Goal: Task Accomplishment & Management: Manage account settings

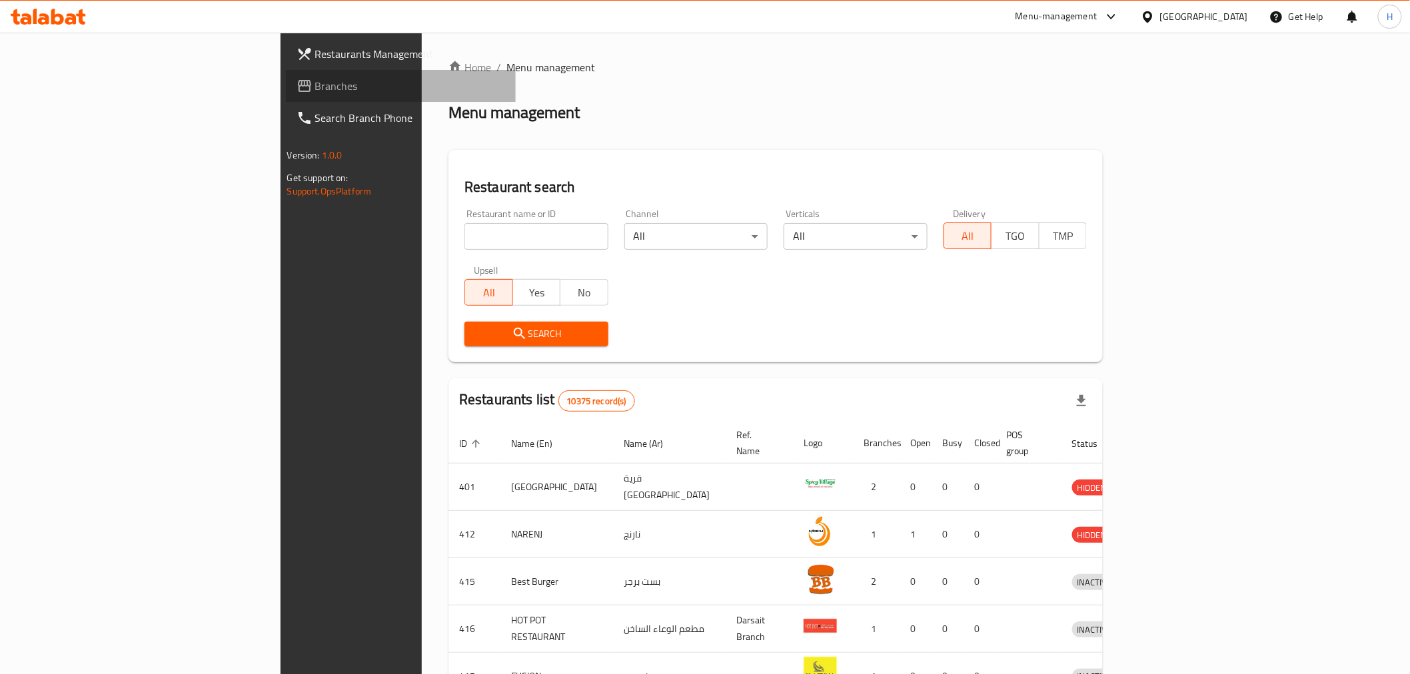
click at [286, 77] on link "Branches" at bounding box center [401, 86] width 230 height 32
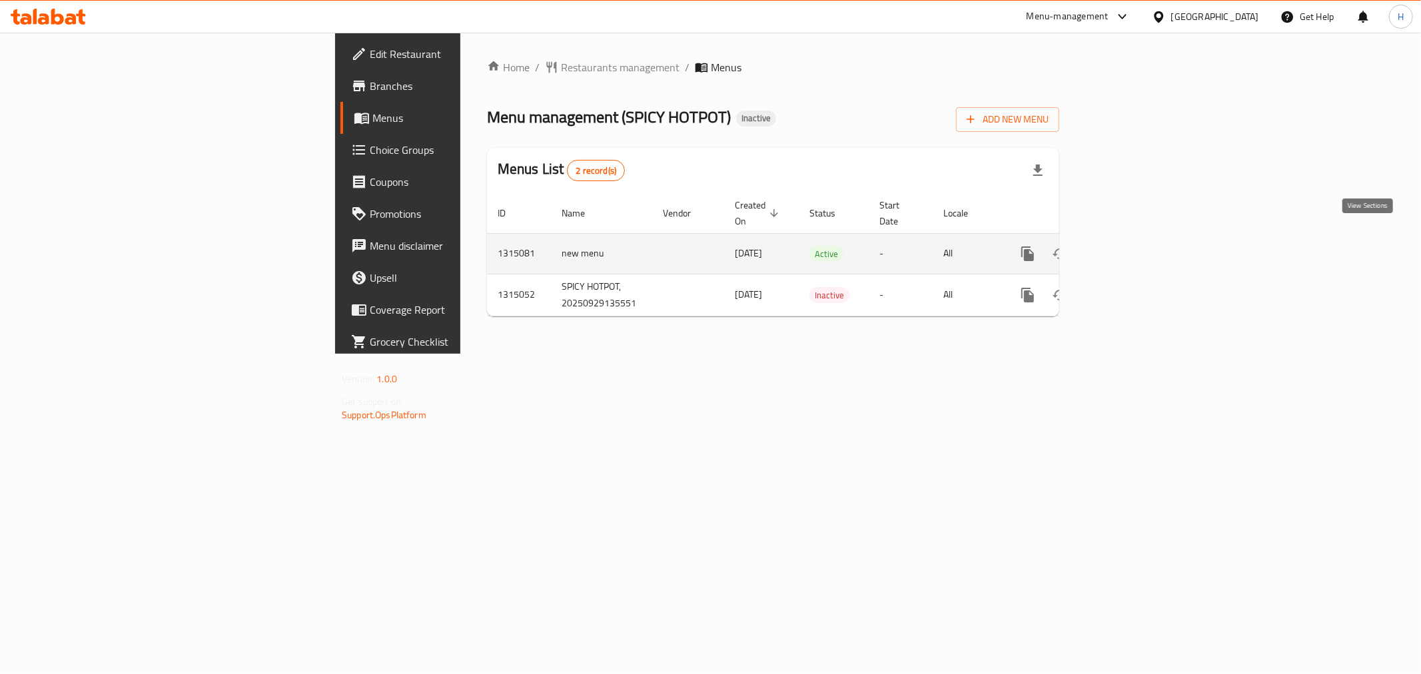
click at [1132, 246] on icon "enhanced table" at bounding box center [1124, 254] width 16 height 16
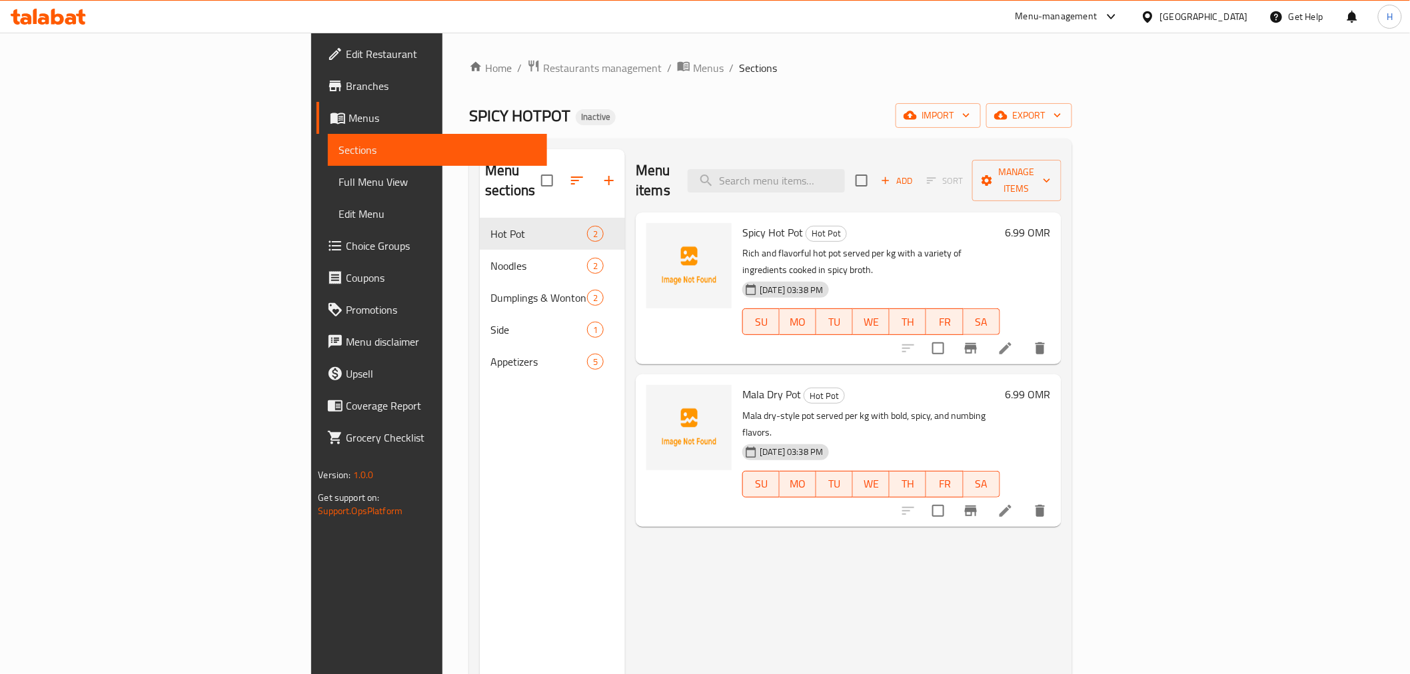
click at [338, 174] on span "Full Menu View" at bounding box center [436, 182] width 197 height 16
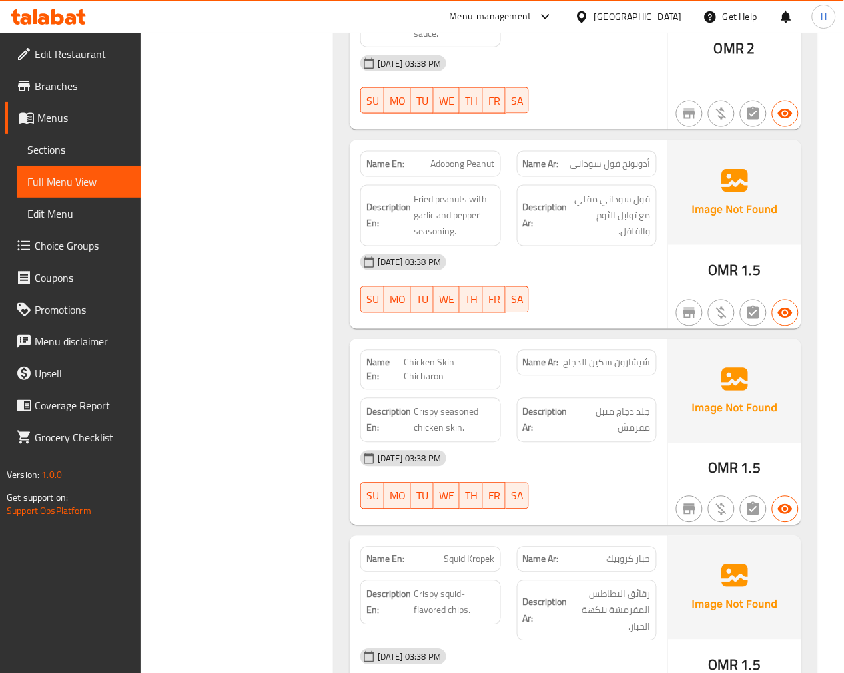
scroll to position [2481, 0]
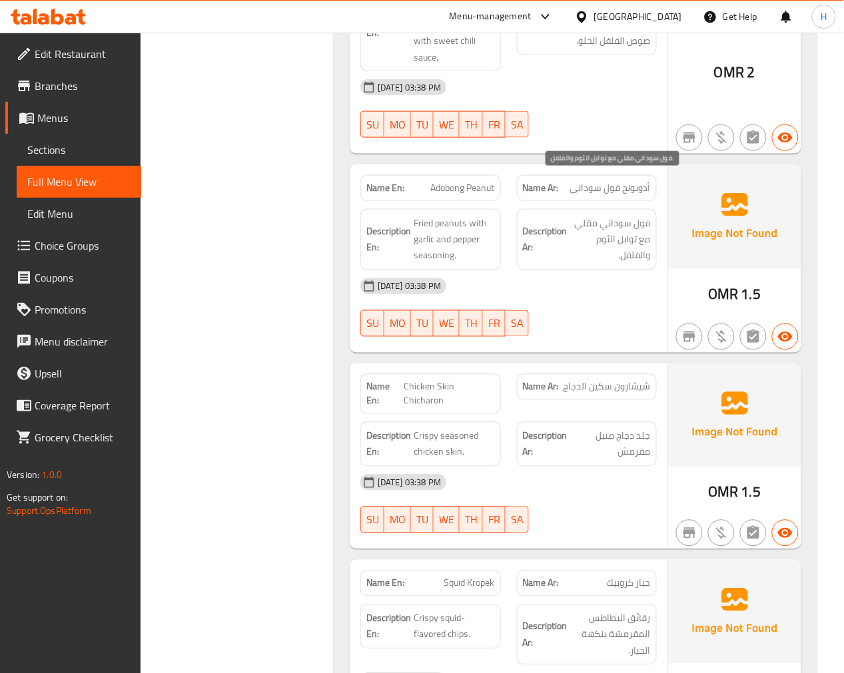
click at [636, 215] on span "فول سوداني مقلي مع توابل الثوم والفلفل." at bounding box center [610, 239] width 81 height 49
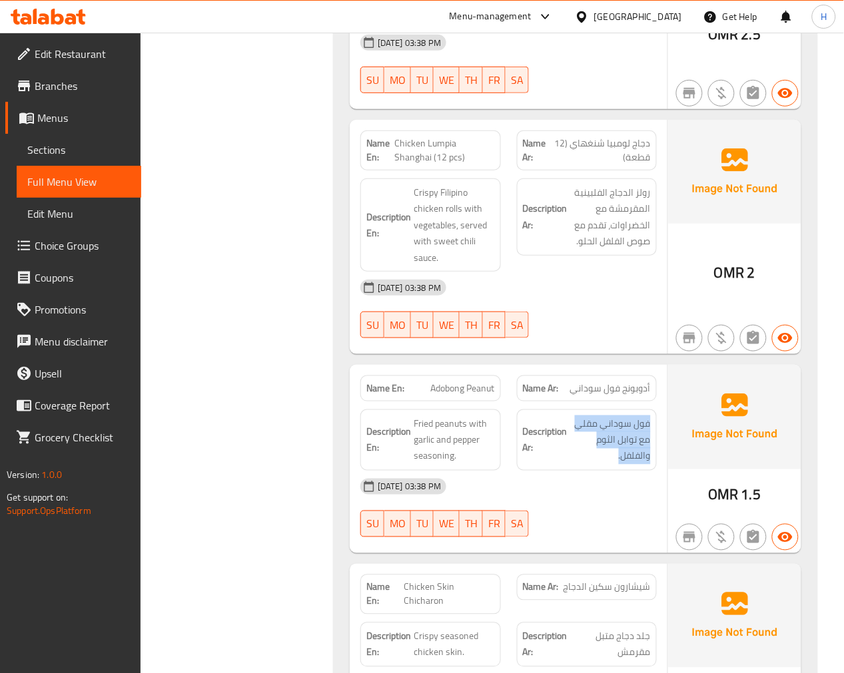
scroll to position [2260, 0]
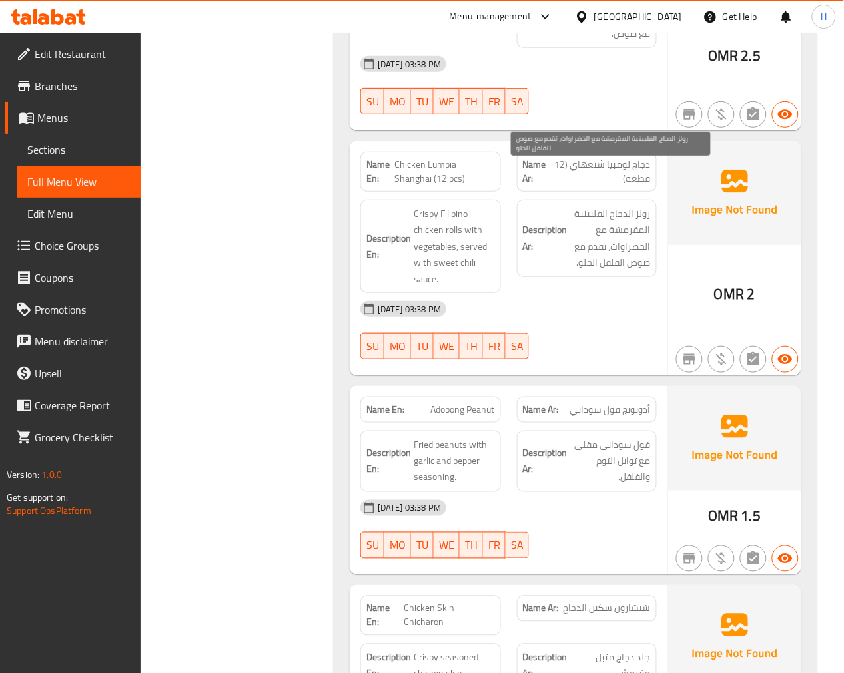
click at [635, 206] on span "رولز الدجاج الفلبينية المقرمشة مع الخضراوات، تقدم مع صوص الفلفل الحلو." at bounding box center [610, 238] width 81 height 65
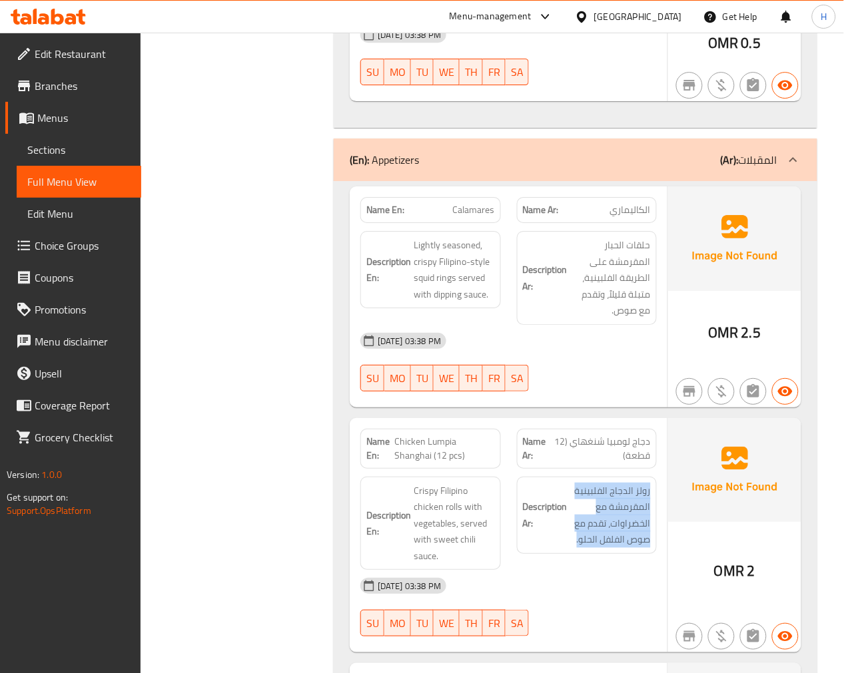
scroll to position [1963, 0]
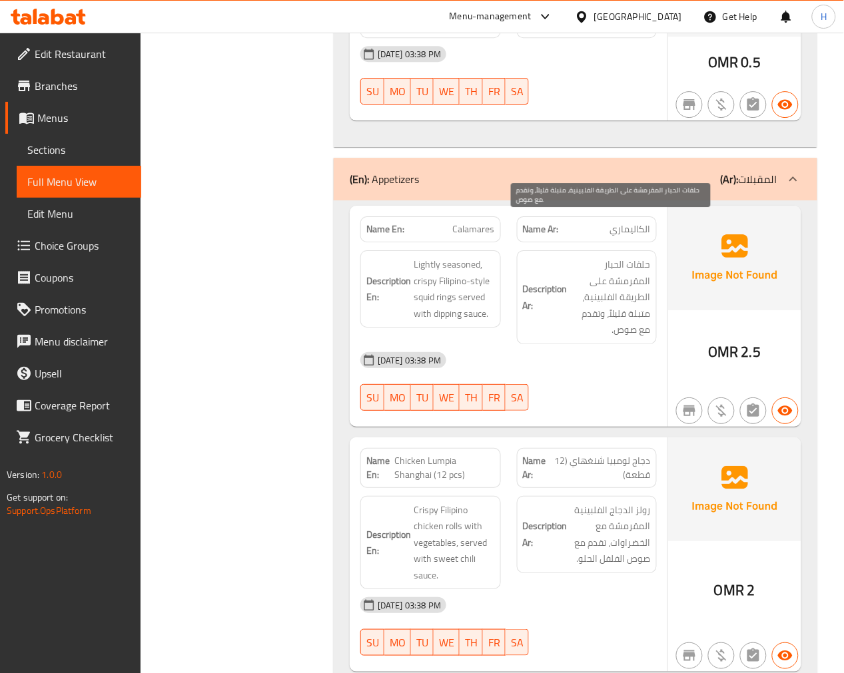
click at [630, 256] on span "حلقات الحبار المقرمشة على الطريقة الفلبينية، متبلة قليلاً، وتقدم مع صوص." at bounding box center [610, 297] width 81 height 82
drag, startPoint x: 630, startPoint y: 224, endPoint x: 764, endPoint y: 396, distance: 217.8
click at [630, 256] on span "حلقات الحبار المقرمشة على الطريقة الفلبينية، متبلة قليلاً، وتقدم مع صوص." at bounding box center [610, 297] width 81 height 82
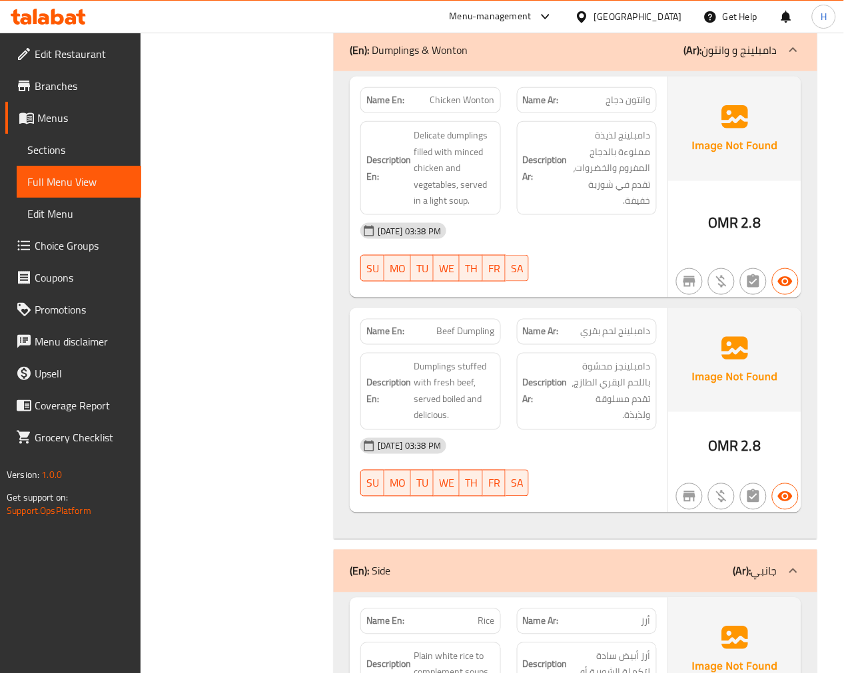
scroll to position [1297, 0]
click at [605, 360] on span "دامبلينجز محشوة باللحم البقري الطازج، تقدم مسلوقة ولذيذة." at bounding box center [610, 392] width 81 height 65
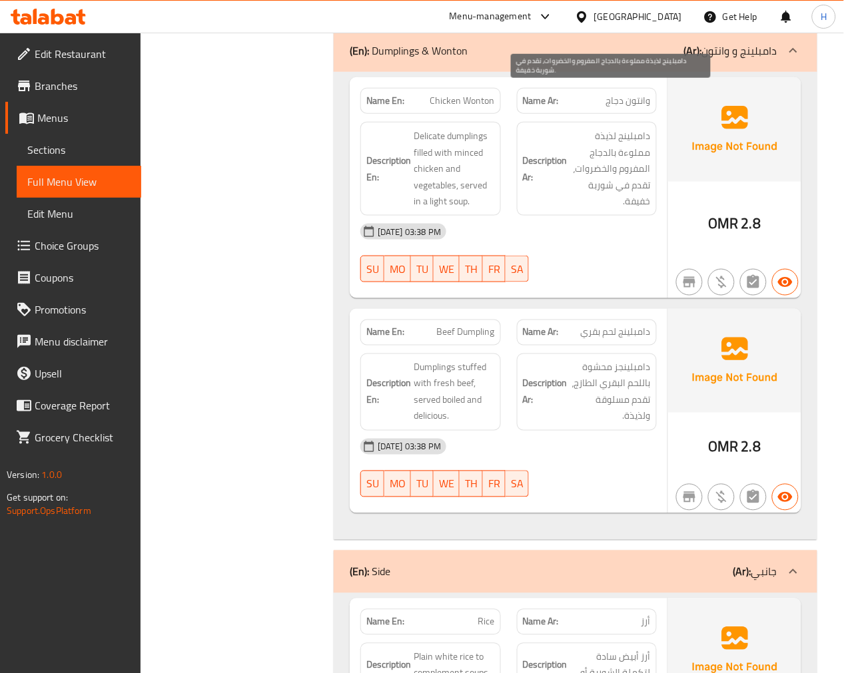
click at [607, 128] on span "دامبلينج لذيذة مملوءة بالدجاج المفروم والخضروات، تقدم في شوربة خفيفة." at bounding box center [610, 169] width 81 height 82
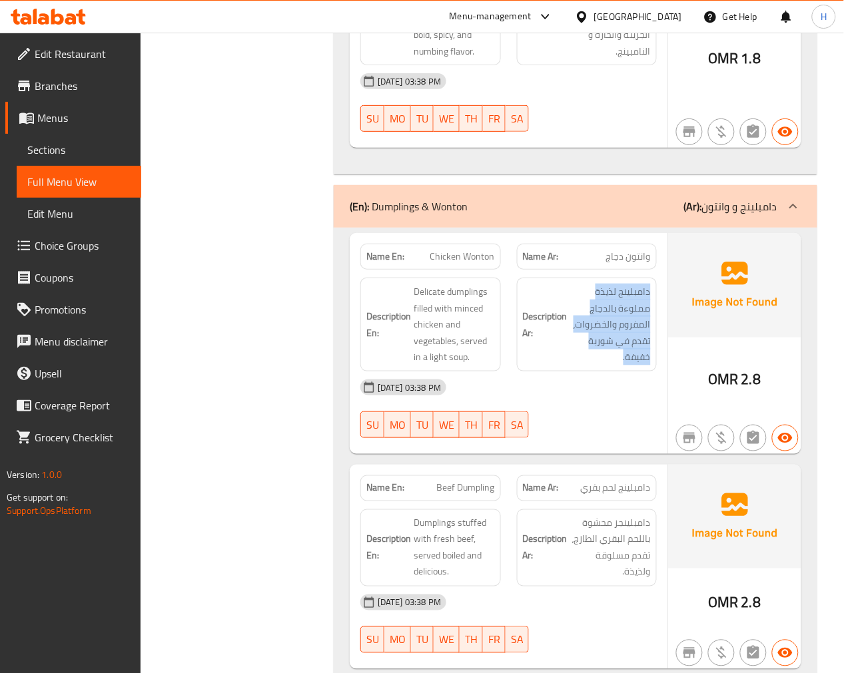
scroll to position [1075, 0]
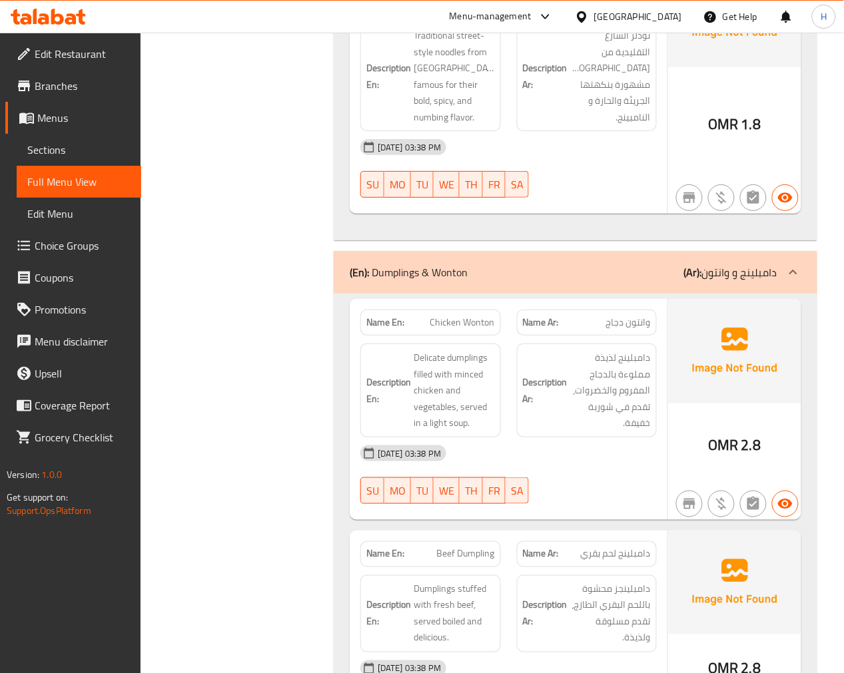
click at [448, 316] on span "Chicken Wonton" at bounding box center [462, 323] width 65 height 14
click at [424, 350] on span "Delicate dumplings filled with minced chicken and vegetables, served in a light…" at bounding box center [454, 391] width 81 height 82
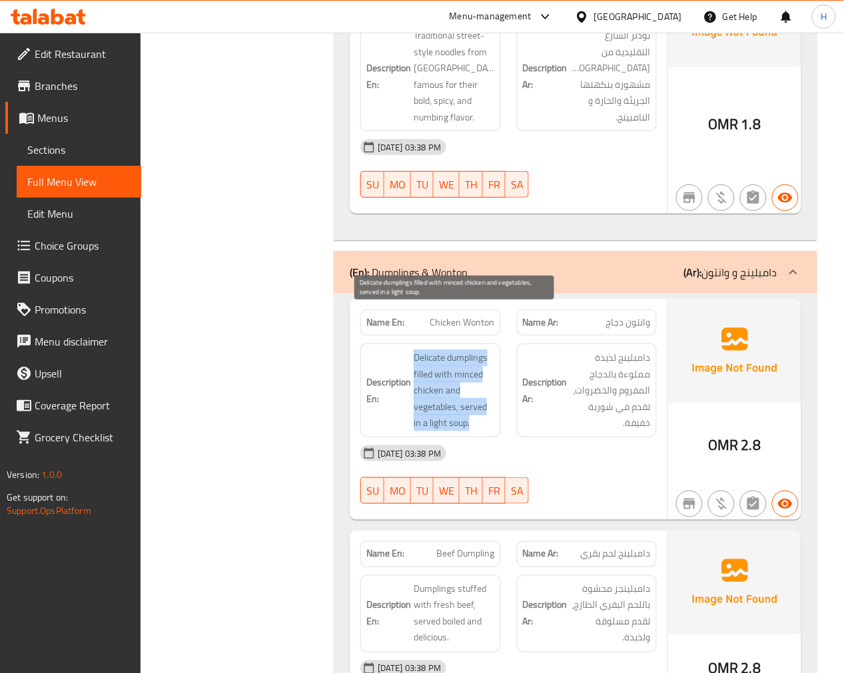
click at [424, 350] on span "Delicate dumplings filled with minced chicken and vegetables, served in a light…" at bounding box center [454, 391] width 81 height 82
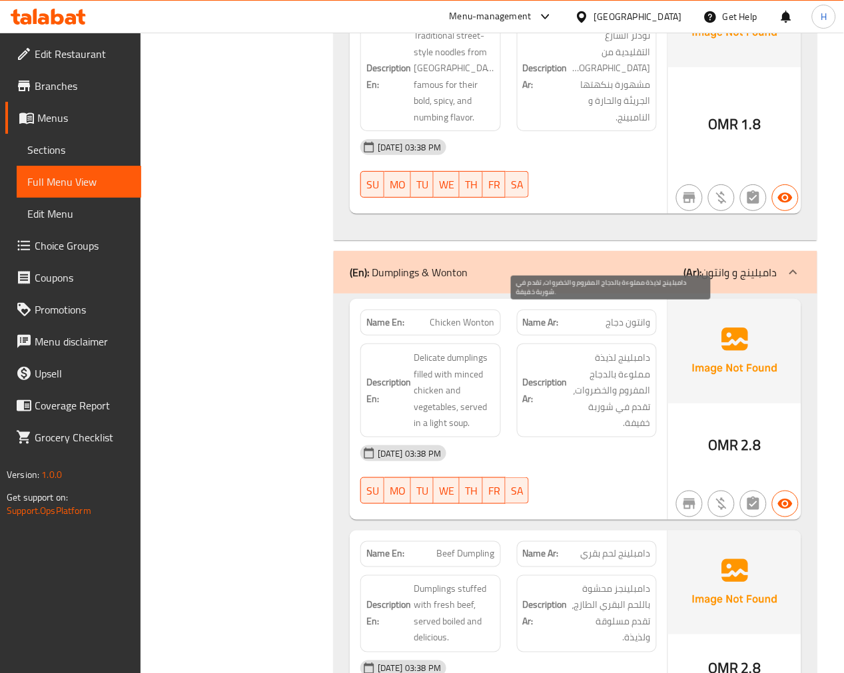
click at [634, 350] on span "دامبلينج لذيذة مملوءة بالدجاج المفروم والخضروات، تقدم في شوربة خفيفة." at bounding box center [610, 391] width 81 height 82
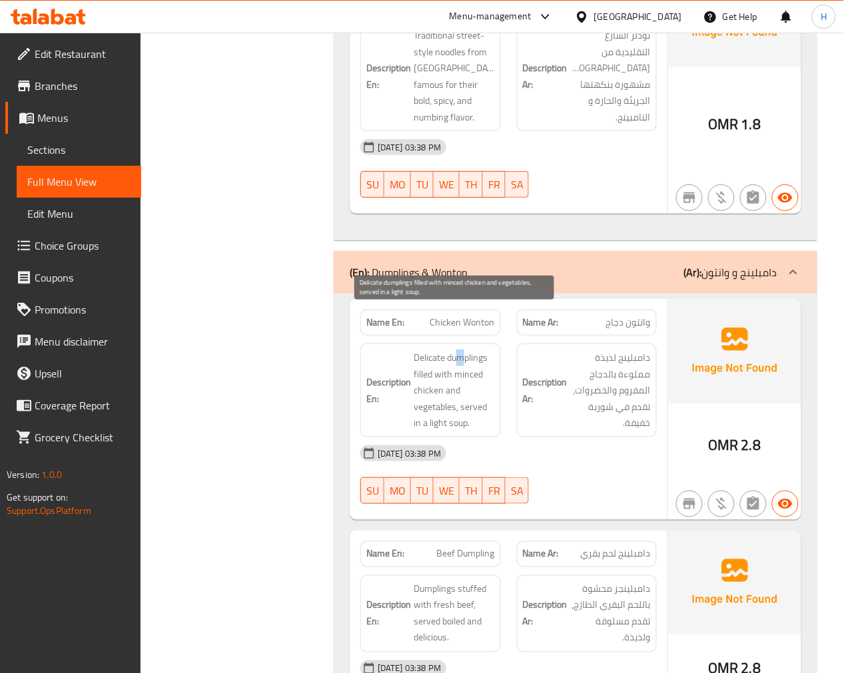
click at [461, 350] on span "Delicate dumplings filled with minced chicken and vegetables, served in a light…" at bounding box center [454, 391] width 81 height 82
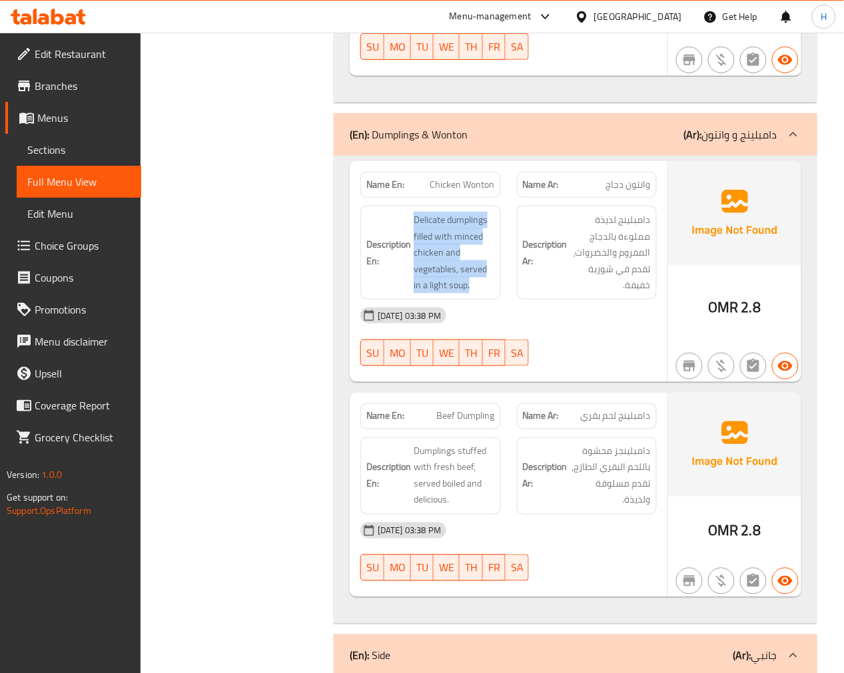
scroll to position [1223, 0]
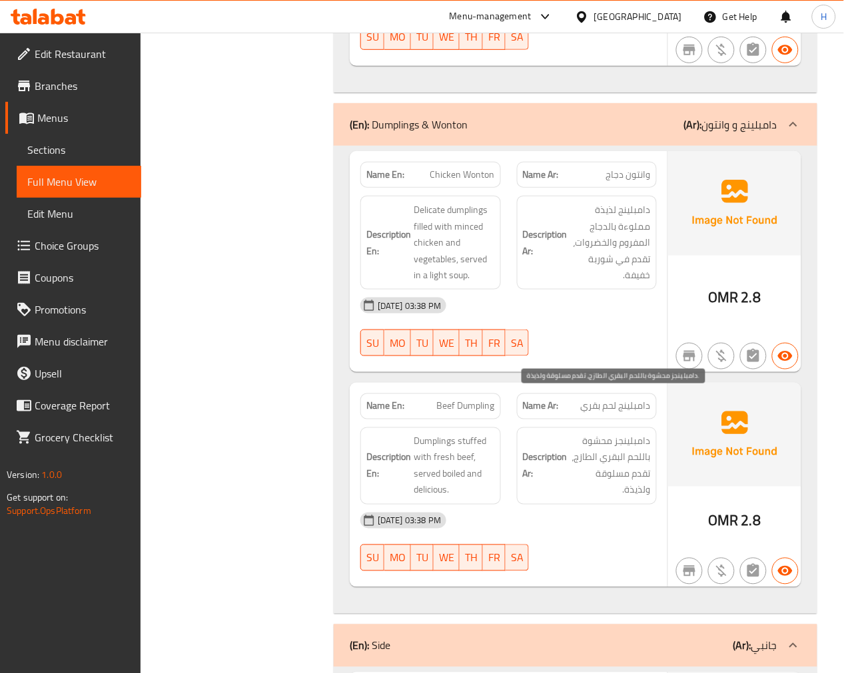
click at [622, 434] on span "دامبلينجز محشوة باللحم البقري الطازج، تقدم مسلوقة ولذيذة." at bounding box center [610, 466] width 81 height 65
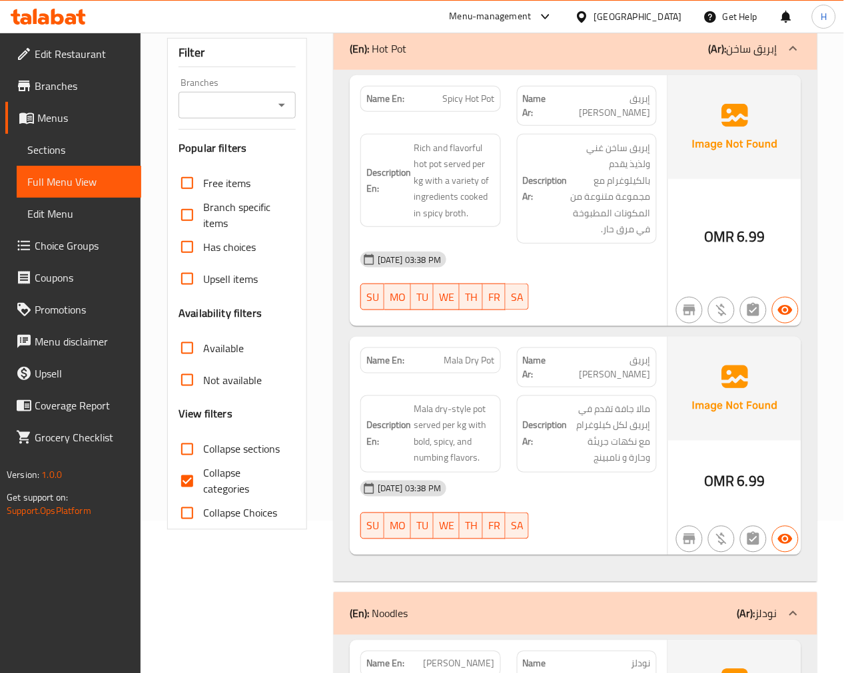
scroll to position [187, 0]
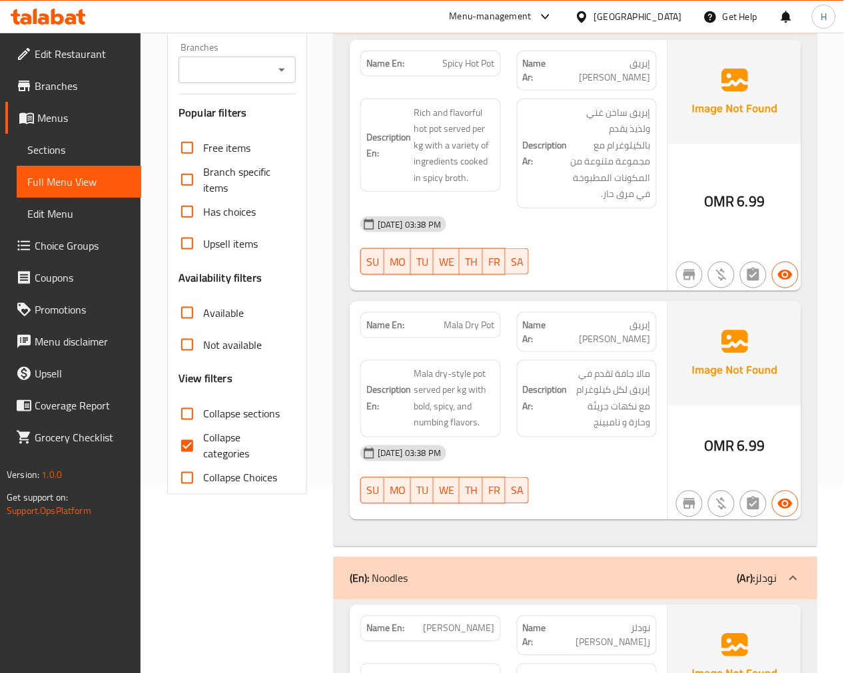
click at [443, 304] on div "Name En: Mala Dry Pot" at bounding box center [430, 332] width 156 height 56
click at [456, 322] on div "Name En: Mala Dry Pot" at bounding box center [430, 325] width 140 height 26
click at [461, 318] on span "Mala Dry Pot" at bounding box center [469, 325] width 51 height 14
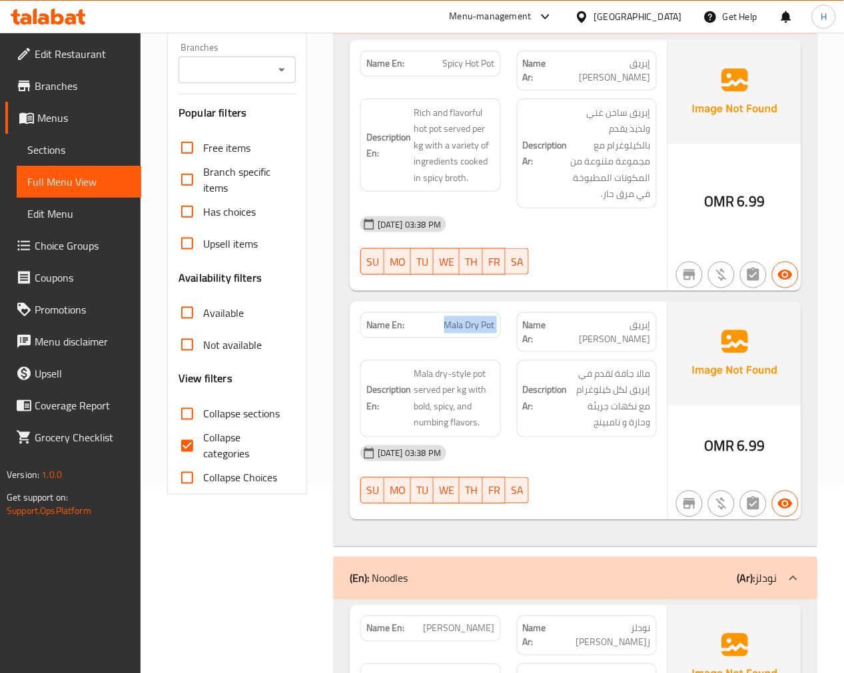
copy span "Mala Dry Pot"
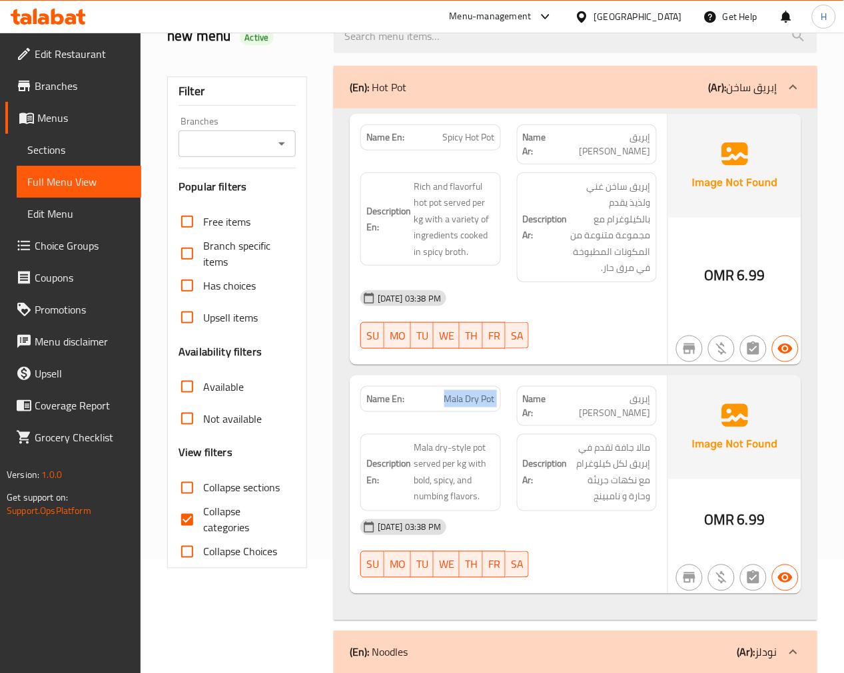
click at [183, 516] on input "Collapse categories" at bounding box center [187, 520] width 32 height 32
checkbox input "false"
drag, startPoint x: 221, startPoint y: 574, endPoint x: 228, endPoint y: 498, distance: 76.9
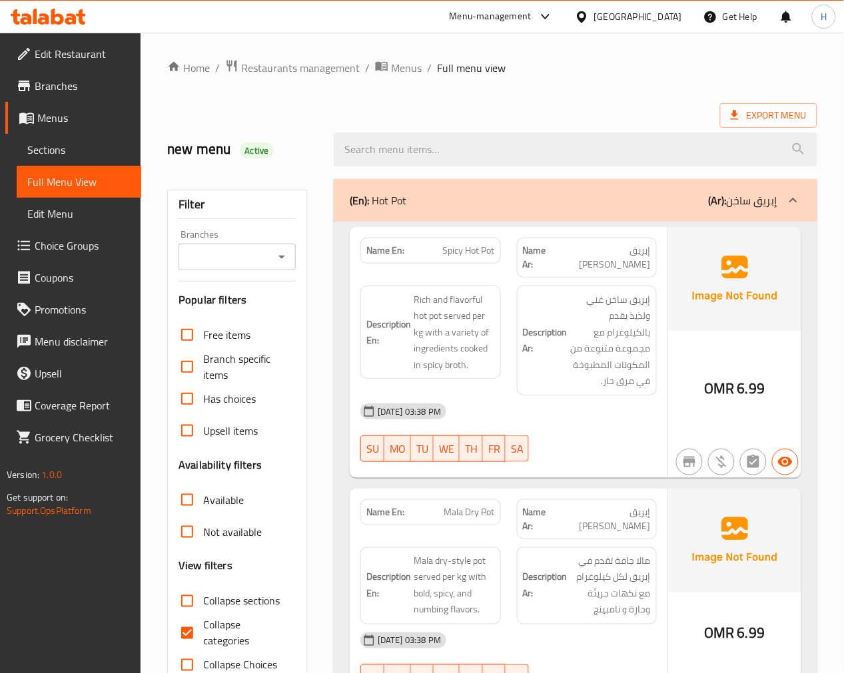
click at [63, 150] on span "Sections" at bounding box center [78, 150] width 103 height 16
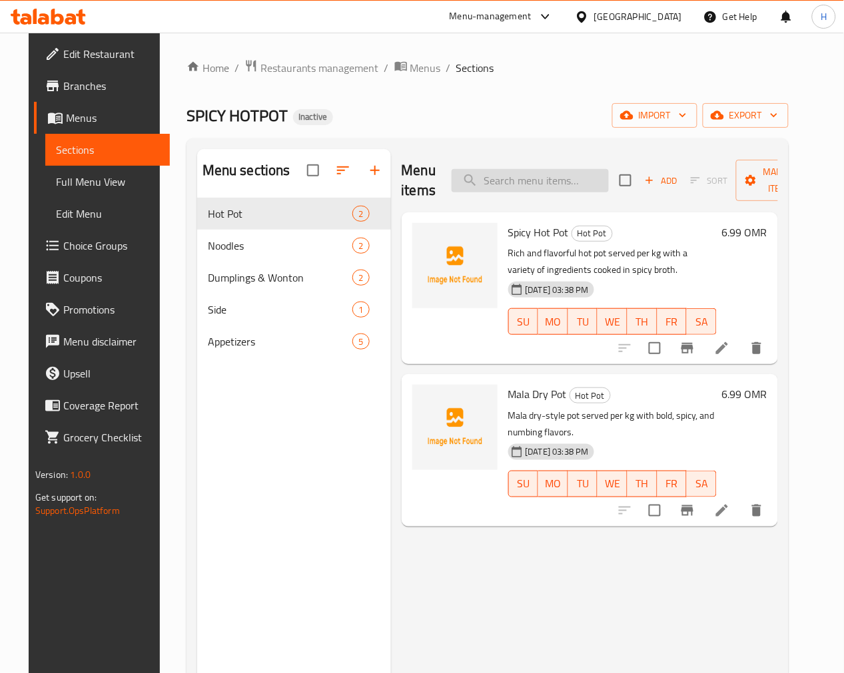
click at [500, 179] on input "search" at bounding box center [530, 180] width 157 height 23
paste input "Mala Dry Pot"
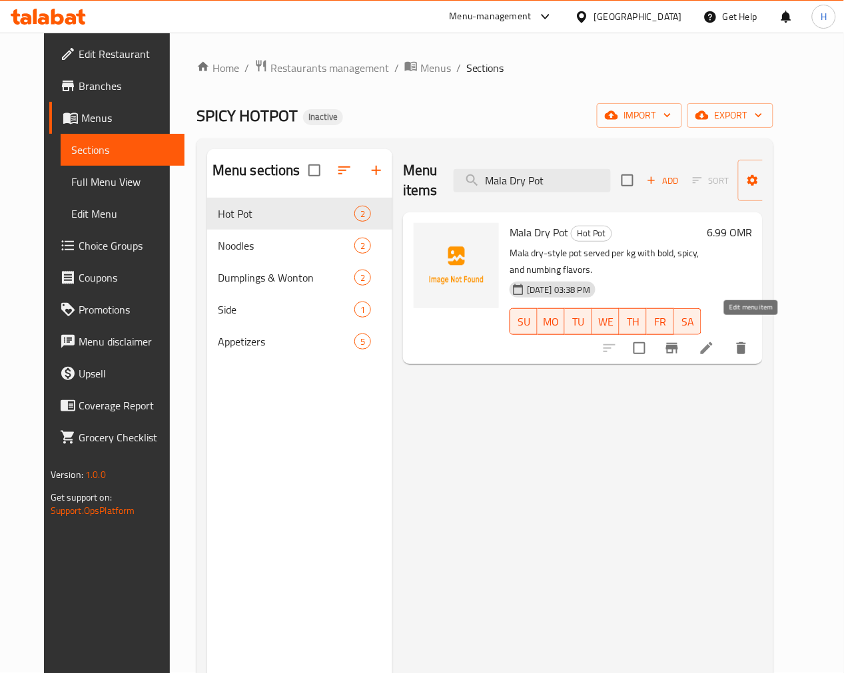
type input "Mala Dry Pot"
click at [725, 337] on li at bounding box center [706, 348] width 37 height 24
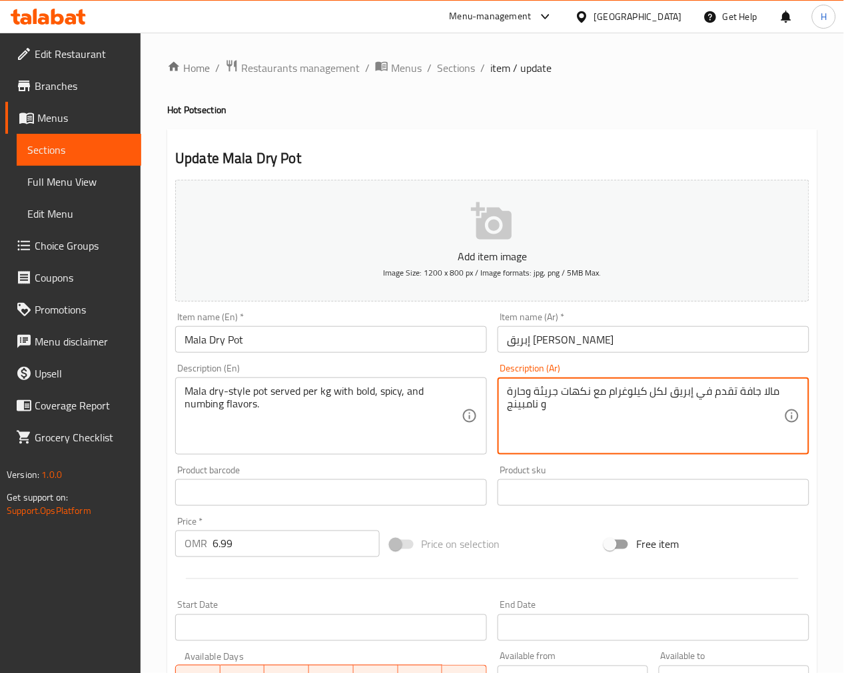
click at [769, 395] on textarea "مالا جافة تقدم في إبريق لكل كيلوغرام مع نكهات جريئة وحارة و نامبينج" at bounding box center [645, 416] width 277 height 63
drag, startPoint x: 710, startPoint y: 398, endPoint x: 721, endPoint y: 400, distance: 11.5
click at [711, 398] on textarea "مالا ستايل جافة تقدم في إبريق لكل كيلوغرام مع نكهات جريئة وحارة و نامبينج" at bounding box center [645, 416] width 277 height 63
drag, startPoint x: 643, startPoint y: 394, endPoint x: 687, endPoint y: 401, distance: 44.6
click at [687, 401] on textarea "مالا ستايل جاف تقدم في إبريق لكل كيلوغرام مع نكهات جريئة وحارة و نامبينج" at bounding box center [645, 416] width 277 height 63
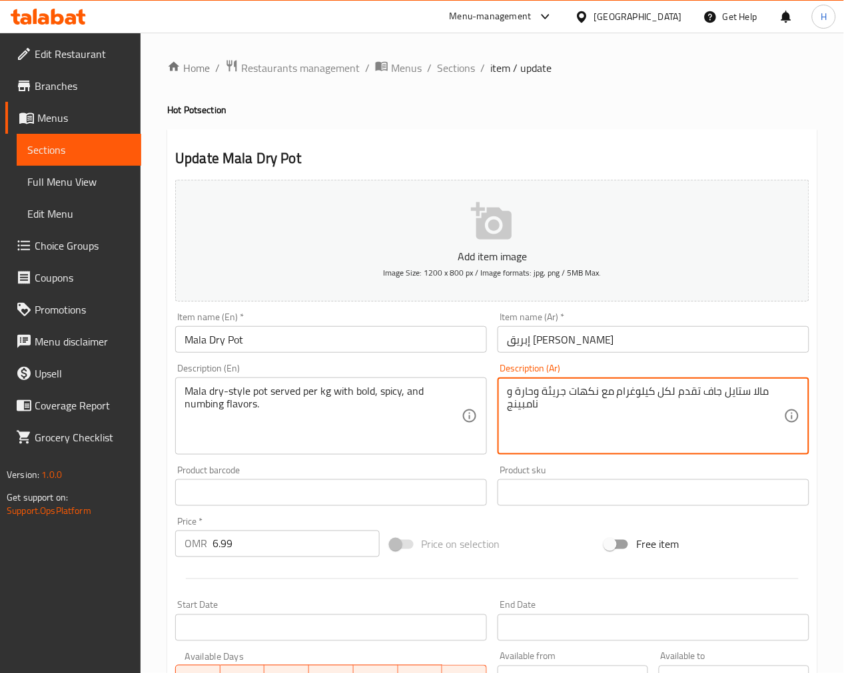
click at [767, 392] on textarea "مالا ستايل جاف تقدم لكل كيلوغرام مع نكهات جريئة وحارة و نامبينج" at bounding box center [645, 416] width 277 height 63
click at [783, 396] on textarea "مالا ستايل جاف تقدم لكل كيلوغرام مع نكهات جريئة وحارة و نامبينج" at bounding box center [645, 416] width 277 height 63
type textarea "بوت مالا ستايل جاف تقدم لكل كيلوغرام مع نكهات جريئة وحارة و نامبينج"
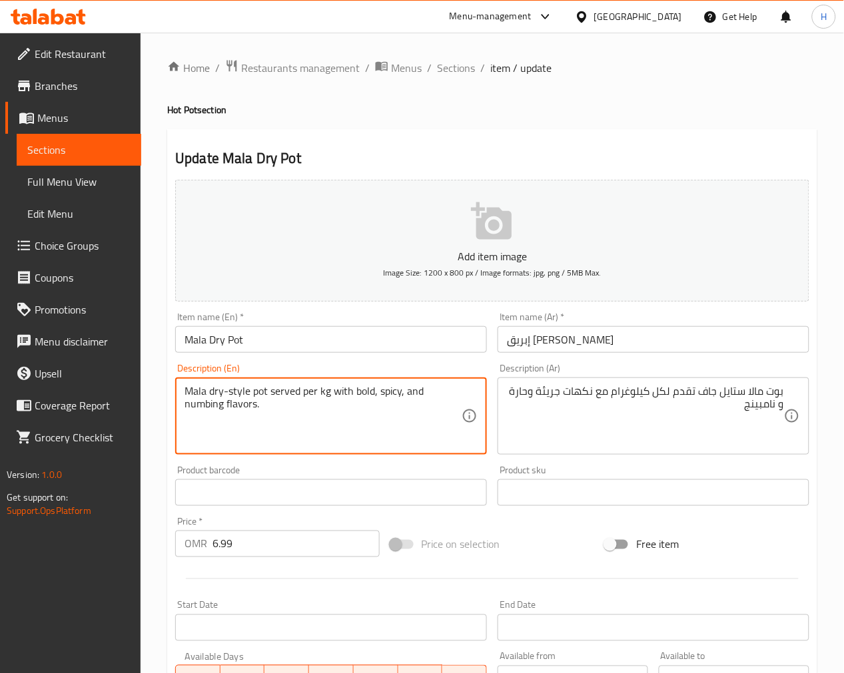
drag, startPoint x: 264, startPoint y: 411, endPoint x: 177, endPoint y: 402, distance: 87.8
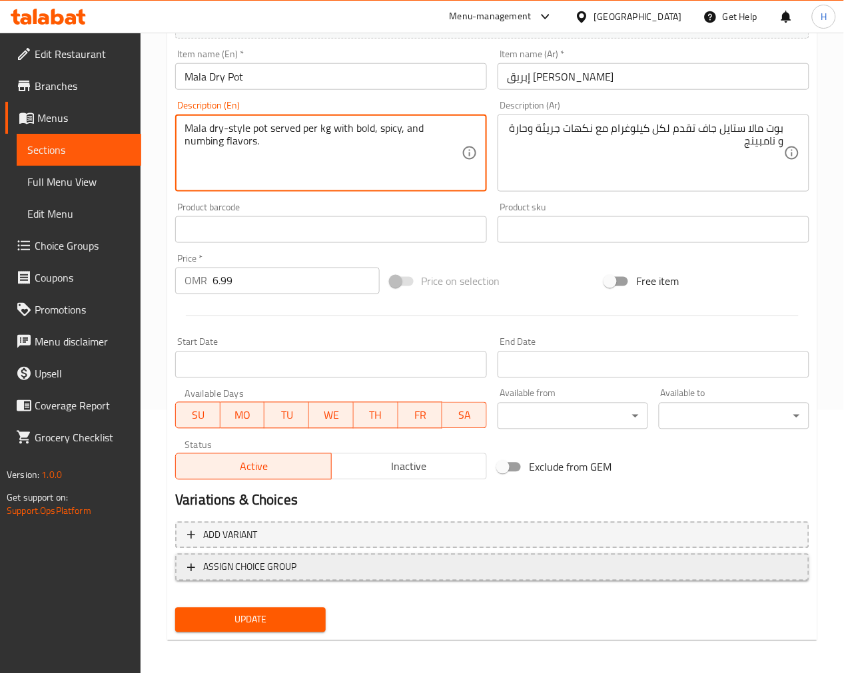
scroll to position [265, 0]
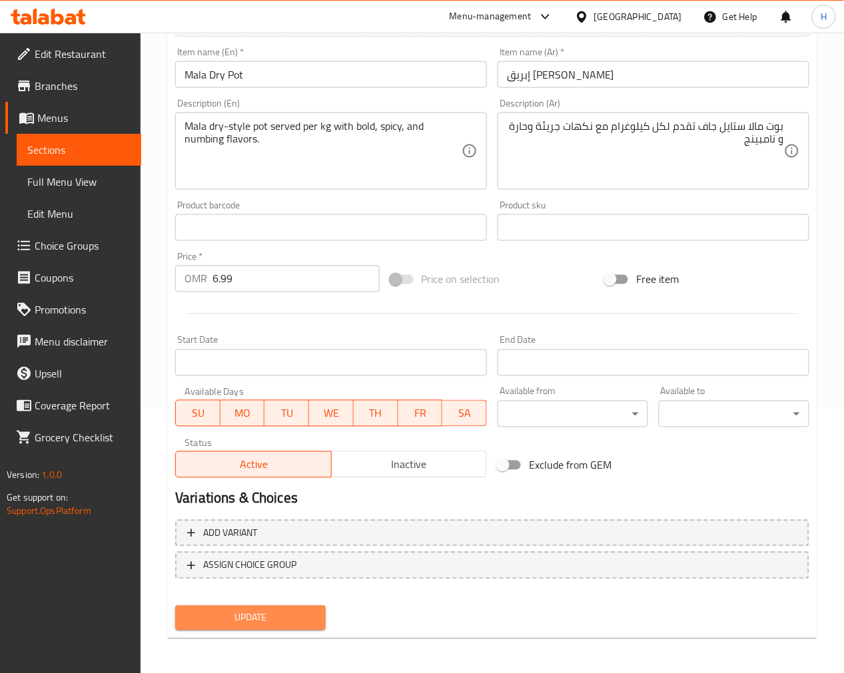
click at [285, 618] on span "Update" at bounding box center [250, 618] width 129 height 17
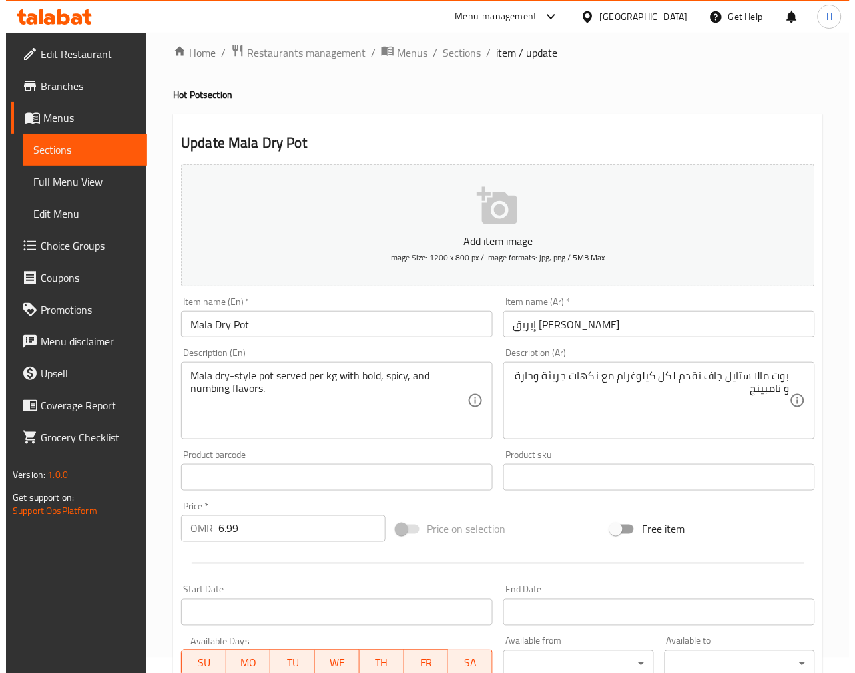
scroll to position [0, 0]
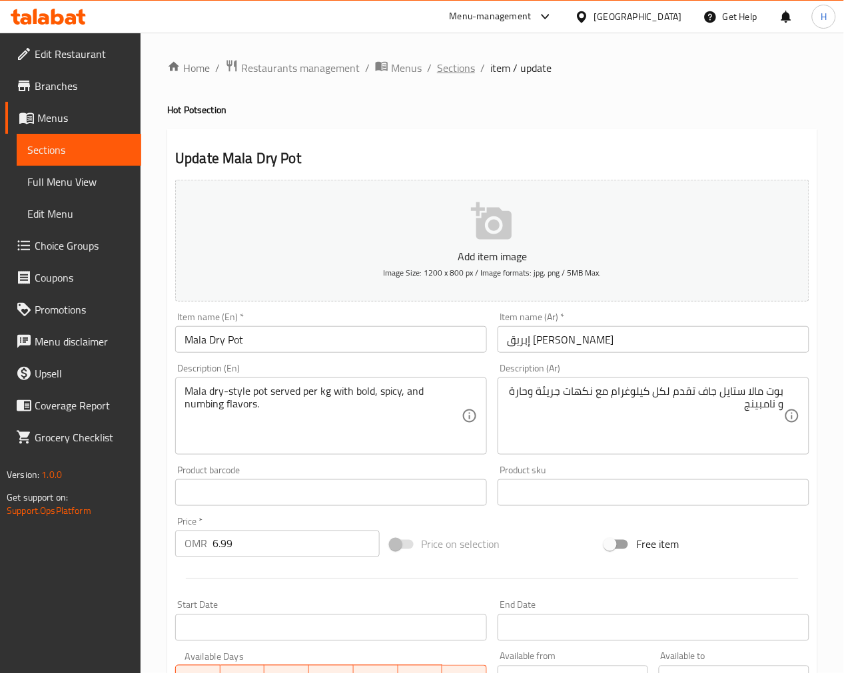
click at [461, 61] on span "Sections" at bounding box center [456, 68] width 38 height 16
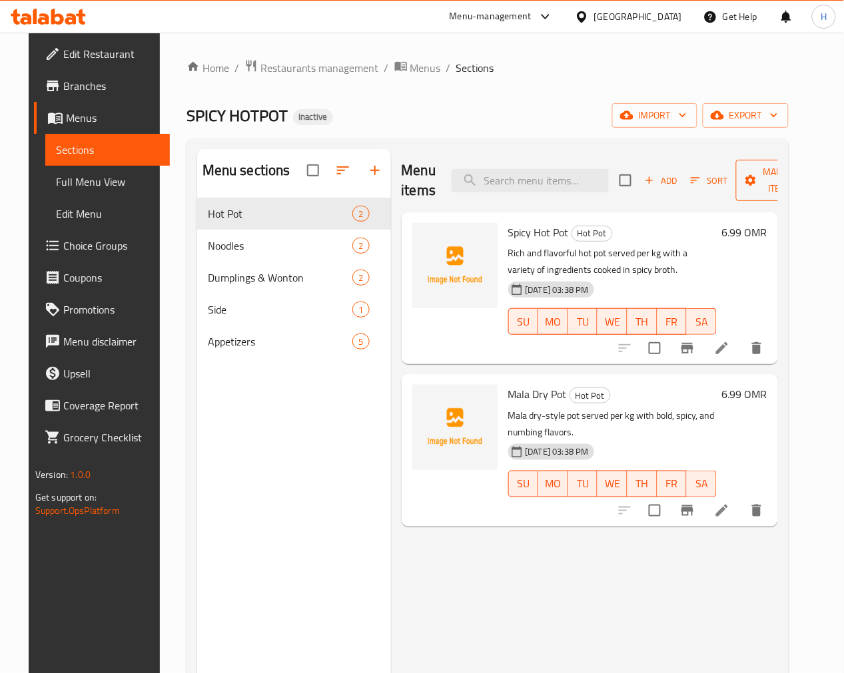
click at [760, 191] on span "Manage items" at bounding box center [781, 180] width 68 height 33
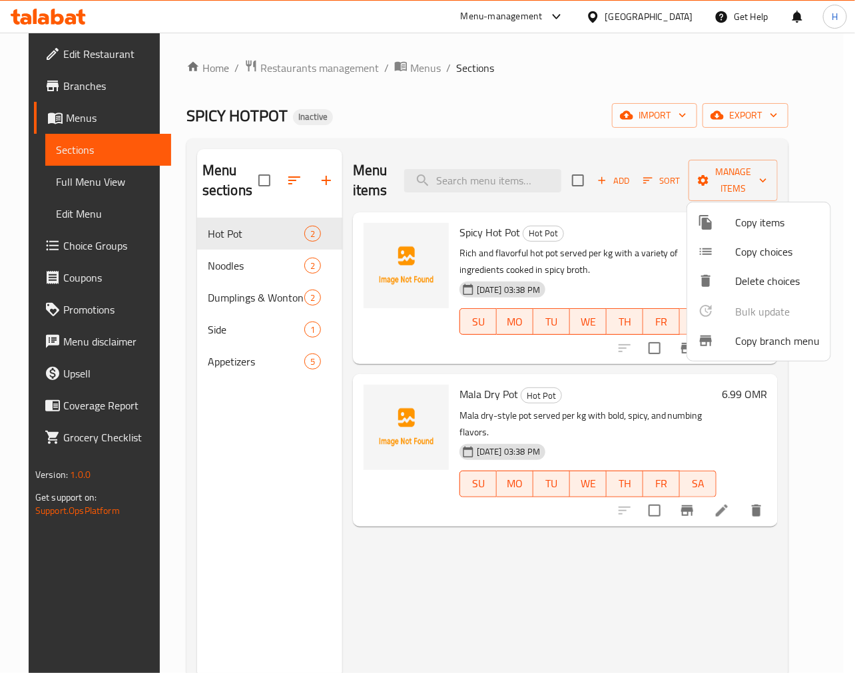
click at [771, 121] on div at bounding box center [427, 336] width 855 height 673
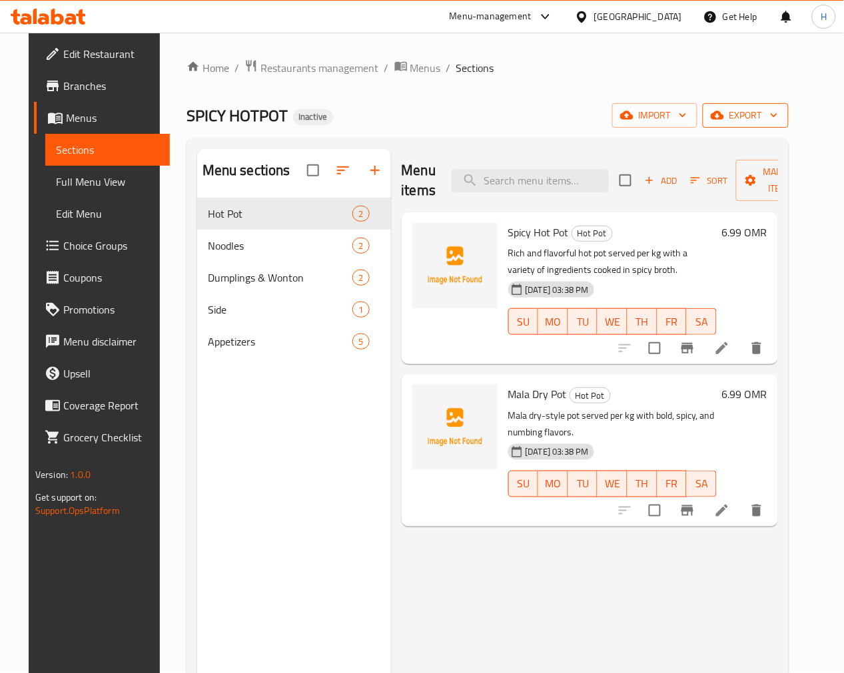
click at [775, 117] on span "export" at bounding box center [745, 115] width 65 height 17
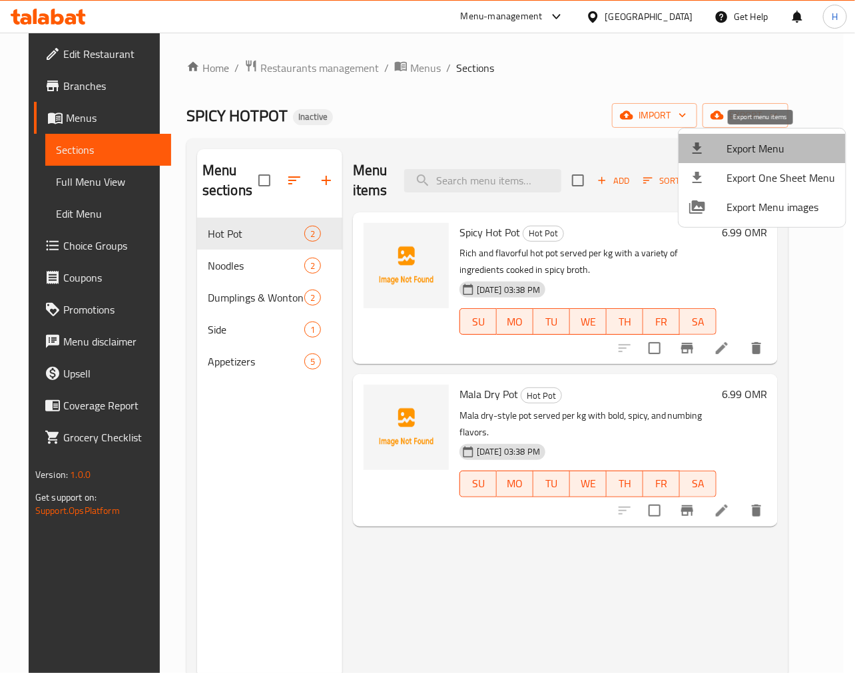
click at [763, 151] on span "Export Menu" at bounding box center [781, 149] width 109 height 16
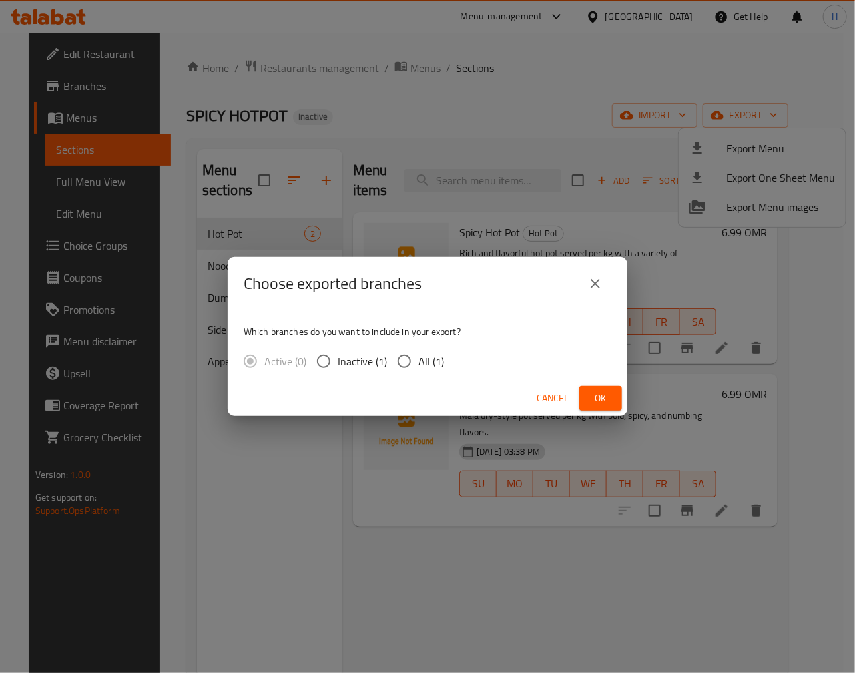
click at [401, 364] on input "All (1)" at bounding box center [404, 362] width 28 height 28
radio input "true"
click at [591, 400] on span "Ok" at bounding box center [600, 398] width 21 height 17
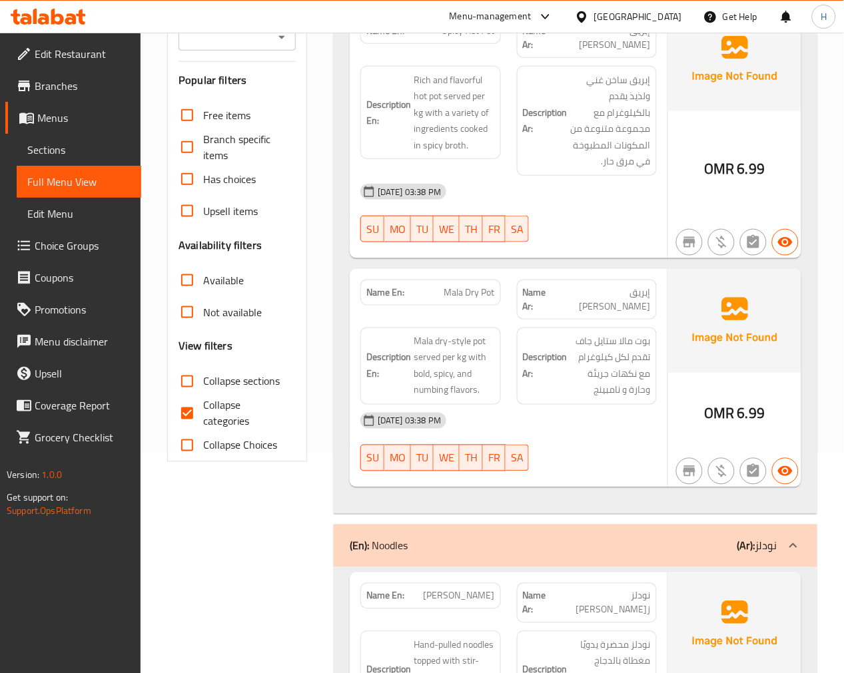
scroll to position [222, 0]
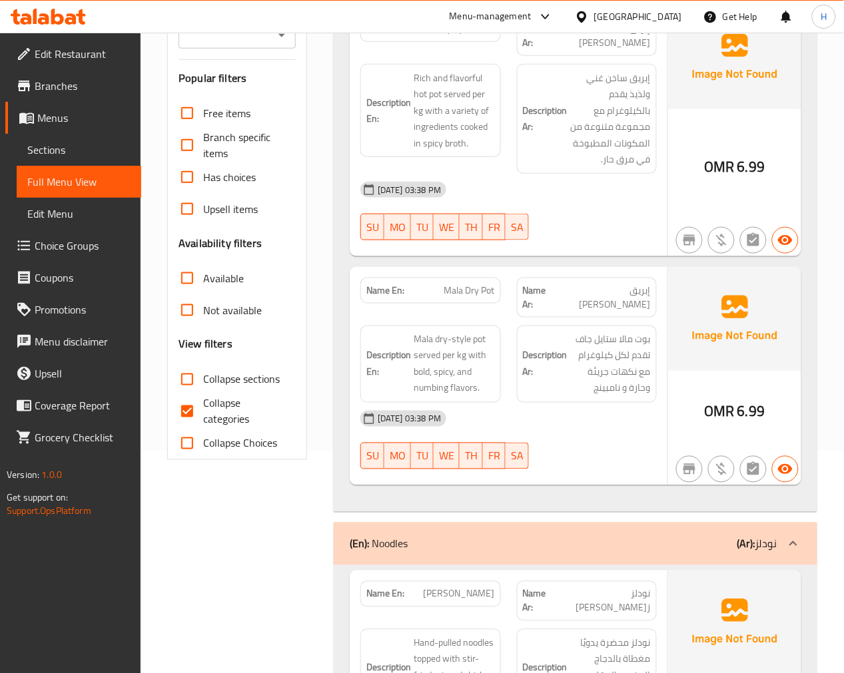
click at [180, 410] on input "Collapse categories" at bounding box center [187, 412] width 32 height 32
checkbox input "false"
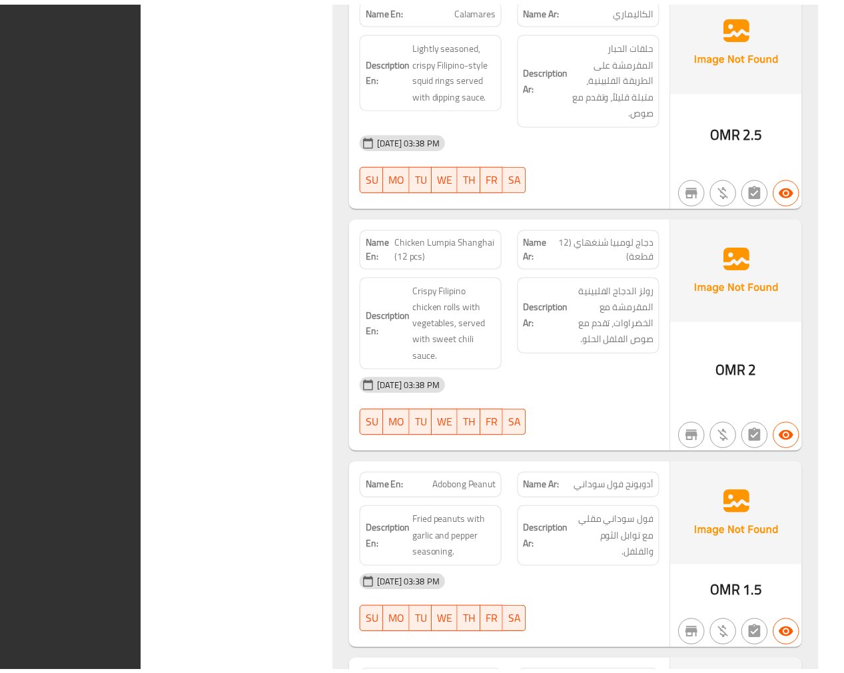
scroll to position [2539, 0]
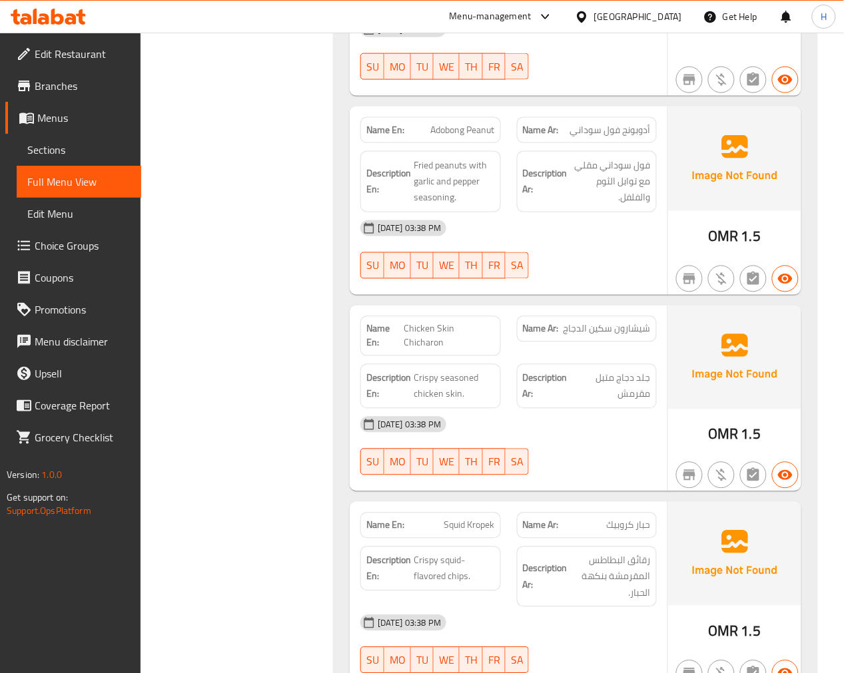
click at [69, 21] on icon at bounding box center [70, 18] width 11 height 11
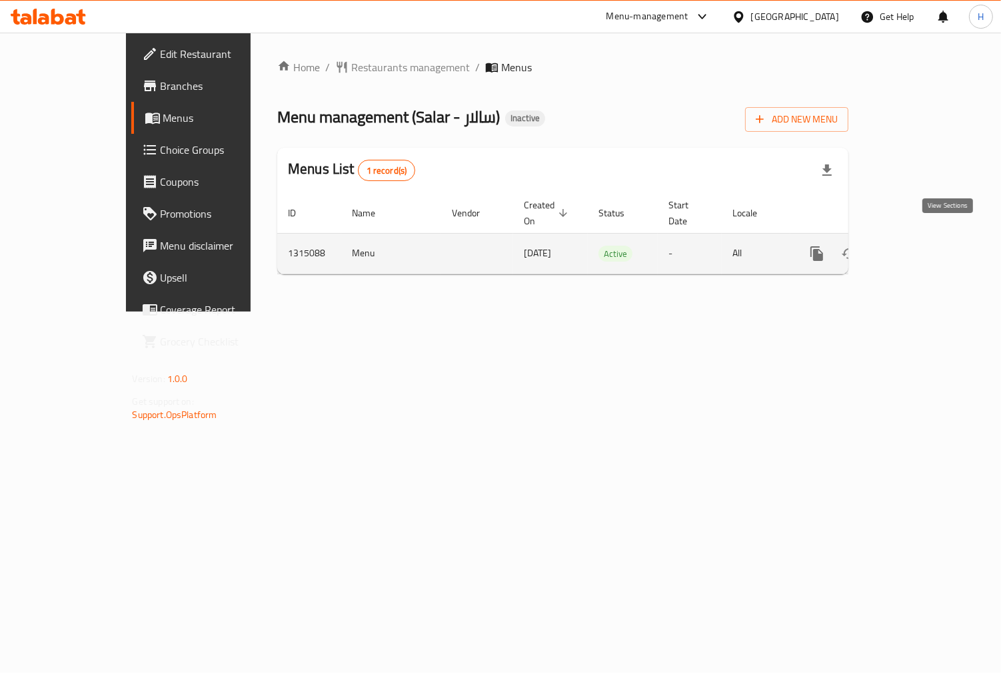
click at [921, 246] on icon "enhanced table" at bounding box center [913, 254] width 16 height 16
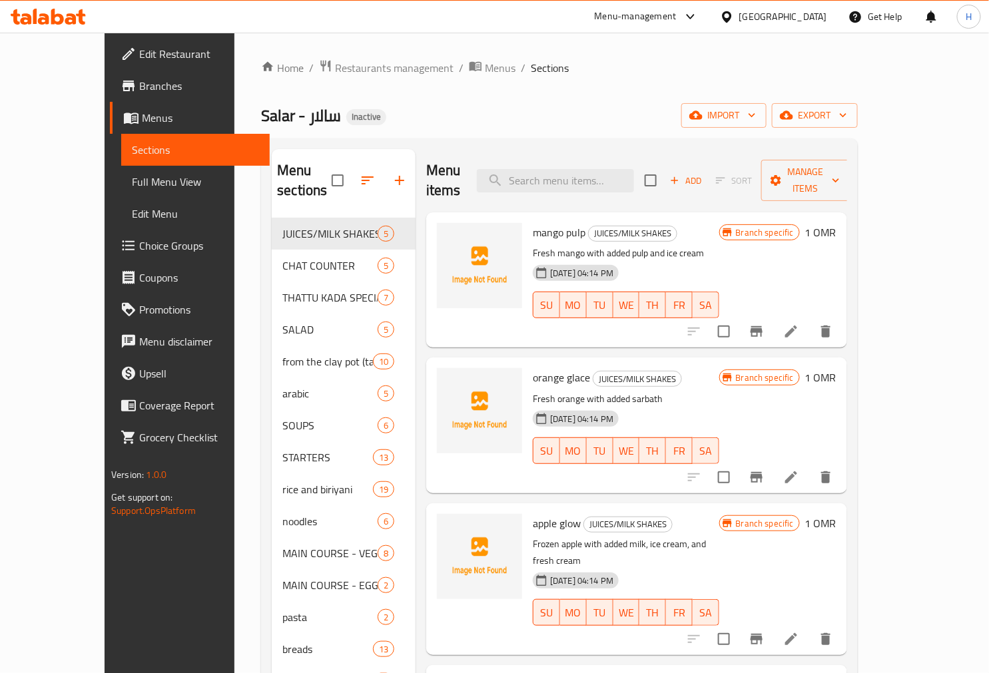
click at [132, 178] on span "Full Menu View" at bounding box center [195, 182] width 127 height 16
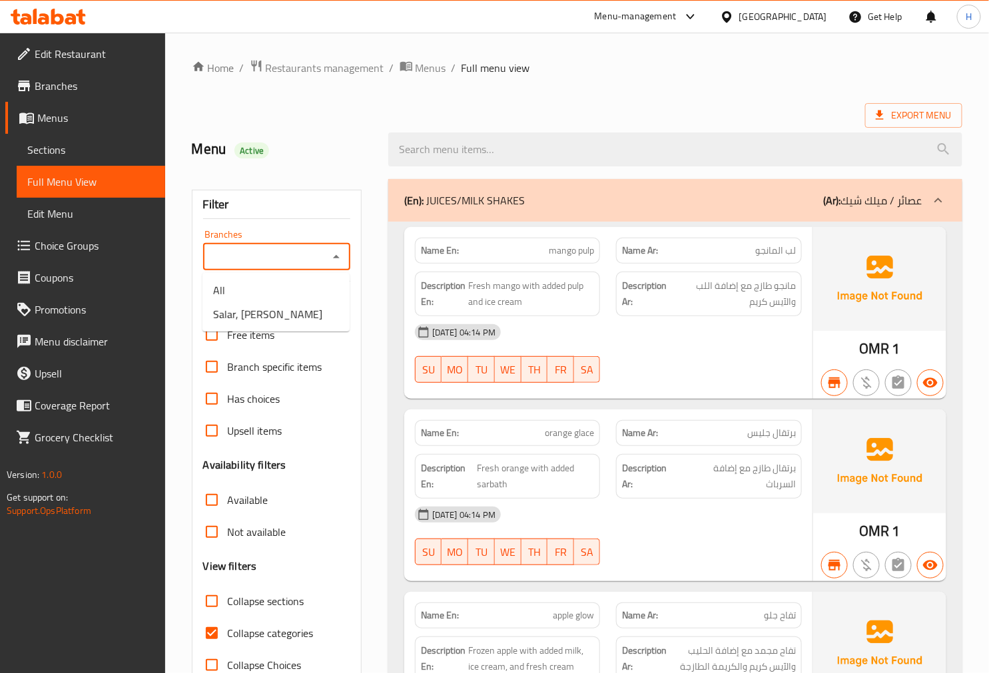
drag, startPoint x: 289, startPoint y: 260, endPoint x: 300, endPoint y: 256, distance: 11.2
click at [289, 260] on input "Branches" at bounding box center [265, 257] width 117 height 19
click at [256, 310] on span "Salar, Samhan" at bounding box center [267, 314] width 109 height 16
type input "Salar, Samhan"
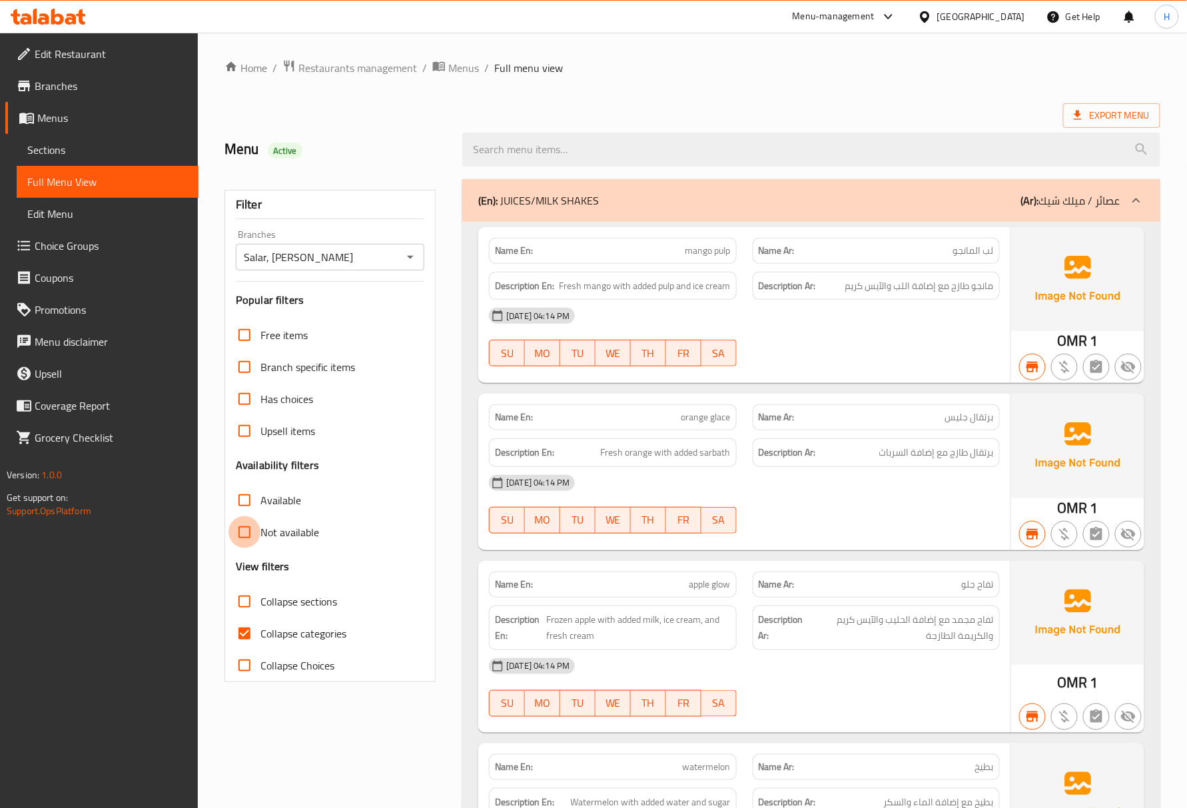
click at [243, 530] on input "Not available" at bounding box center [244, 532] width 32 height 32
checkbox input "true"
click at [376, 259] on input "Salar, Samhan" at bounding box center [319, 257] width 159 height 19
click at [57, 115] on span "Menus" at bounding box center [112, 118] width 151 height 16
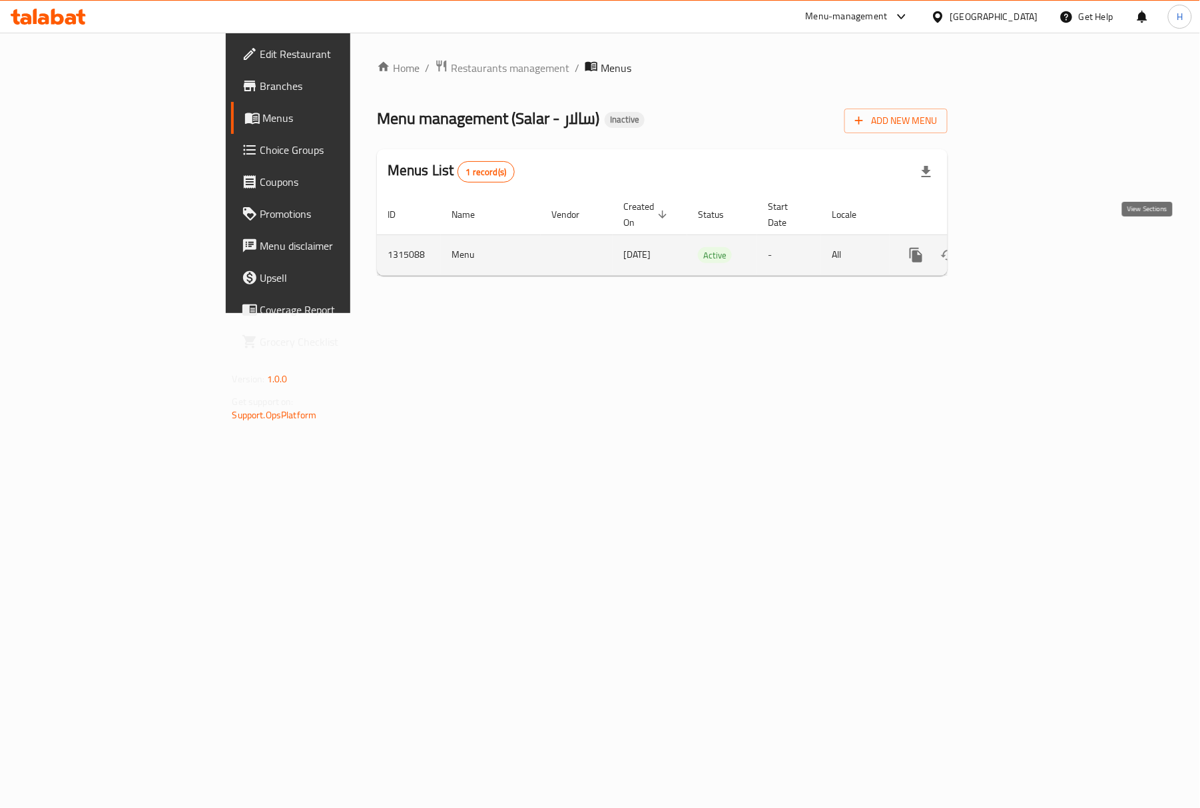
click at [1000, 247] on icon "enhanced table" at bounding box center [1013, 255] width 16 height 16
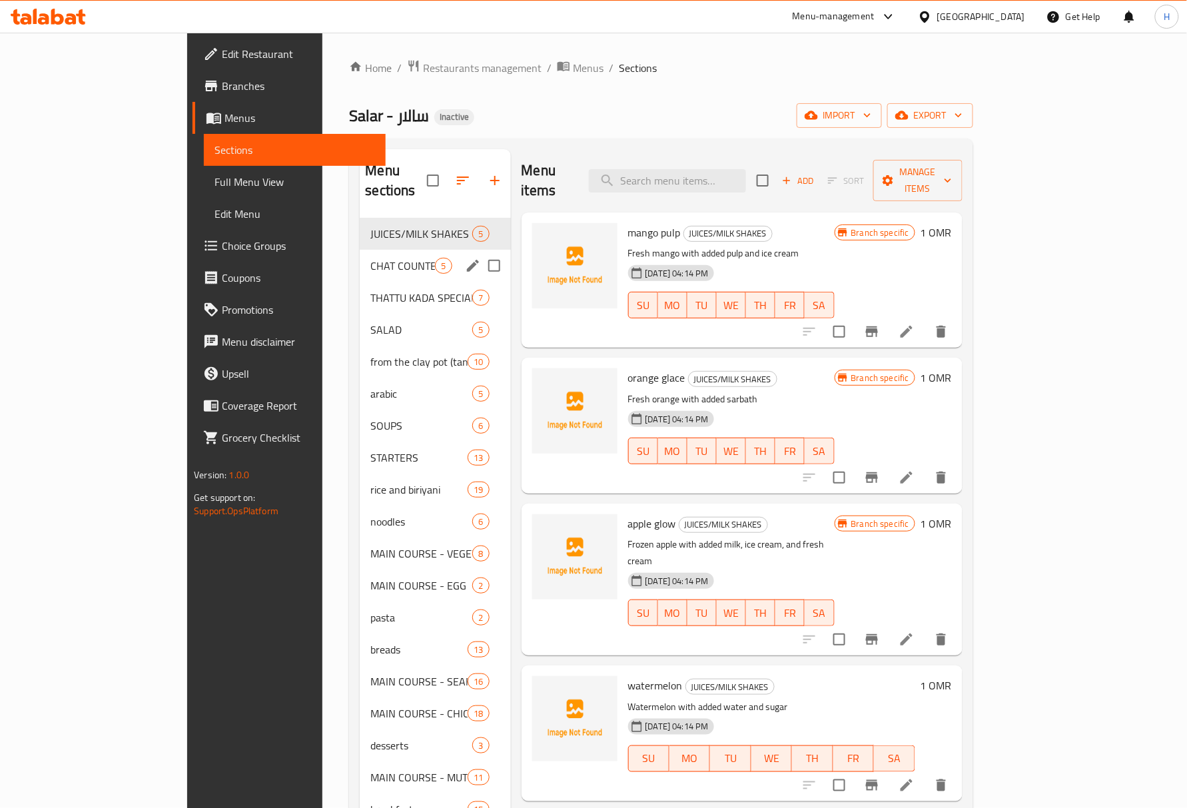
drag, startPoint x: 281, startPoint y: 268, endPoint x: 309, endPoint y: 195, distance: 78.4
click at [360, 213] on nav "JUICES/MILK SHAKES 5 CHAT COUNTER 5 THATTU KADA SPECIAL 7 SALAD 5 from the clay…" at bounding box center [435, 522] width 151 height 618
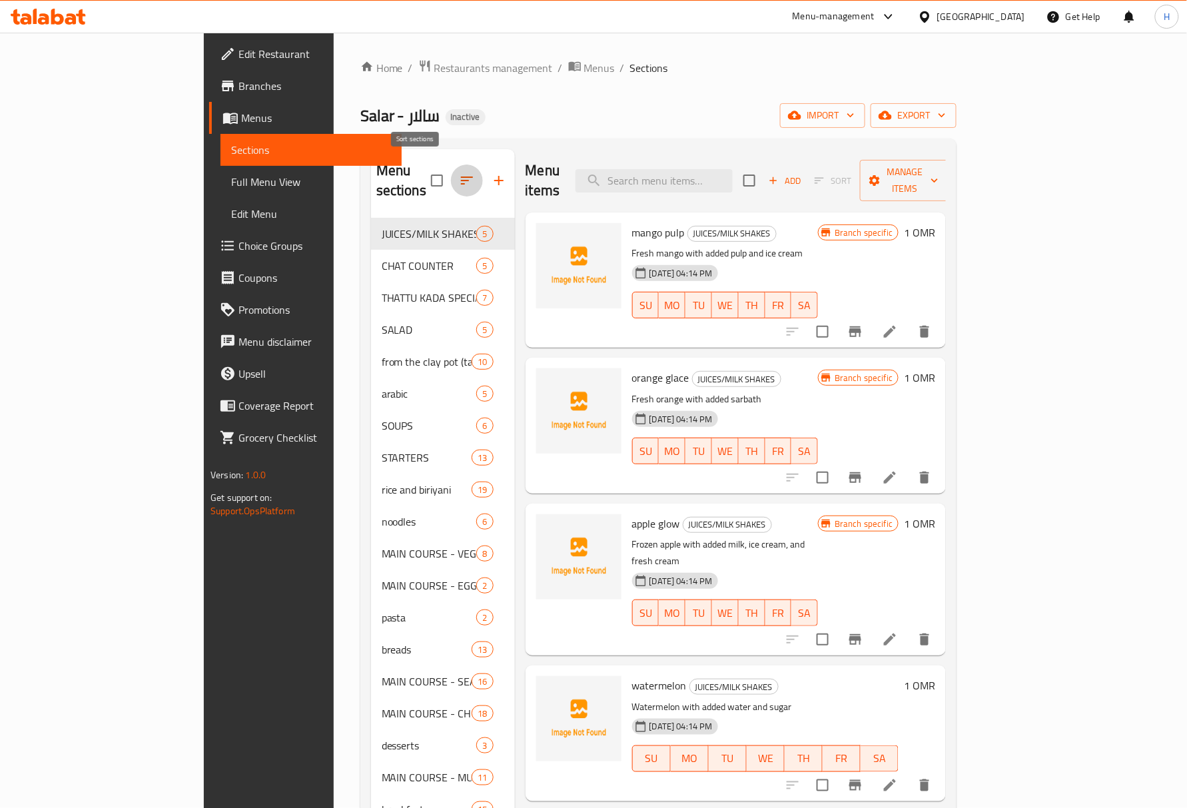
click at [461, 177] on icon "button" at bounding box center [467, 181] width 12 height 8
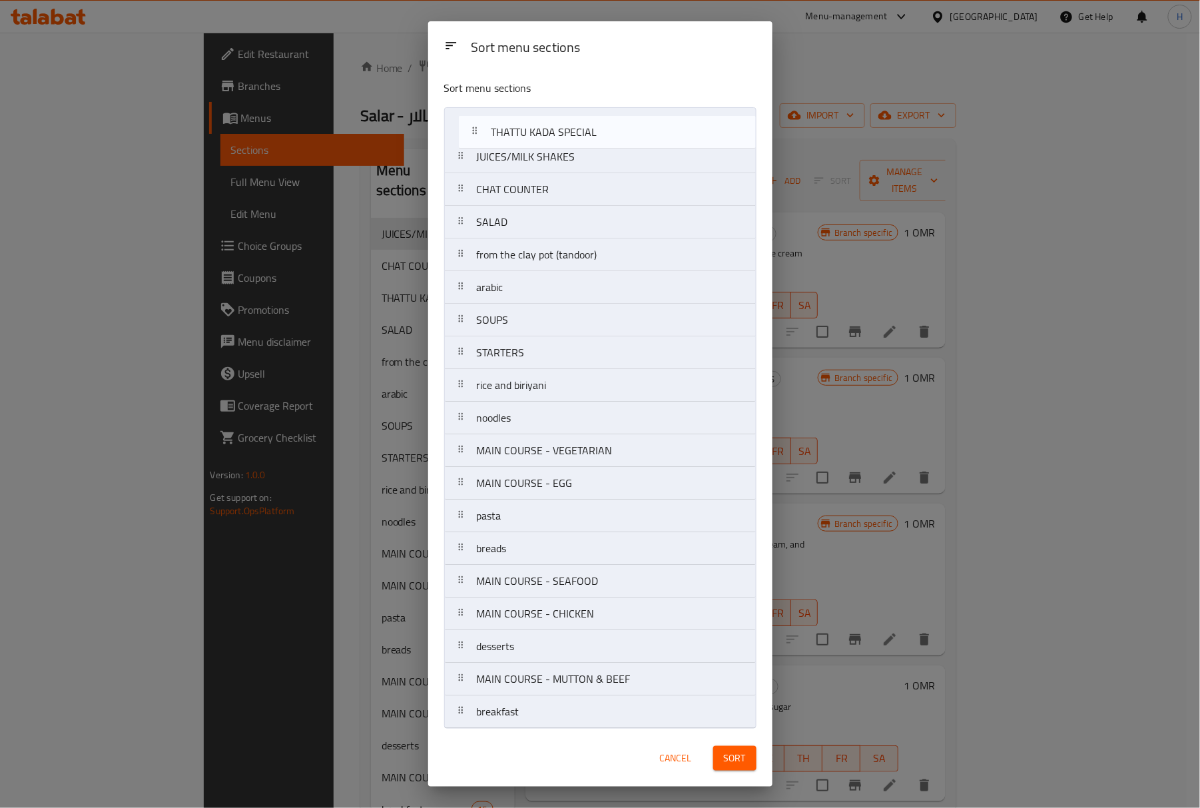
drag, startPoint x: 530, startPoint y: 193, endPoint x: 545, endPoint y: 129, distance: 65.0
click at [545, 129] on nav "JUICES/MILK SHAKES CHAT COUNTER THATTU KADA SPECIAL SALAD from the clay pot (ta…" at bounding box center [600, 418] width 312 height 622
drag, startPoint x: 542, startPoint y: 163, endPoint x: 552, endPoint y: 205, distance: 43.1
click at [552, 205] on nav "THATTU KADA SPECIAL JUICES/MILK SHAKES CHAT COUNTER SALAD from the clay pot (ta…" at bounding box center [600, 418] width 312 height 622
drag, startPoint x: 550, startPoint y: 315, endPoint x: 552, endPoint y: 285, distance: 30.0
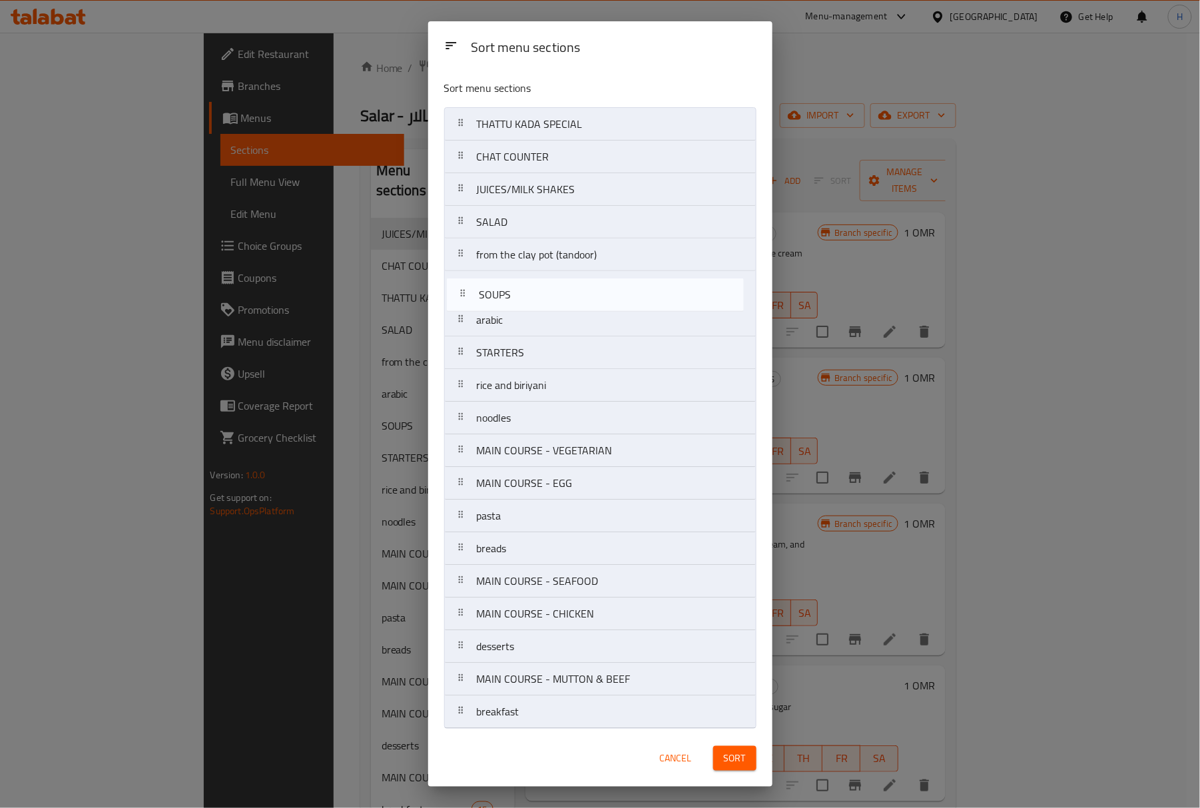
click at [552, 285] on nav "THATTU KADA SPECIAL CHAT COUNTER JUICES/MILK SHAKES SALAD from the clay pot (ta…" at bounding box center [600, 418] width 312 height 622
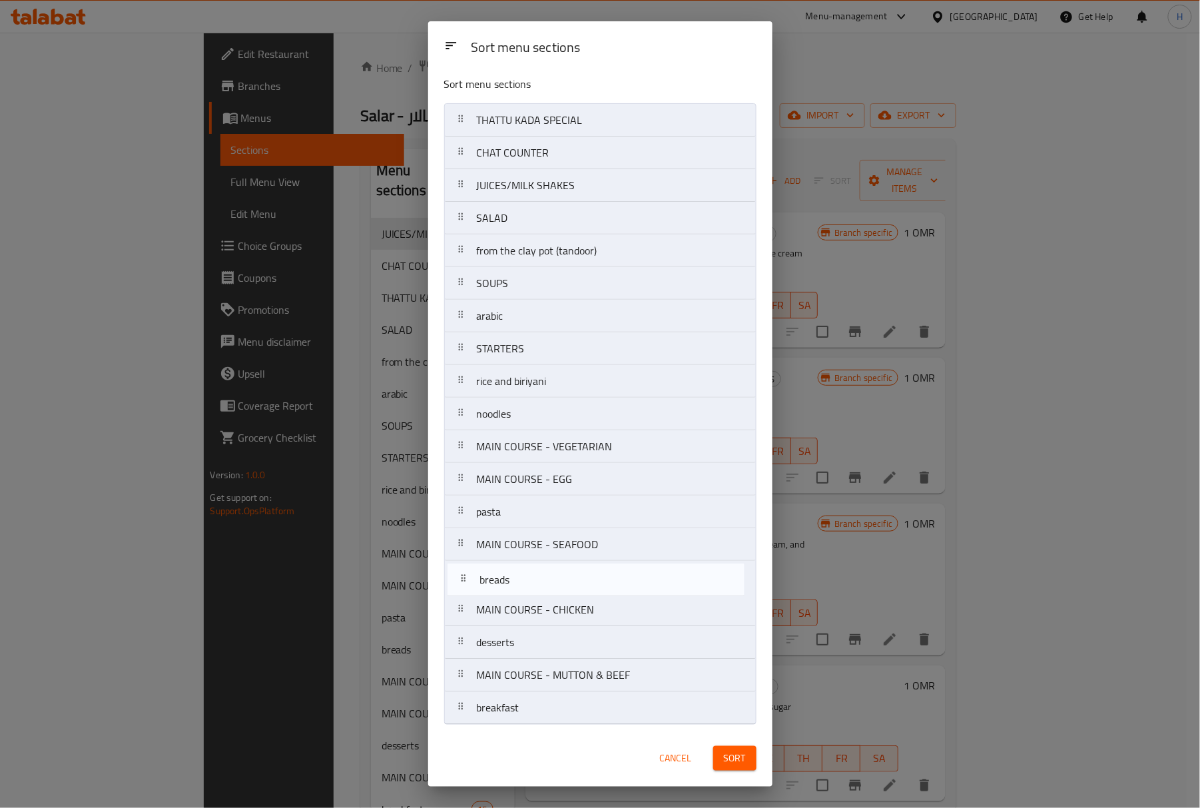
scroll to position [9, 0]
drag, startPoint x: 542, startPoint y: 549, endPoint x: 546, endPoint y: 584, distance: 35.0
click at [546, 584] on nav "THATTU KADA SPECIAL CHAT COUNTER JUICES/MILK SHAKES SALAD from the clay pot (ta…" at bounding box center [600, 414] width 312 height 622
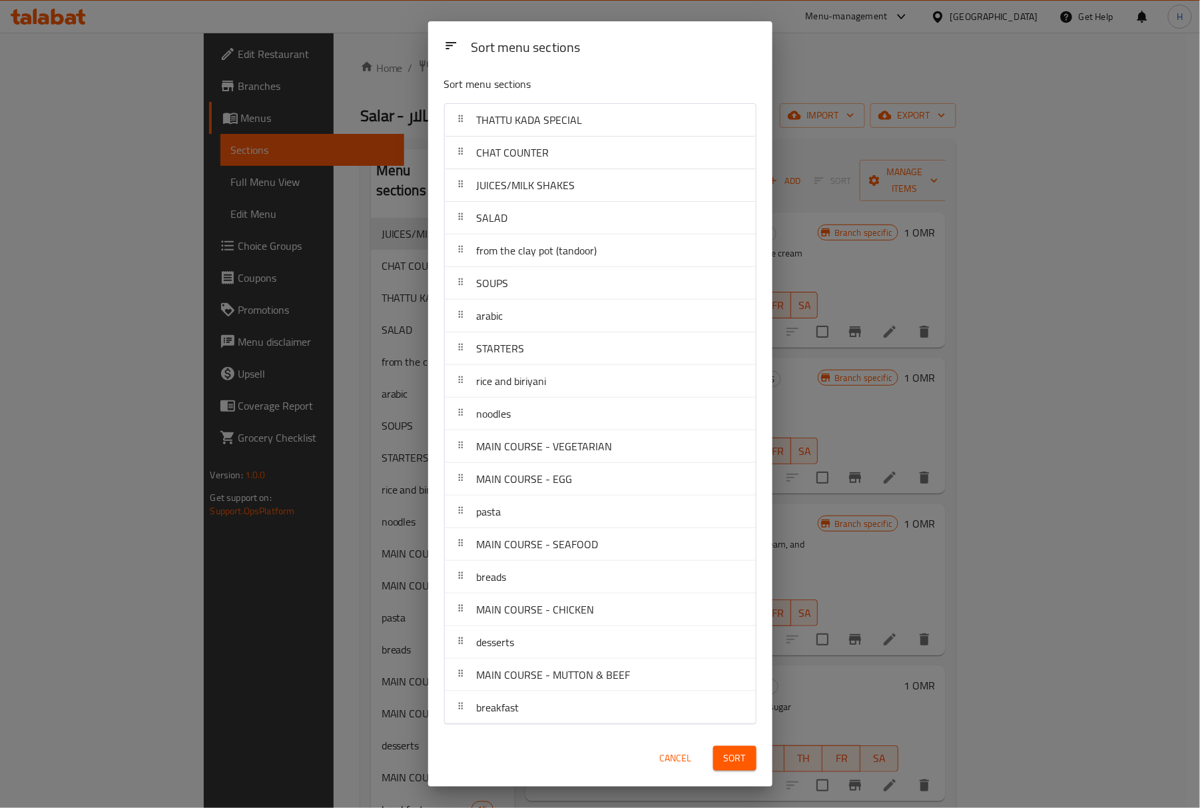
click at [733, 673] on span "Sort" at bounding box center [735, 758] width 22 height 17
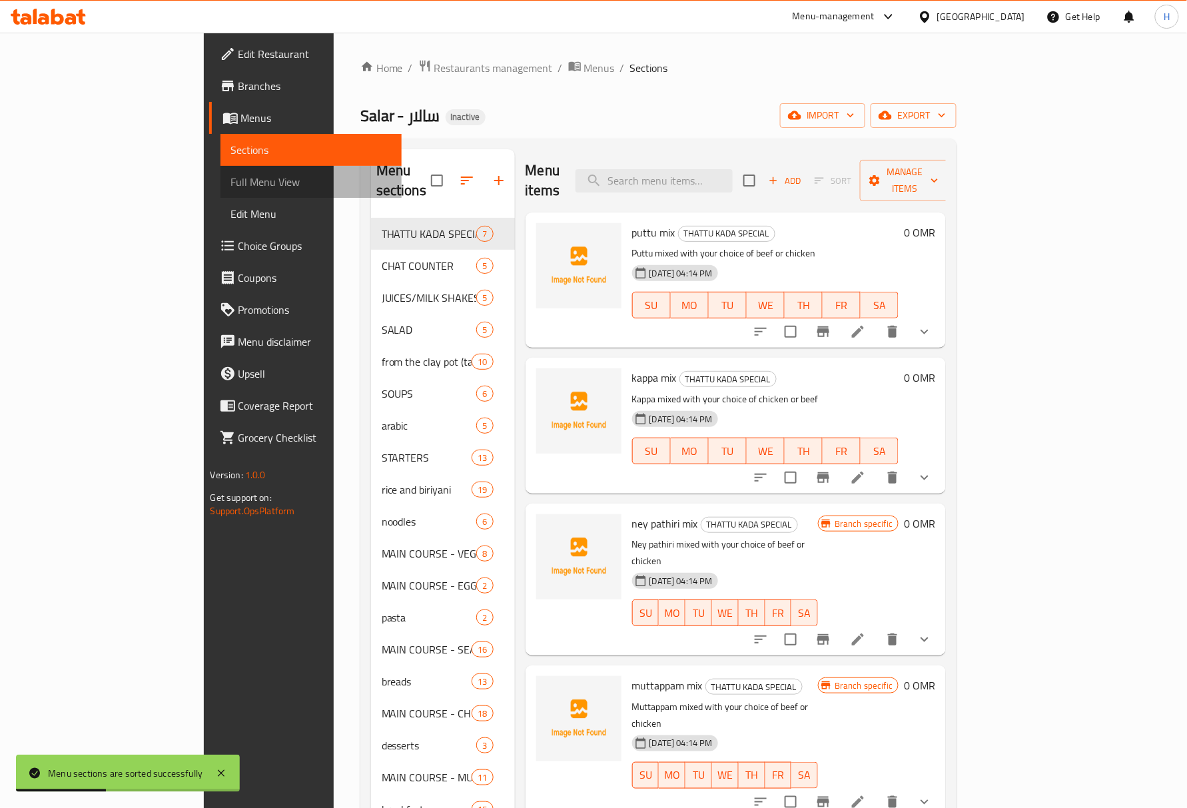
drag, startPoint x: 45, startPoint y: 173, endPoint x: 1192, endPoint y: 336, distance: 1158.6
click at [231, 174] on span "Full Menu View" at bounding box center [311, 182] width 161 height 16
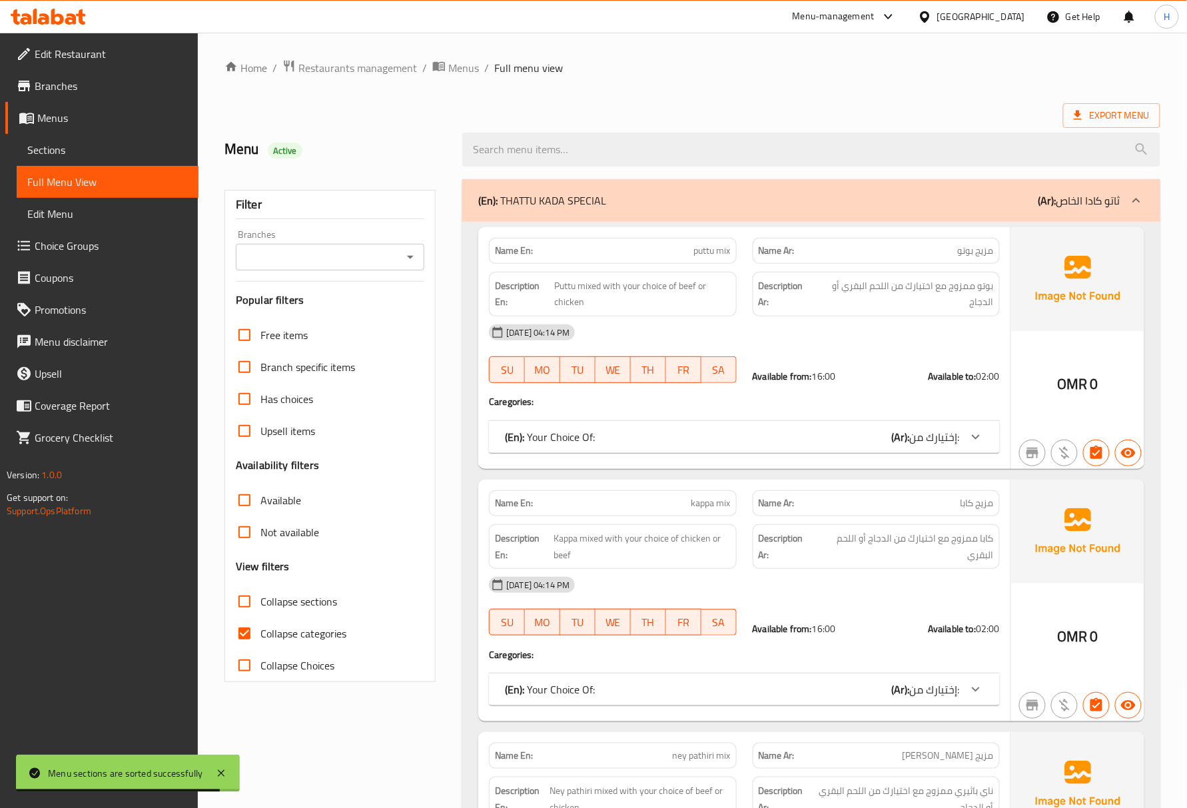
click at [248, 634] on input "Collapse categories" at bounding box center [244, 634] width 32 height 32
checkbox input "false"
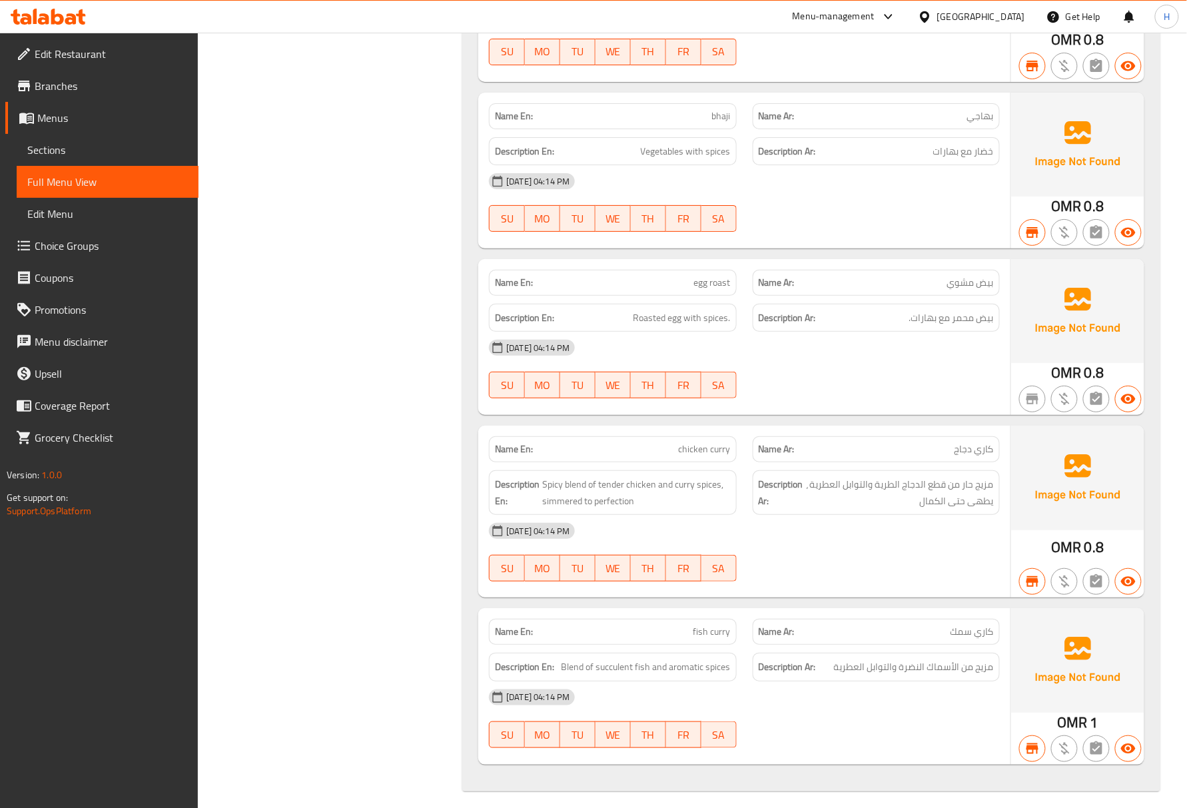
click at [937, 12] on div at bounding box center [927, 16] width 19 height 15
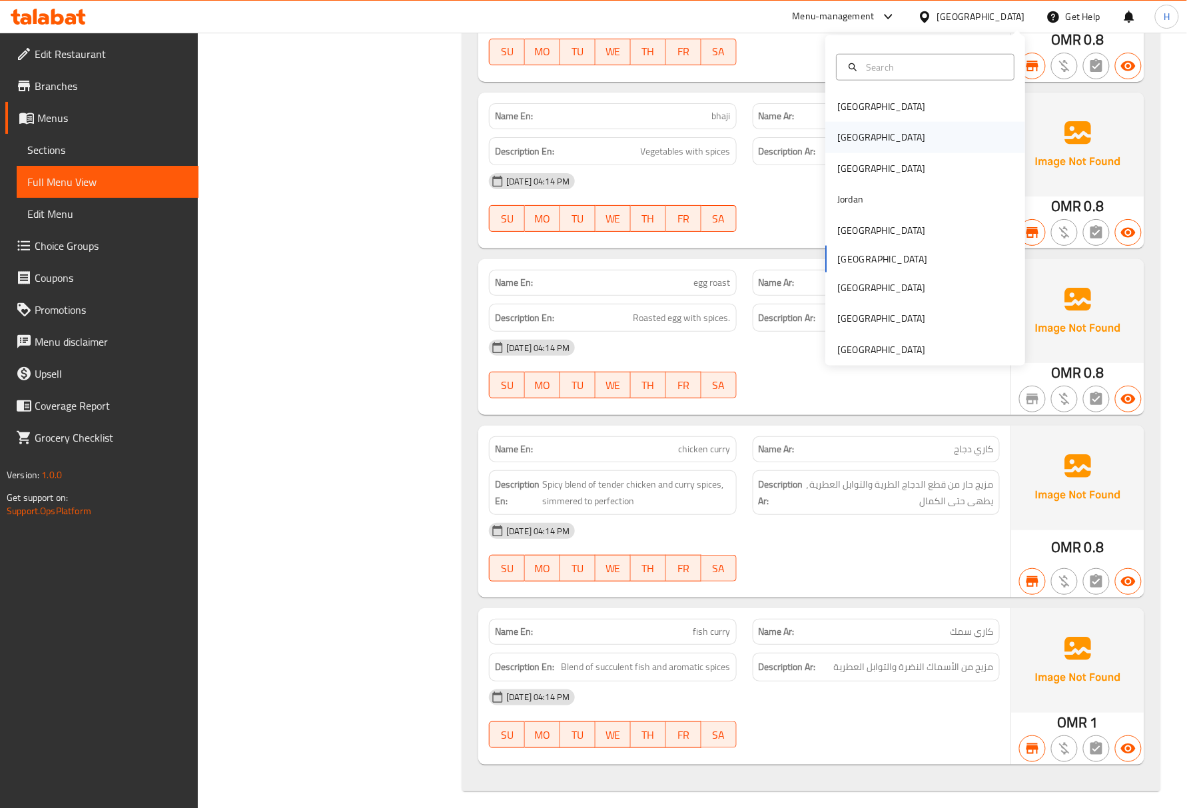
click at [911, 139] on div "Egypt" at bounding box center [925, 137] width 200 height 31
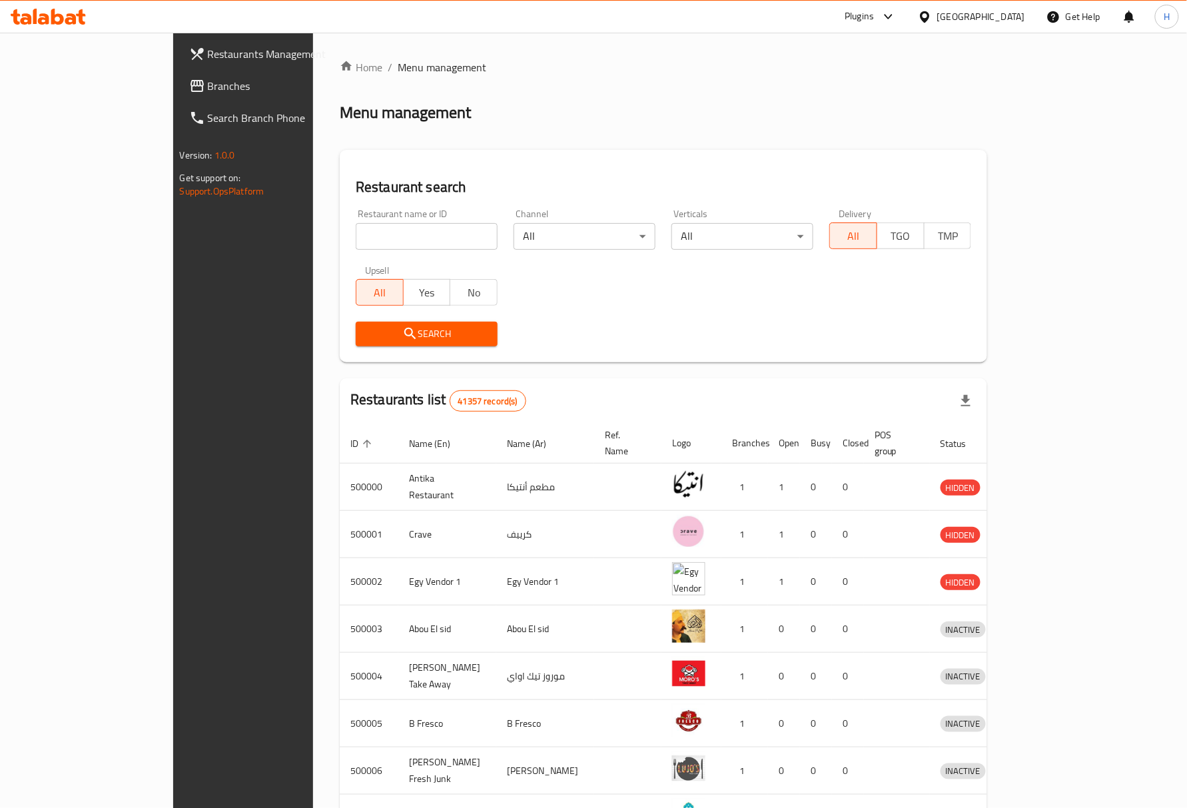
click at [208, 88] on span "Branches" at bounding box center [284, 86] width 153 height 16
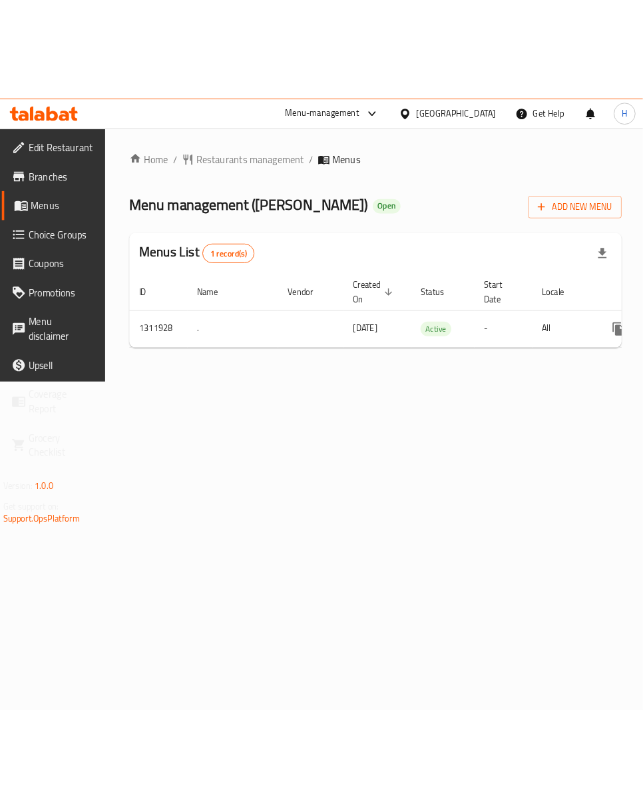
scroll to position [0, 124]
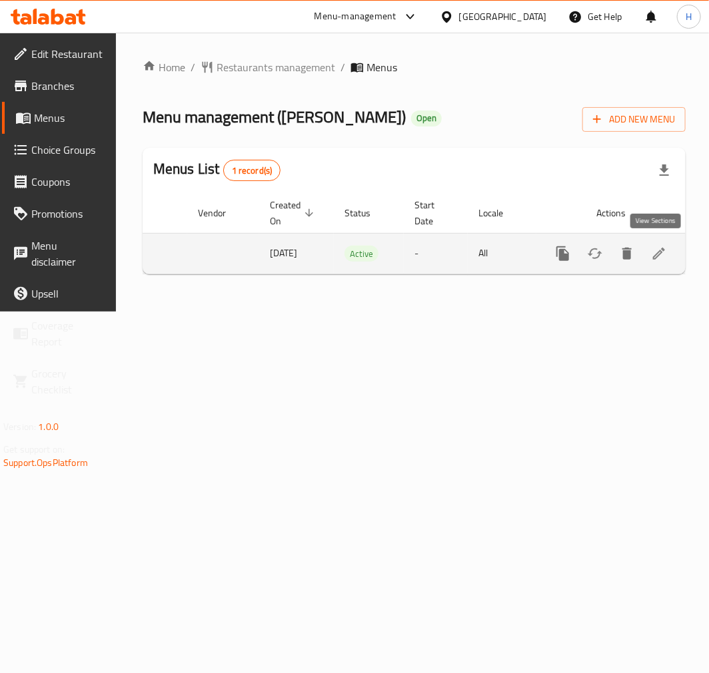
click at [658, 255] on icon "enhanced table" at bounding box center [659, 254] width 16 height 16
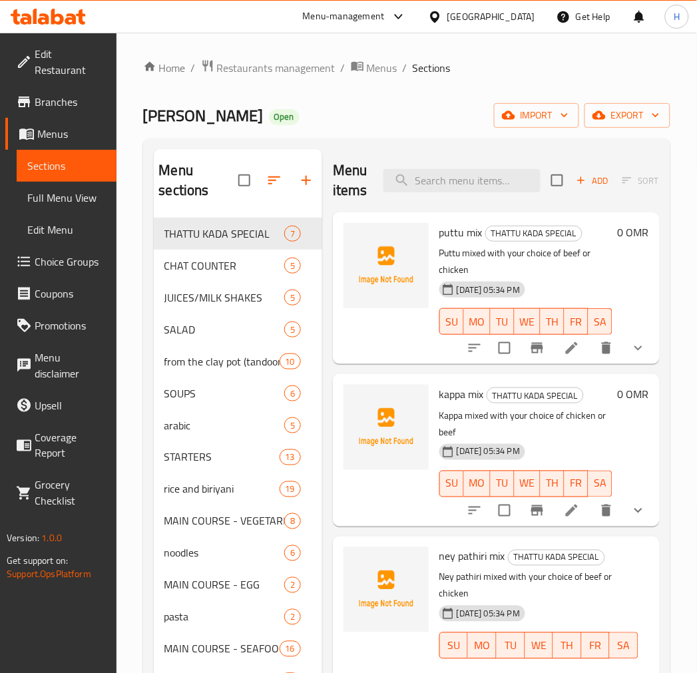
click at [74, 190] on span "Full Menu View" at bounding box center [66, 198] width 79 height 16
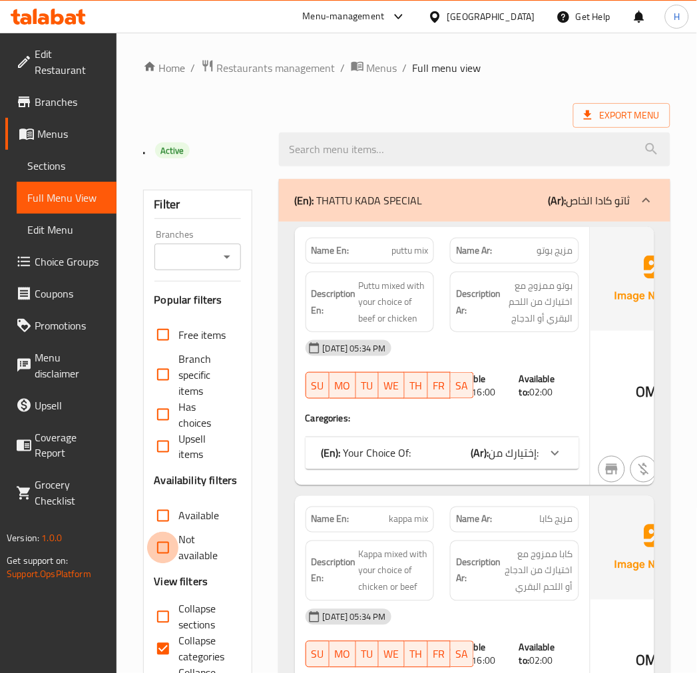
click at [164, 543] on input "Not available" at bounding box center [163, 548] width 32 height 32
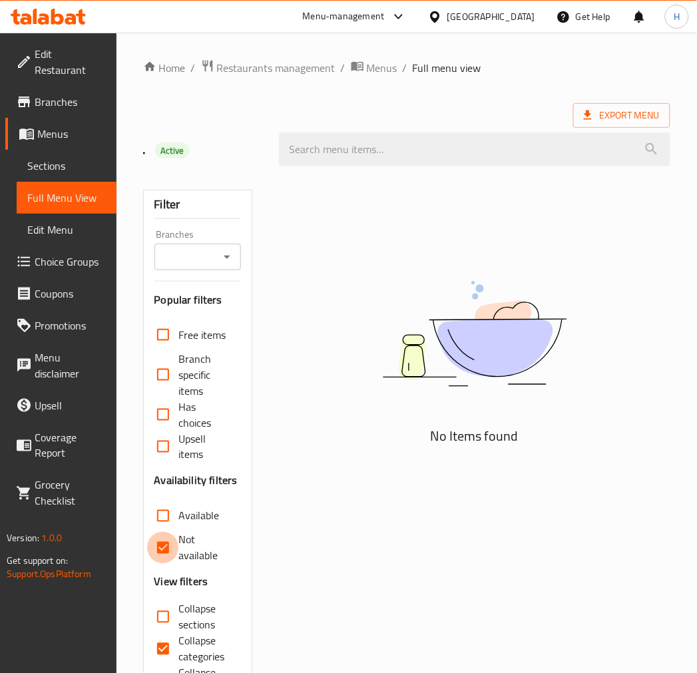
click at [164, 543] on input "Not available" at bounding box center [163, 548] width 32 height 32
checkbox input "false"
click at [216, 256] on div "Branches" at bounding box center [198, 257] width 87 height 27
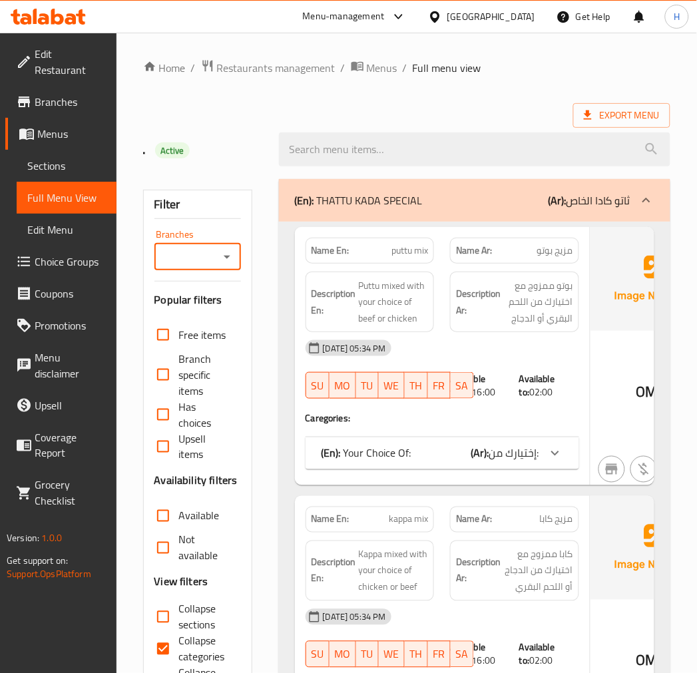
click at [228, 257] on icon "Open" at bounding box center [227, 257] width 16 height 16
click at [187, 325] on span "Malabar Makhani, Al Koudh" at bounding box center [207, 322] width 84 height 32
type input "Malabar Makhani, Al Koudh"
click at [160, 550] on input "Not available" at bounding box center [163, 548] width 32 height 32
checkbox input "true"
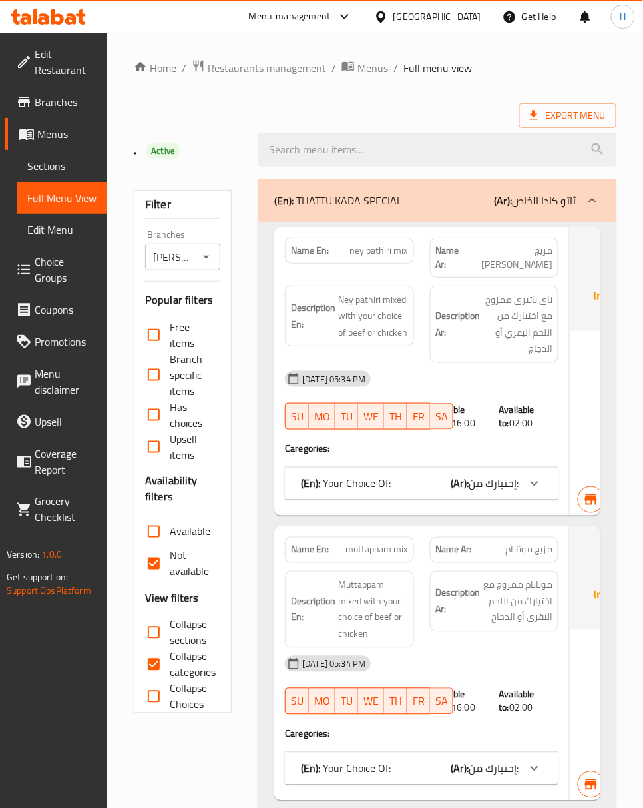
click at [54, 97] on span "Branches" at bounding box center [66, 102] width 62 height 16
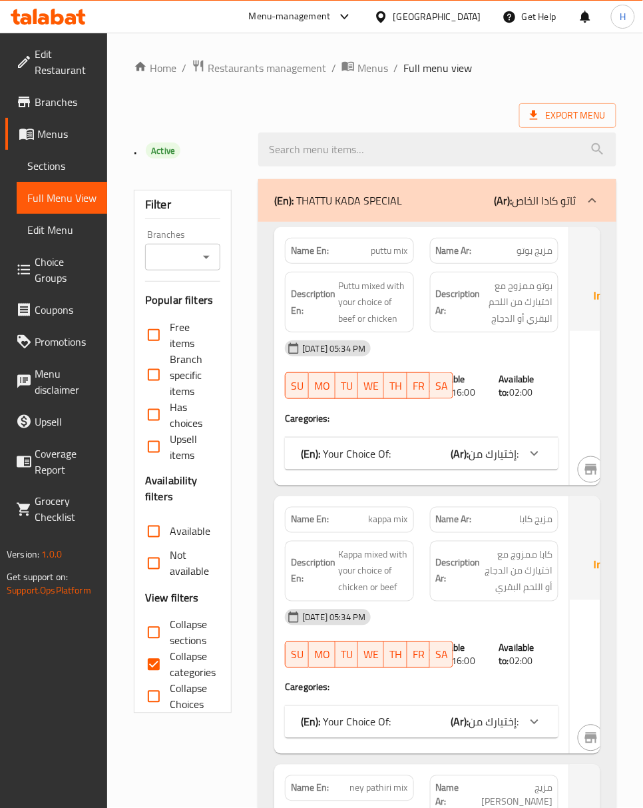
click at [156, 565] on input "Not available" at bounding box center [154, 564] width 32 height 32
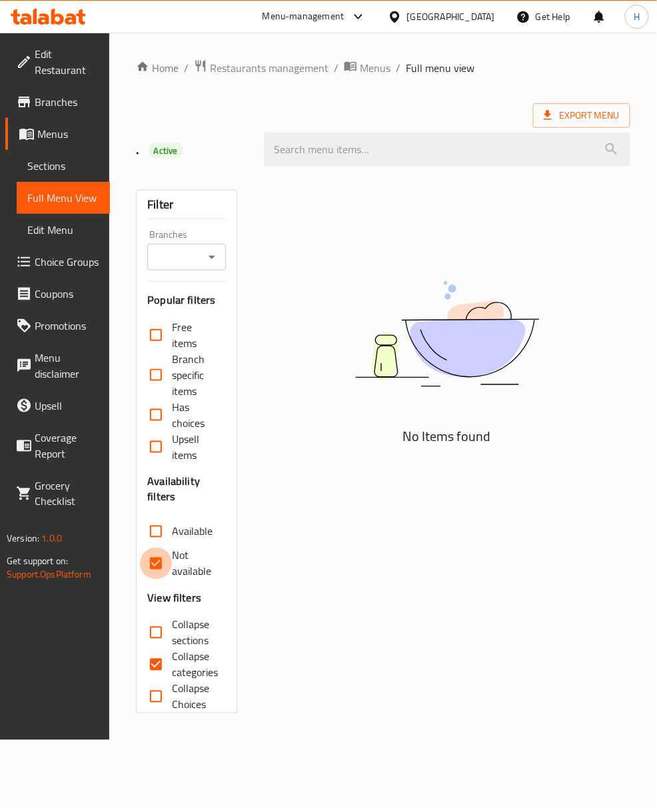
click at [157, 561] on input "Not available" at bounding box center [156, 564] width 32 height 32
checkbox input "false"
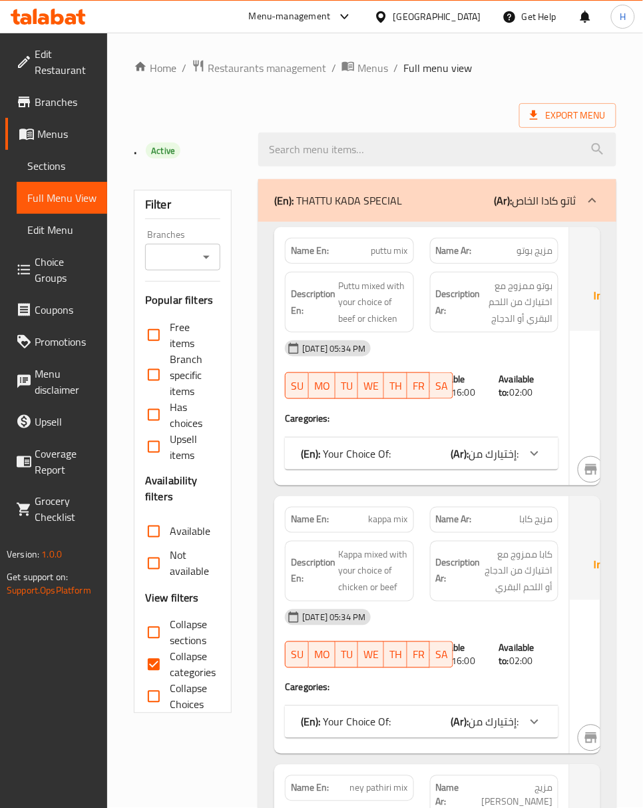
click at [312, 107] on div "Export Menu" at bounding box center [375, 115] width 483 height 25
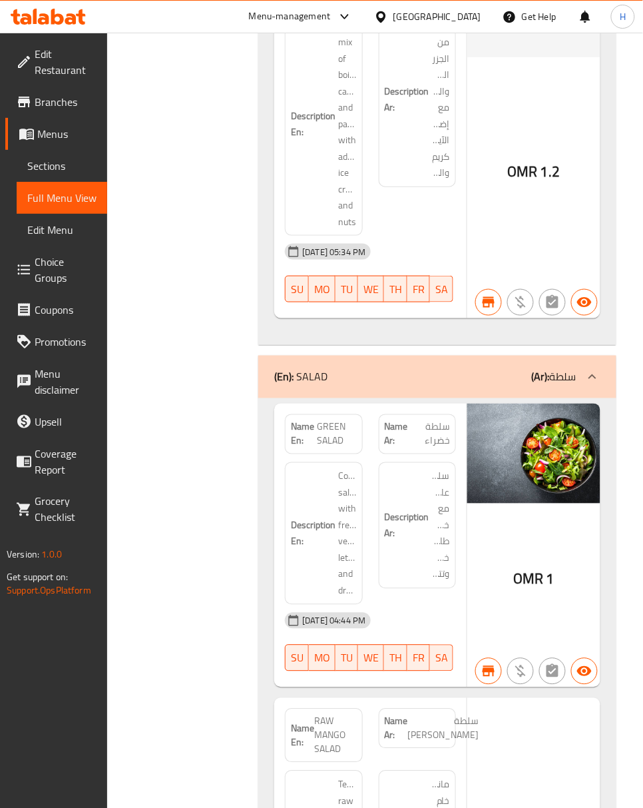
scroll to position [5037, 0]
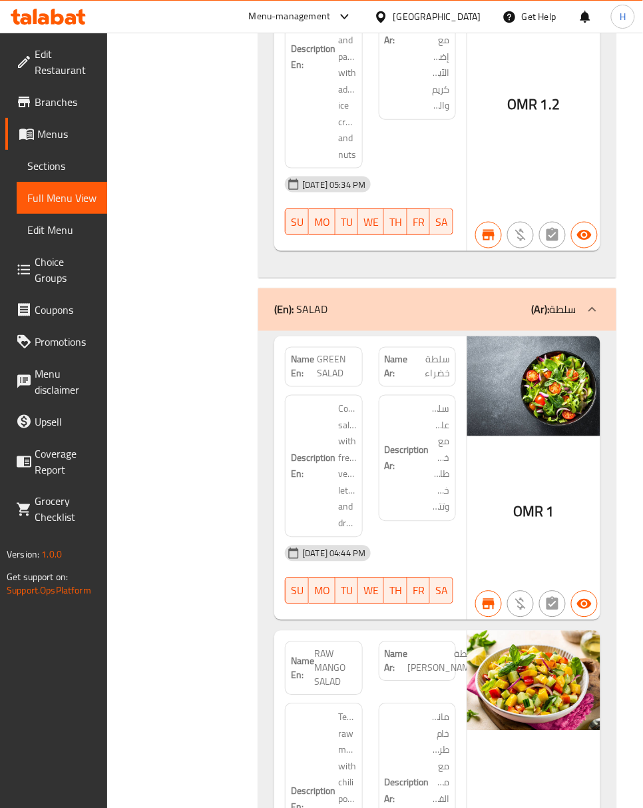
drag, startPoint x: 56, startPoint y: 161, endPoint x: 116, endPoint y: 173, distance: 61.3
click at [56, 161] on span "Sections" at bounding box center [61, 166] width 69 height 16
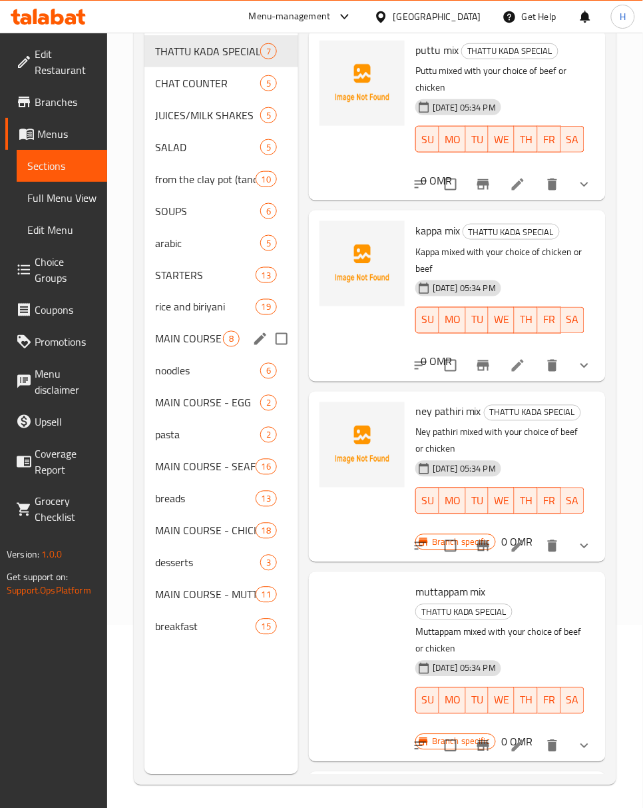
scroll to position [187, 0]
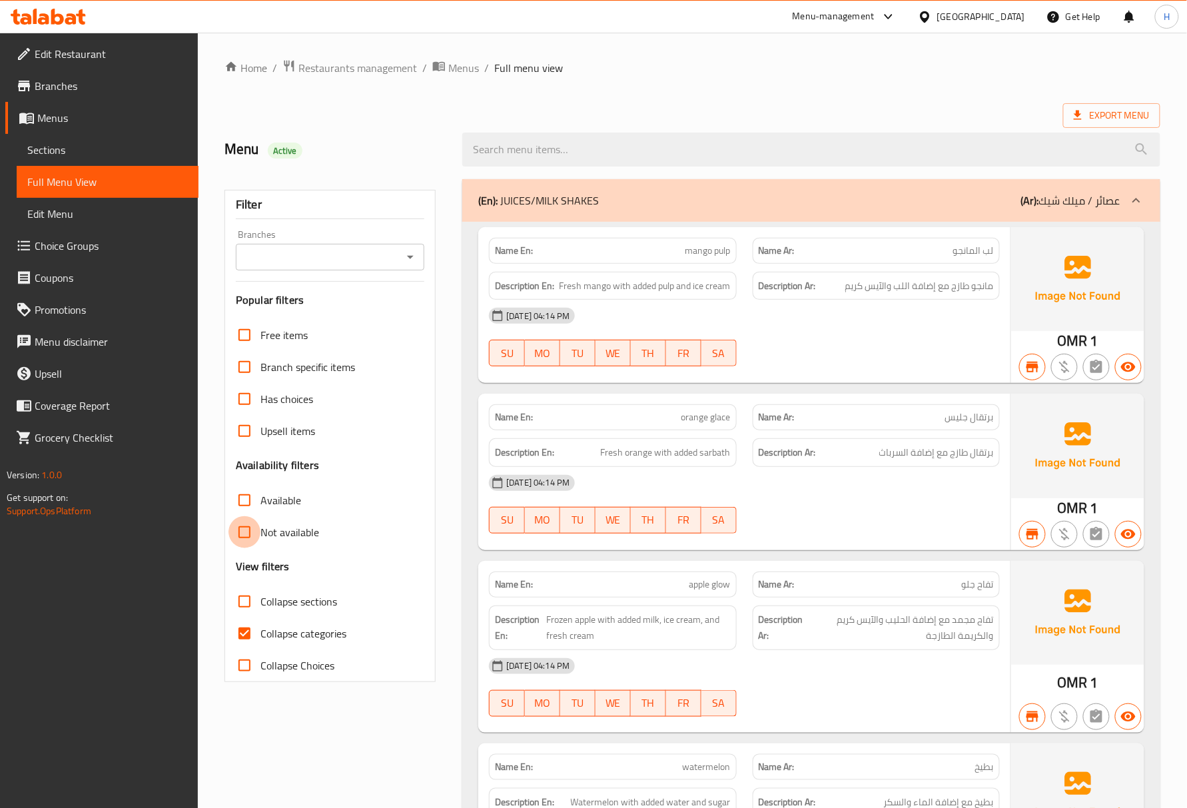
click at [243, 539] on input "Not available" at bounding box center [244, 532] width 32 height 32
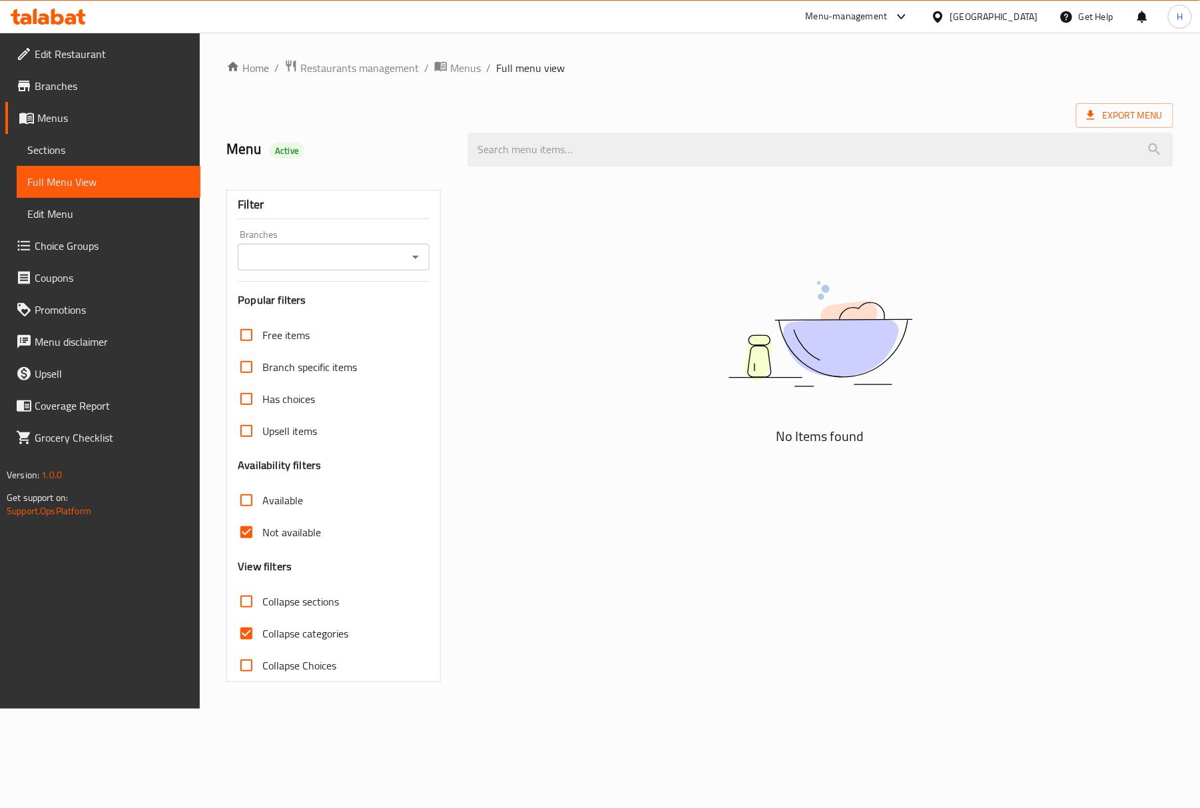
click at [253, 533] on input "Not available" at bounding box center [246, 532] width 32 height 32
checkbox input "false"
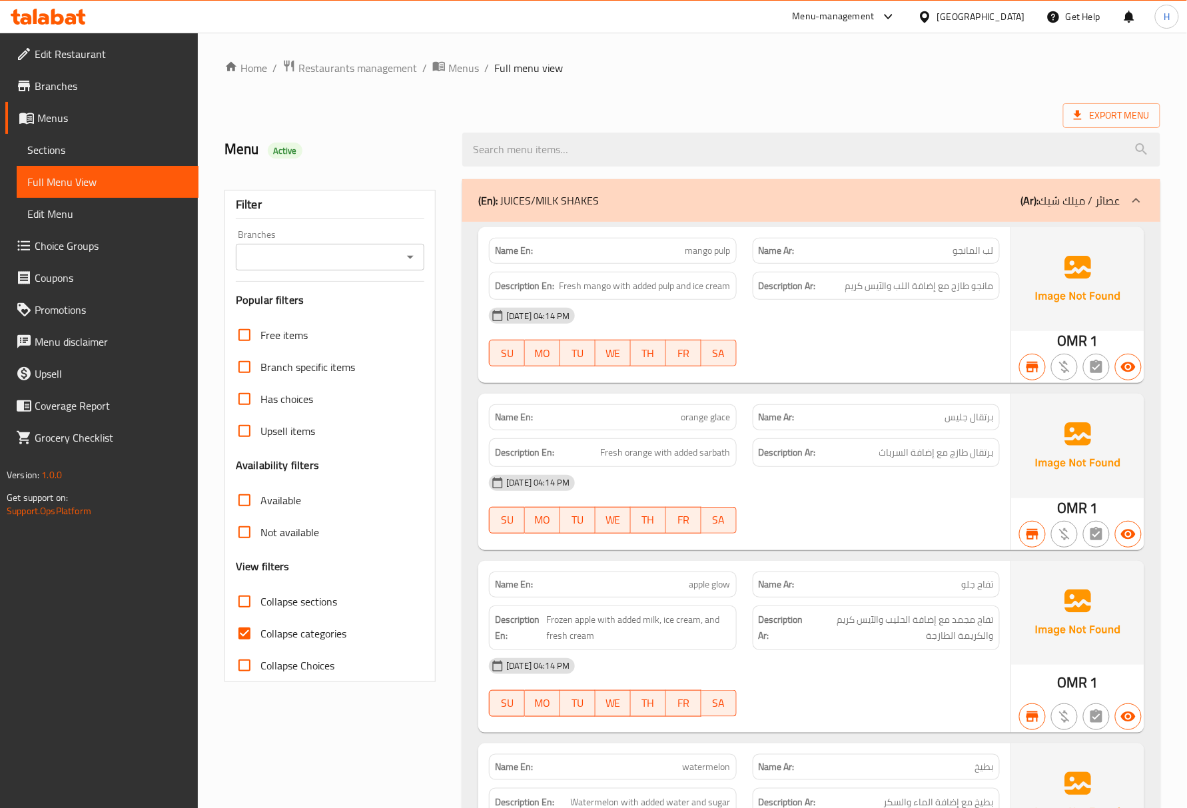
click at [695, 248] on span "mango pulp" at bounding box center [707, 251] width 45 height 14
copy span "mango pulp"
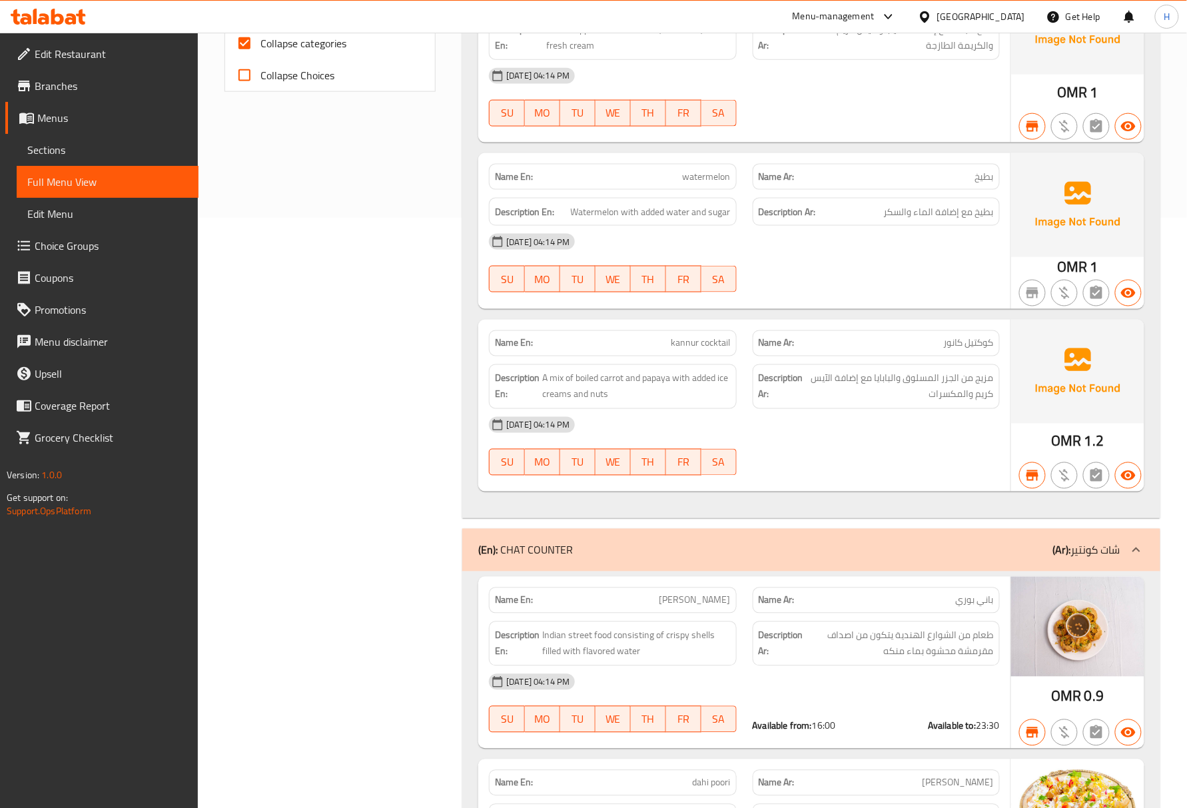
scroll to position [622, 0]
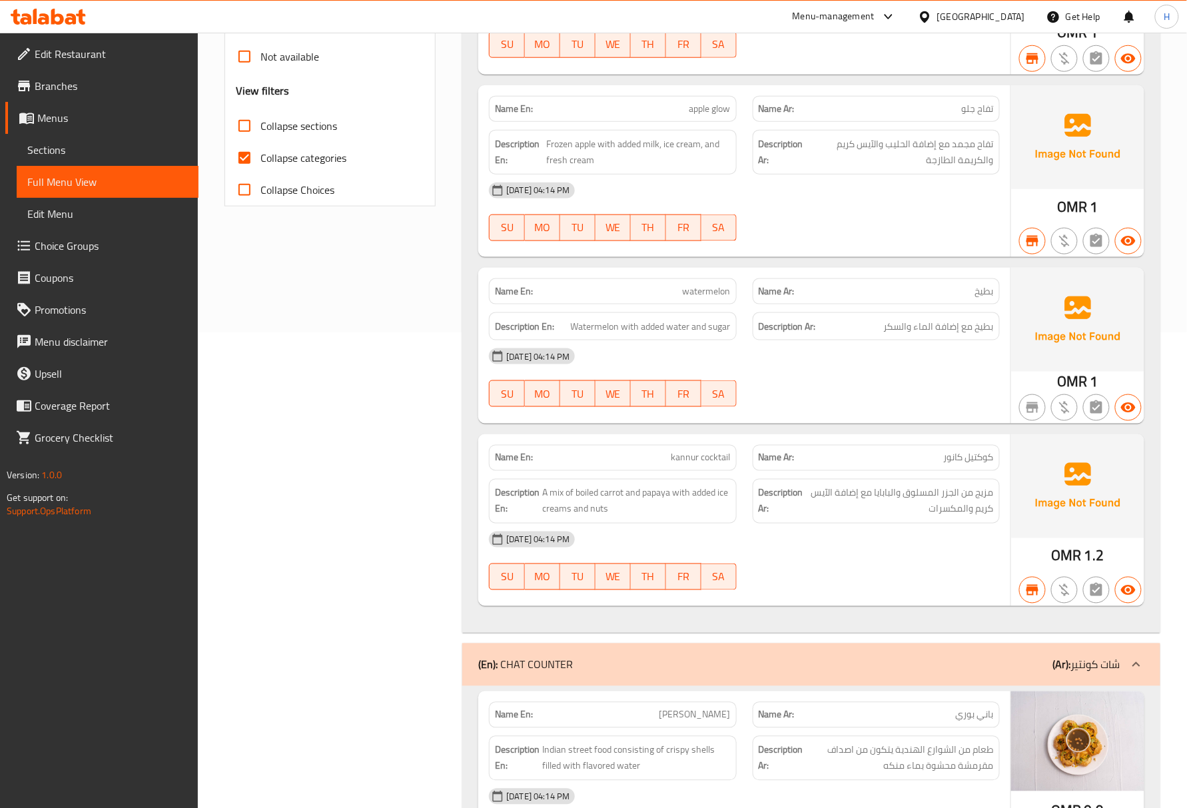
scroll to position [444, 0]
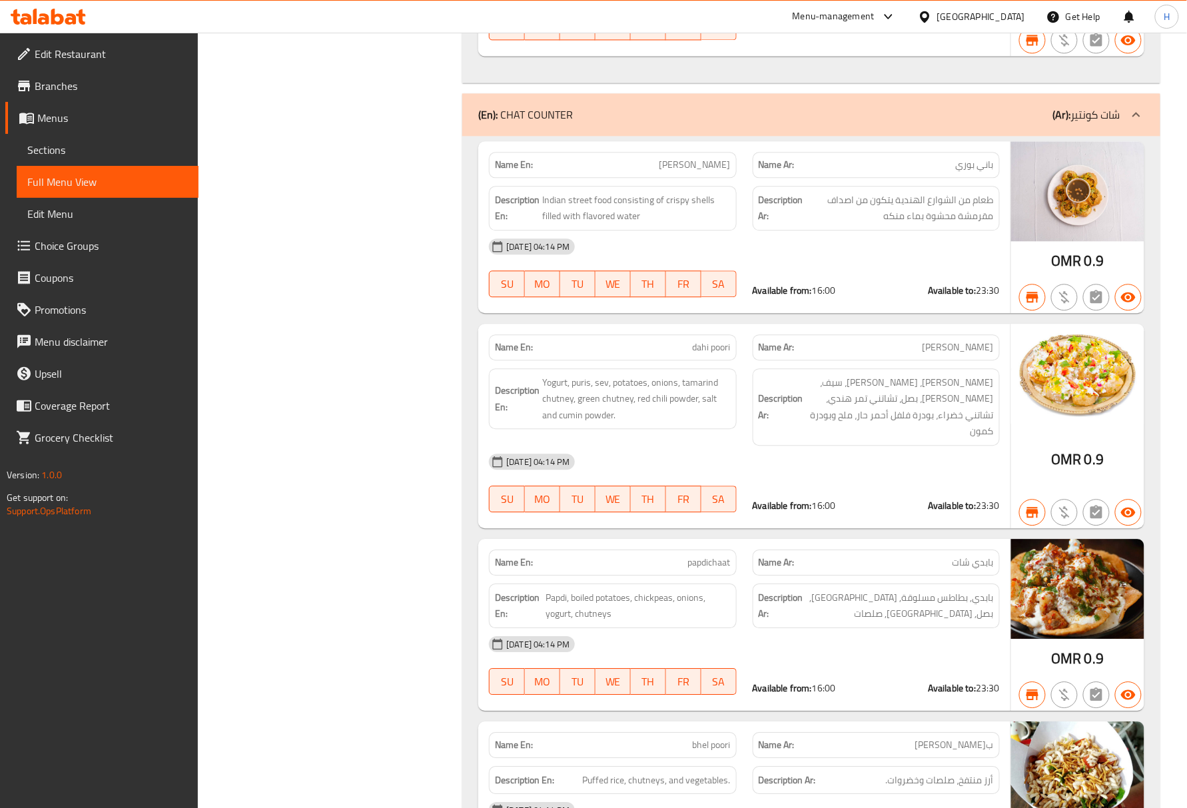
scroll to position [3407, 0]
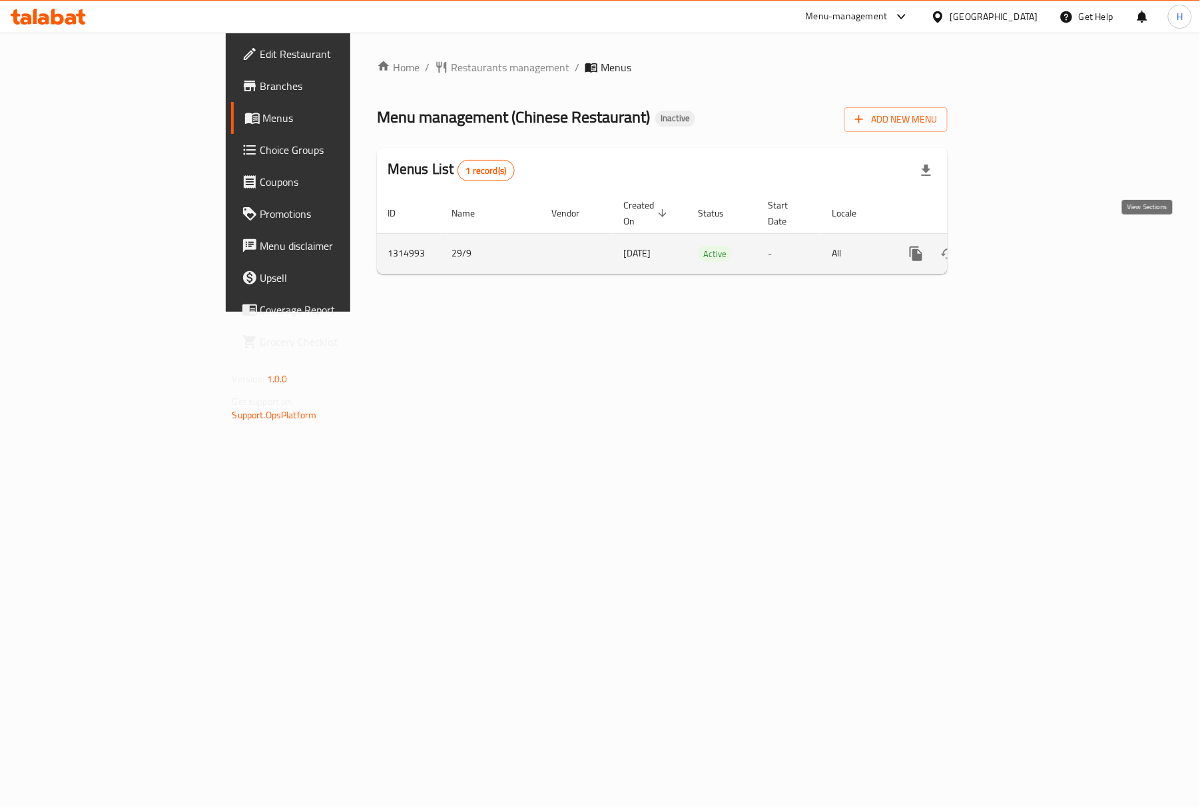
click at [1021, 246] on icon "enhanced table" at bounding box center [1013, 254] width 16 height 16
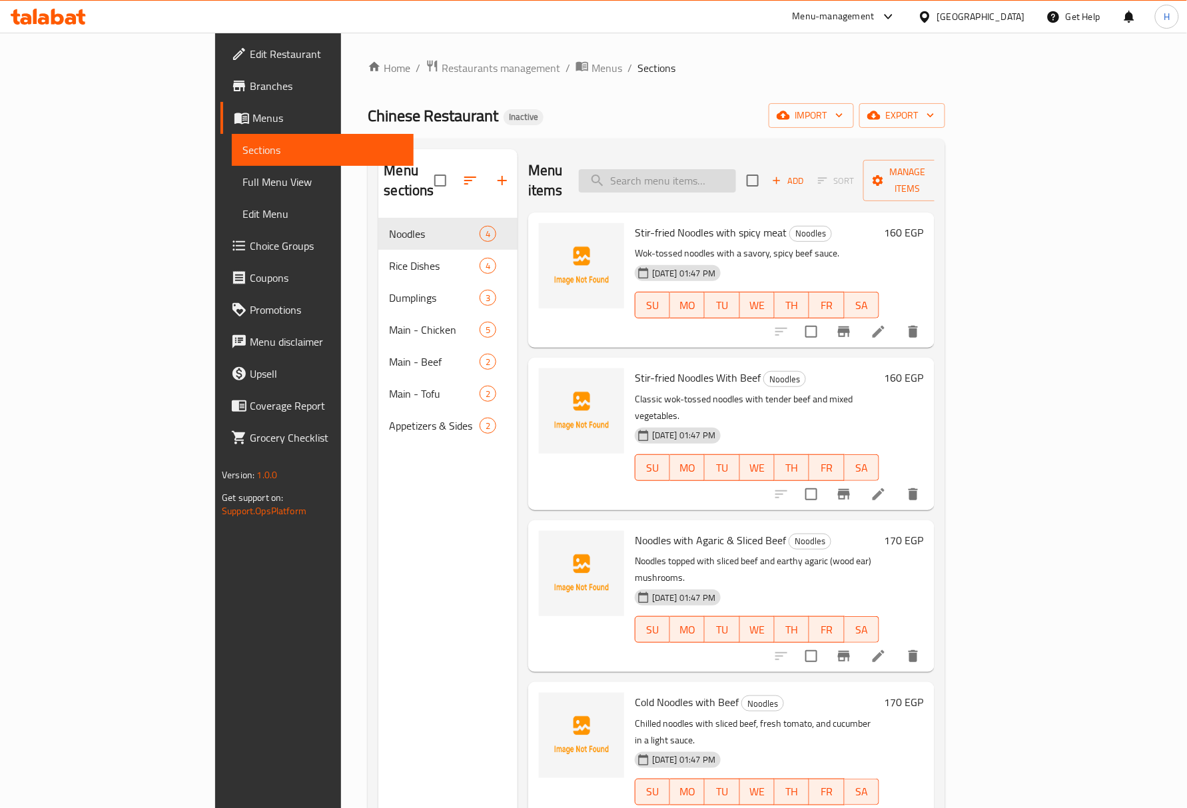
click at [736, 169] on input "search" at bounding box center [657, 180] width 157 height 23
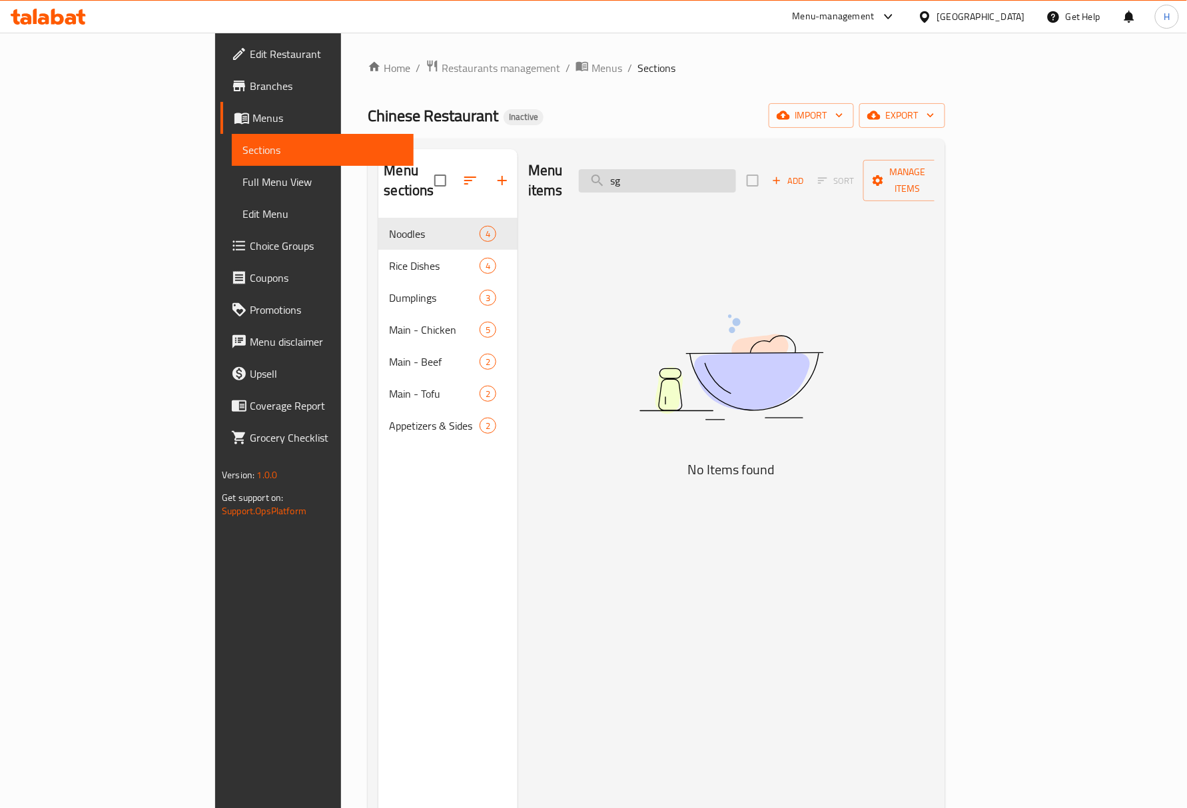
type input "s"
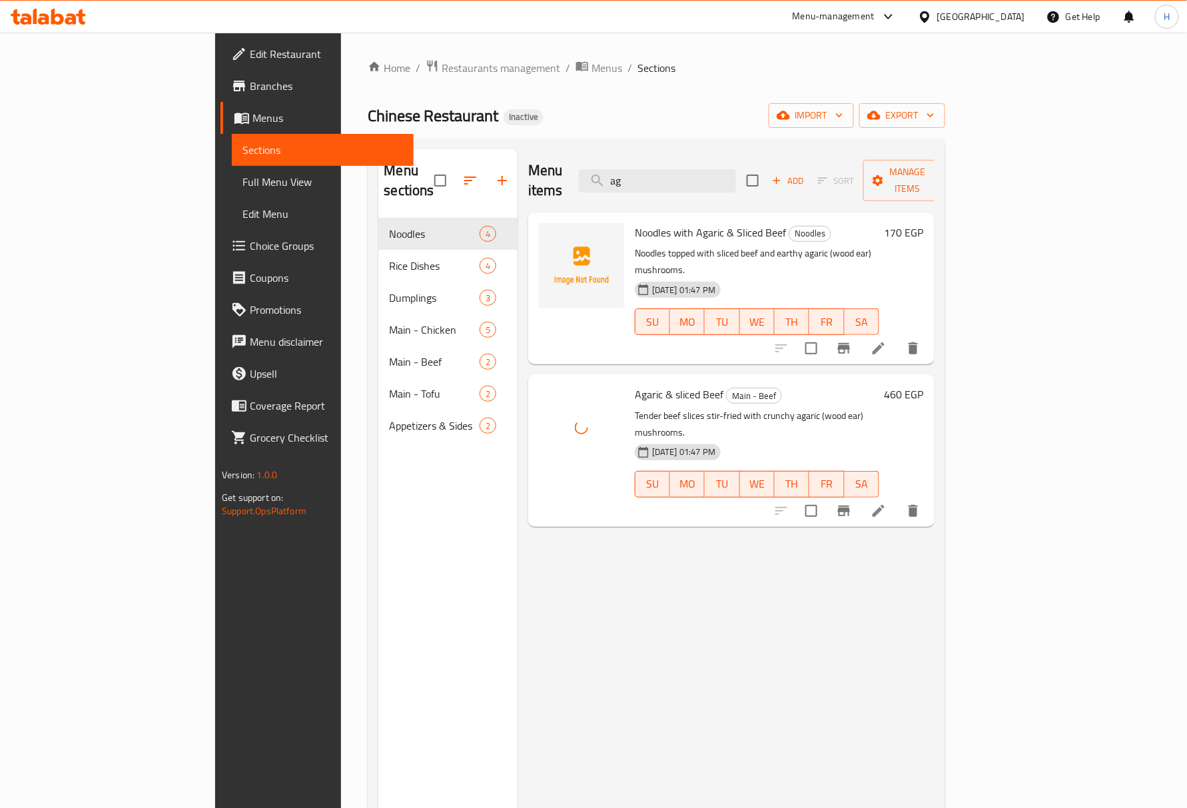
drag, startPoint x: 763, startPoint y: 171, endPoint x: 629, endPoint y: 160, distance: 135.0
click at [629, 160] on div "Menu items ag Add Sort Manage items" at bounding box center [731, 180] width 406 height 63
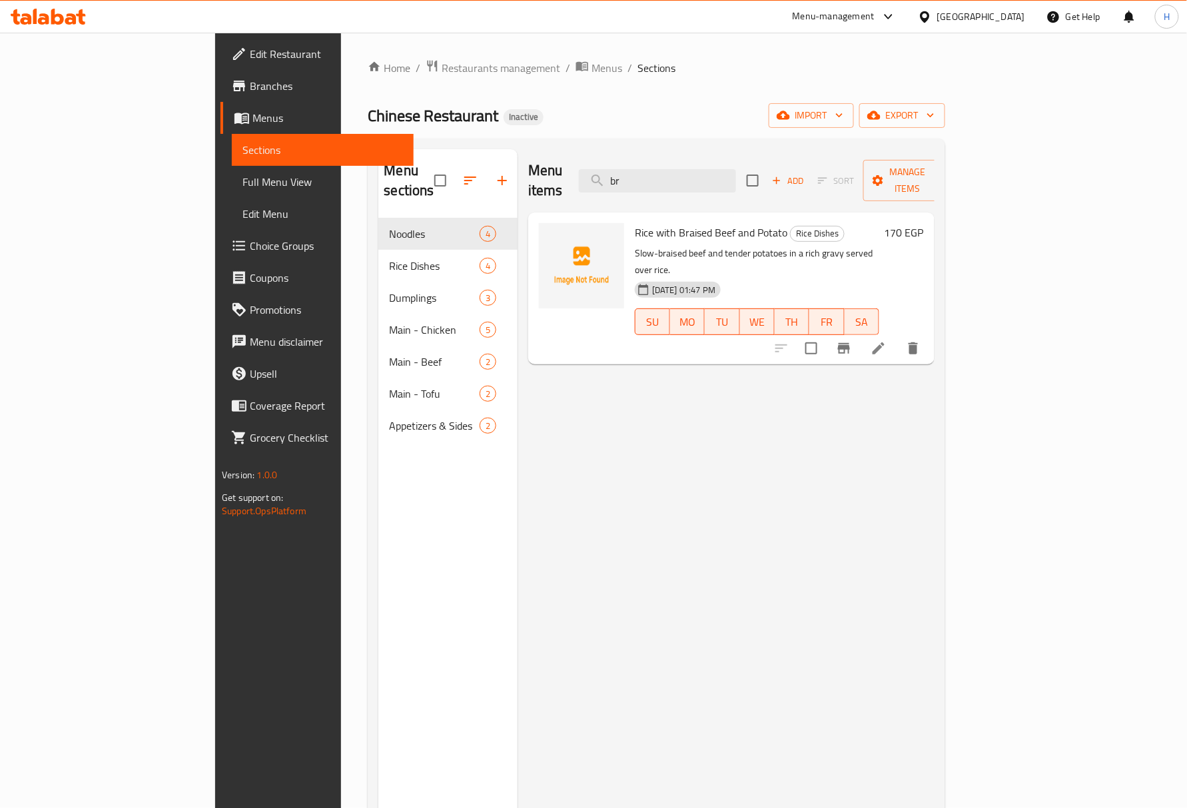
type input "b"
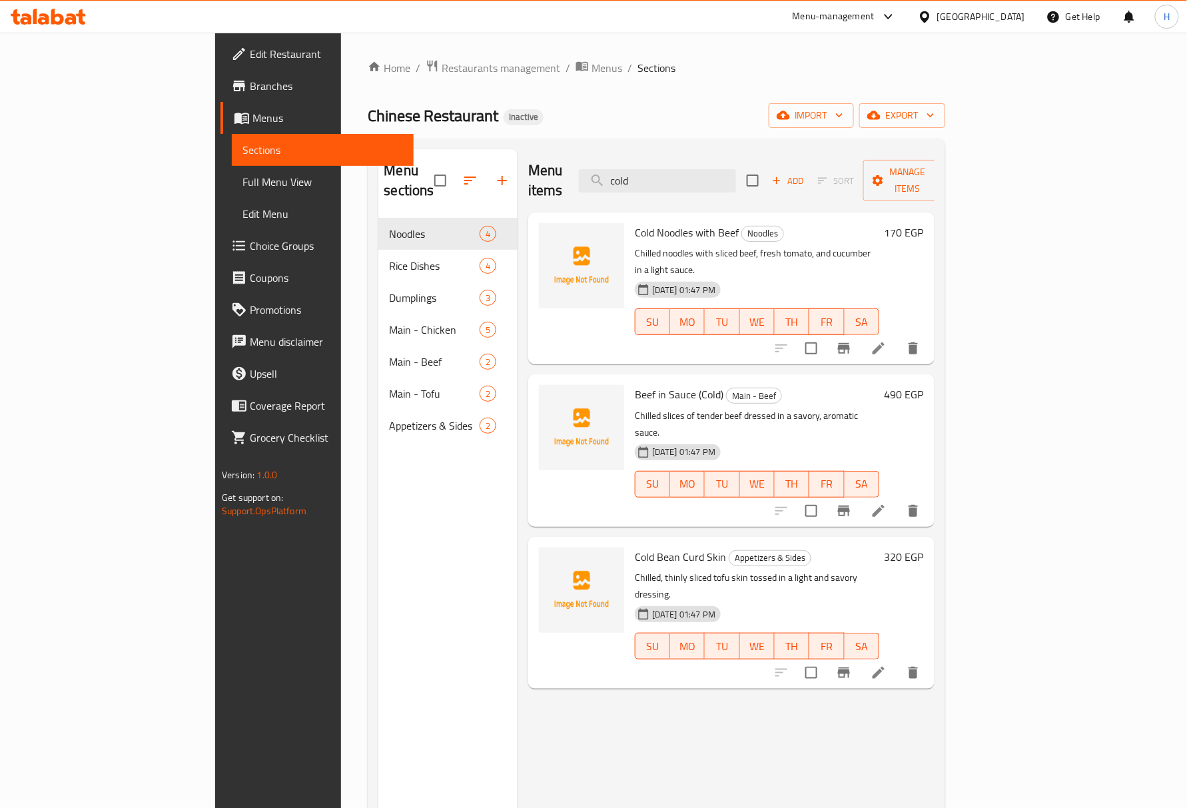
click at [635, 547] on span "Cold Bean Curd Skin" at bounding box center [680, 557] width 91 height 20
copy h6 "Cold Bean Curd Skin"
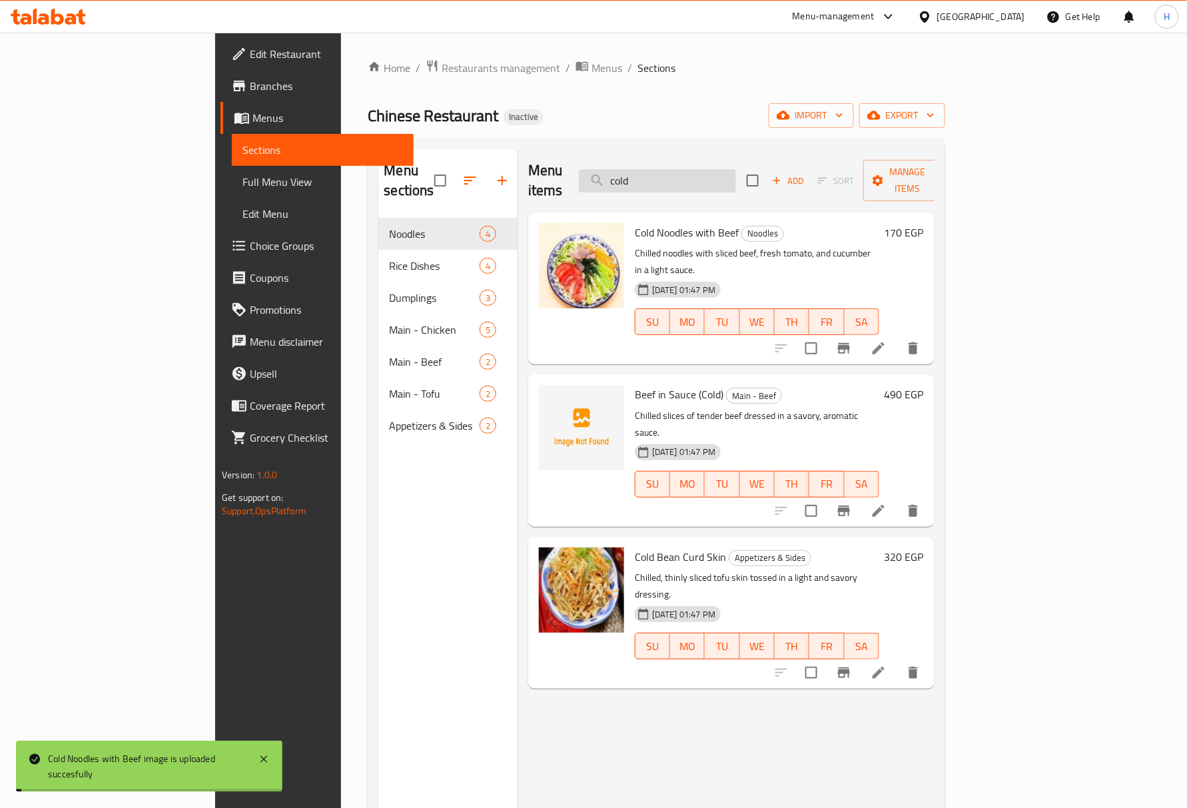
click at [706, 169] on input "cold" at bounding box center [657, 180] width 157 height 23
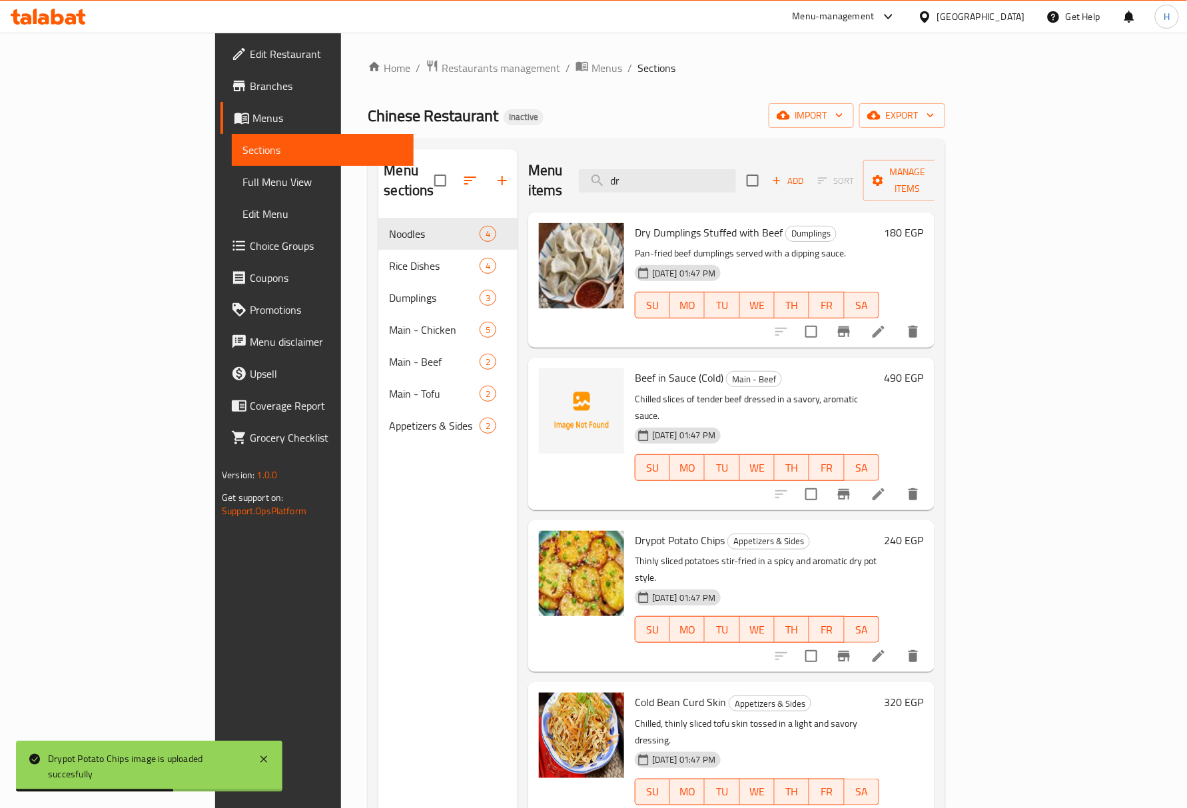
drag, startPoint x: 699, startPoint y: 171, endPoint x: 718, endPoint y: 193, distance: 28.8
click at [691, 171] on input "dr" at bounding box center [657, 180] width 157 height 23
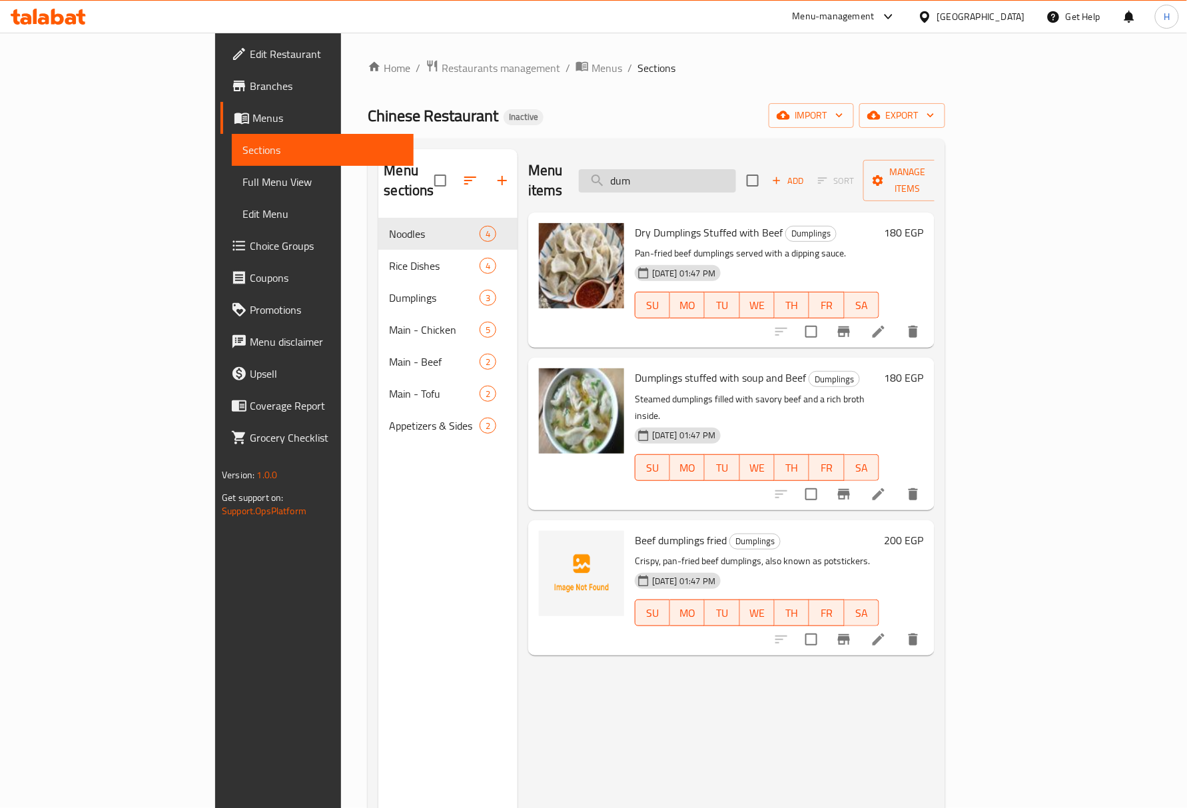
click at [699, 171] on input "dum" at bounding box center [657, 180] width 157 height 23
click at [691, 174] on input "dum" at bounding box center [657, 180] width 157 height 23
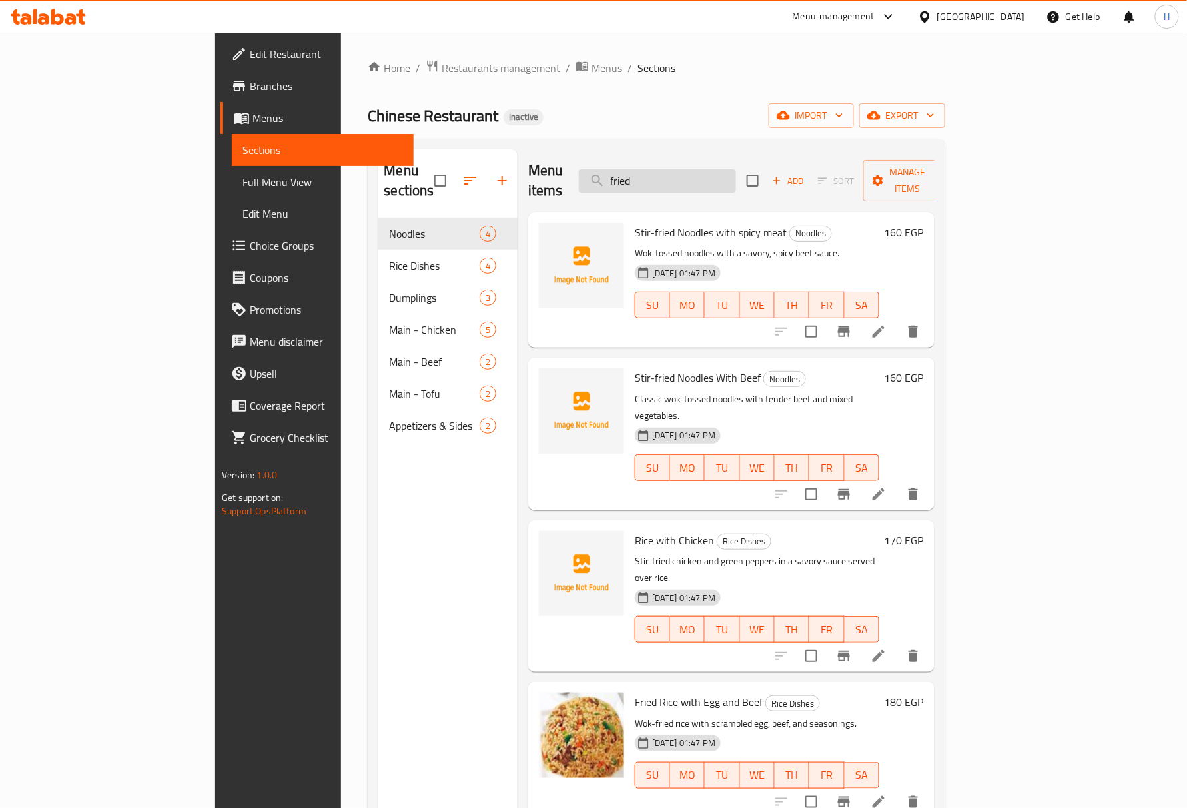
click at [693, 171] on input "fried" at bounding box center [657, 180] width 157 height 23
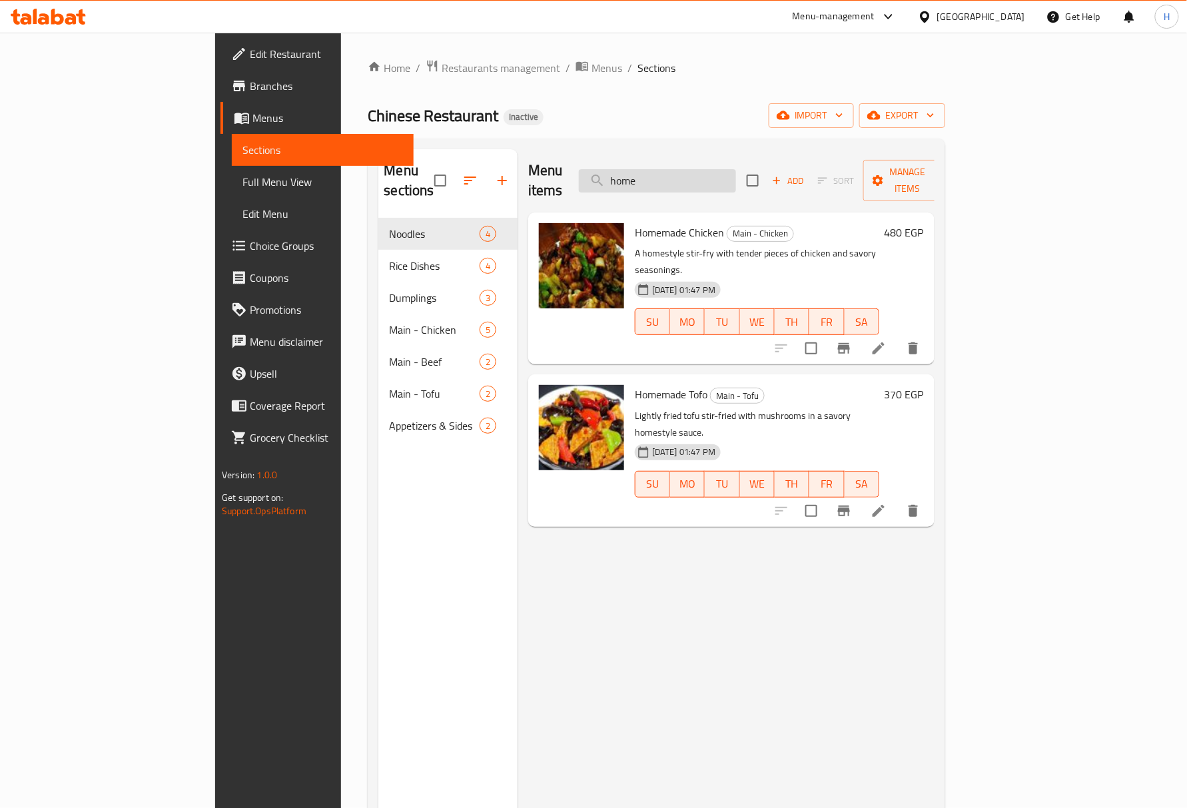
click at [677, 171] on input "home" at bounding box center [657, 180] width 157 height 23
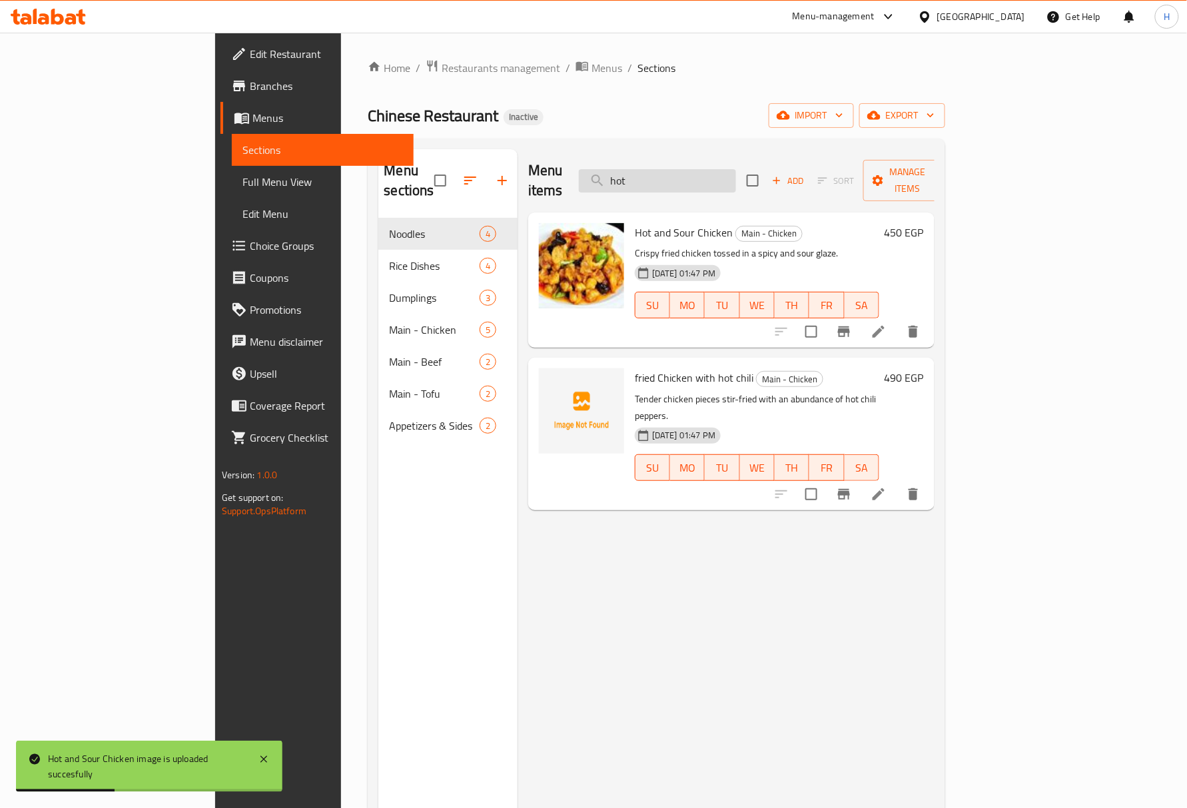
click at [709, 173] on input "hot" at bounding box center [657, 180] width 157 height 23
type input "l"
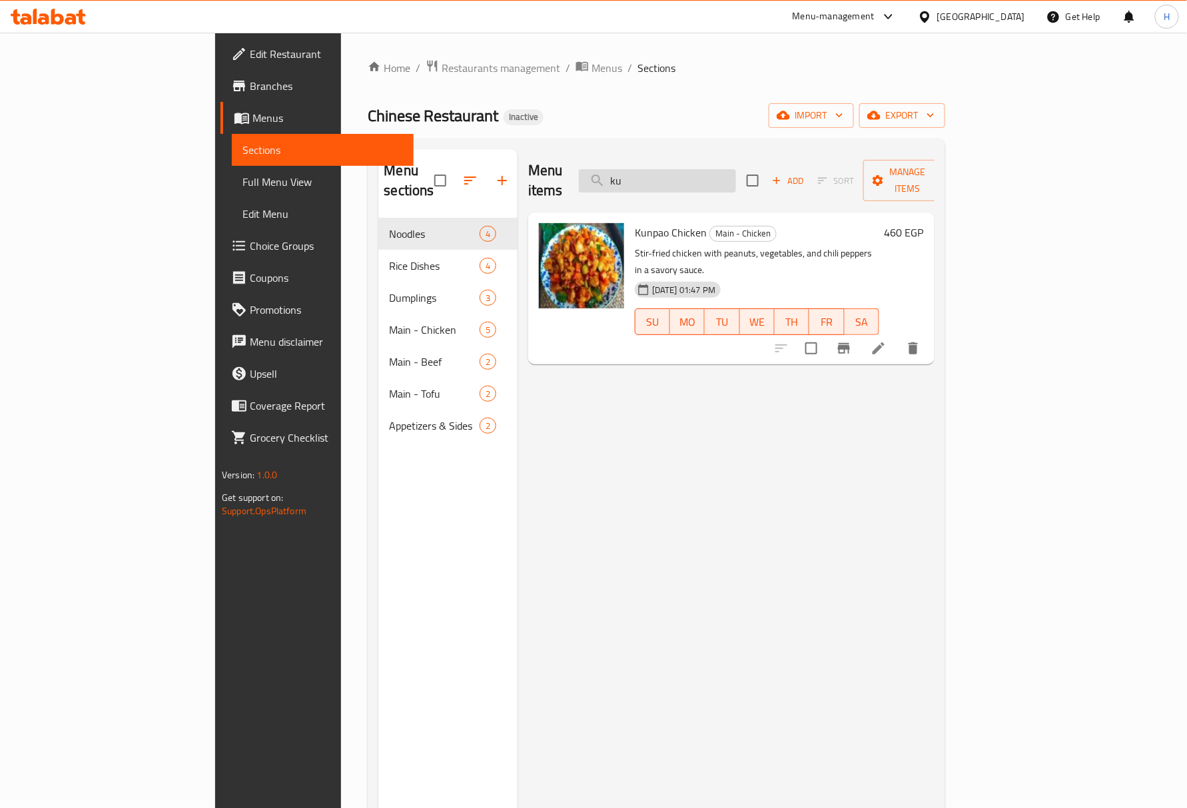
click at [697, 172] on input "ku" at bounding box center [657, 180] width 157 height 23
click at [697, 173] on input "map" at bounding box center [657, 180] width 157 height 23
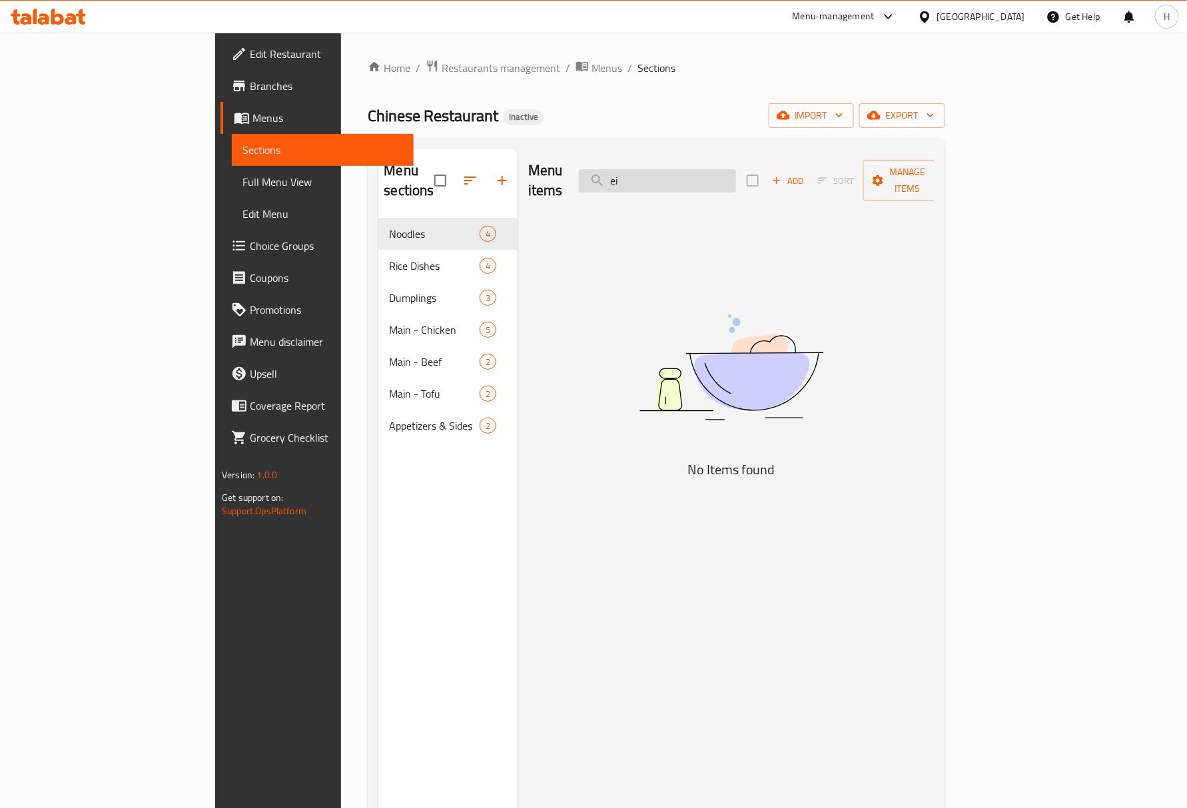
type input "e"
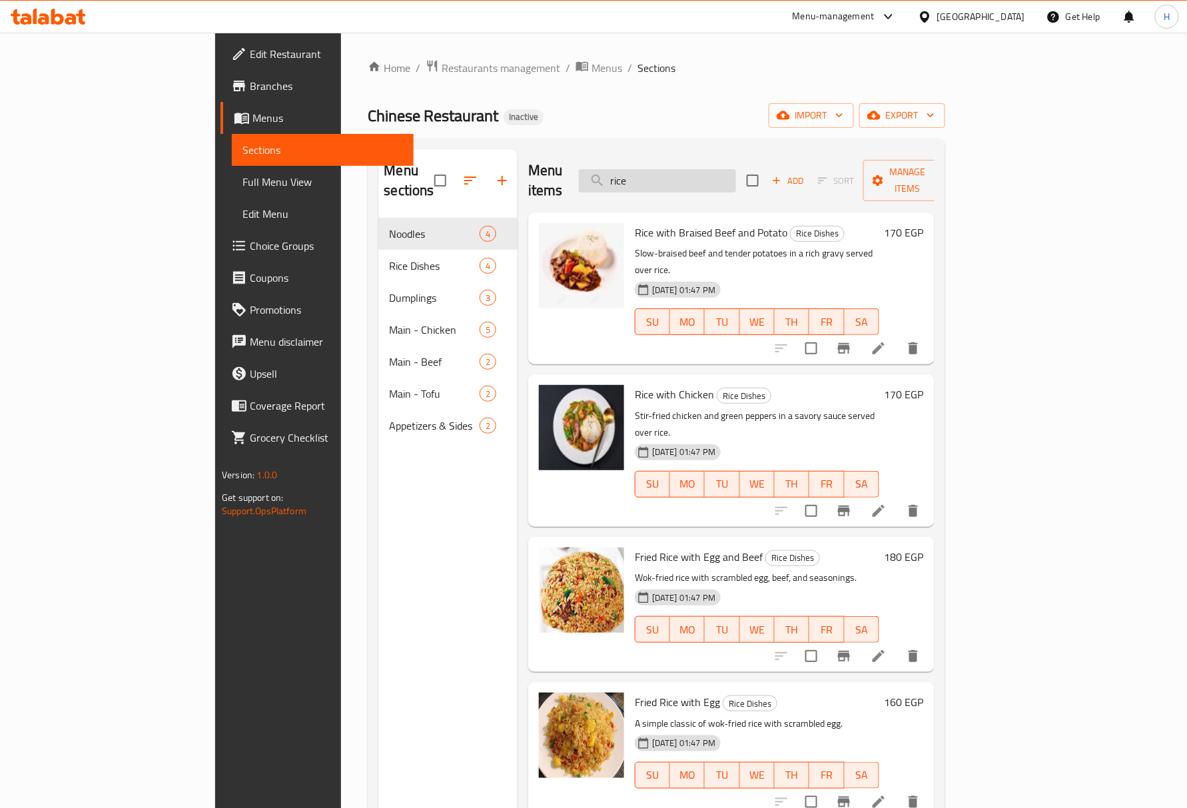
click at [691, 174] on input "rice" at bounding box center [657, 180] width 157 height 23
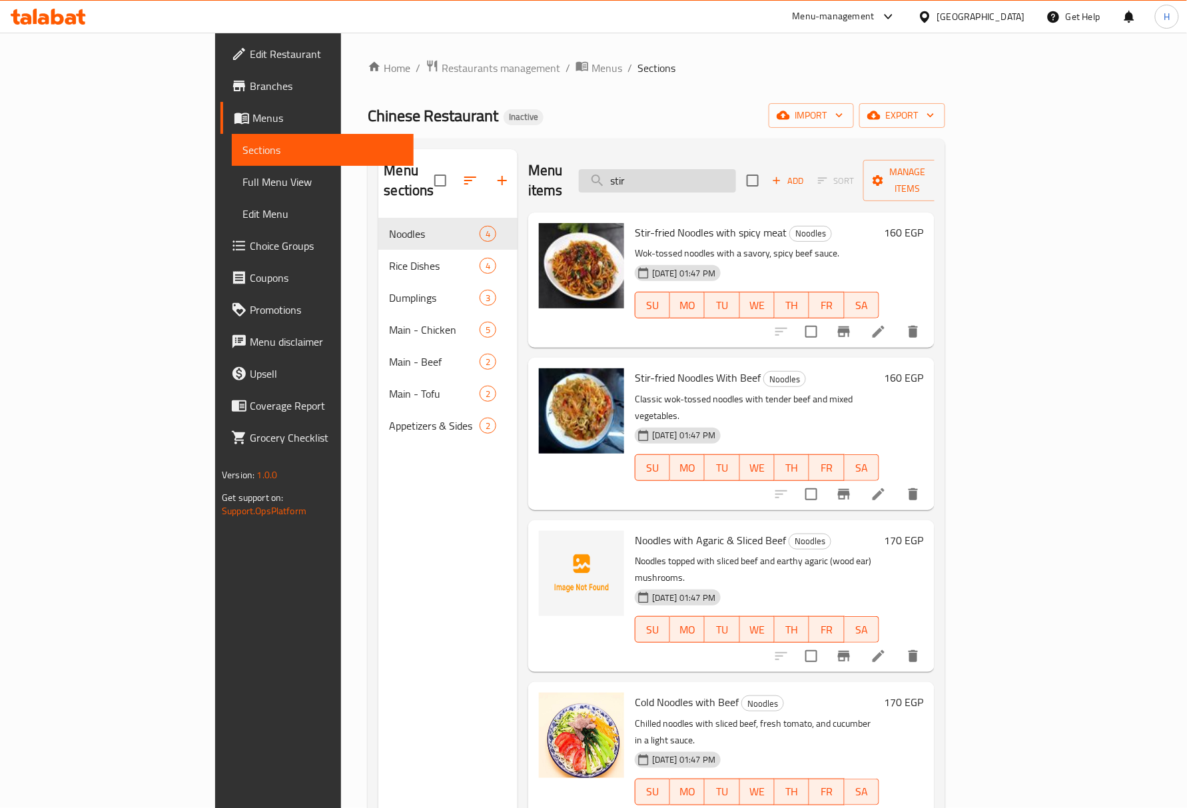
click at [702, 169] on input "stir" at bounding box center [657, 180] width 157 height 23
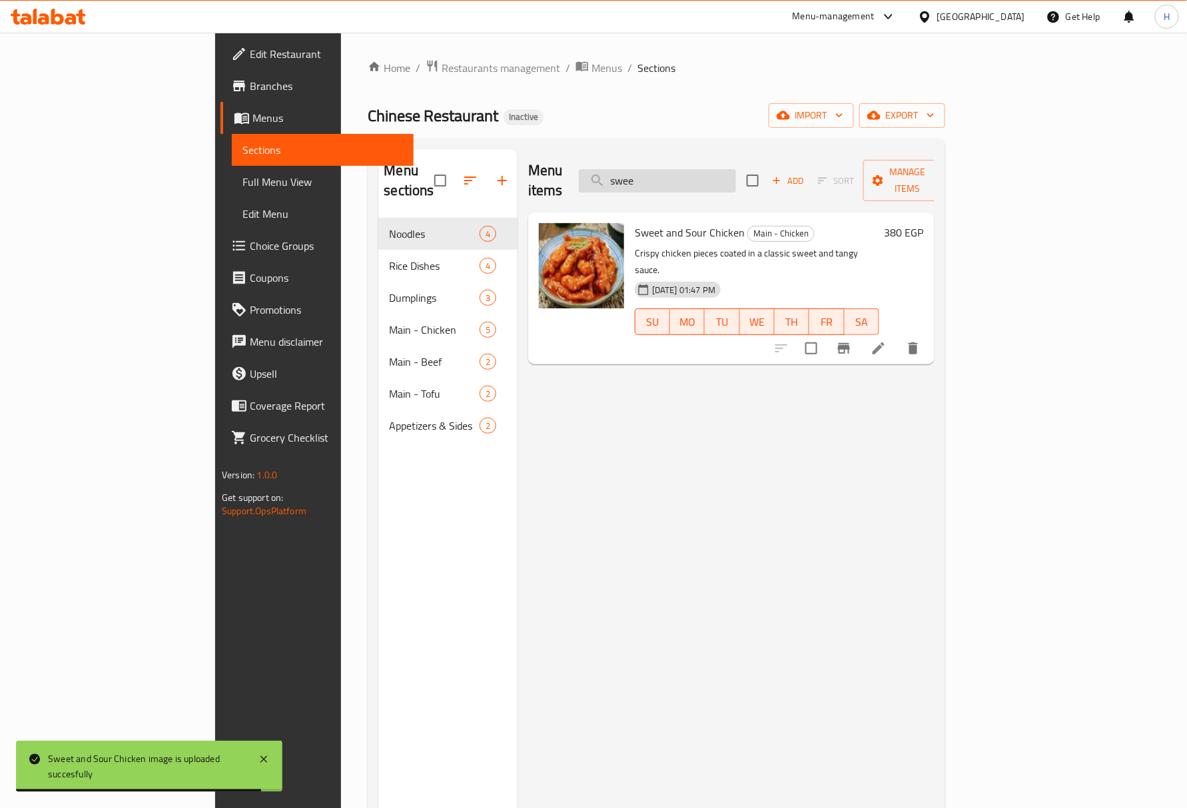
click at [736, 174] on input "swee" at bounding box center [657, 180] width 157 height 23
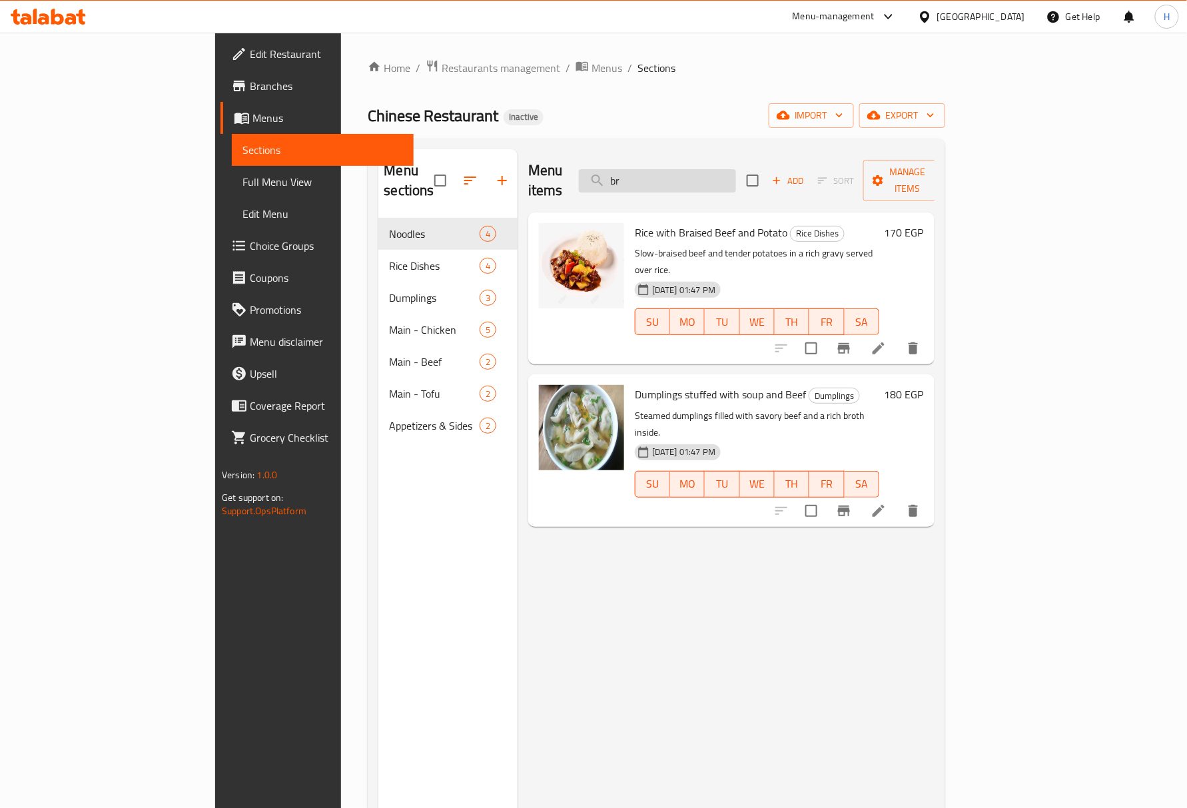
type input "b"
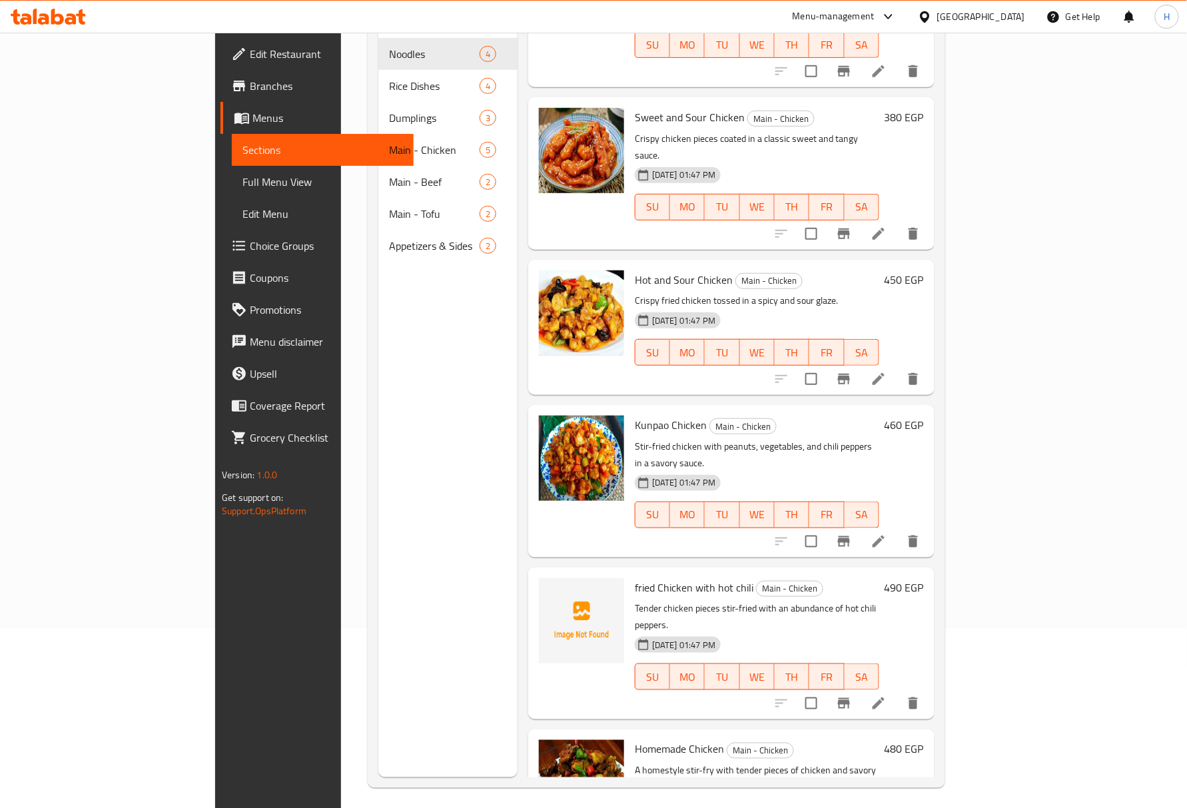
scroll to position [187, 0]
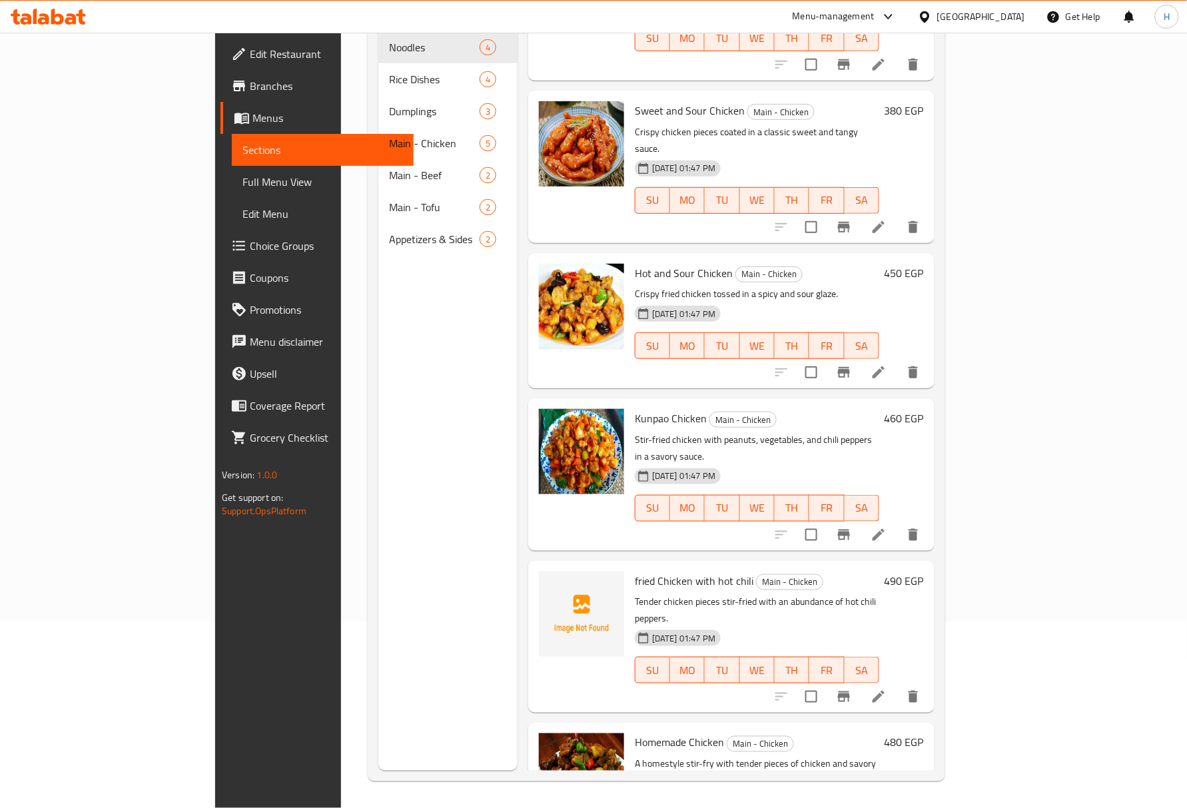
type input "chicken"
click at [242, 177] on span "Full Menu View" at bounding box center [322, 182] width 161 height 16
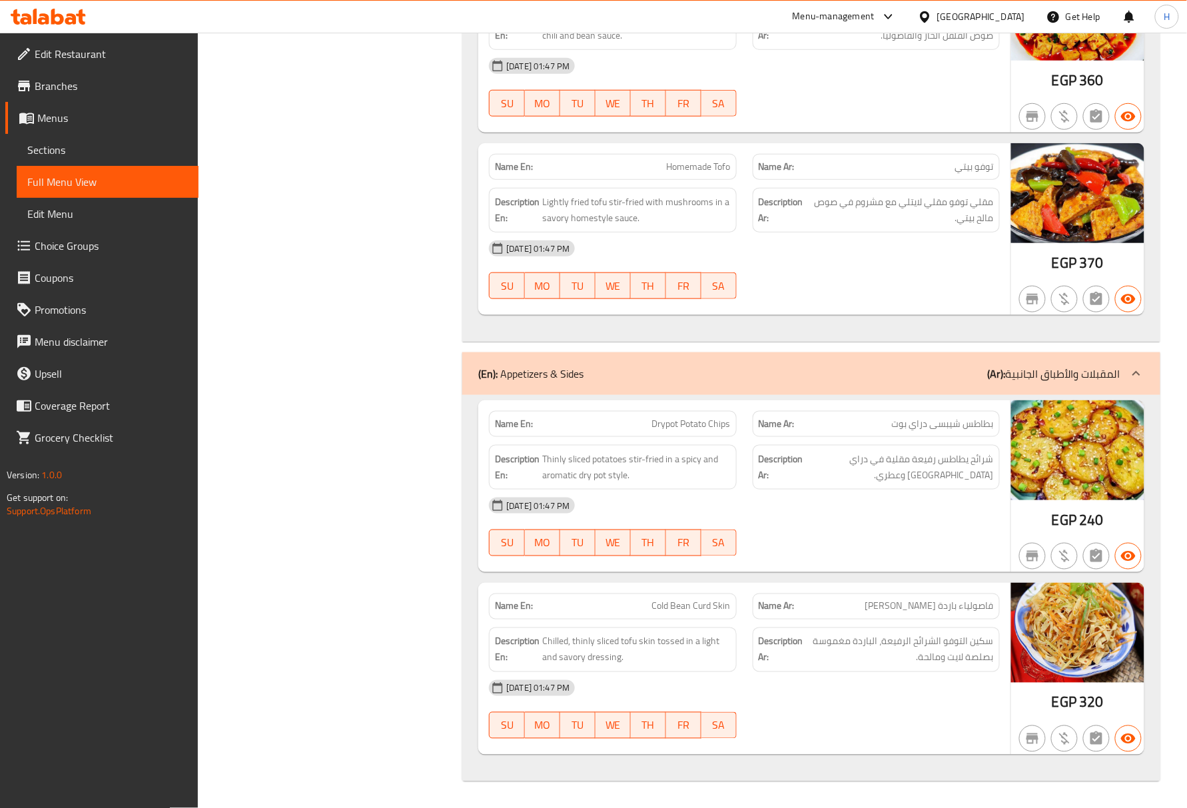
scroll to position [3945, 0]
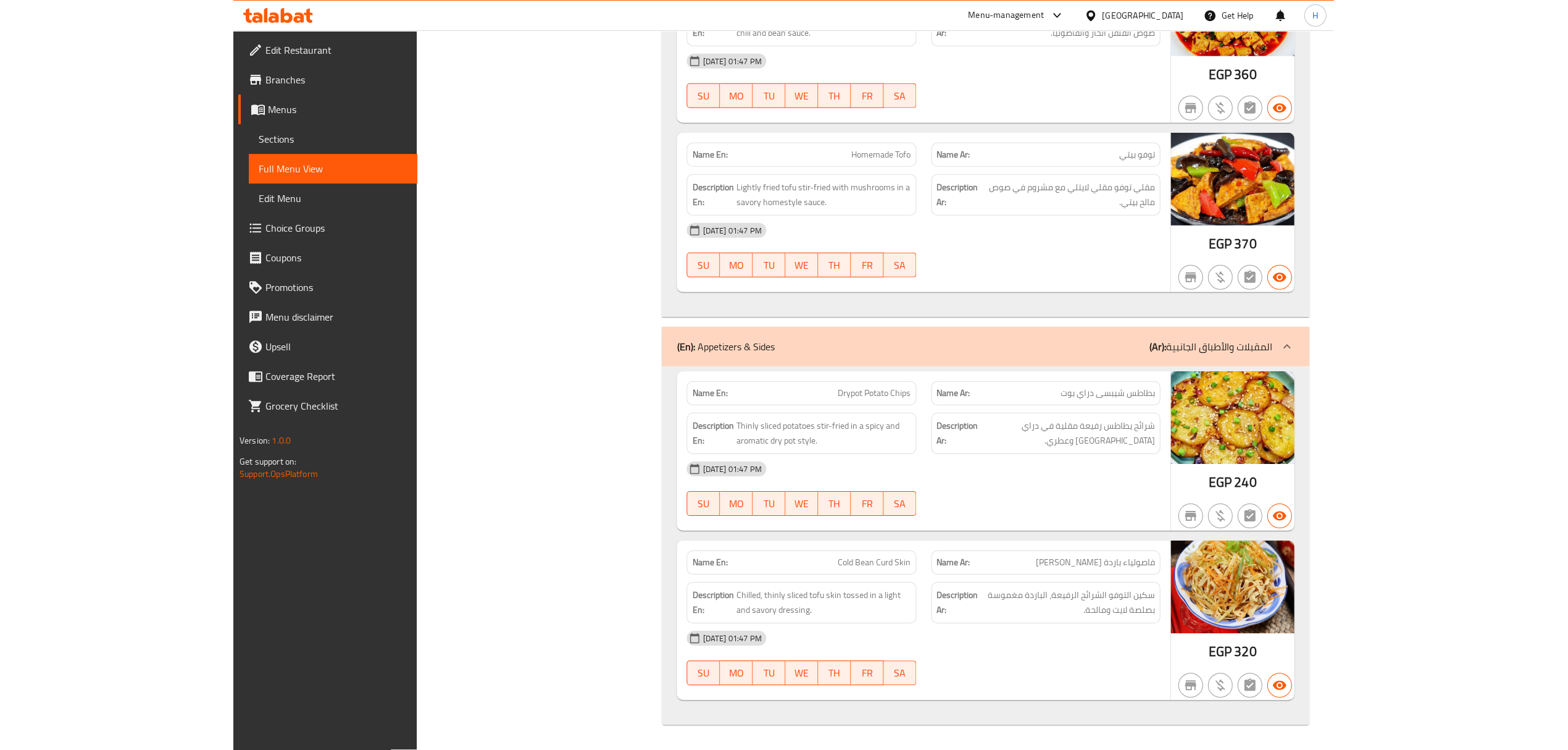
scroll to position [3324, 0]
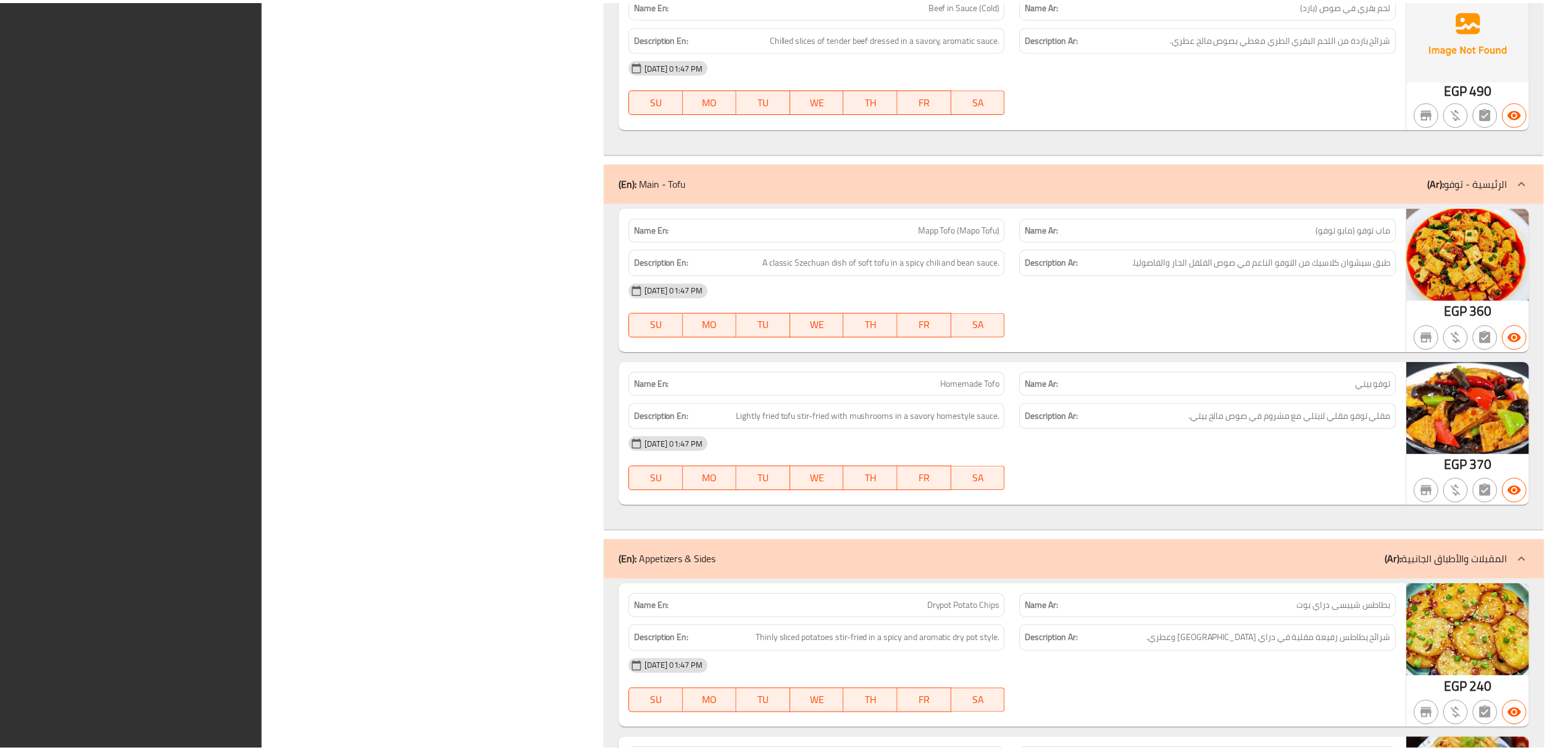
scroll to position [3324, 0]
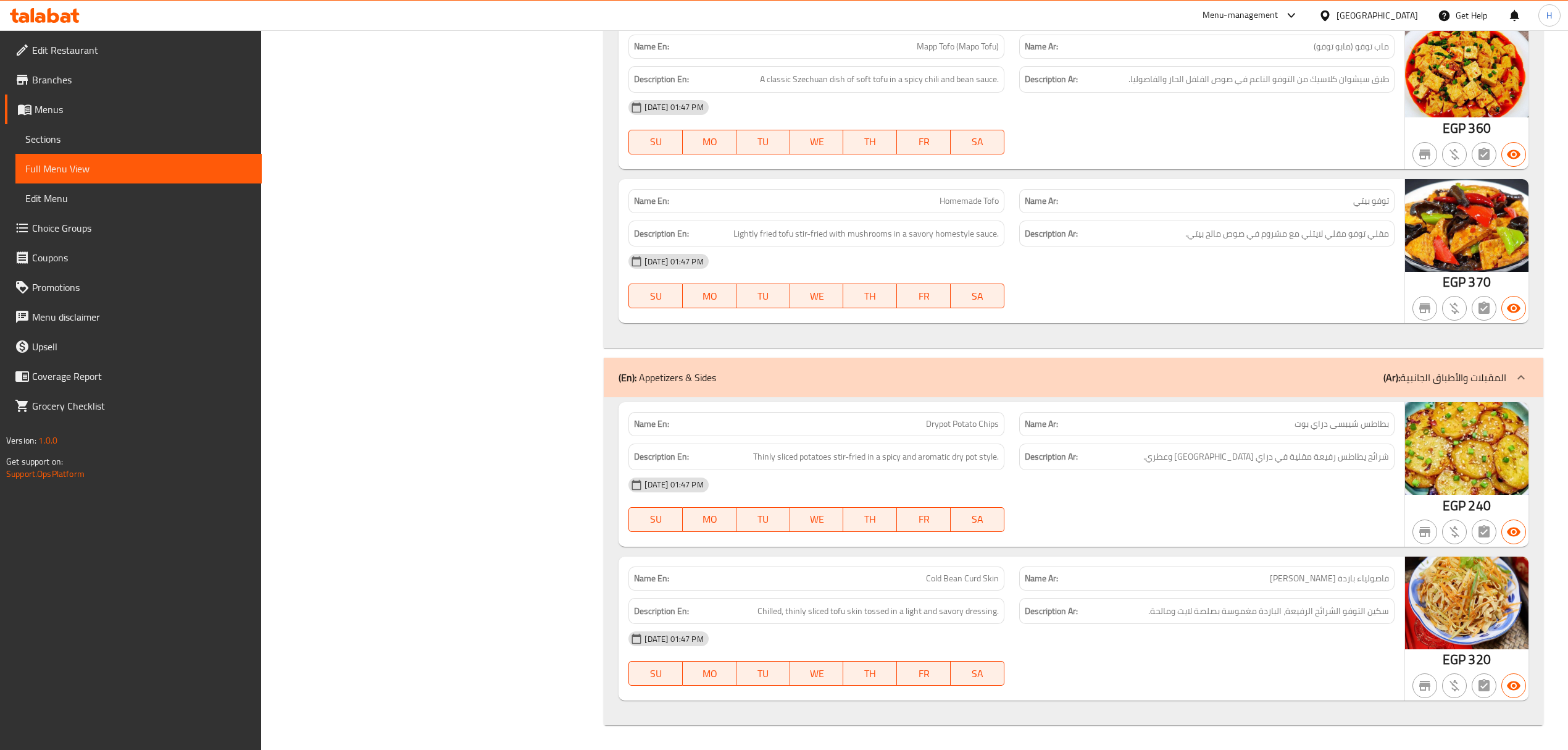
click at [58, 18] on icon at bounding box center [53, 16] width 12 height 15
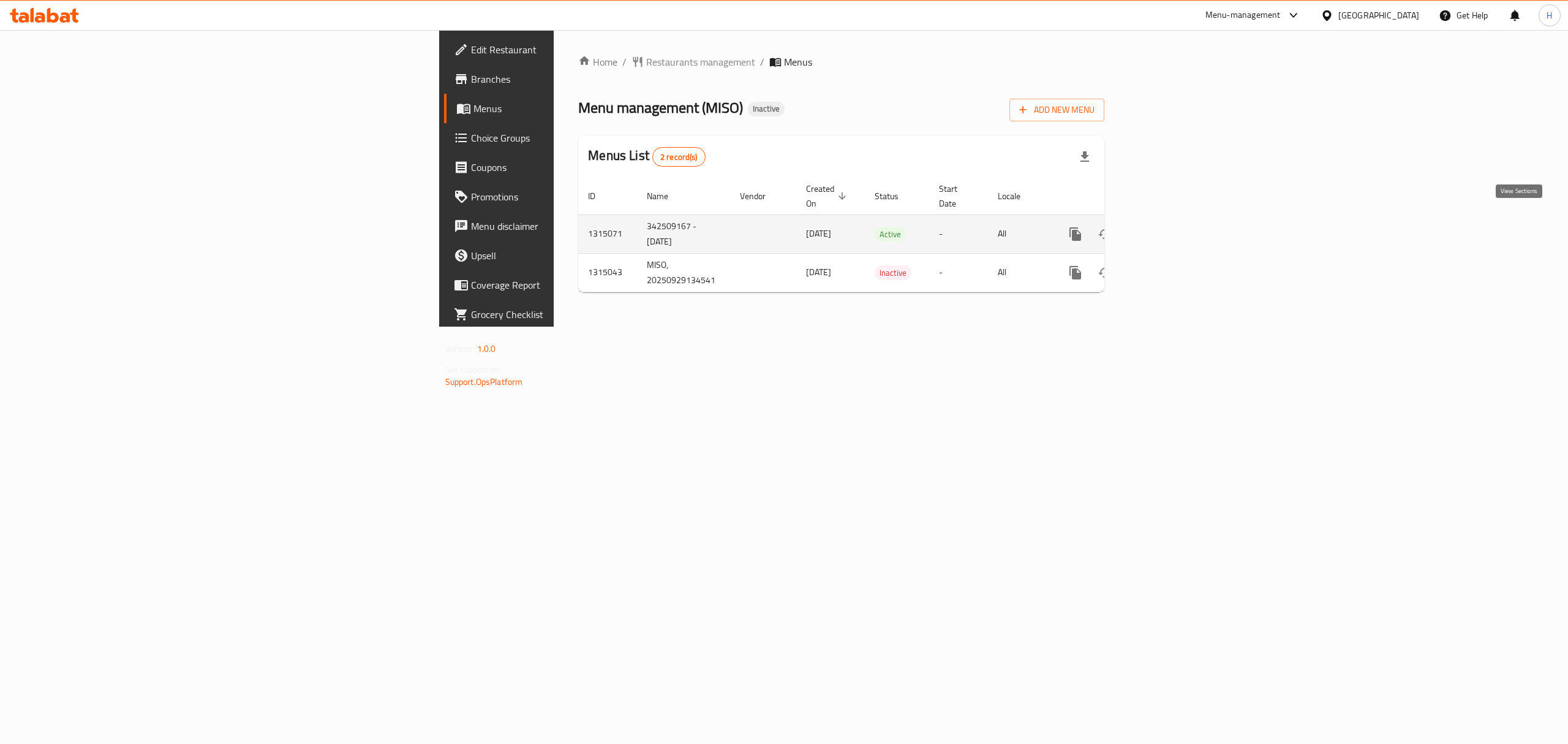
click at [1172, 226] on icon "enhanced table" at bounding box center [1164, 234] width 15 height 15
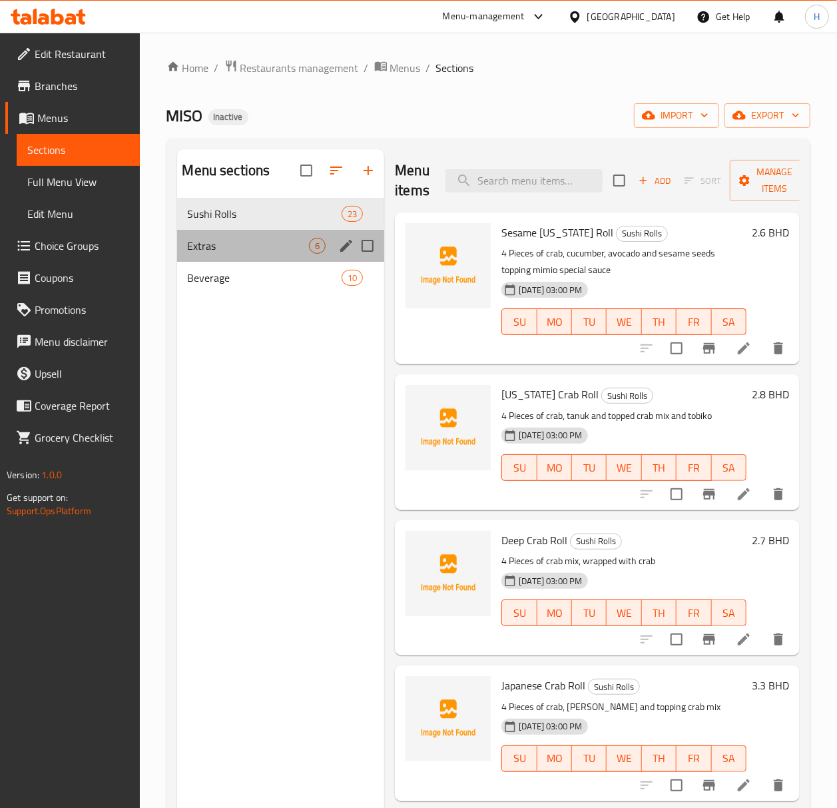
click at [285, 257] on div "Extras 6" at bounding box center [281, 246] width 208 height 32
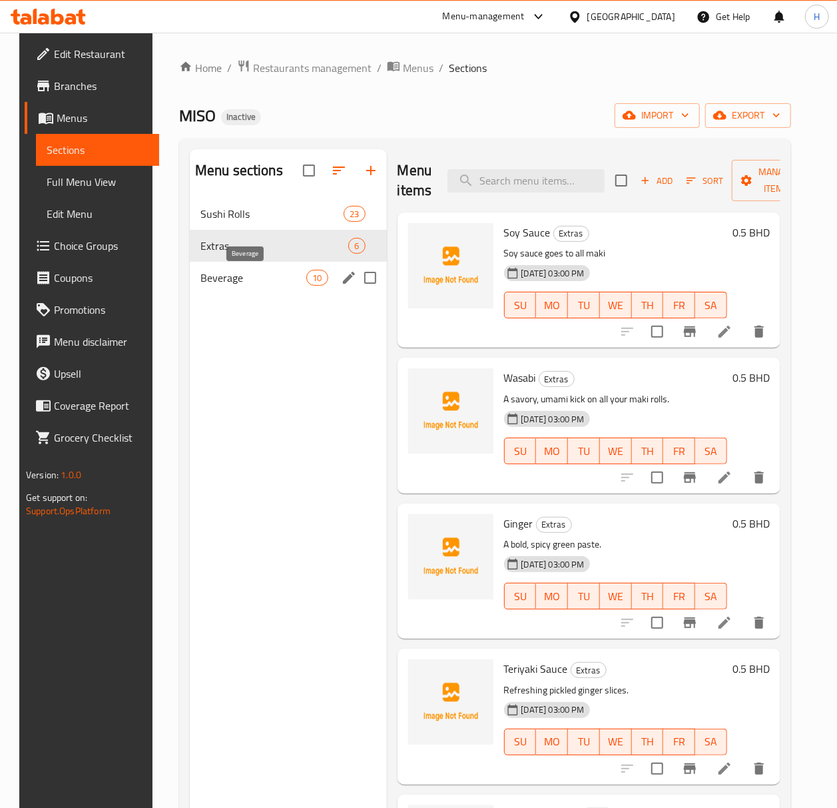
click at [274, 273] on span "Beverage" at bounding box center [254, 278] width 106 height 16
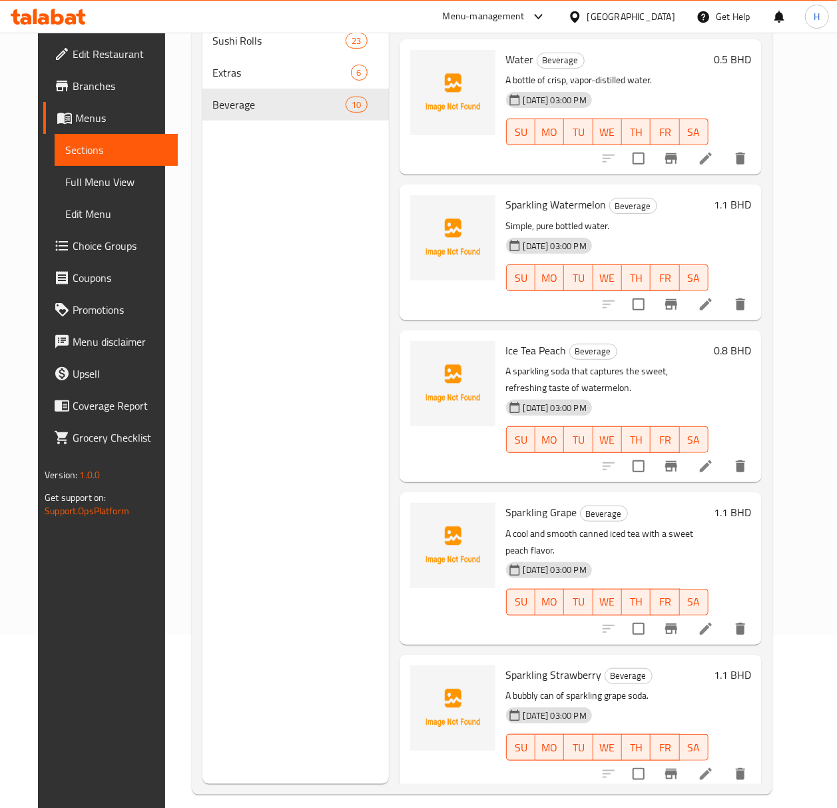
scroll to position [187, 0]
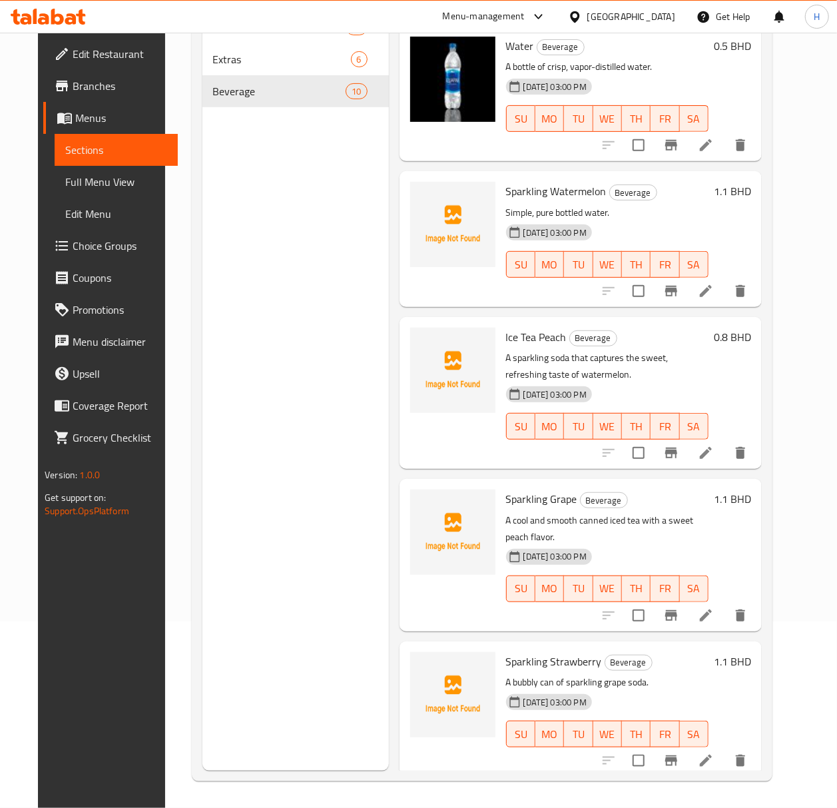
click at [274, 454] on div "Menu sections Sushi Rolls 23 Extras 6 Beverage 10" at bounding box center [296, 367] width 187 height 808
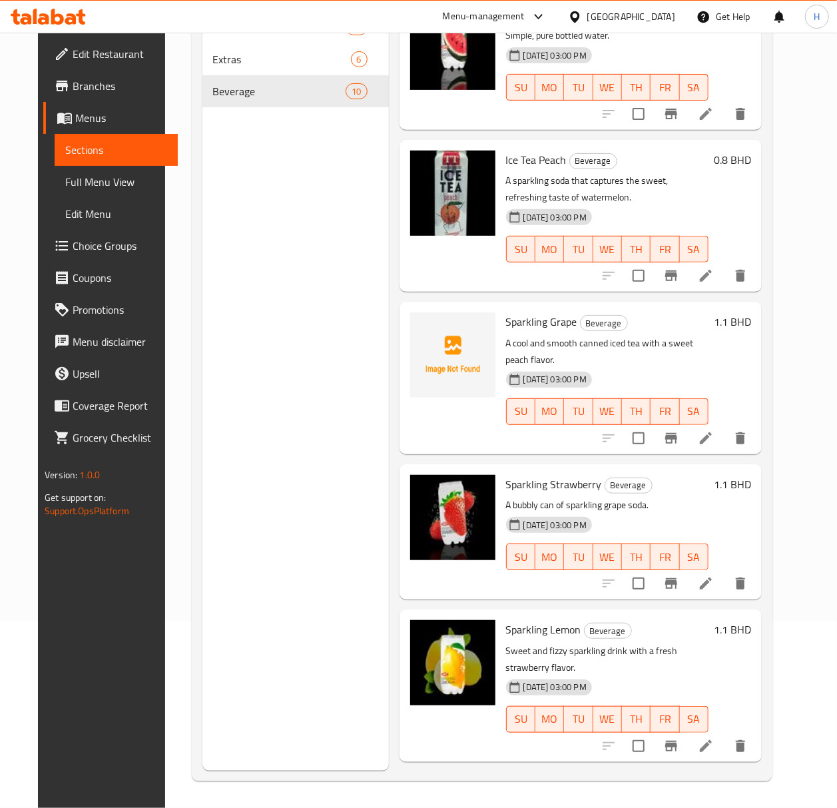
scroll to position [99, 0]
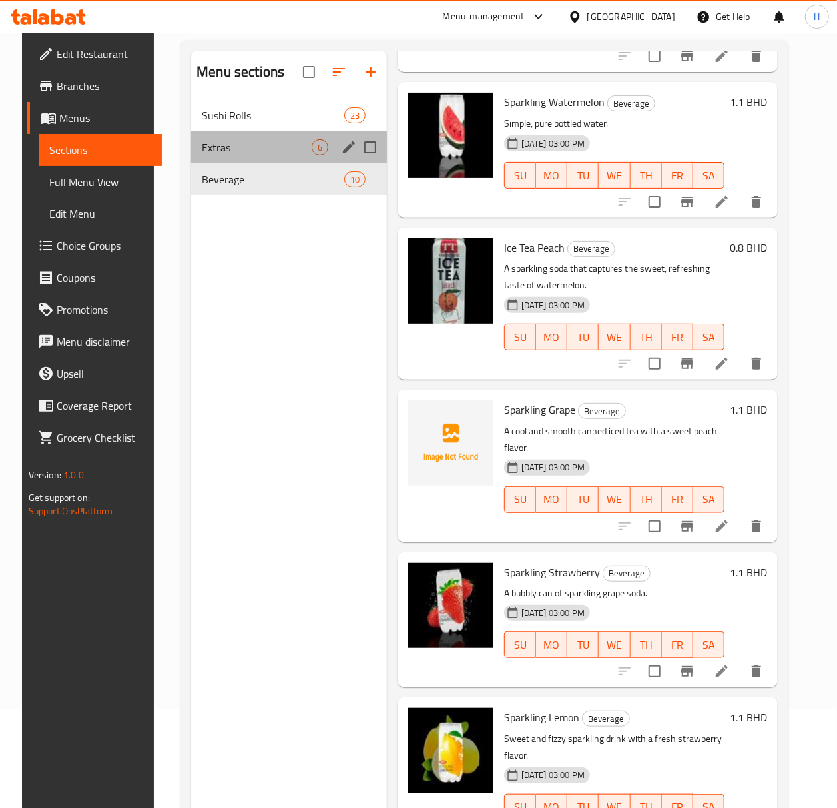
click at [245, 157] on div "Extras 6" at bounding box center [289, 147] width 196 height 32
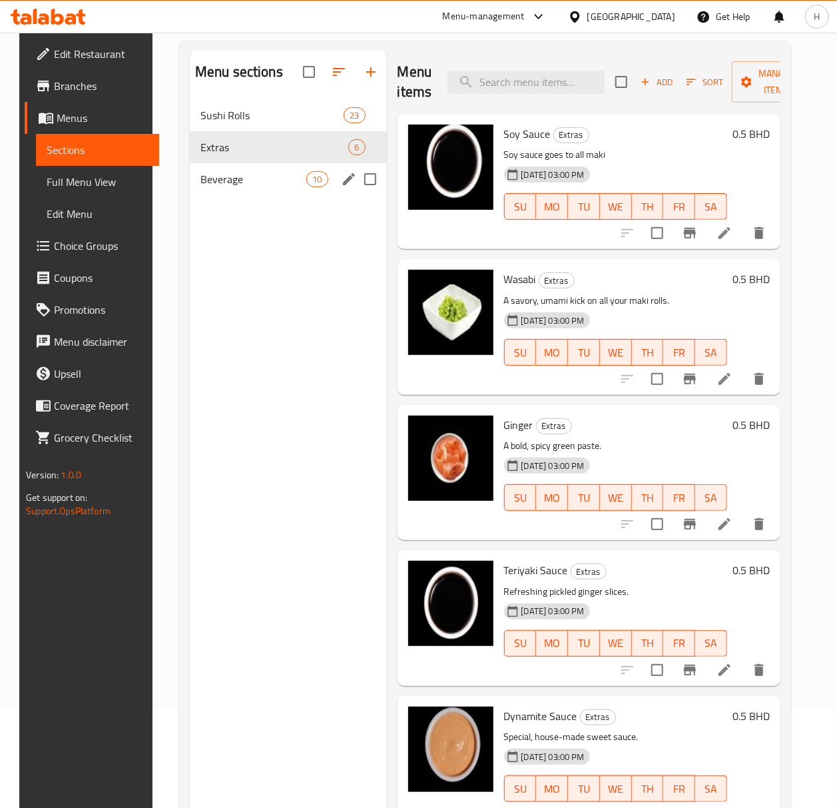
click at [252, 171] on span "Beverage" at bounding box center [254, 179] width 106 height 16
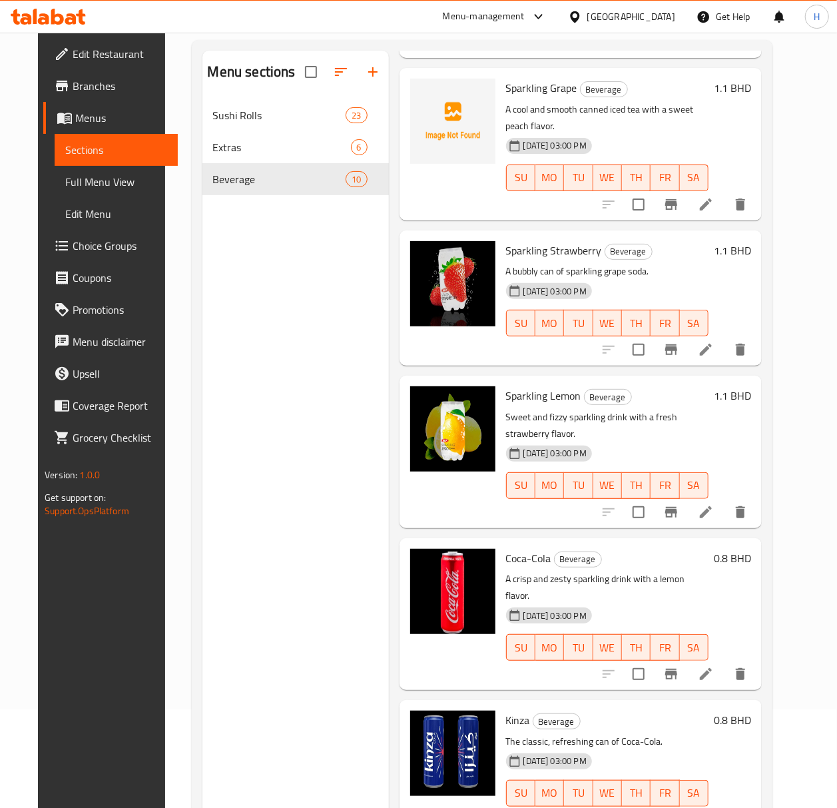
scroll to position [497, 0]
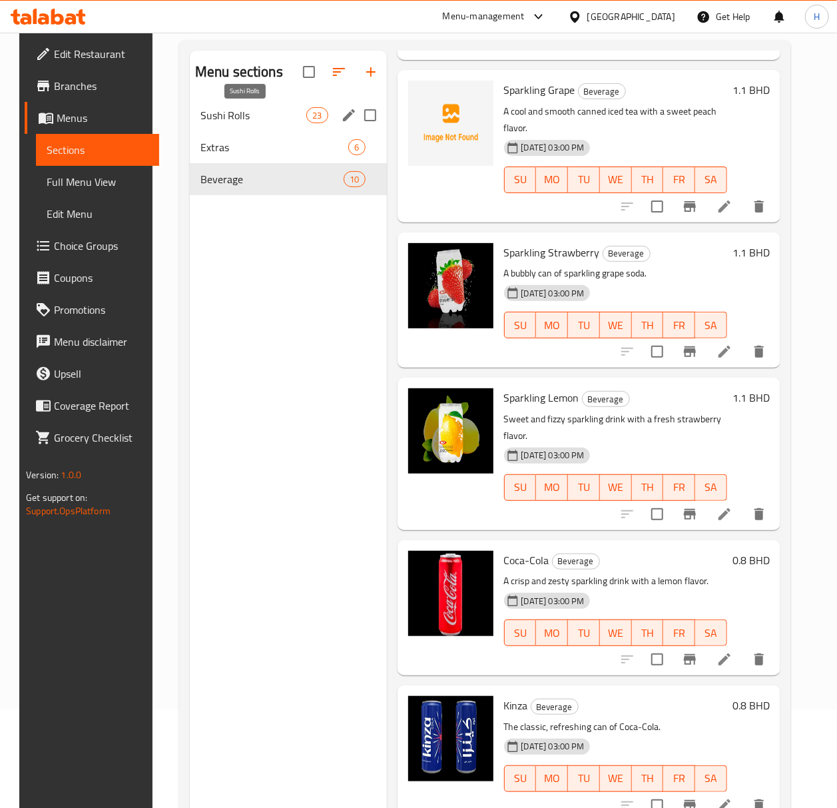
click at [216, 119] on span "Sushi Rolls" at bounding box center [254, 115] width 106 height 16
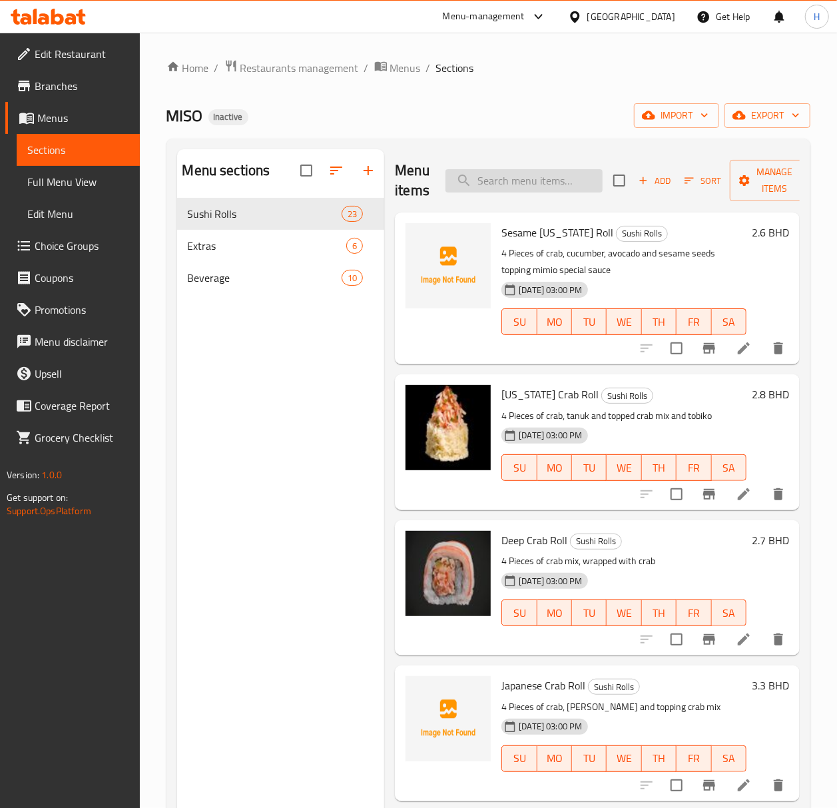
click at [510, 183] on input "search" at bounding box center [524, 180] width 157 height 23
paste input "Dynamite Shrimp Roll_"
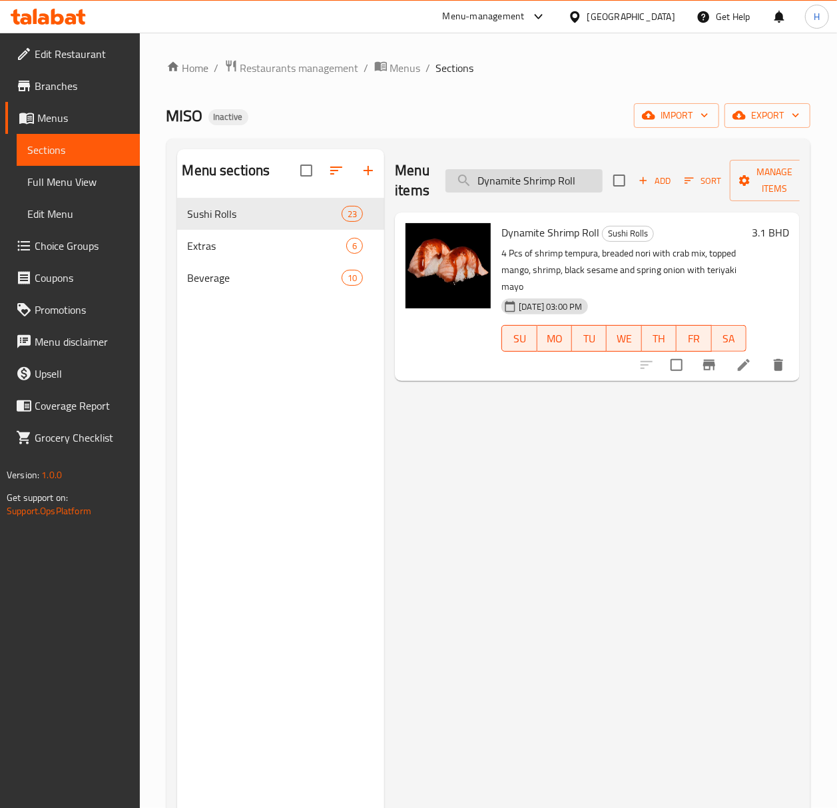
click at [502, 184] on input "Dynamite Shrimp Roll" at bounding box center [524, 180] width 157 height 23
paste input "Japanese Crab"
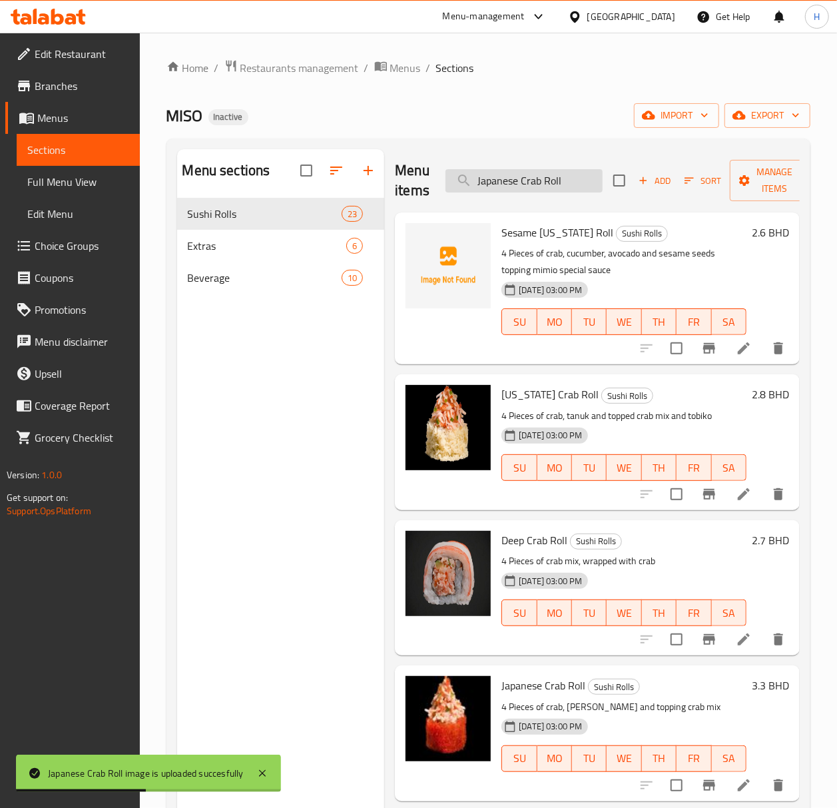
click at [524, 171] on input "Japanese Crab Roll" at bounding box center [524, 180] width 157 height 23
paste input "Phila Salmon"
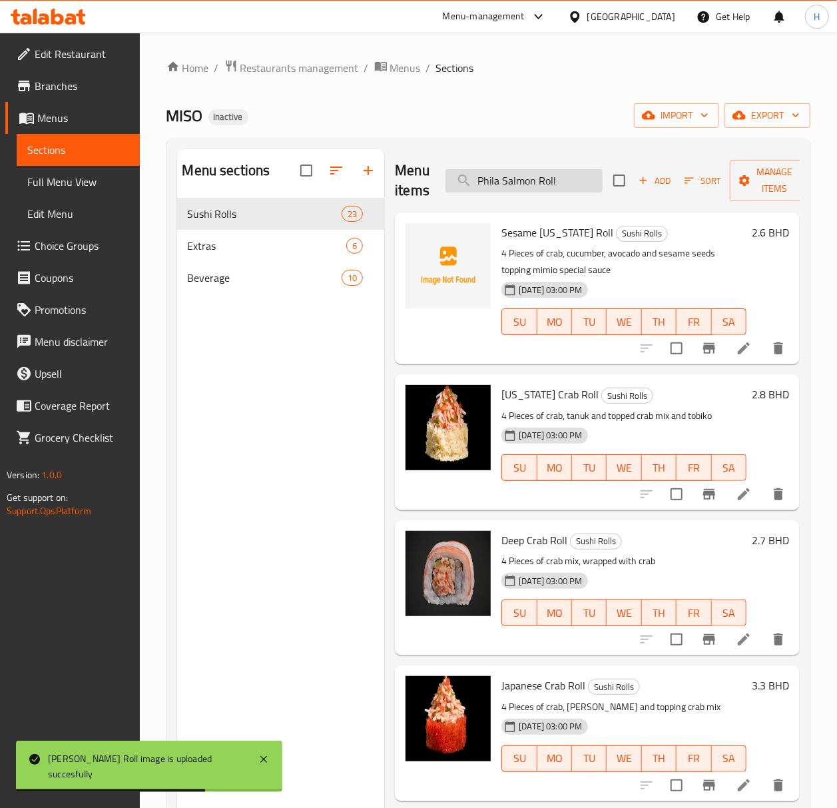
click at [568, 177] on input "Phila Salmon Roll" at bounding box center [524, 180] width 157 height 23
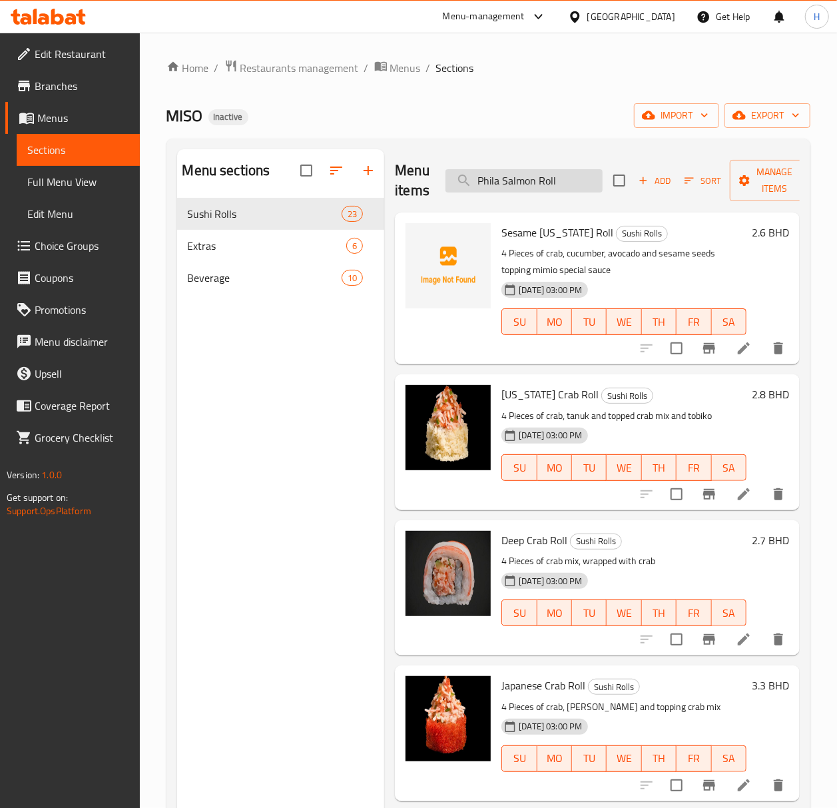
paste input "delphia"
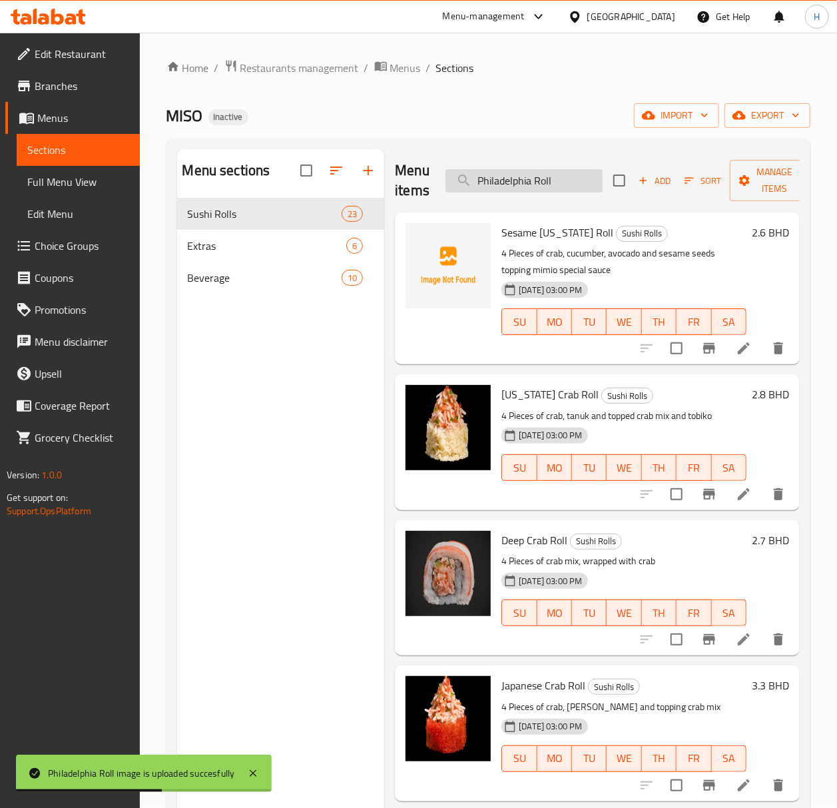
click at [508, 185] on input "Philadelphia Roll" at bounding box center [524, 180] width 157 height 23
click at [508, 184] on input "Philadelphia Roll" at bounding box center [524, 180] width 157 height 23
paste input "Rainbow"
click at [497, 185] on input "Rainbow Roll" at bounding box center [524, 180] width 157 height 23
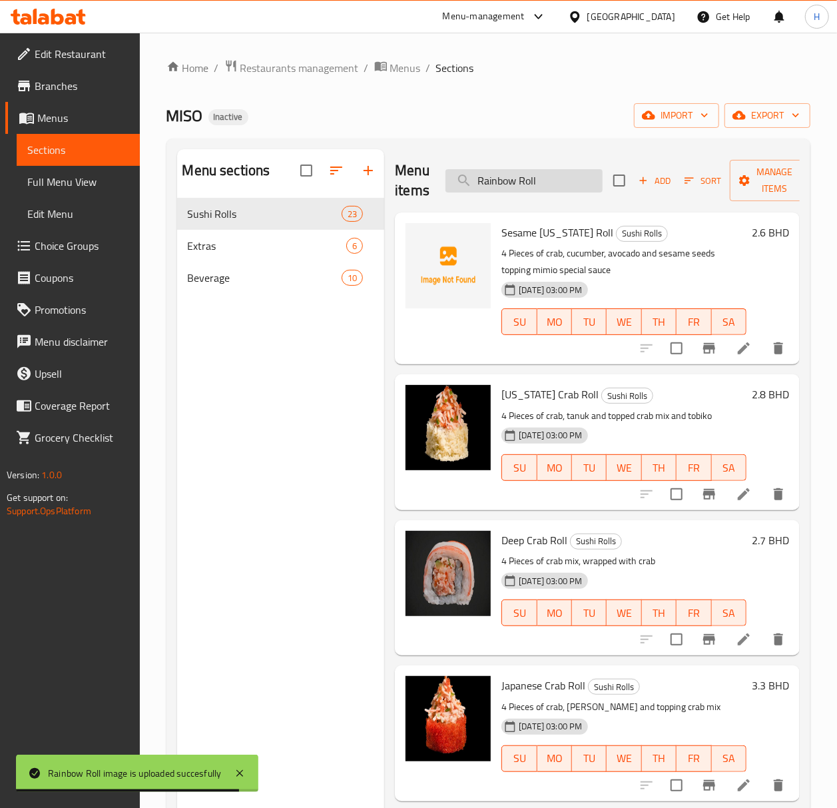
click at [497, 185] on input "Rainbow Roll" at bounding box center [524, 180] width 157 height 23
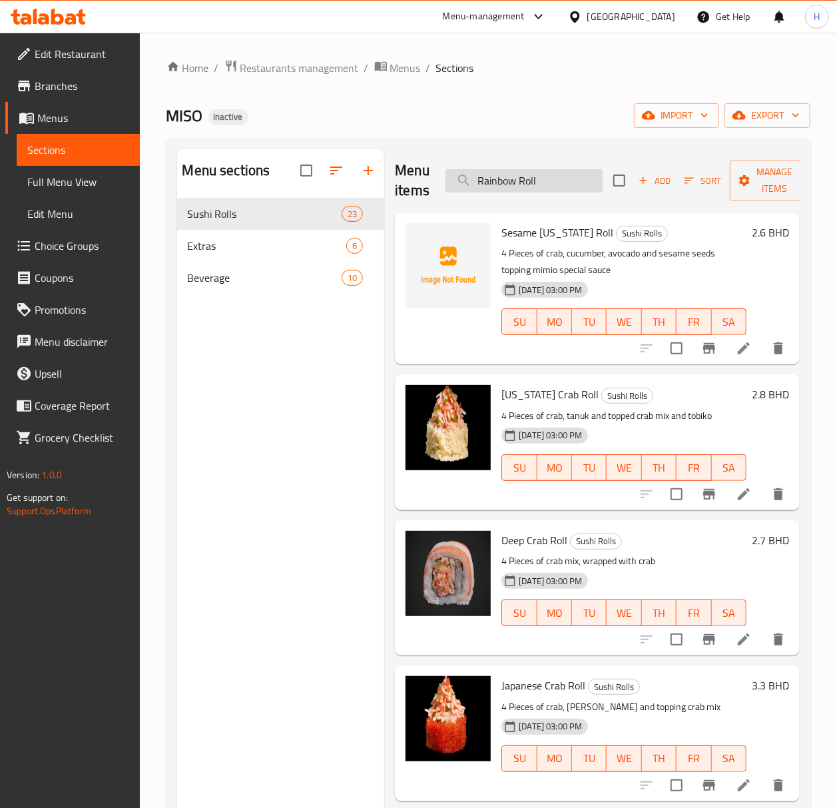
paste input "Salmon Teriyaki Rolls"
click at [538, 177] on input "Salmon Teriyaki Rolls" at bounding box center [524, 180] width 157 height 23
paste input "esame California Roll"
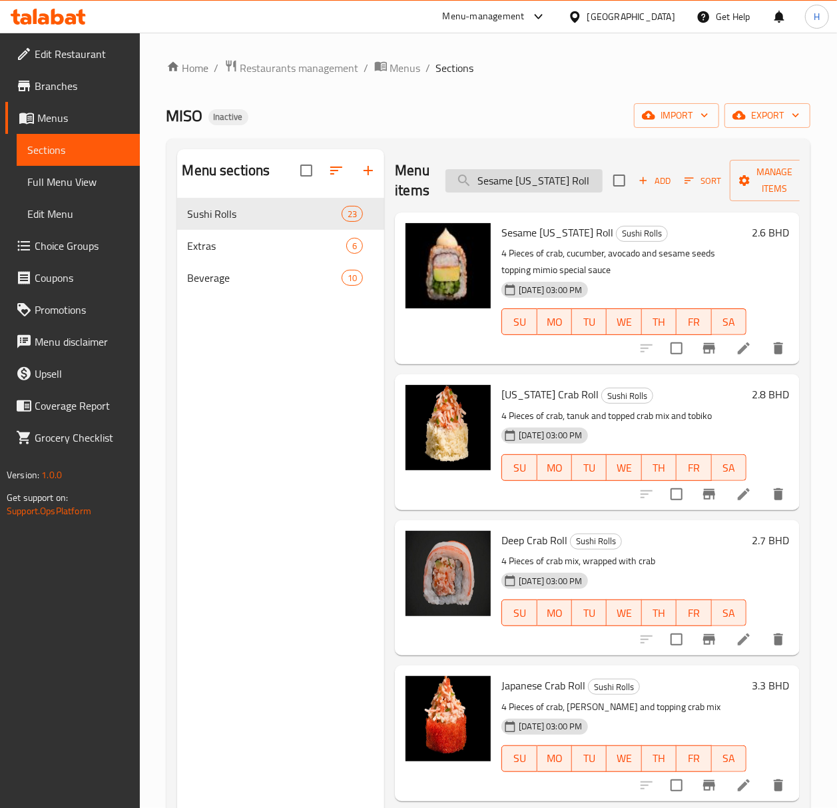
click at [509, 176] on input "Sesame California Roll" at bounding box center [524, 180] width 157 height 23
paste input "Salmon"
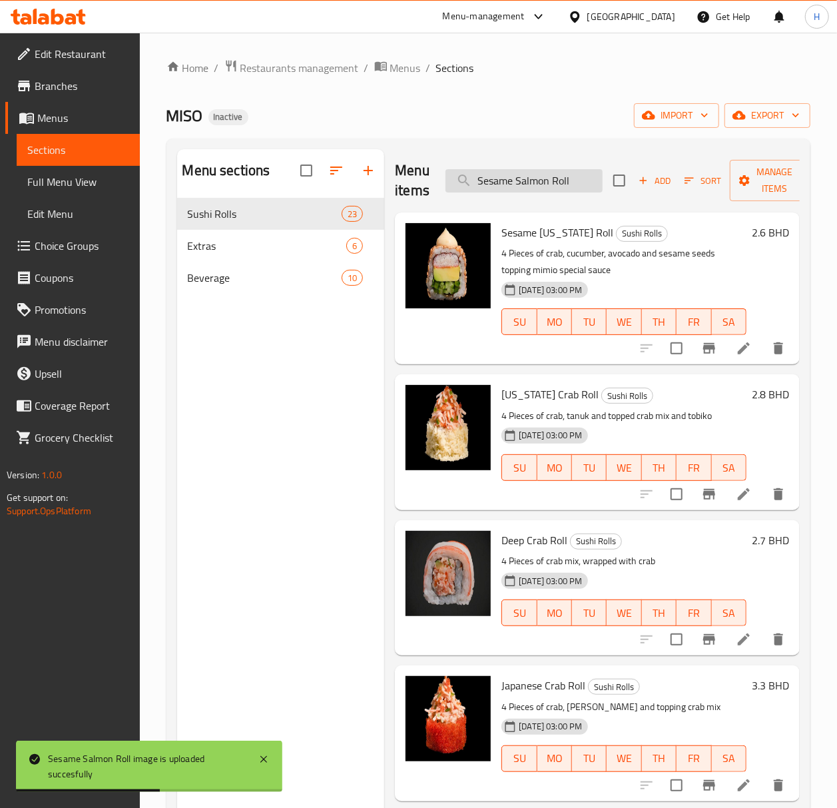
click at [521, 173] on input "Sesame Salmon Roll" at bounding box center [524, 180] width 157 height 23
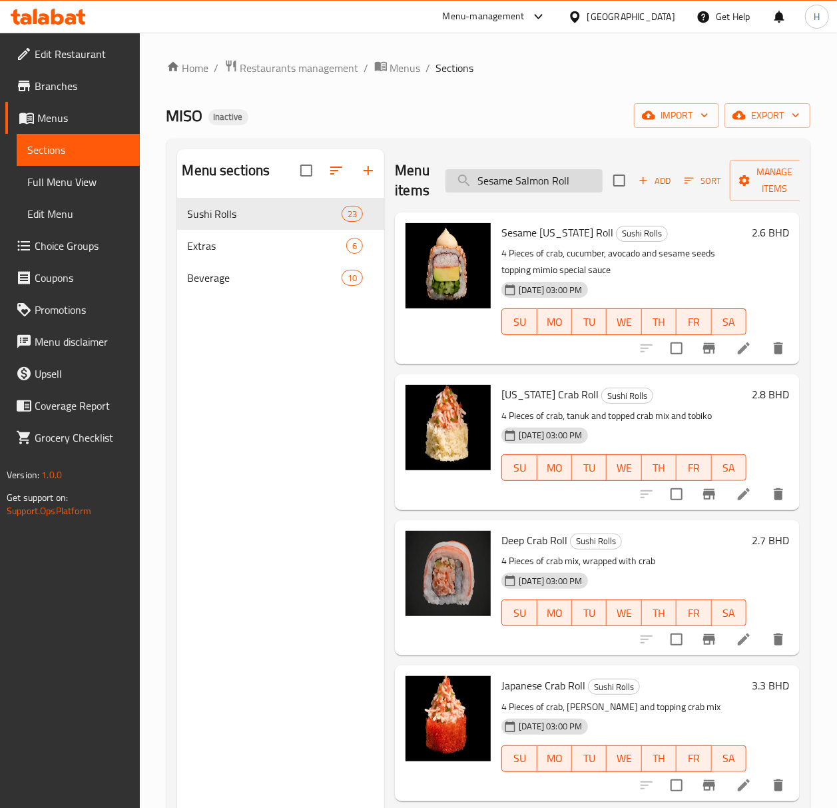
paste input "Tuna"
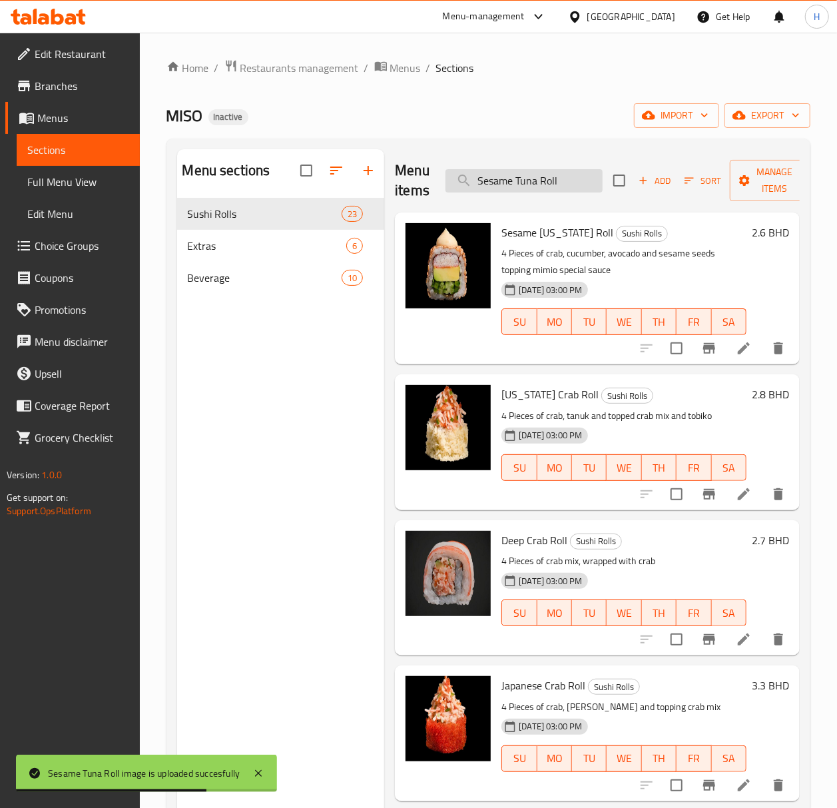
click at [536, 185] on input "Sesame Tuna Roll" at bounding box center [524, 180] width 157 height 23
paste input "mart Water"
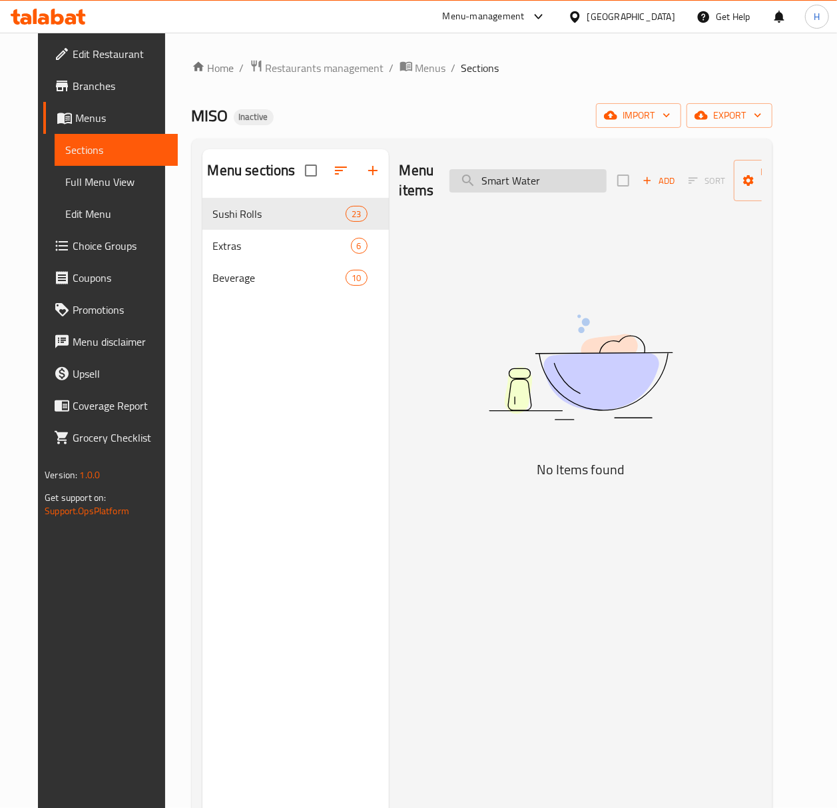
click at [491, 188] on input "Smart Water" at bounding box center [528, 180] width 157 height 23
click at [491, 187] on input "Smart Water" at bounding box center [528, 180] width 157 height 23
paste input "pecial Maguro Roll"
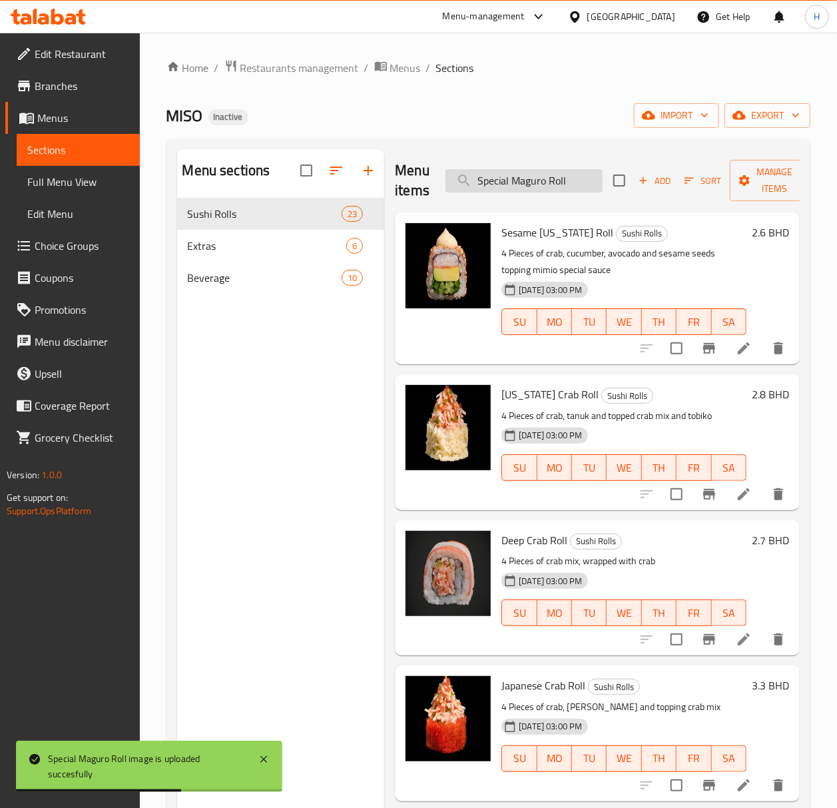
click at [562, 184] on input "Special Maguro Roll" at bounding box center [524, 180] width 157 height 23
paste input "Salmon"
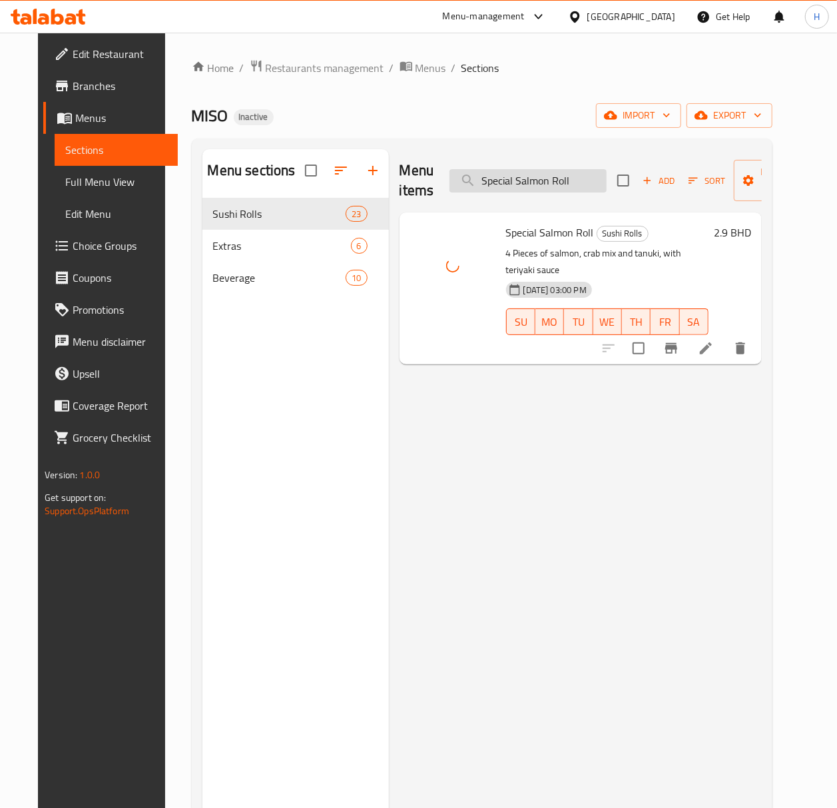
click at [529, 183] on input "Special Salmon Roll" at bounding box center [528, 180] width 157 height 23
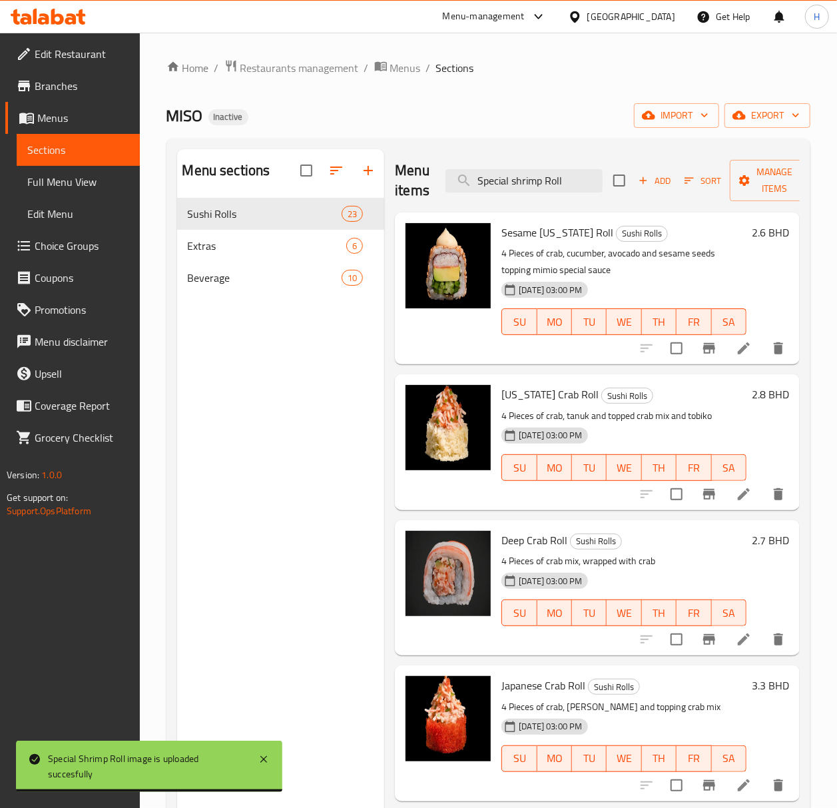
click at [555, 195] on div "Menu items Special shrimp Roll Add Sort Manage items" at bounding box center [597, 180] width 405 height 63
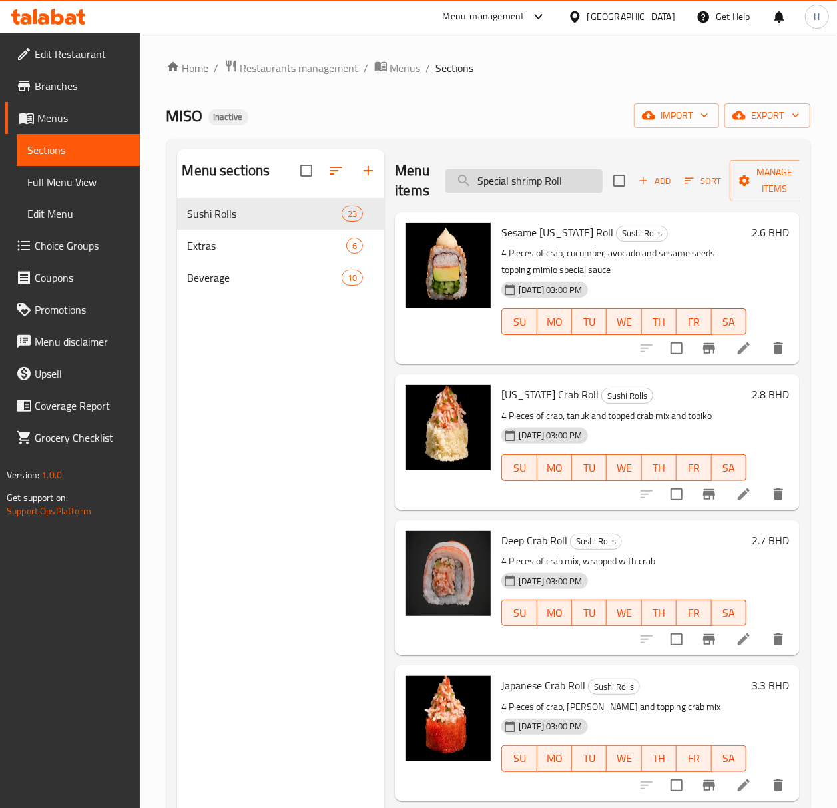
click at [552, 182] on input "Special shrimp Roll" at bounding box center [524, 180] width 157 height 23
paste input "icy Salmon"
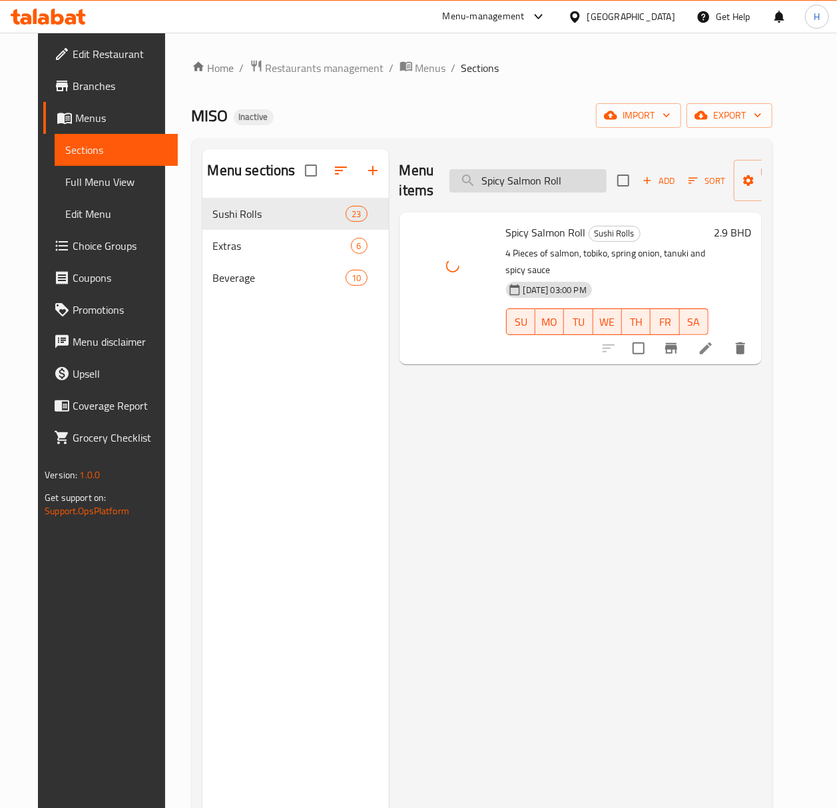
click at [536, 181] on input "Spicy Salmon Roll" at bounding box center [528, 180] width 157 height 23
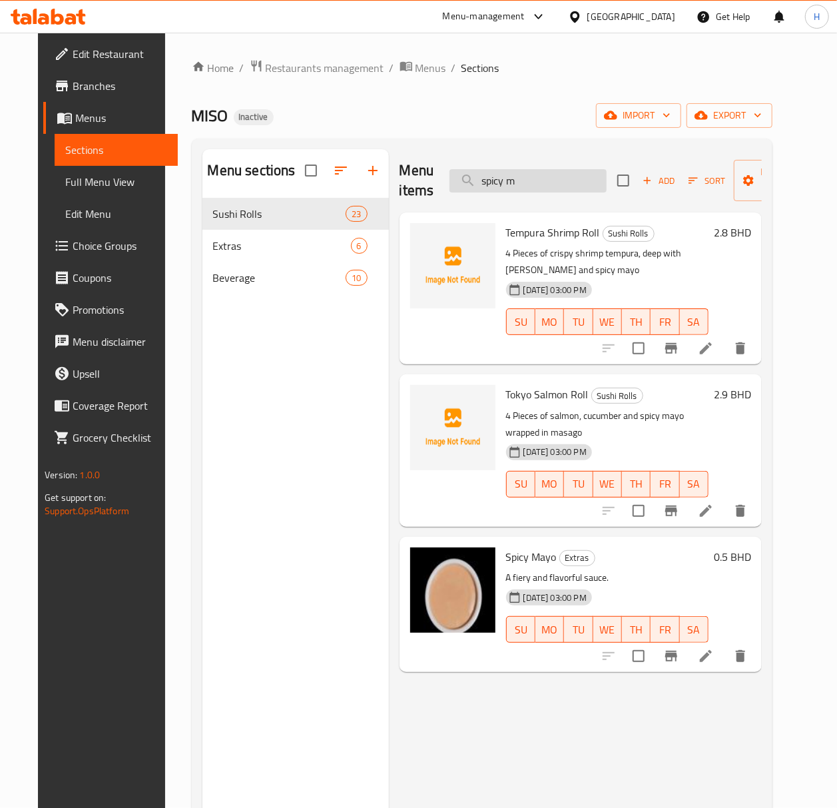
click at [490, 185] on input "spicy m" at bounding box center [528, 180] width 157 height 23
paste input "Spicy Tuna Roll"
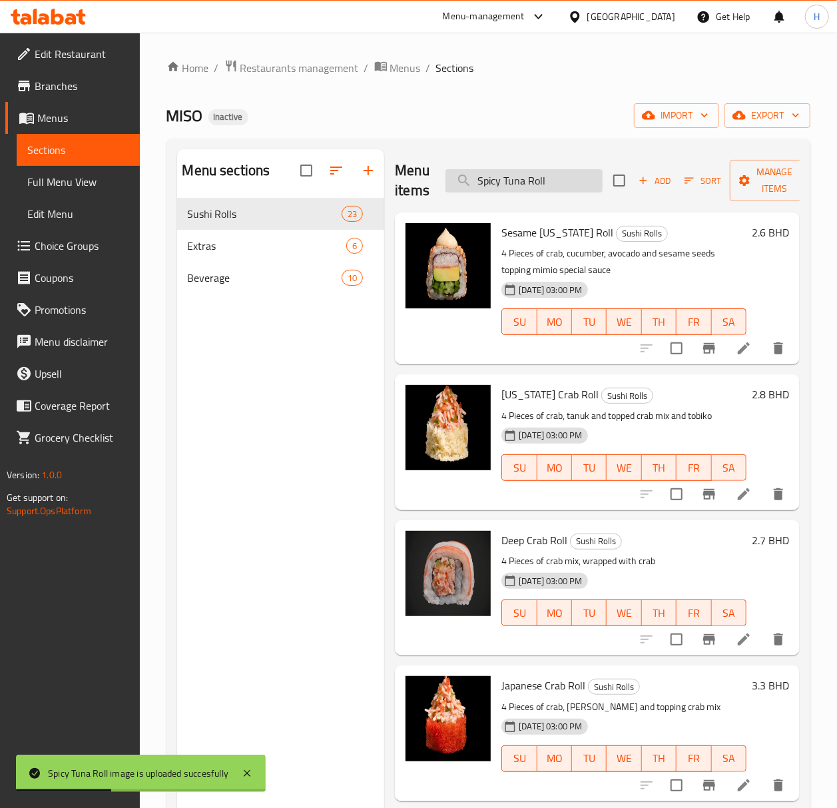
click at [525, 184] on input "Spicy Tuna Roll" at bounding box center [524, 180] width 157 height 23
paste input "Tokyo Salmon"
click at [566, 183] on input "Tokyo Salmon Roll" at bounding box center [524, 180] width 157 height 23
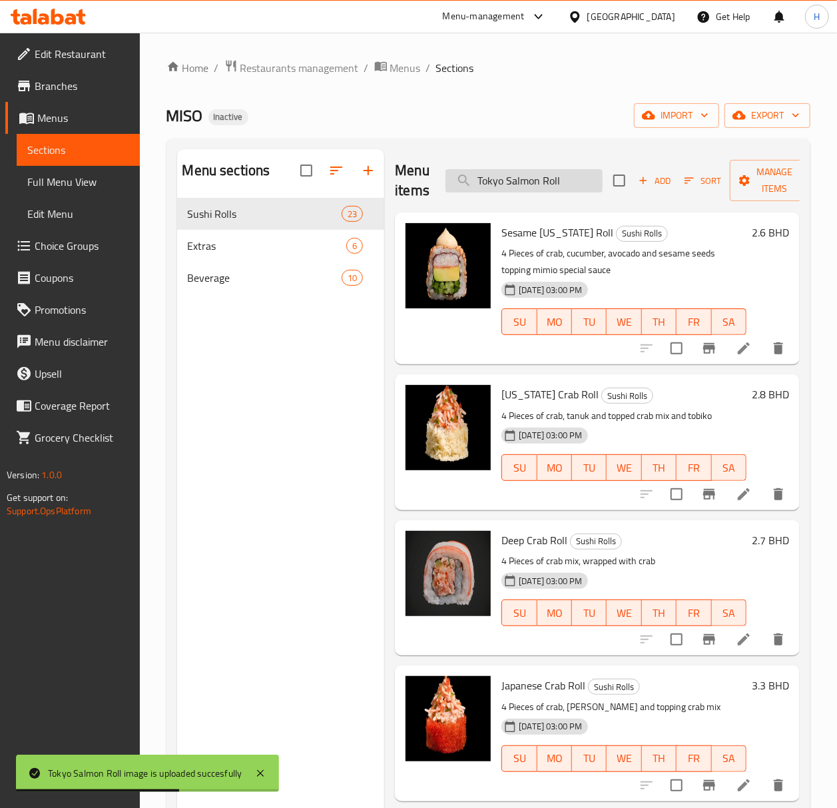
click at [566, 183] on input "Tokyo Salmon Roll" at bounding box center [524, 180] width 157 height 23
paste input "empura Shrimp"
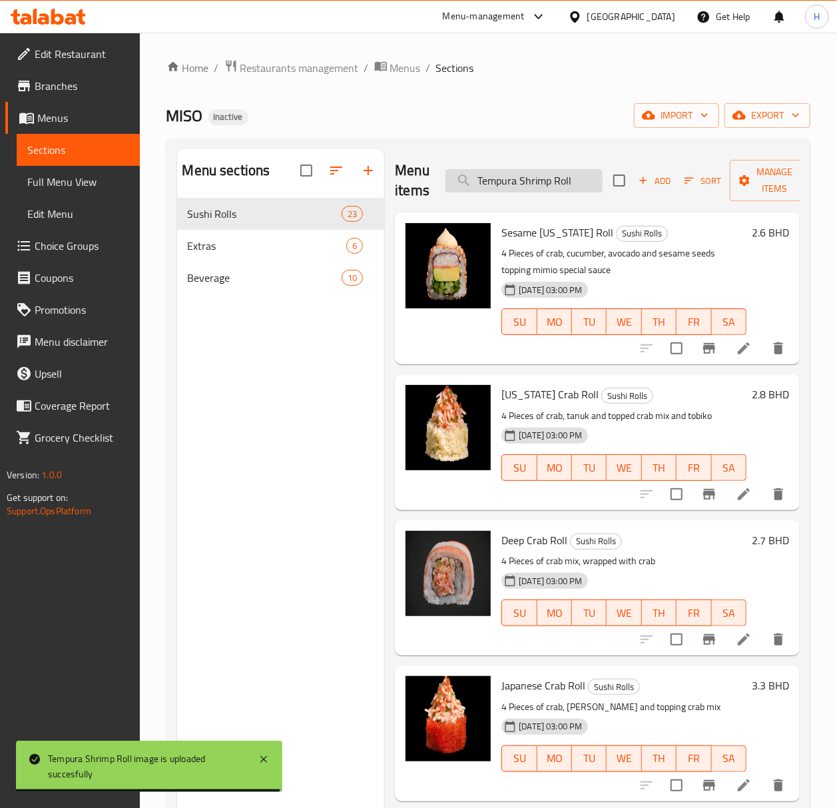
click at [520, 185] on input "Tempura Shrimp Roll" at bounding box center [524, 180] width 157 height 23
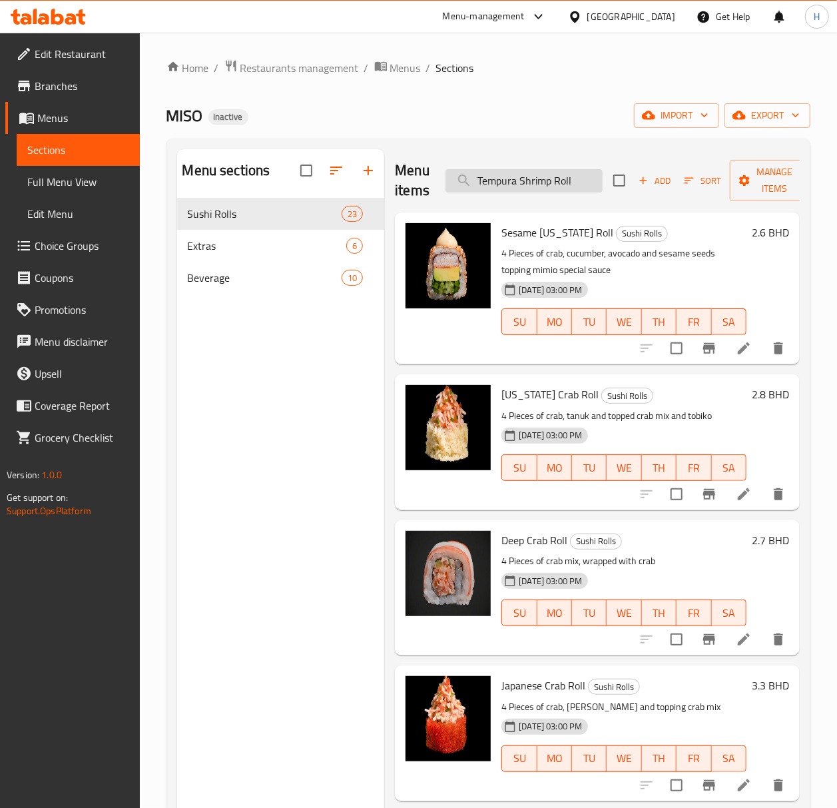
click at [520, 185] on input "Tempura Shrimp Roll" at bounding box center [524, 180] width 157 height 23
paste input "una Teriyaki"
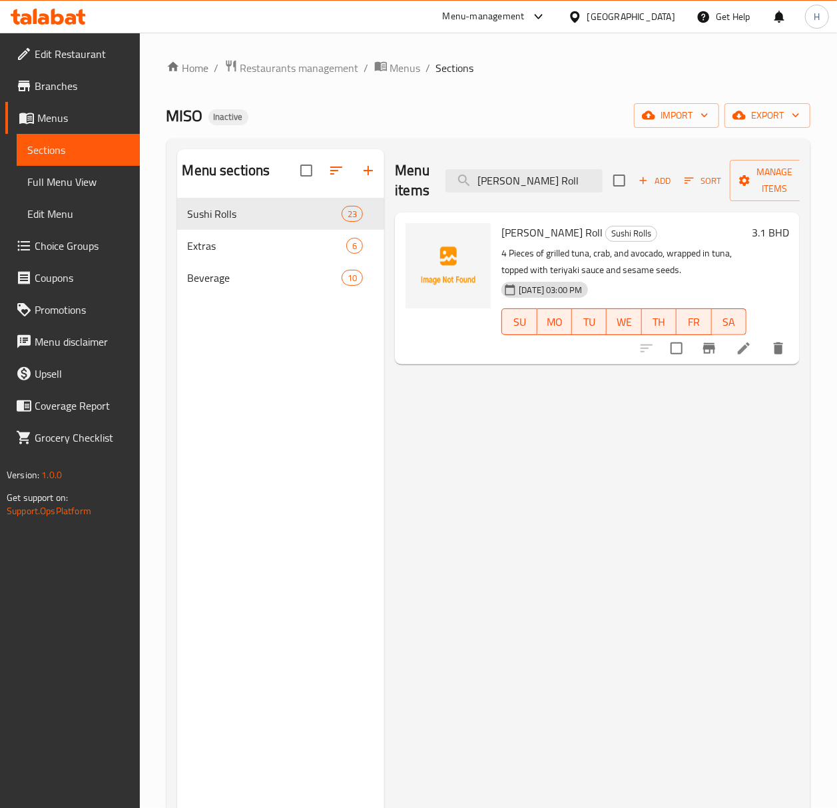
type input "Tuna Teriyaki Roll"
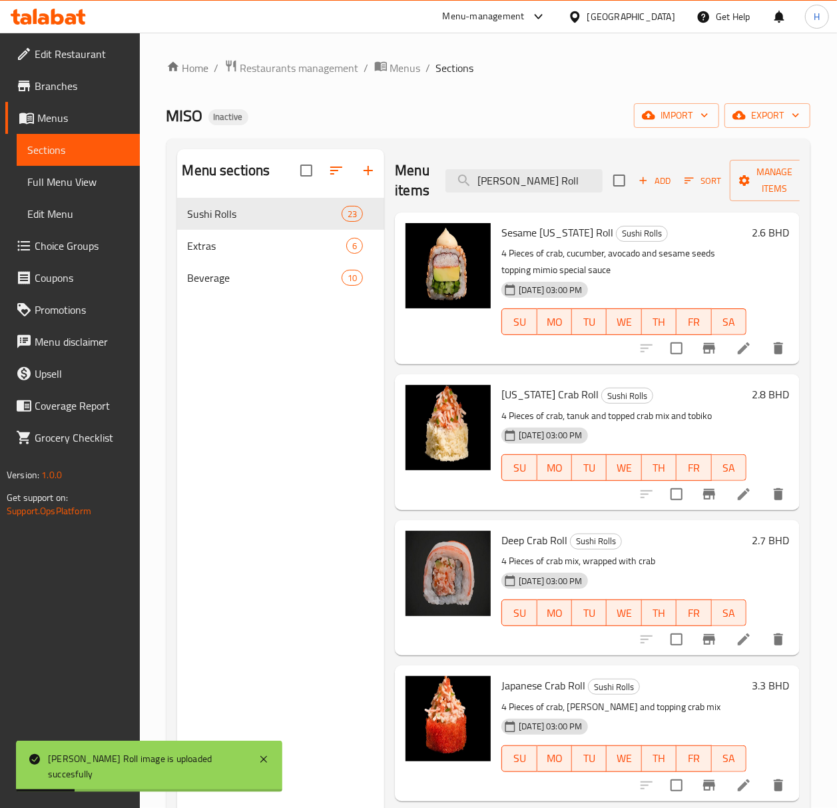
click at [89, 184] on span "Full Menu View" at bounding box center [78, 182] width 102 height 16
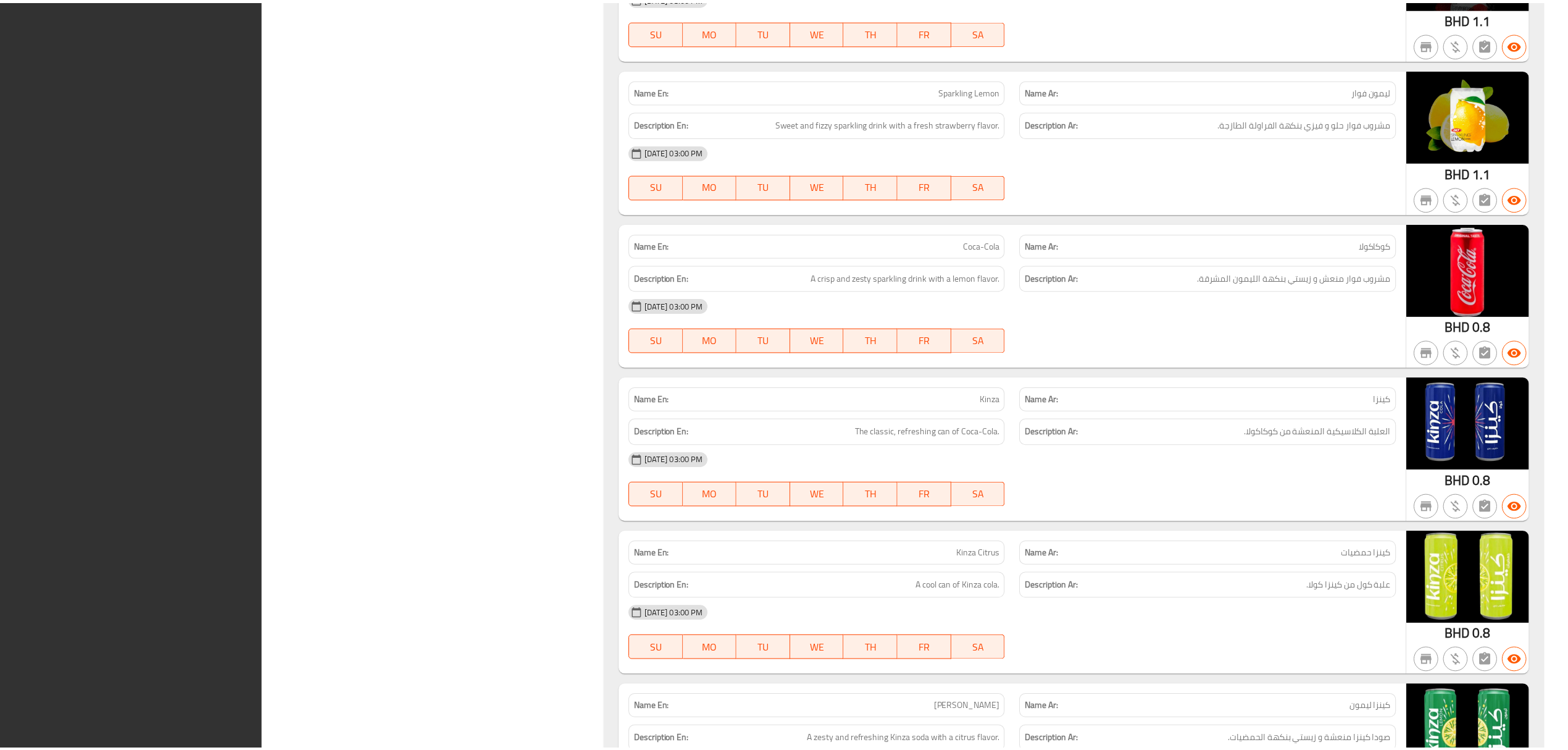
scroll to position [5756, 0]
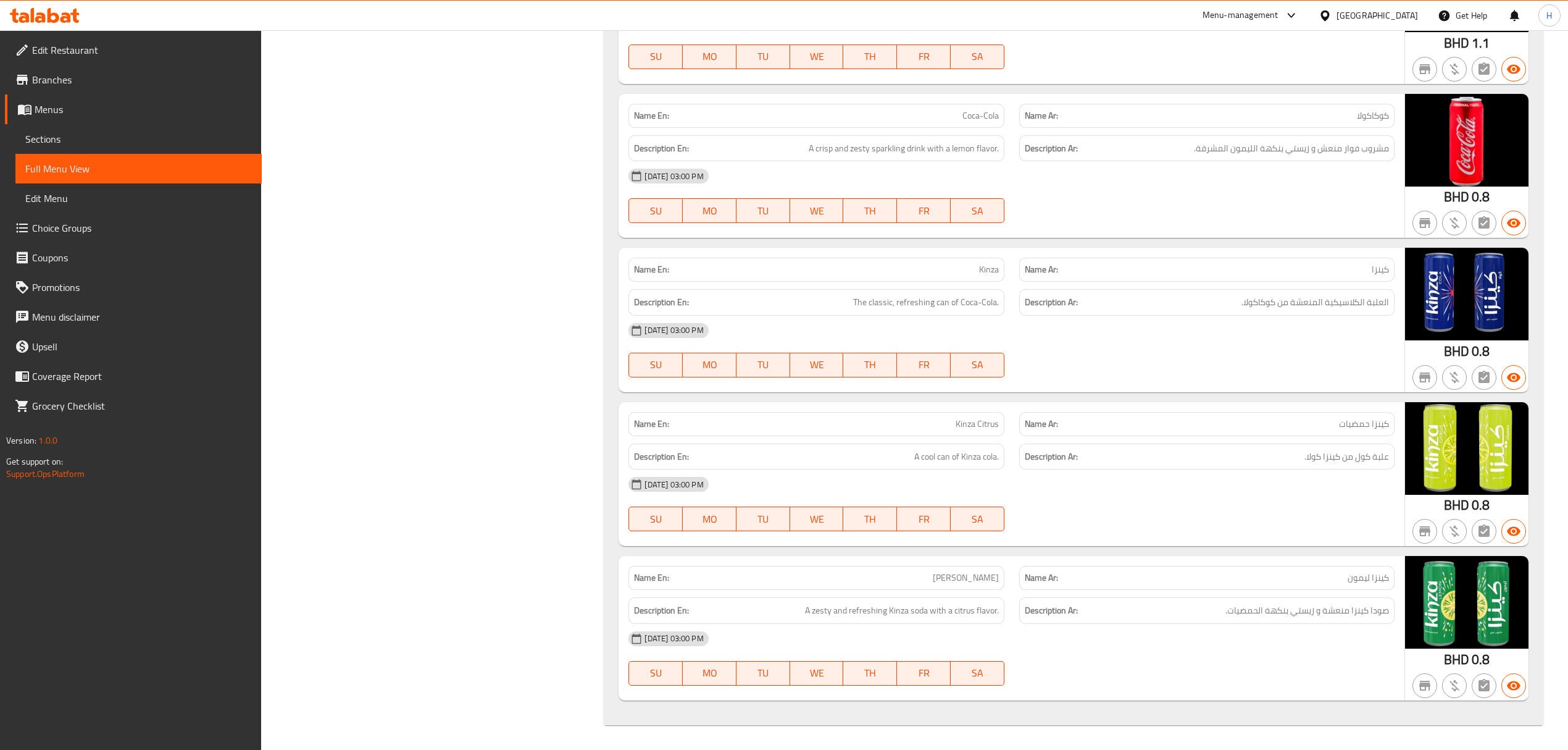
click at [51, 44] on span "Edit Restaurant" at bounding box center [142, 50] width 220 height 15
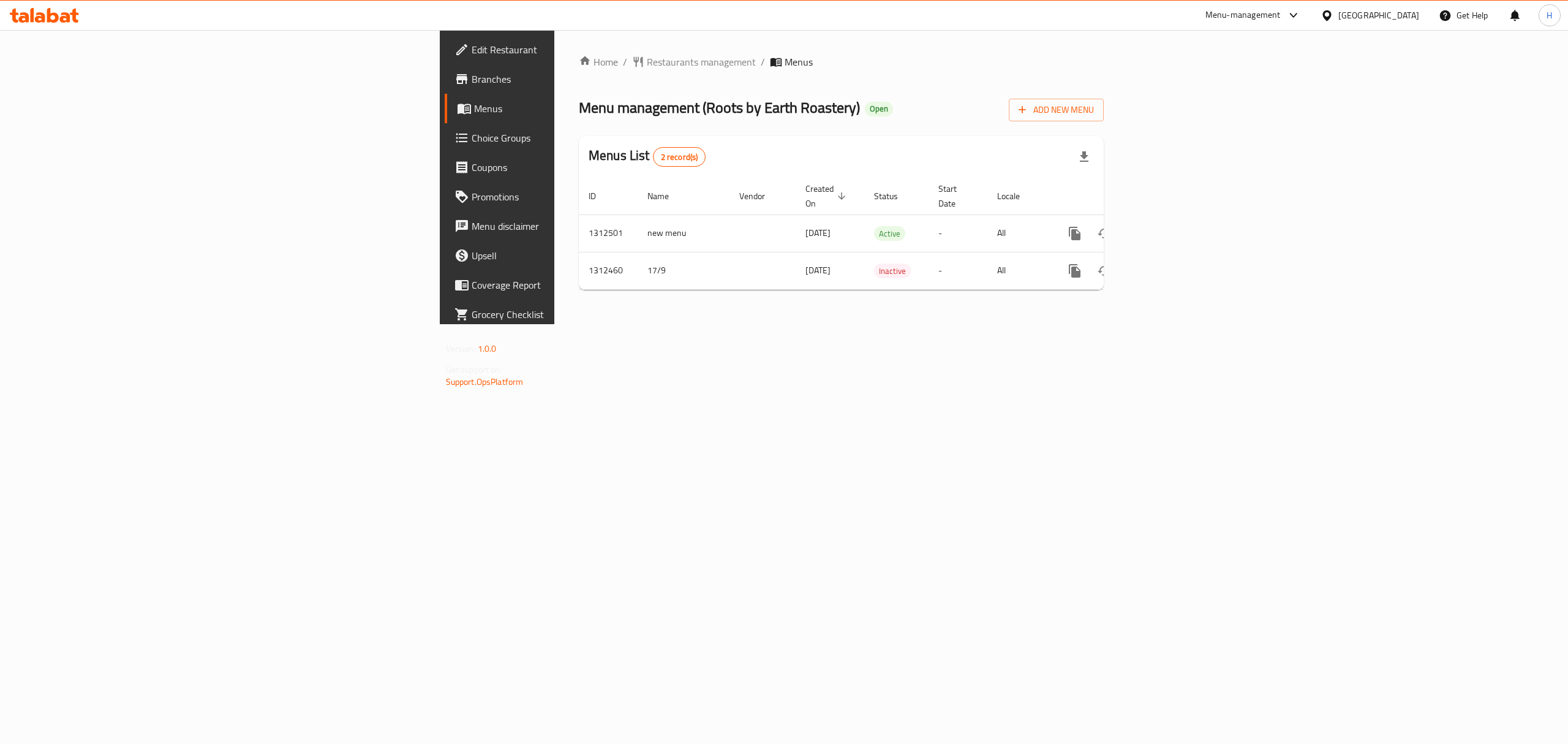
click at [1412, 23] on div "[GEOGRAPHIC_DATA]" at bounding box center [1370, 16] width 119 height 29
click at [472, 84] on span "Branches" at bounding box center [582, 79] width 221 height 15
click at [1172, 226] on icon "enhanced table" at bounding box center [1164, 234] width 15 height 15
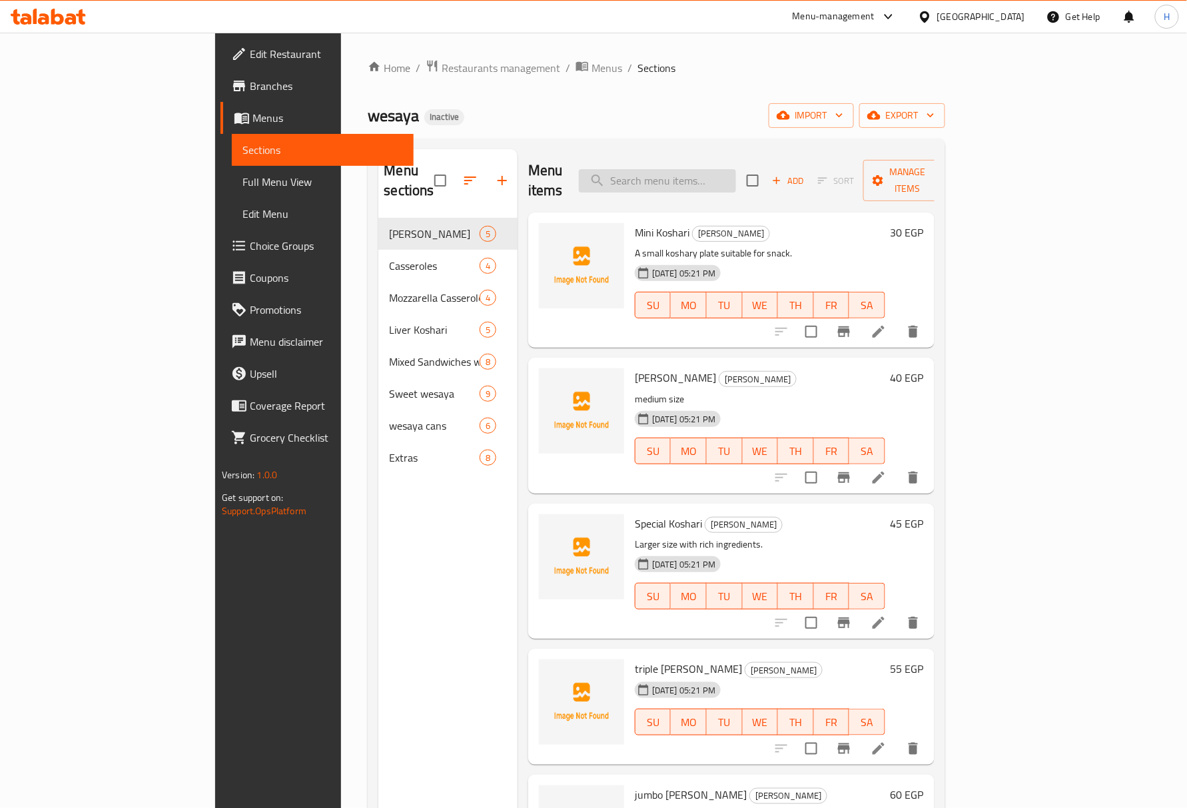
click at [736, 171] on input "search" at bounding box center [657, 180] width 157 height 23
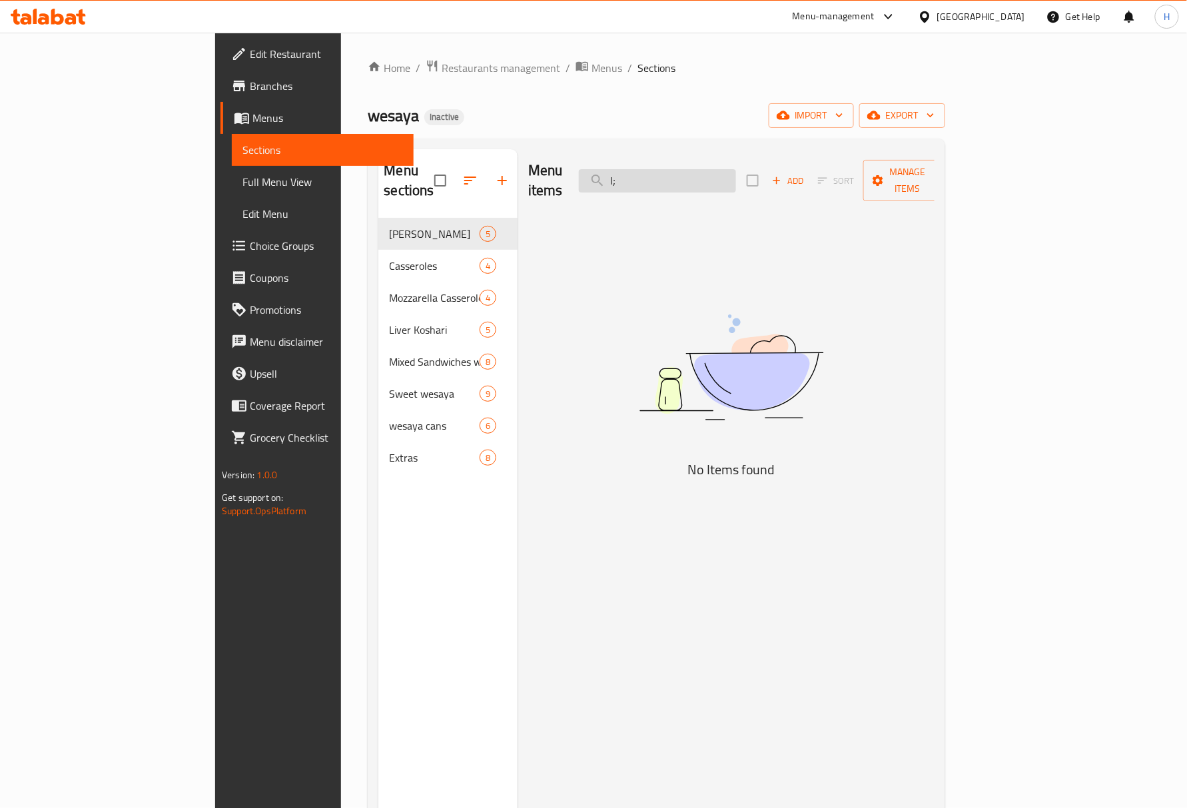
type input "l"
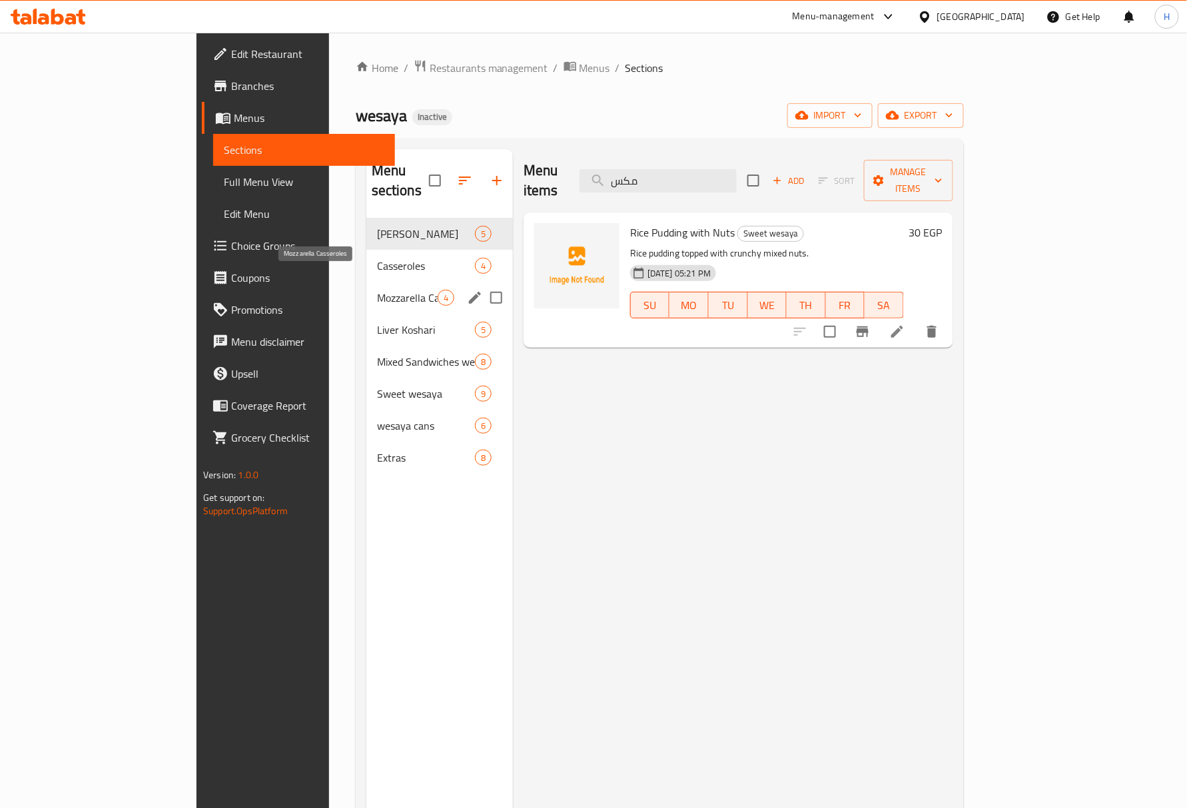
type input "مكس"
click at [377, 290] on span "Mozzarella Casseroles" at bounding box center [407, 298] width 61 height 16
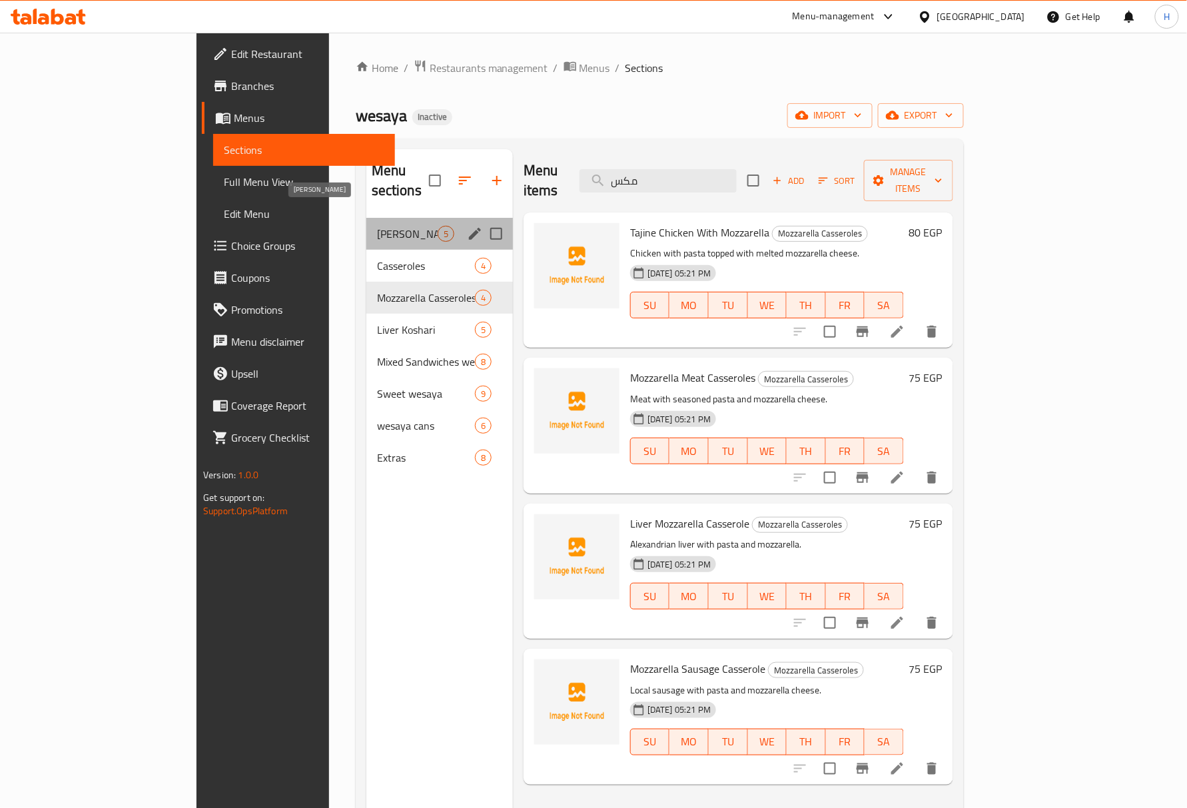
click at [377, 226] on span "[PERSON_NAME]" at bounding box center [407, 234] width 61 height 16
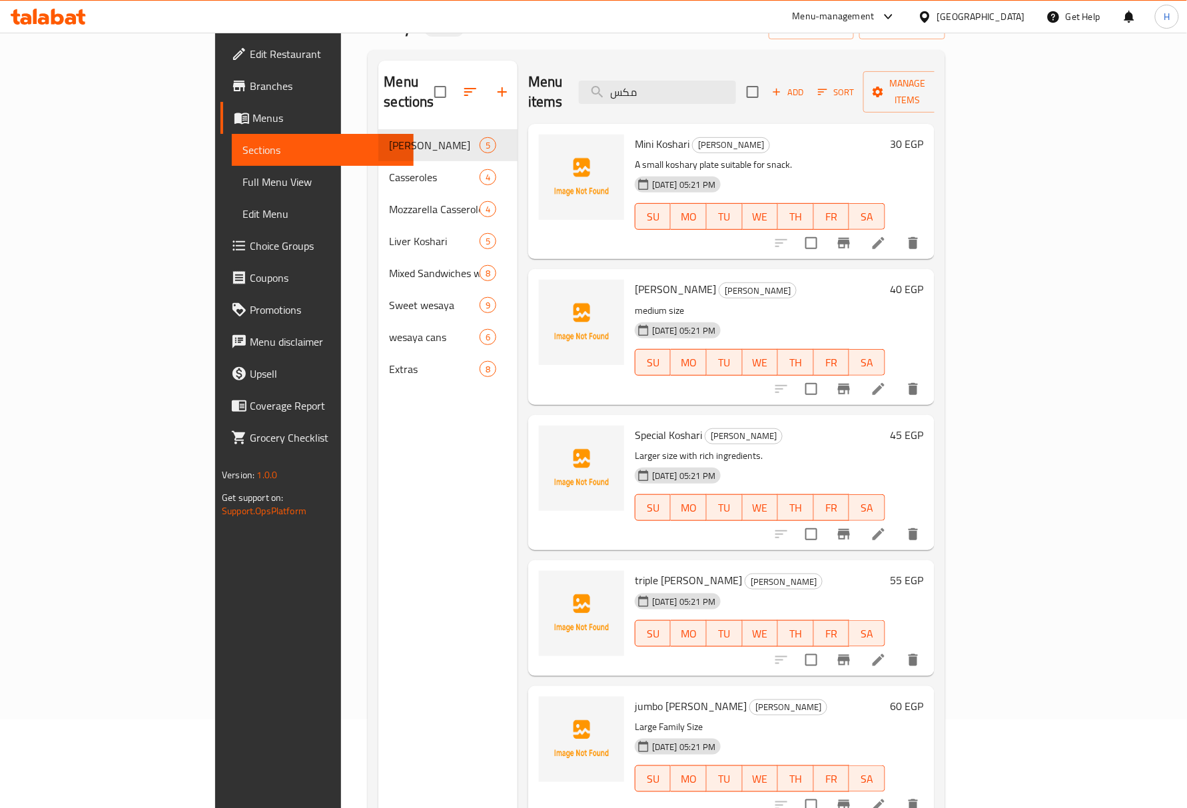
scroll to position [177, 0]
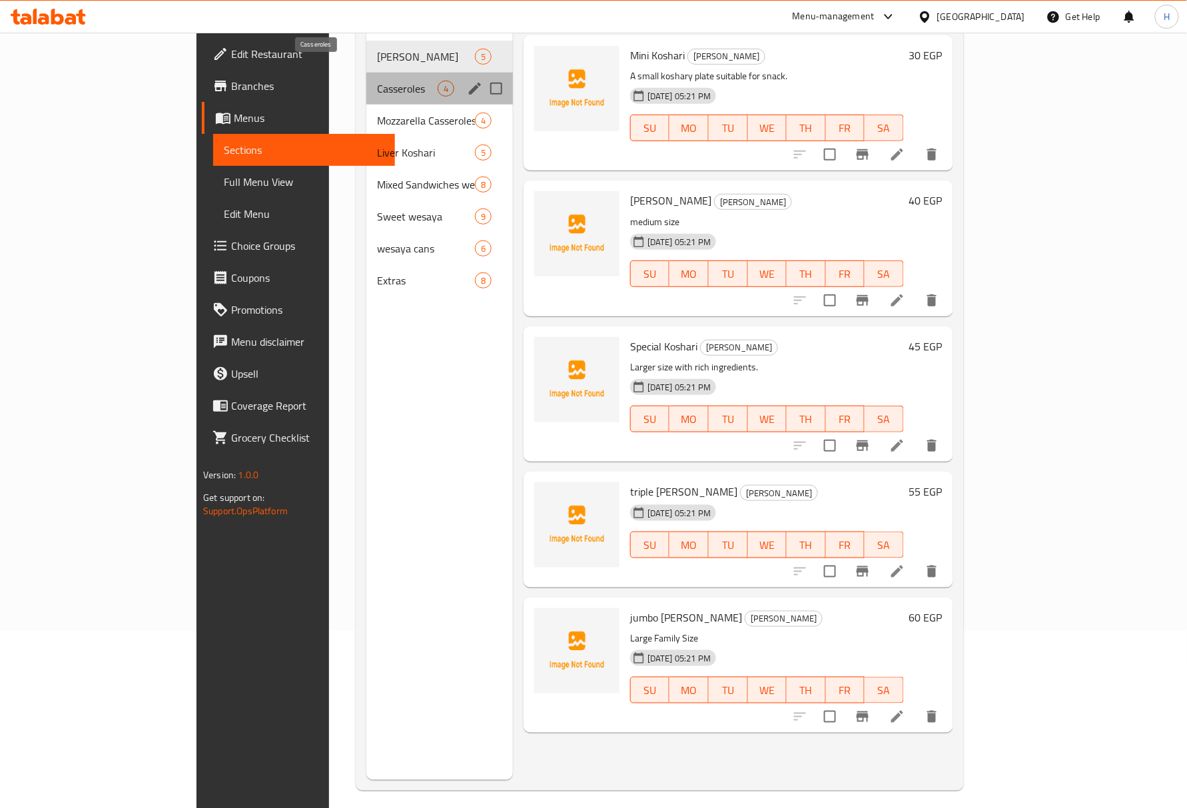
click at [377, 81] on span "Casseroles" at bounding box center [407, 89] width 61 height 16
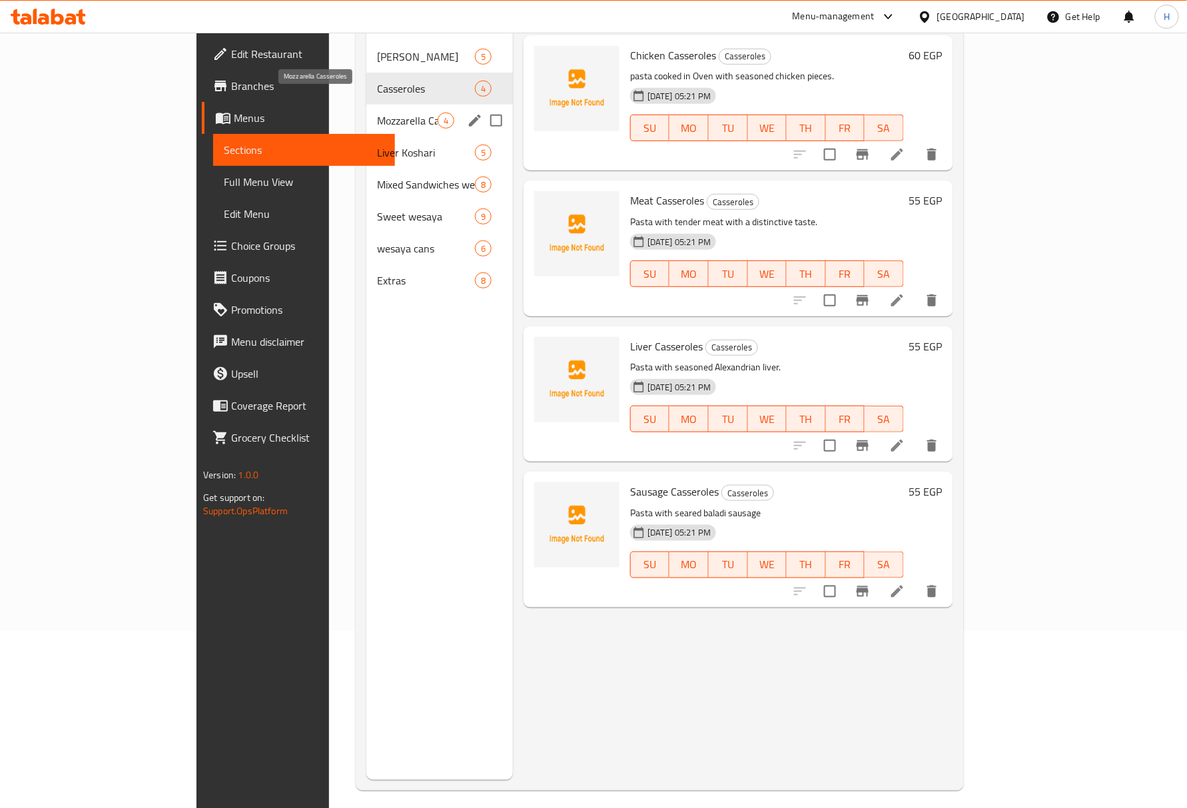
click at [377, 113] on span "Mozzarella Casseroles" at bounding box center [407, 121] width 61 height 16
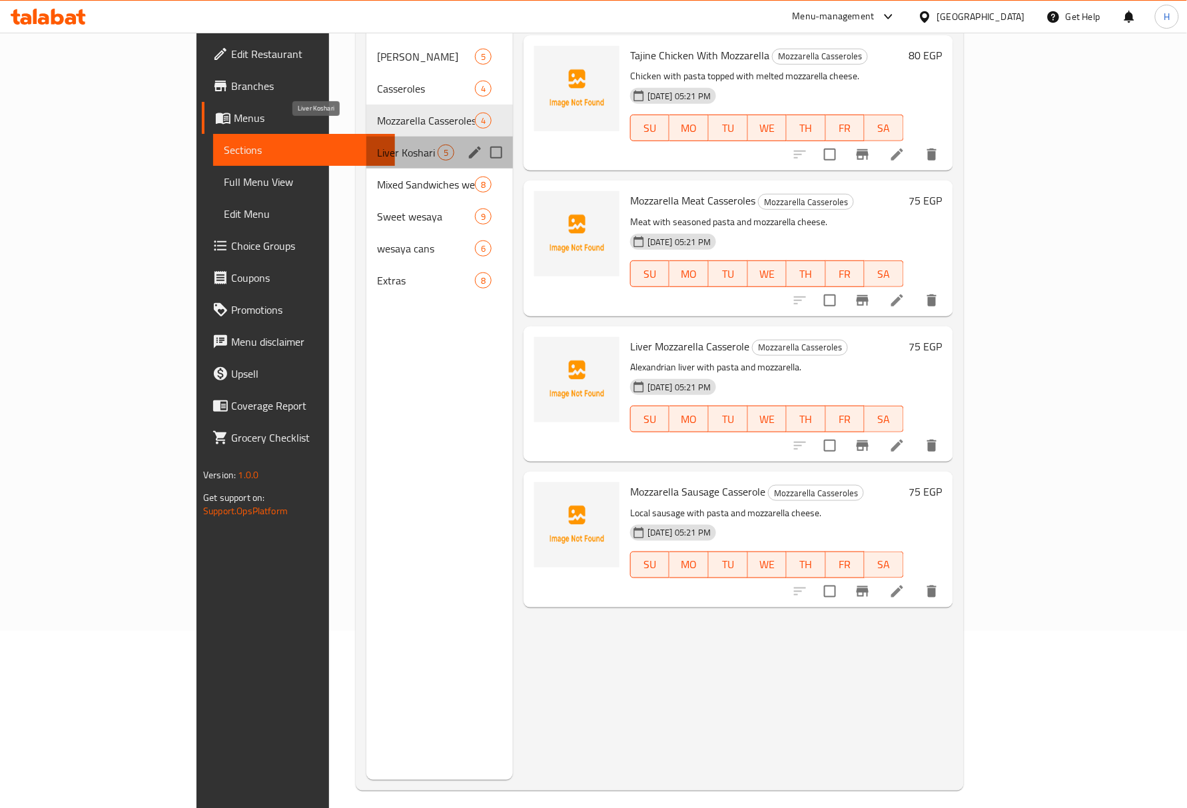
drag, startPoint x: 324, startPoint y: 129, endPoint x: 326, endPoint y: 143, distance: 13.6
click at [377, 145] on span "Liver Koshari" at bounding box center [407, 153] width 61 height 16
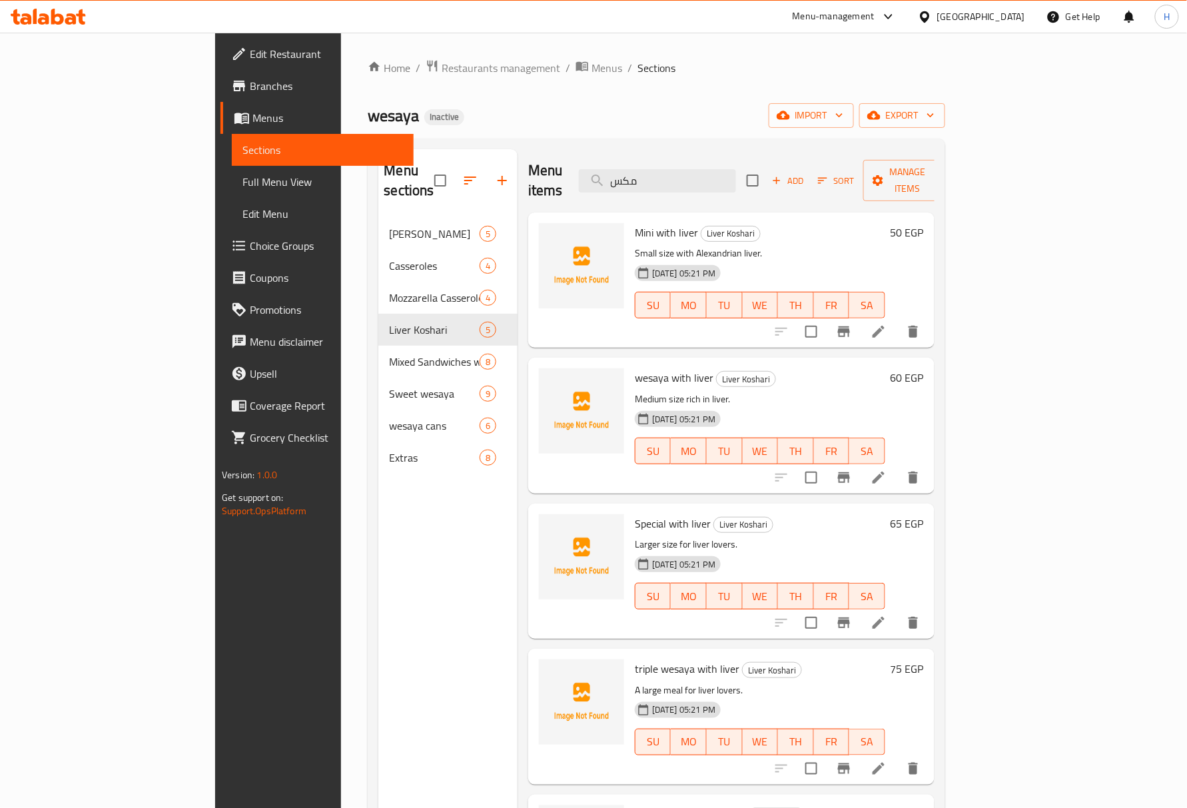
drag, startPoint x: 91, startPoint y: 183, endPoint x: 167, endPoint y: 206, distance: 78.8
click at [242, 182] on span "Full Menu View" at bounding box center [322, 182] width 161 height 16
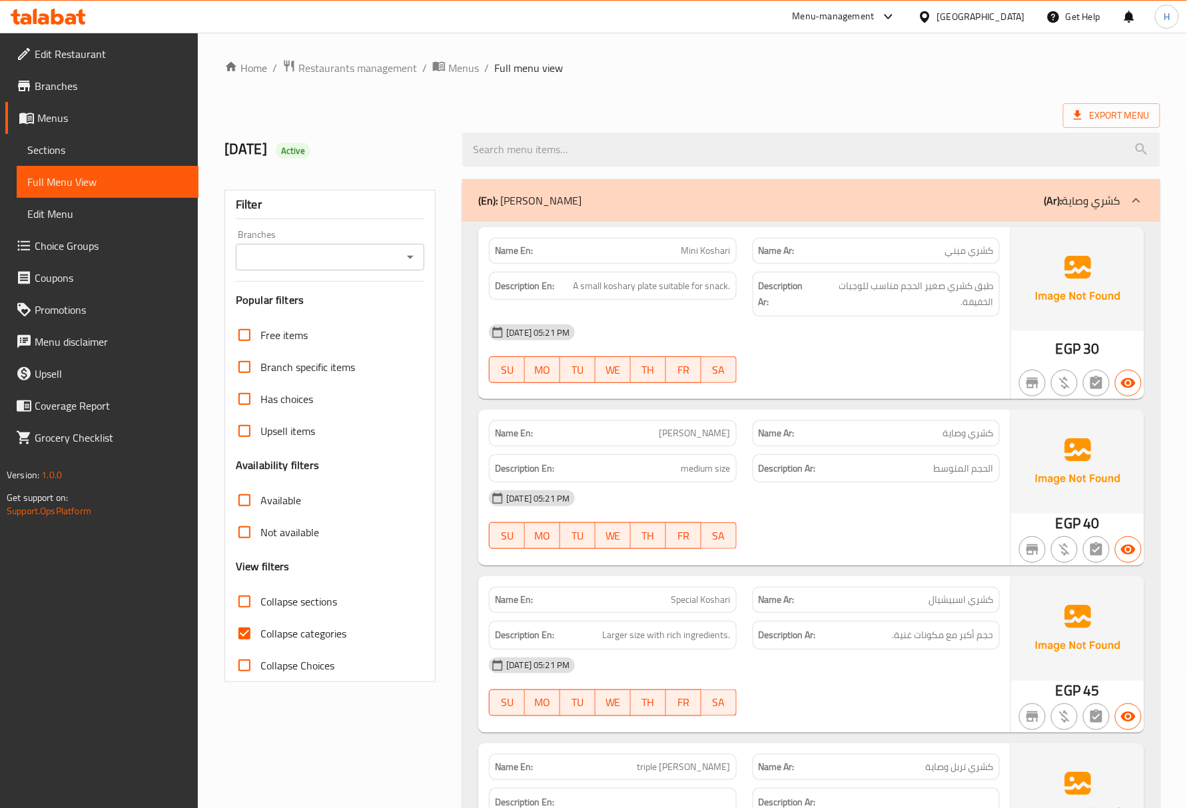
click at [735, 107] on div "Export Menu" at bounding box center [692, 115] width 936 height 25
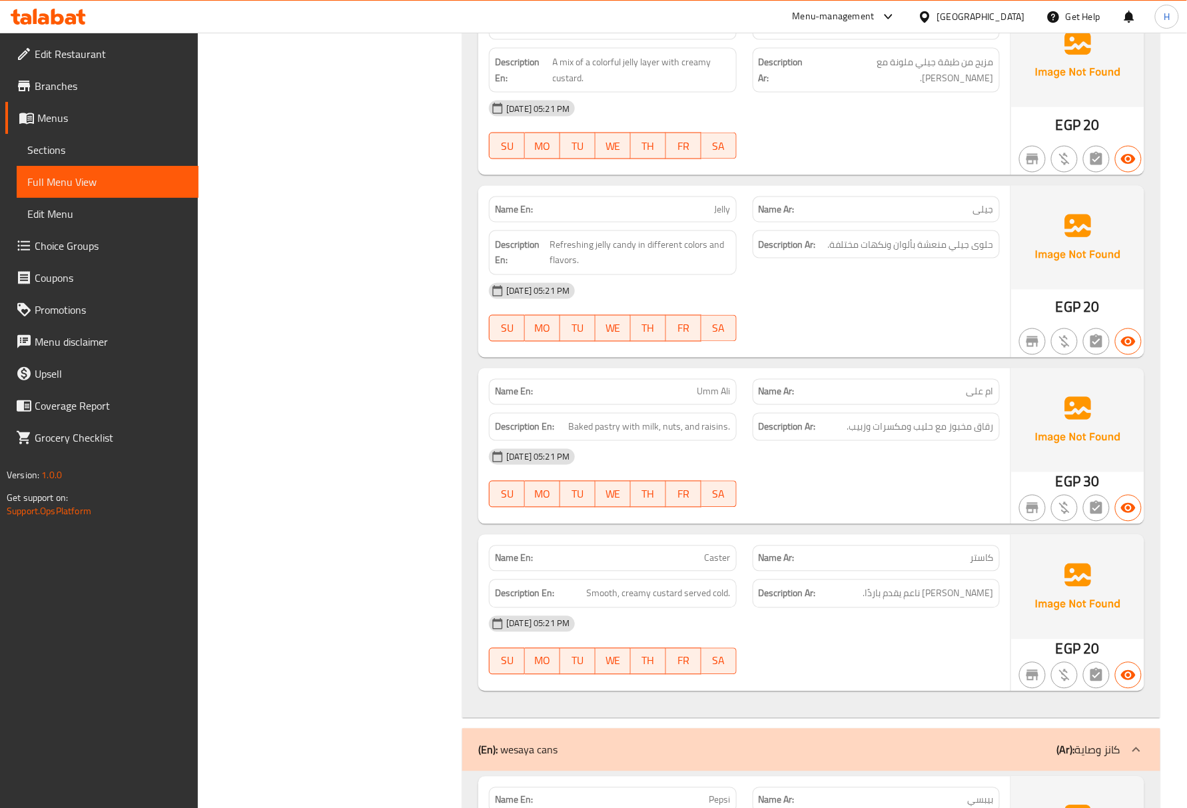
click at [709, 399] on span "Umm Ali" at bounding box center [713, 392] width 33 height 14
copy span "Umm"
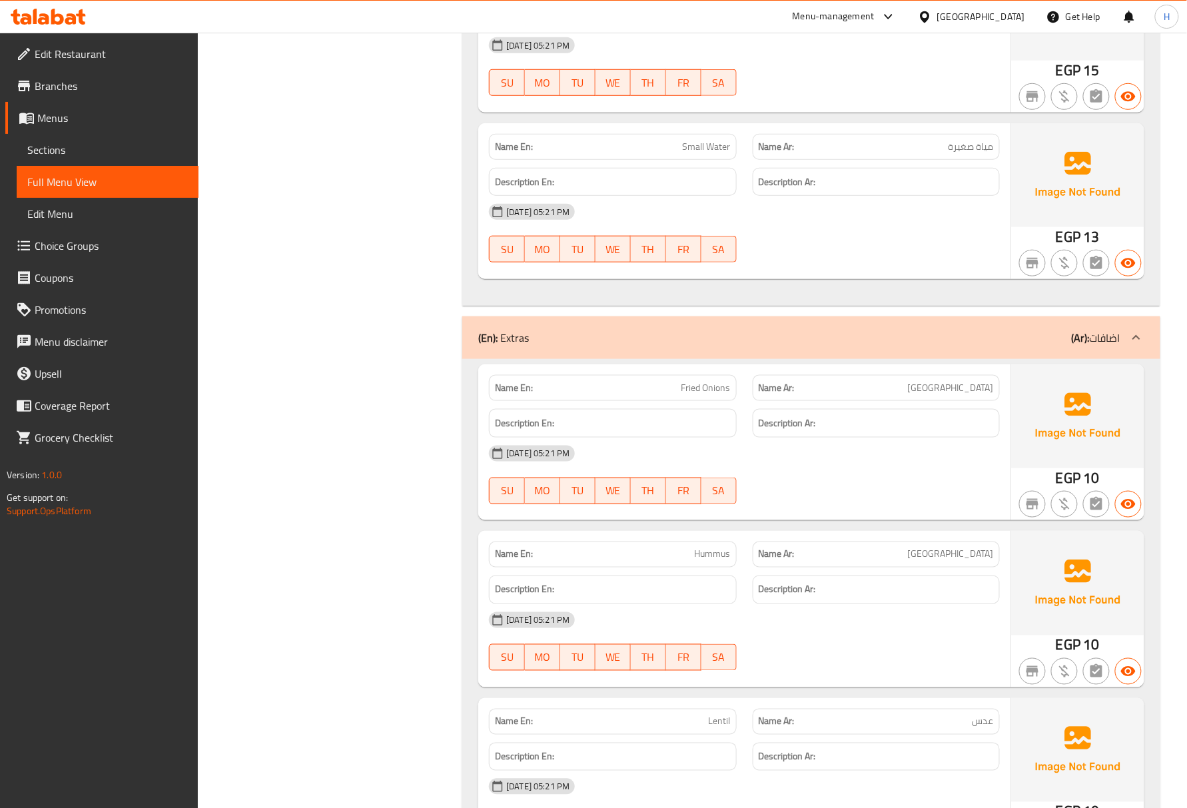
click at [715, 395] on span "Fried Onions" at bounding box center [705, 388] width 49 height 14
copy span "Fried Onions"
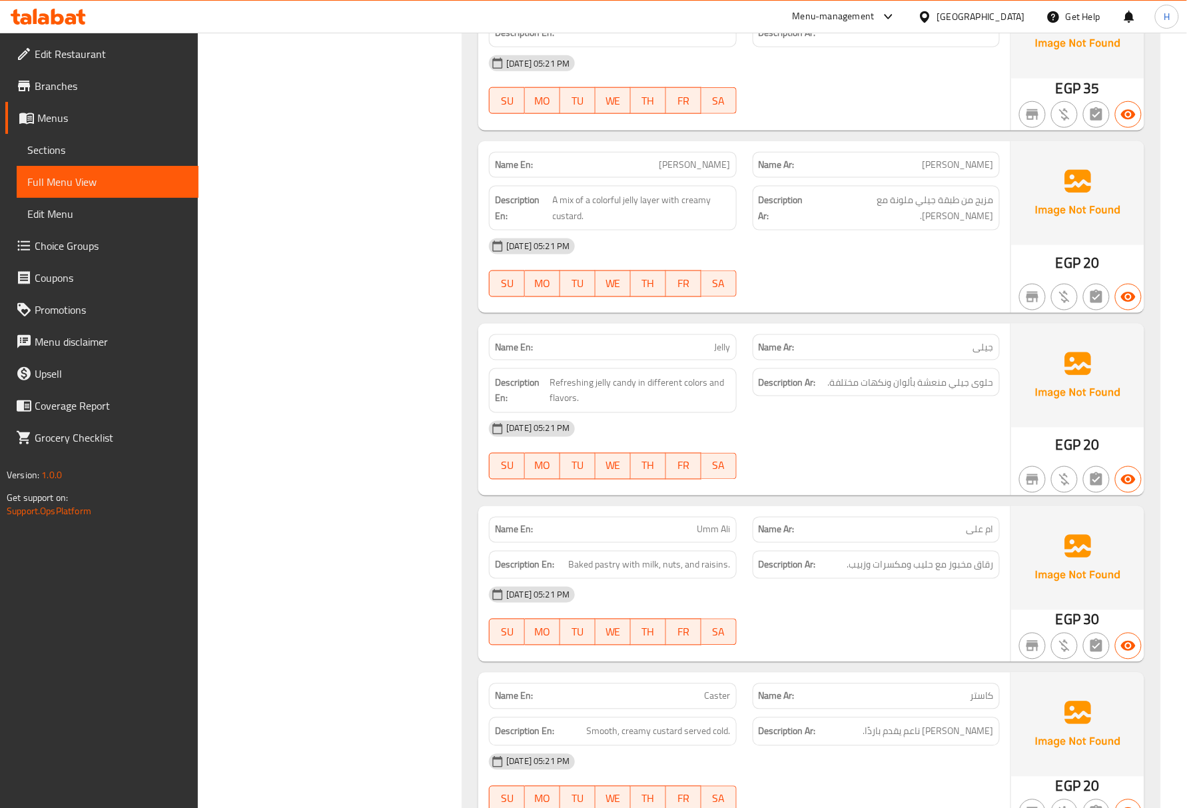
scroll to position [5841, 0]
click at [728, 355] on span "Jelly" at bounding box center [723, 349] width 16 height 14
click at [717, 356] on span "Jelly" at bounding box center [723, 349] width 16 height 14
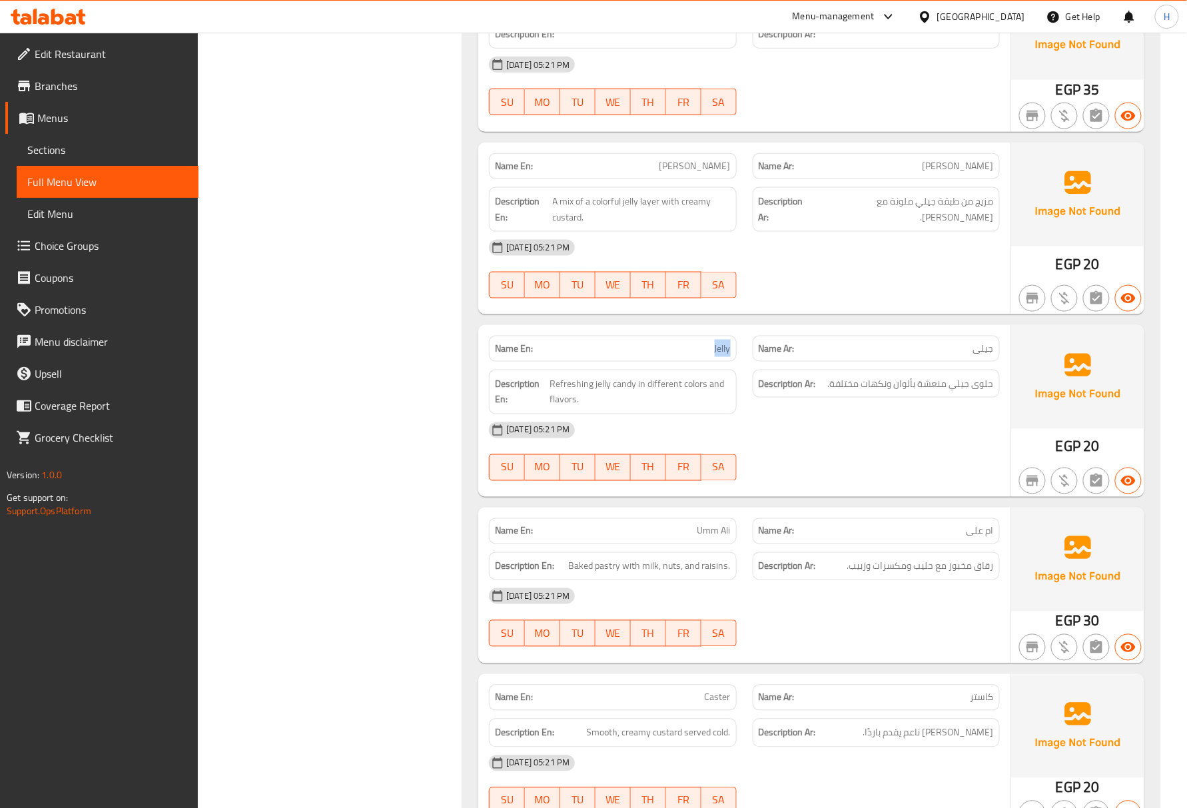
copy span "Jelly"
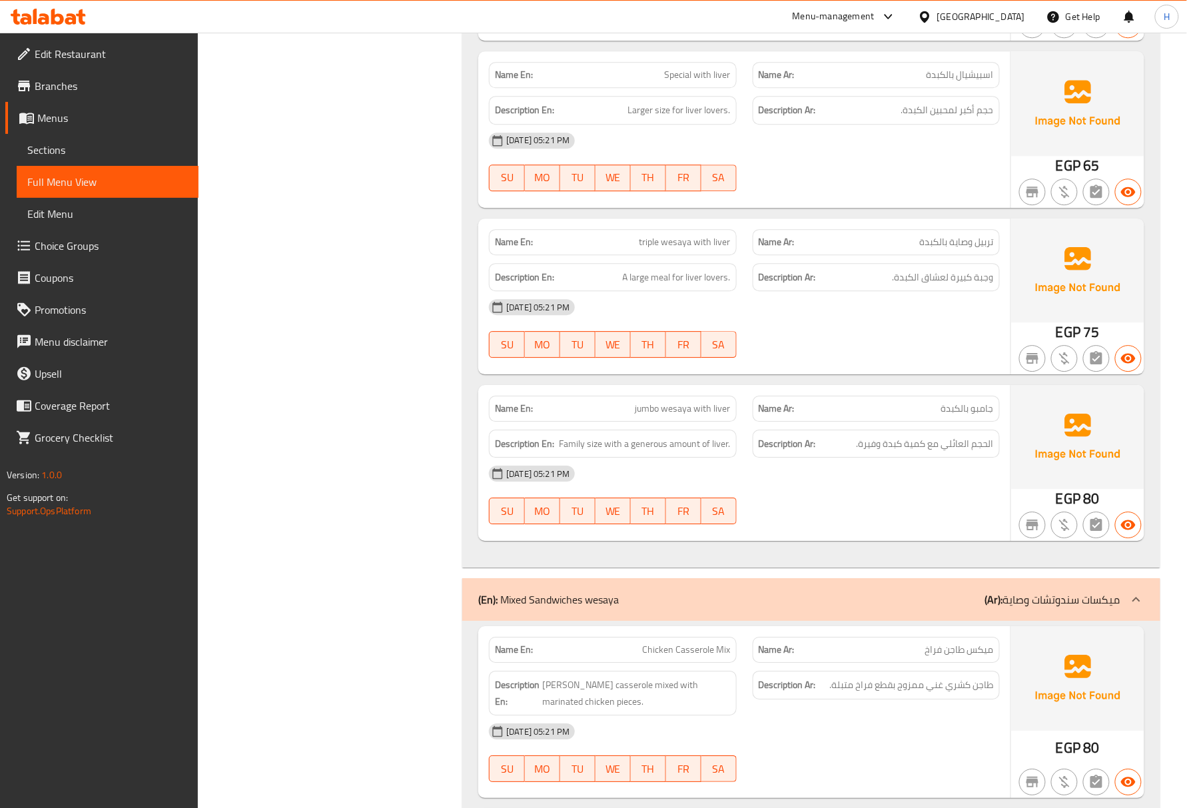
scroll to position [532, 0]
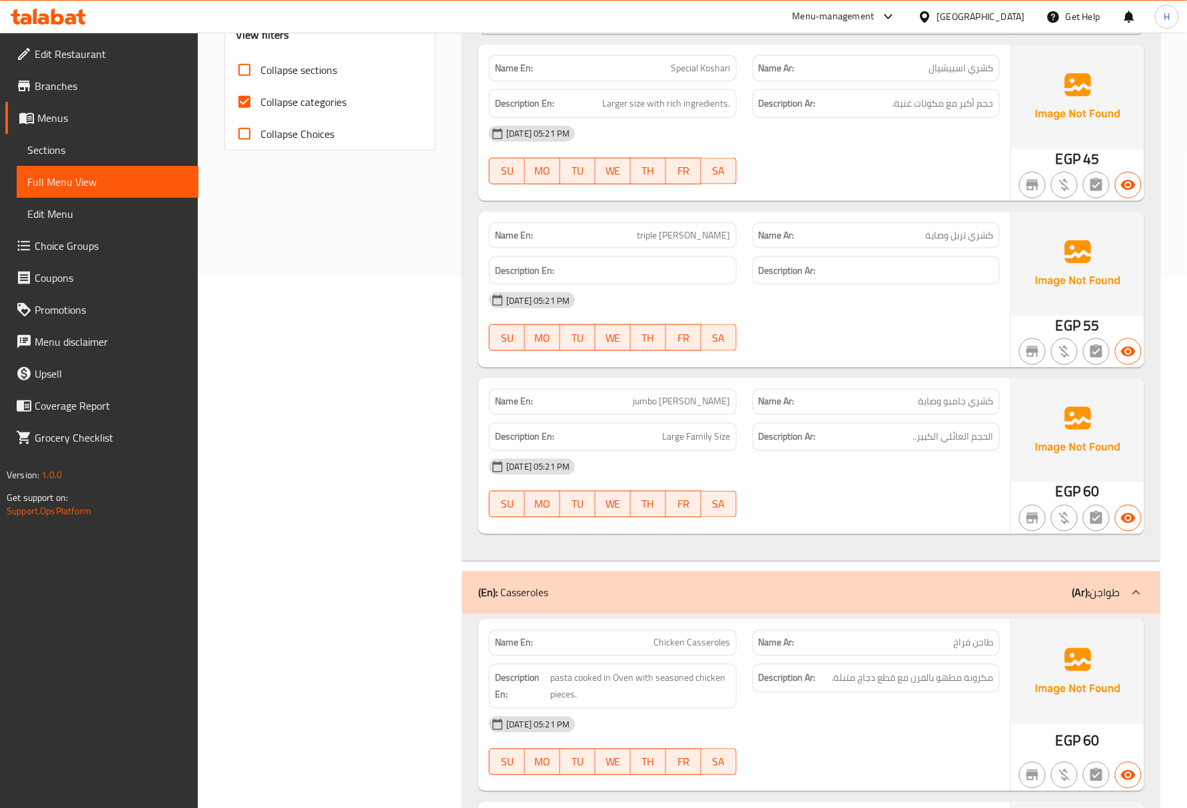
click at [646, 405] on span "jumbo [PERSON_NAME]" at bounding box center [682, 402] width 97 height 14
copy span "jumbo [PERSON_NAME]"
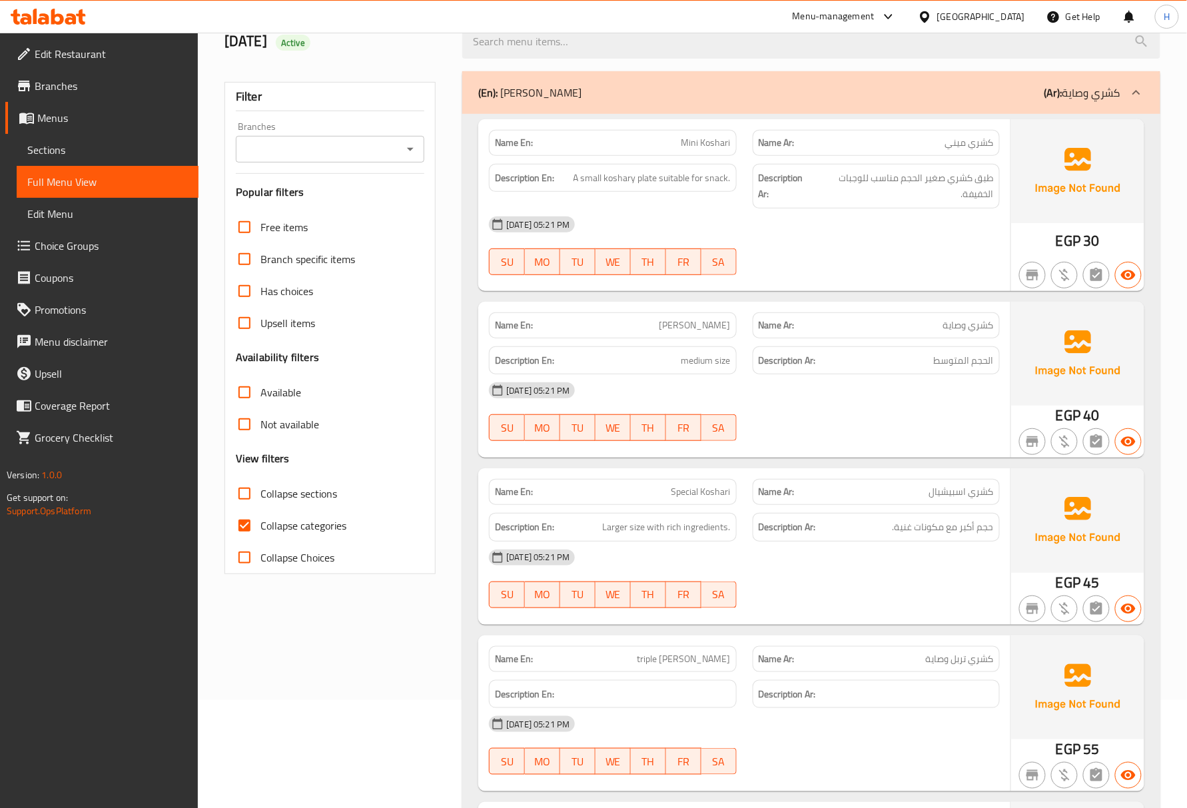
scroll to position [88, 0]
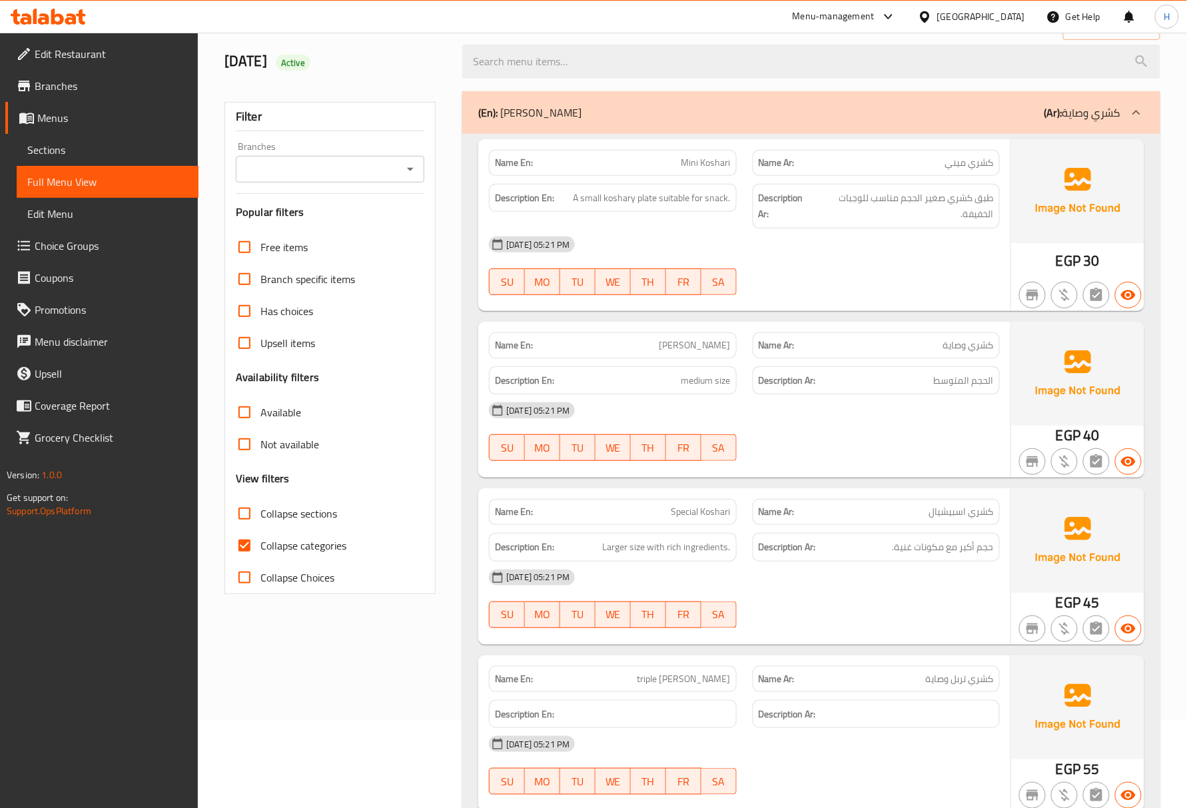
click at [709, 512] on span "Special Koshari" at bounding box center [700, 512] width 59 height 14
copy span "Special Koshari"
click at [698, 344] on span "[PERSON_NAME]" at bounding box center [694, 345] width 71 height 14
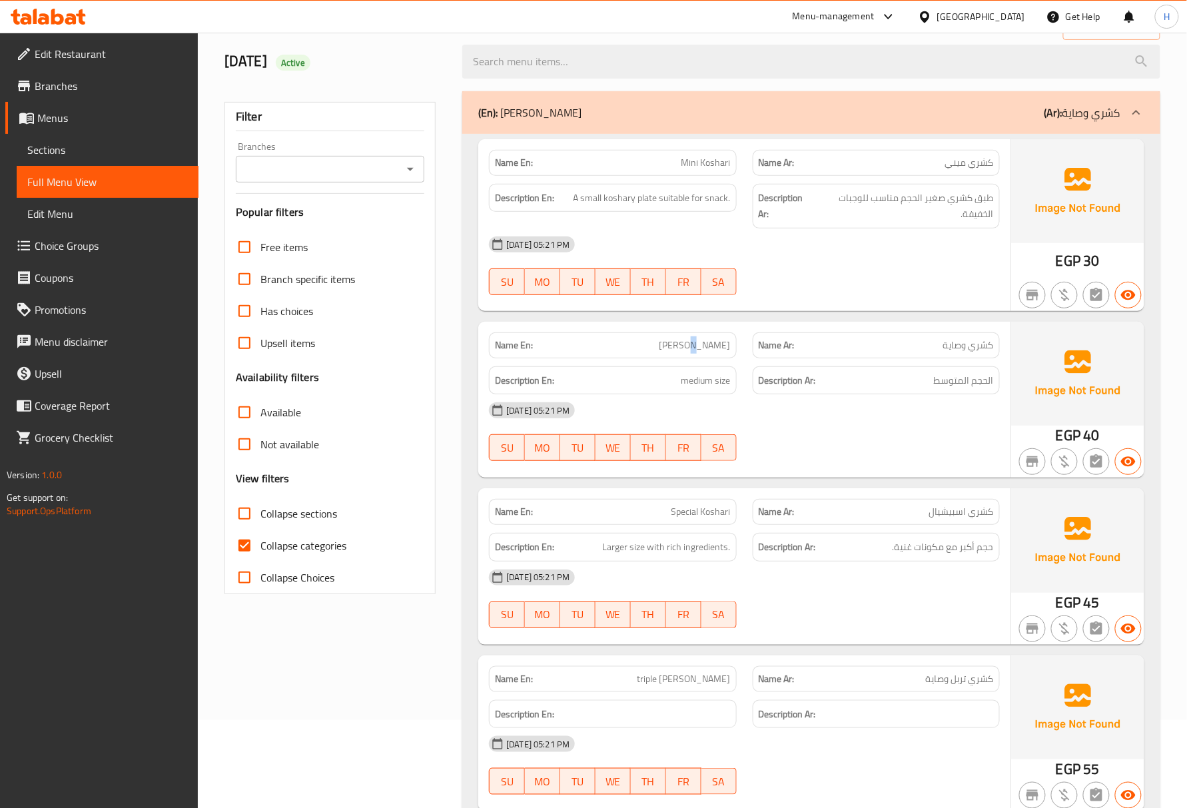
click at [698, 344] on span "[PERSON_NAME]" at bounding box center [694, 345] width 71 height 14
click at [955, 348] on span "كشري وصاية" at bounding box center [968, 345] width 51 height 14
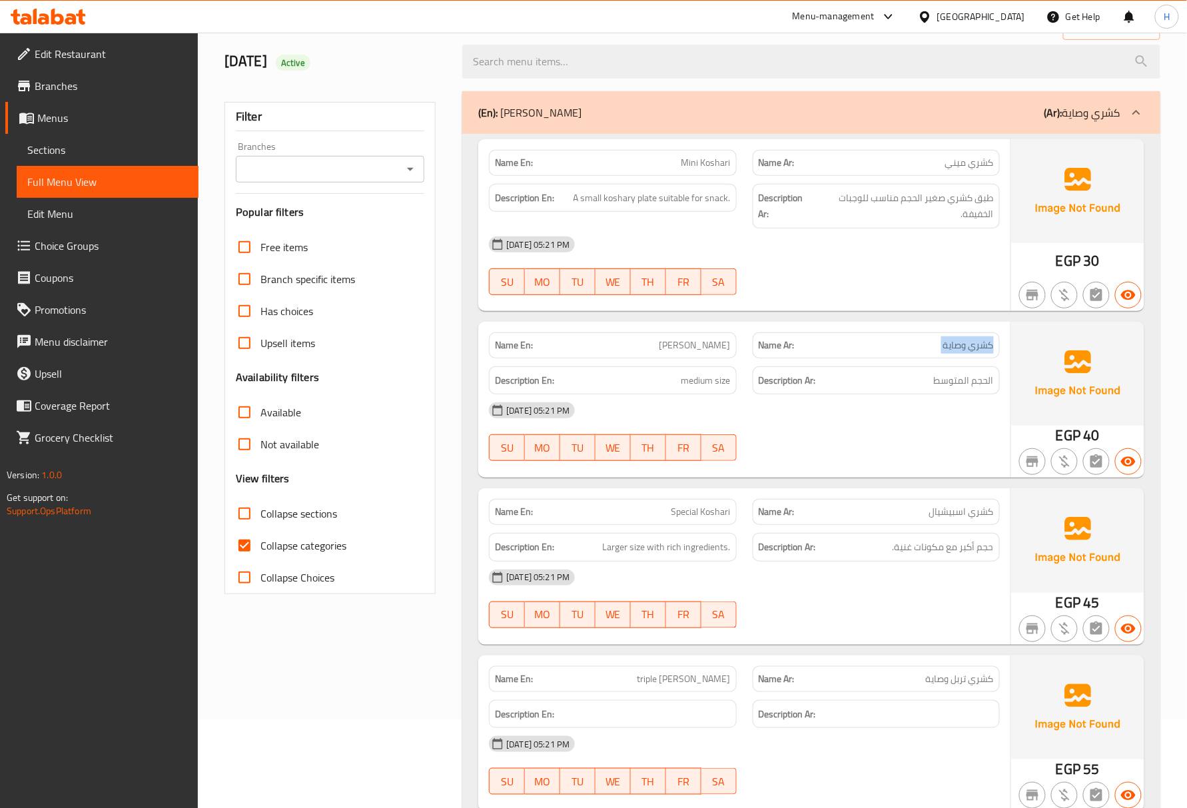
copy span "كشري وصاية"
click at [705, 340] on span "[PERSON_NAME]" at bounding box center [694, 345] width 71 height 14
copy span "[PERSON_NAME]"
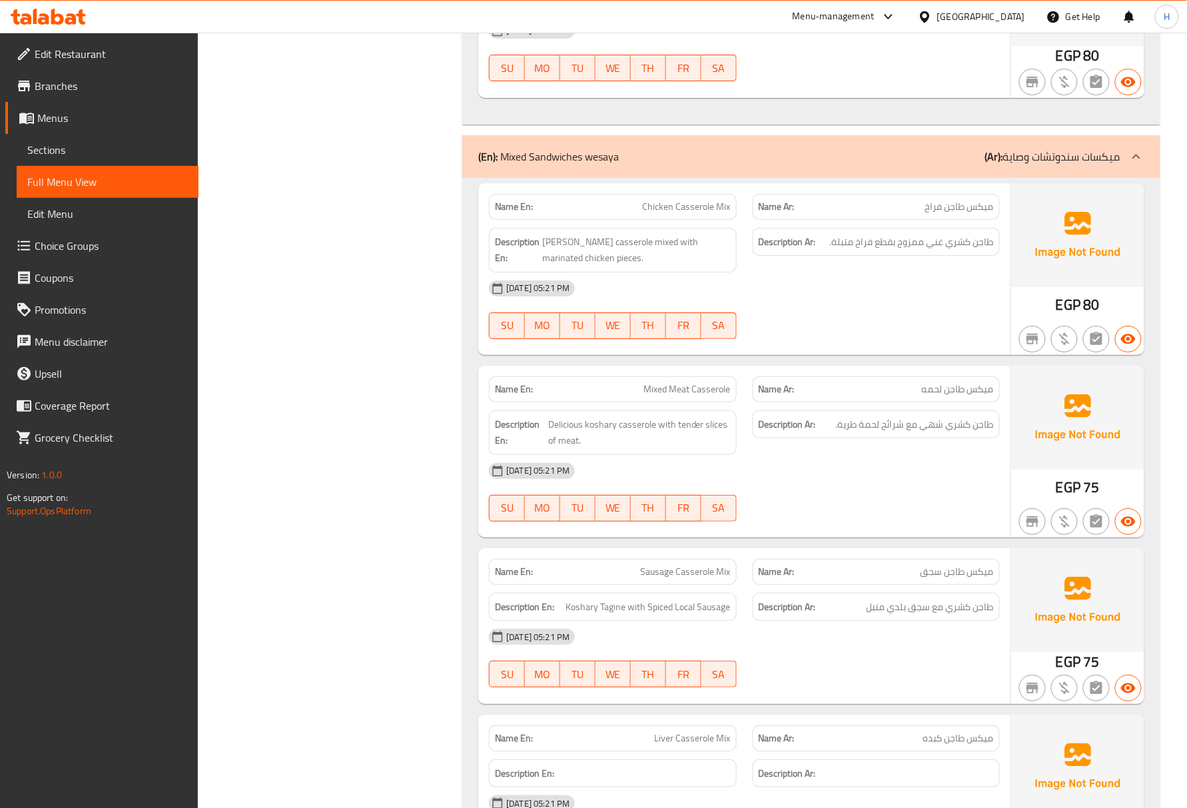
scroll to position [3439, 0]
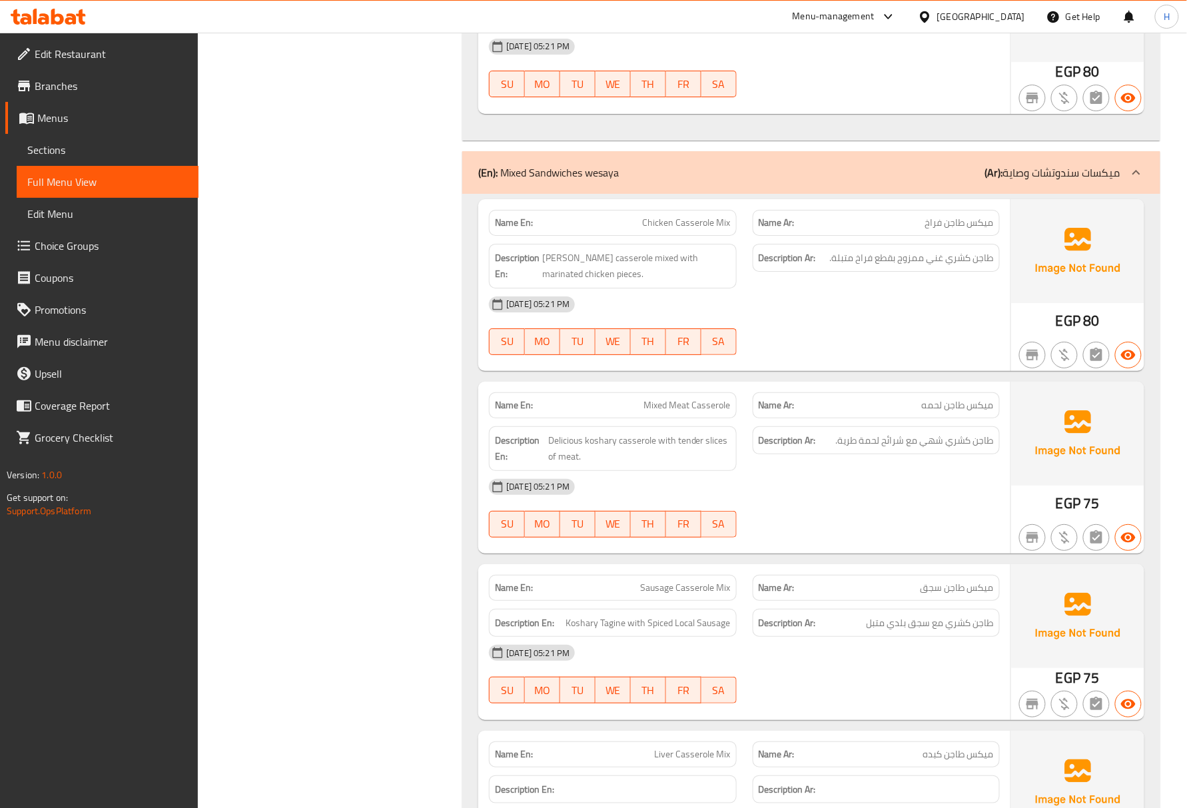
click at [656, 216] on span "Chicken Casserole Mix" at bounding box center [687, 223] width 88 height 14
copy span "Chicken Casserole Mix"
click at [693, 408] on span "Mixed Meat Casserole" at bounding box center [687, 405] width 87 height 14
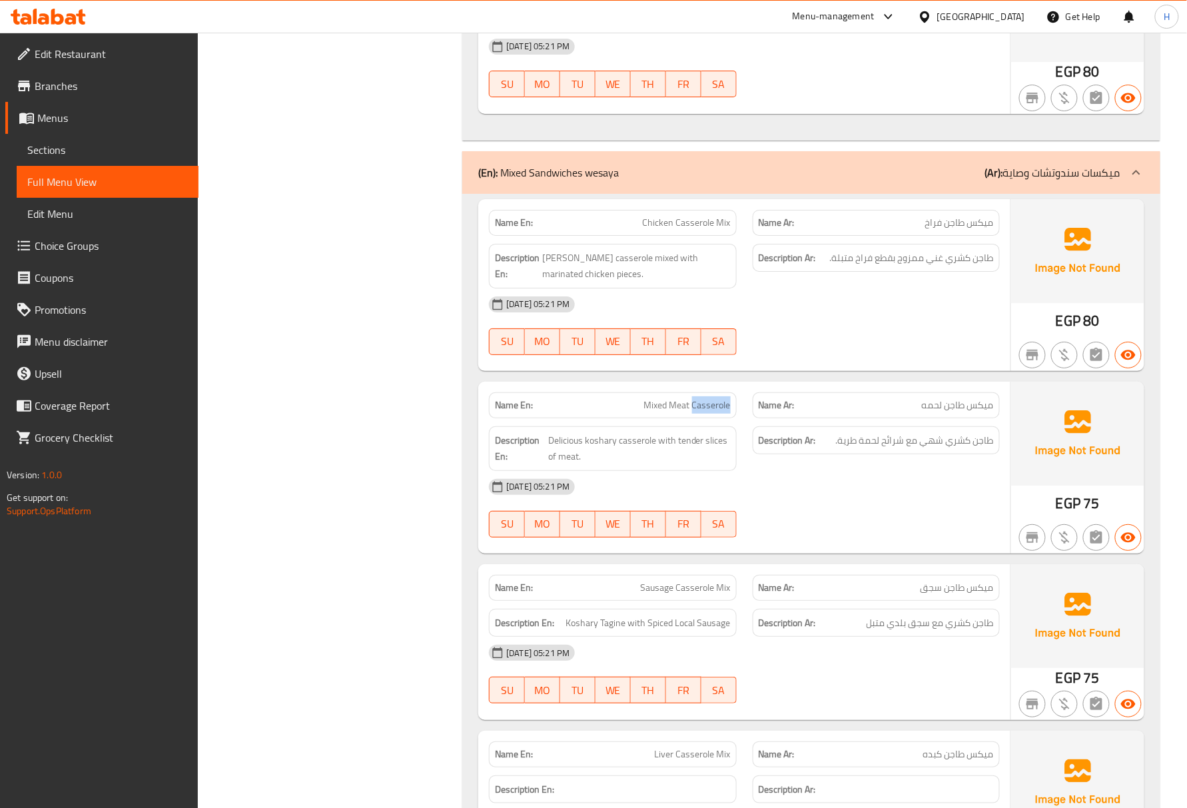
click at [693, 408] on span "Mixed Meat Casserole" at bounding box center [687, 405] width 87 height 14
copy span "Mixed Meat Casserole"
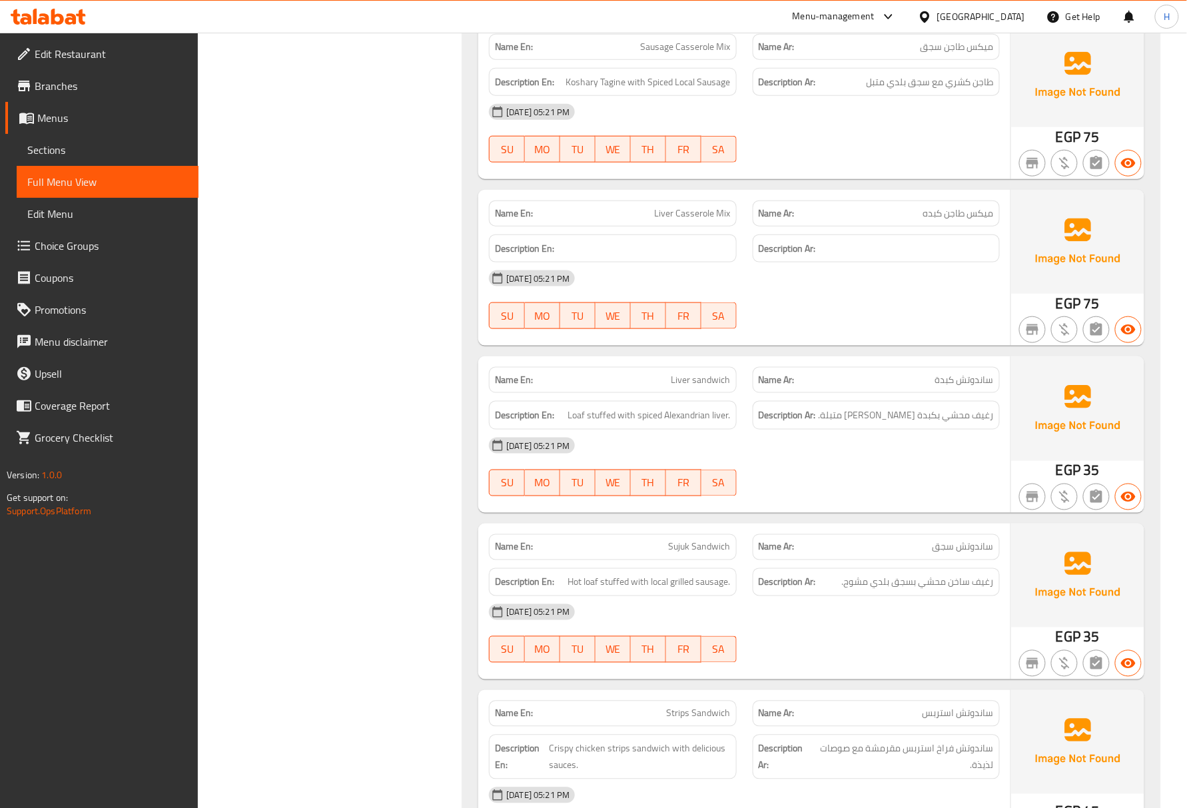
scroll to position [3972, 0]
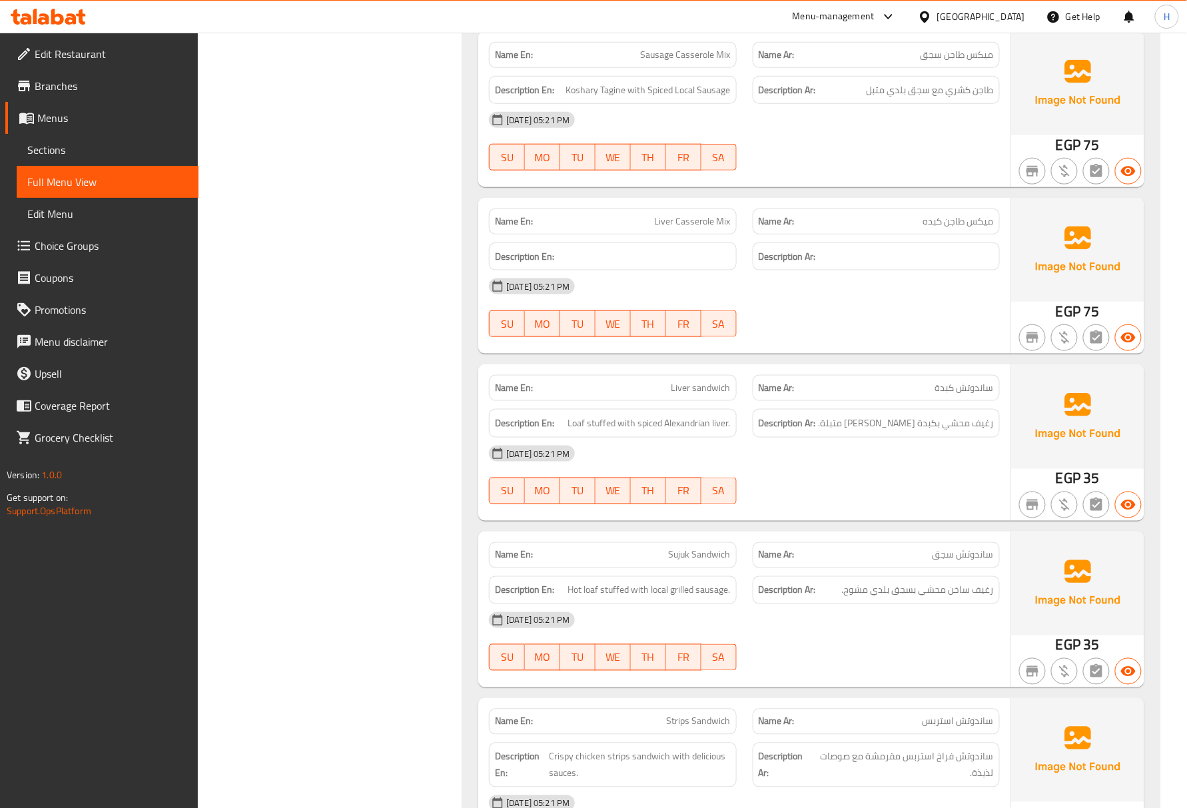
click at [707, 217] on span "Liver Casserole Mix" at bounding box center [693, 221] width 76 height 14
copy span "Liver Casserole Mix"
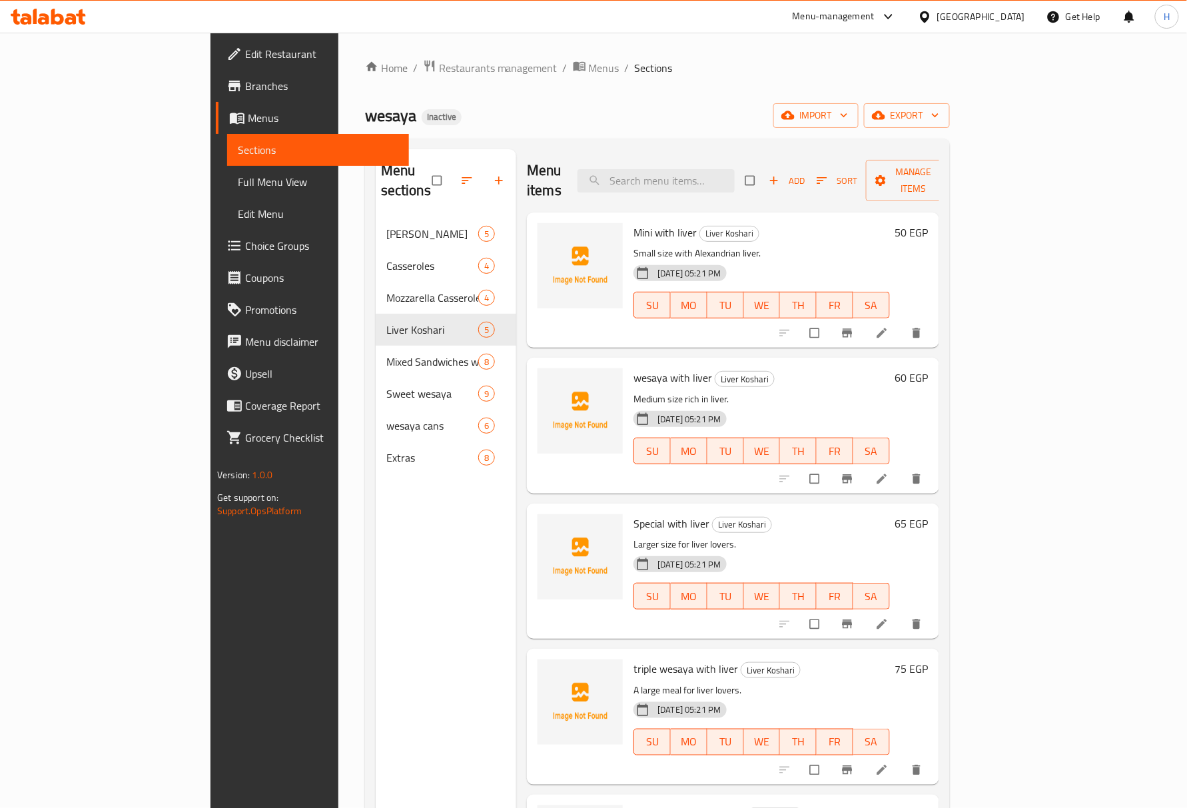
click at [449, 534] on div "Menu sections wesaya Koshari 5 Casseroles 4 Mozzarella Casseroles 4 Liver Kosha…" at bounding box center [446, 553] width 141 height 808
click at [701, 169] on input "search" at bounding box center [656, 180] width 157 height 23
paste input "Umm"
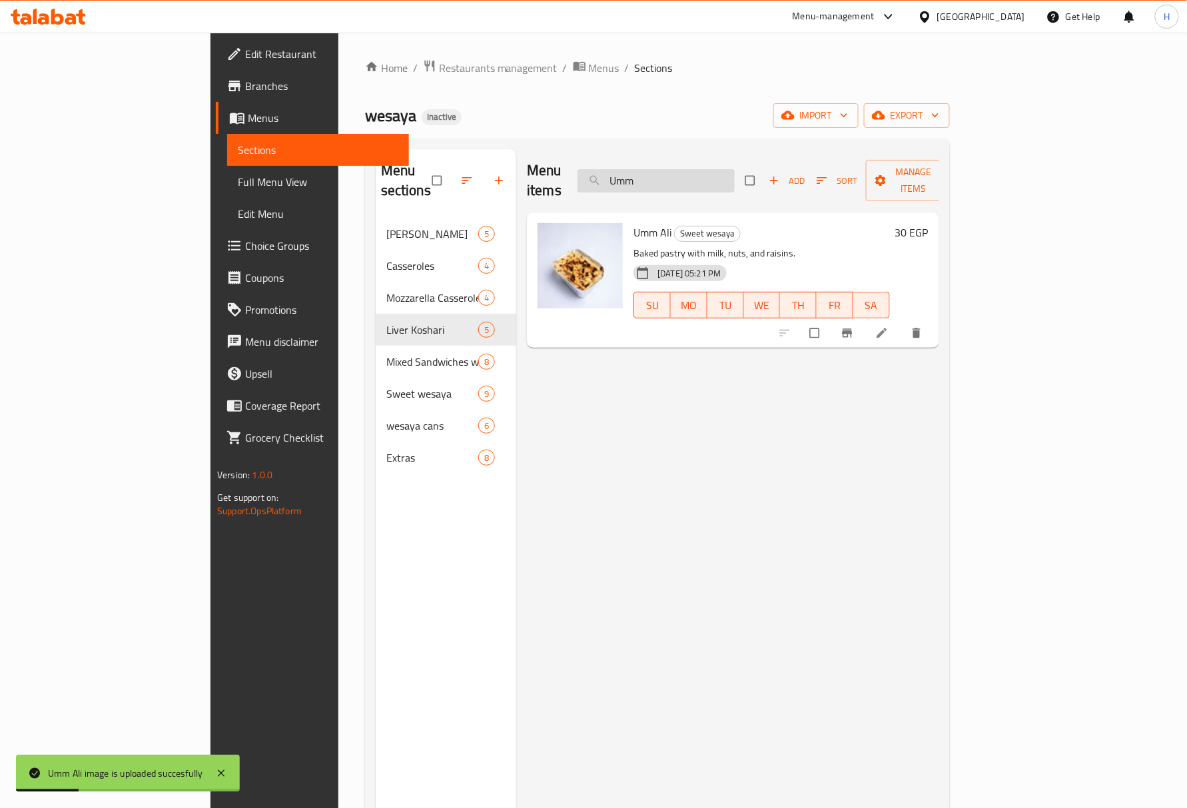
click at [695, 174] on input "Umm" at bounding box center [656, 180] width 157 height 23
paste input "Fried Onions"
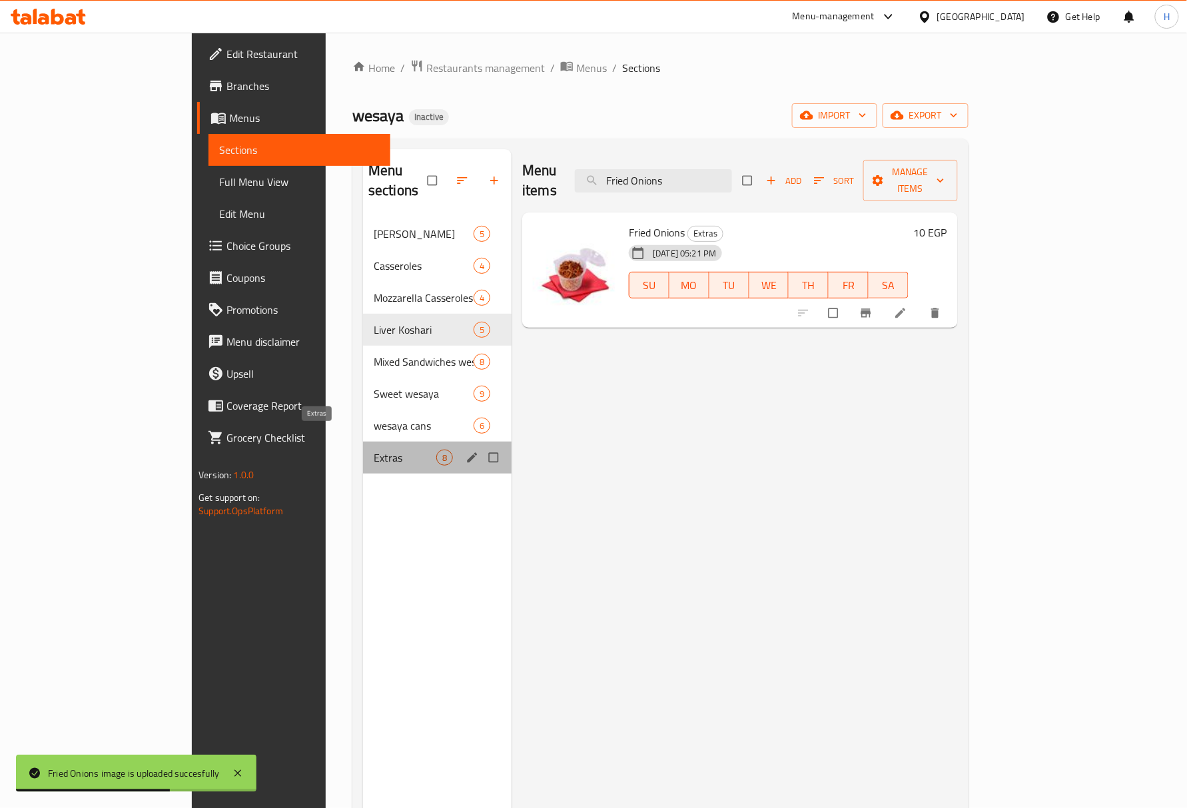
click at [380, 450] on span "Extras" at bounding box center [405, 458] width 63 height 16
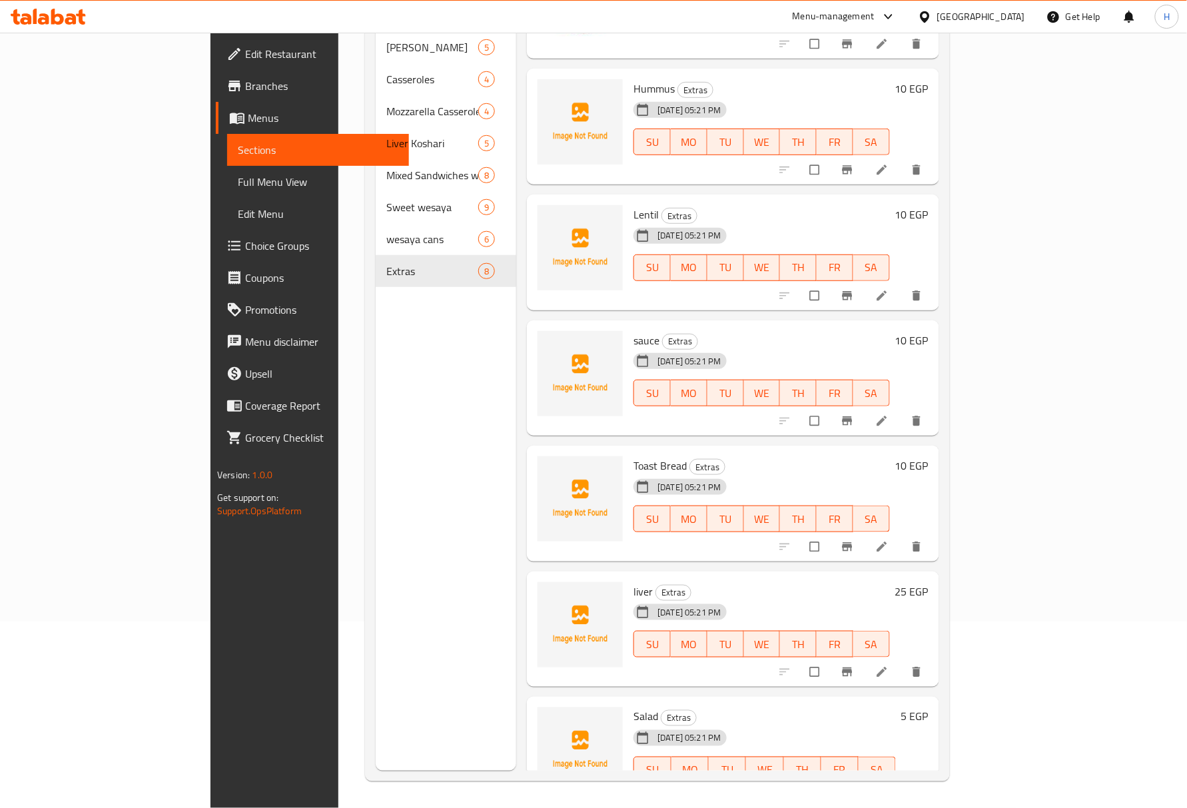
scroll to position [72, 0]
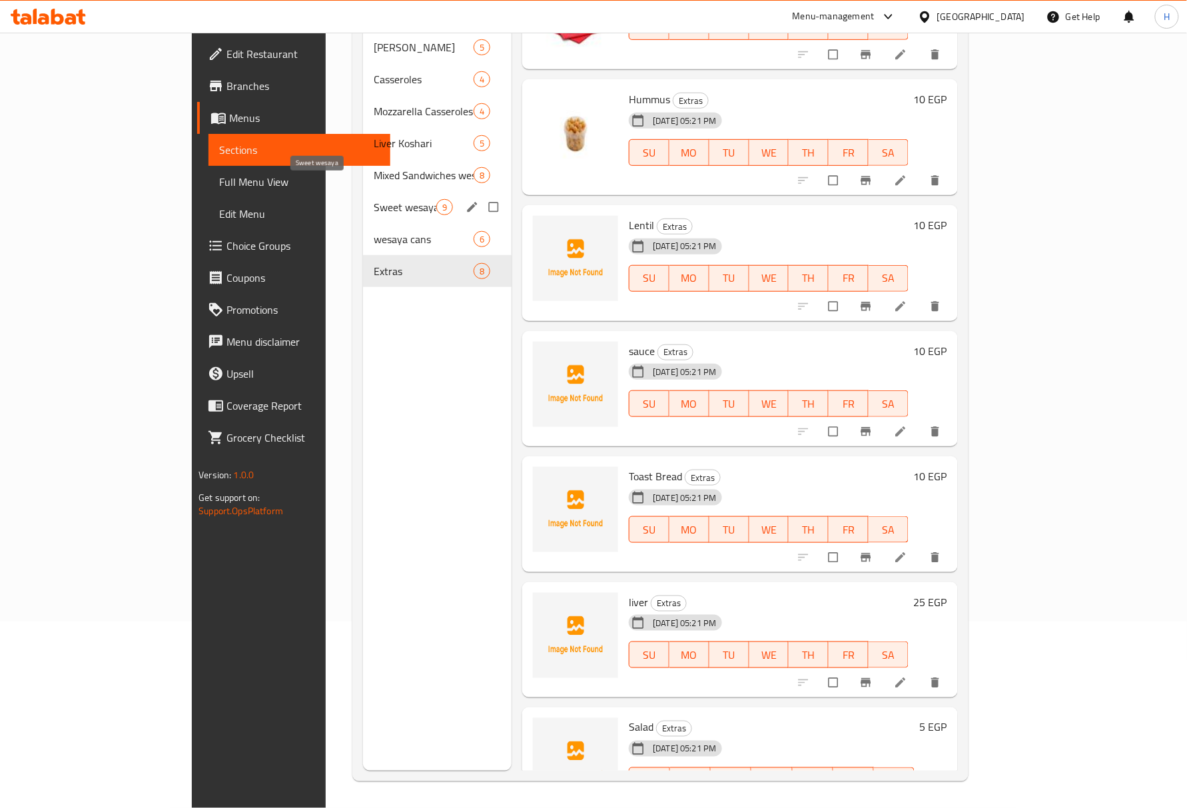
drag, startPoint x: 272, startPoint y: 185, endPoint x: 444, endPoint y: 234, distance: 179.0
click at [374, 199] on span "Sweet wesaya" at bounding box center [405, 207] width 63 height 16
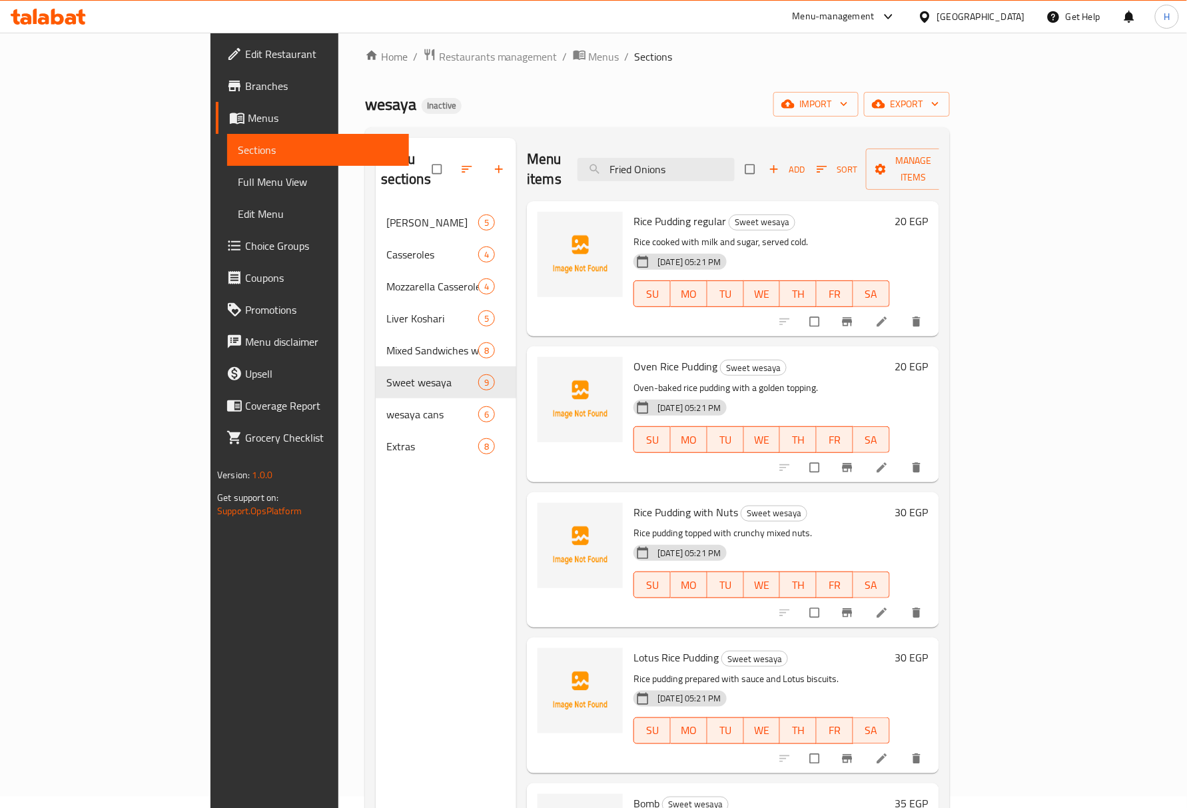
scroll to position [9, 0]
click at [683, 163] on input "Fried Onions" at bounding box center [656, 171] width 157 height 23
paste input "Jelly"
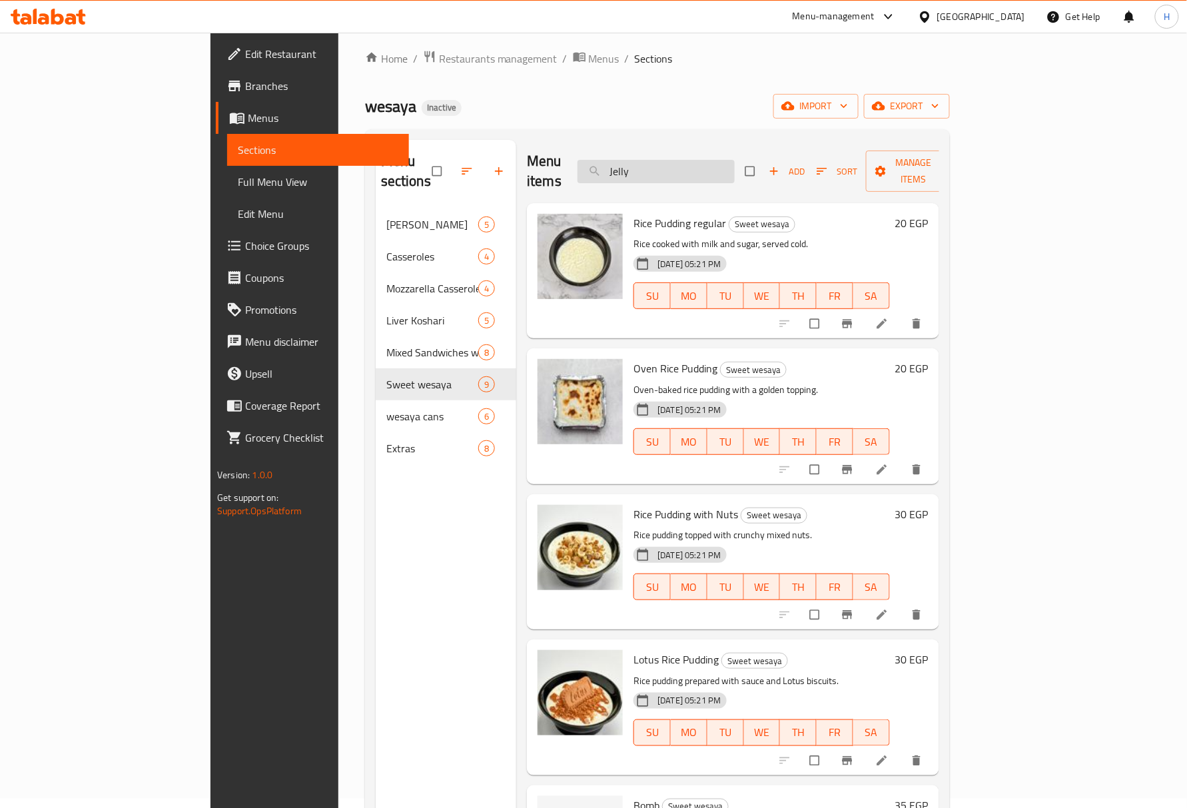
click at [680, 163] on input "Jelly" at bounding box center [656, 171] width 157 height 23
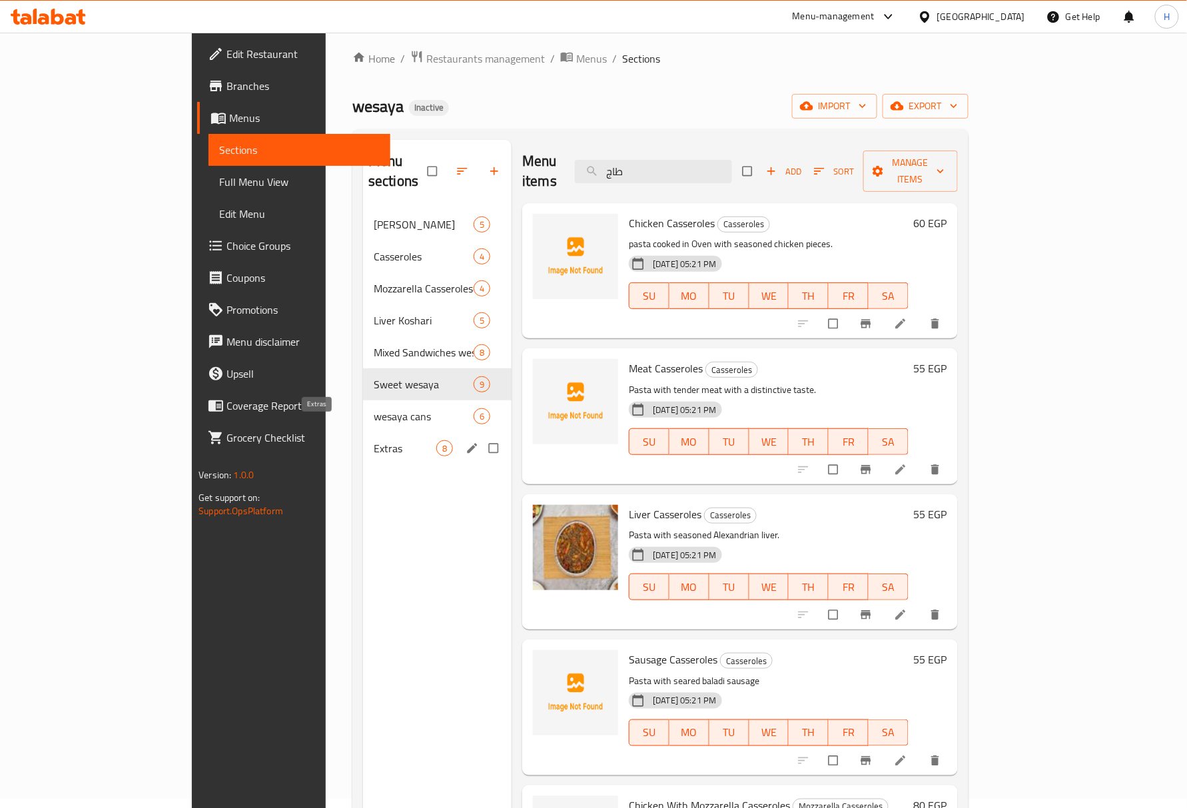
drag, startPoint x: 304, startPoint y: 422, endPoint x: 630, endPoint y: 433, distance: 325.9
click at [374, 440] on span "Extras" at bounding box center [405, 448] width 63 height 16
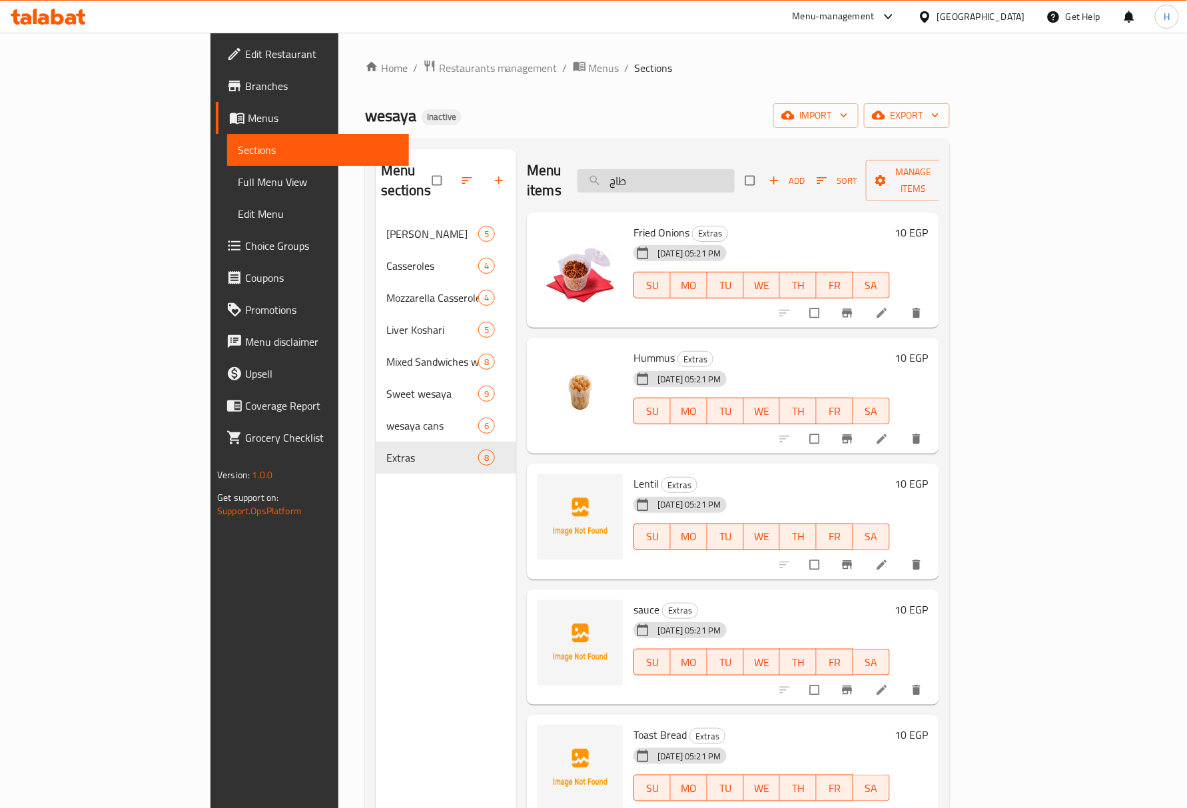
click at [686, 180] on input "طاج" at bounding box center [656, 180] width 157 height 23
paste input "jumbo [PERSON_NAME]"
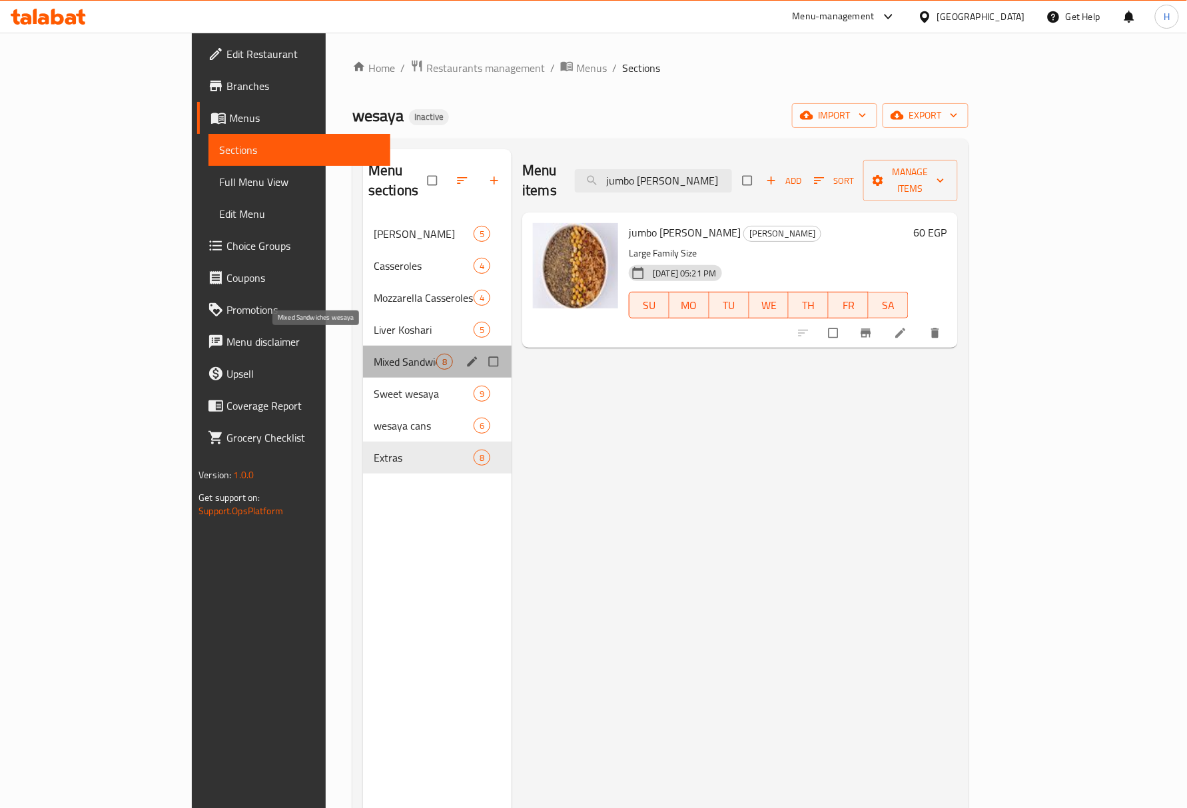
click at [374, 354] on span "Mixed Sandwiches wesaya" at bounding box center [405, 362] width 63 height 16
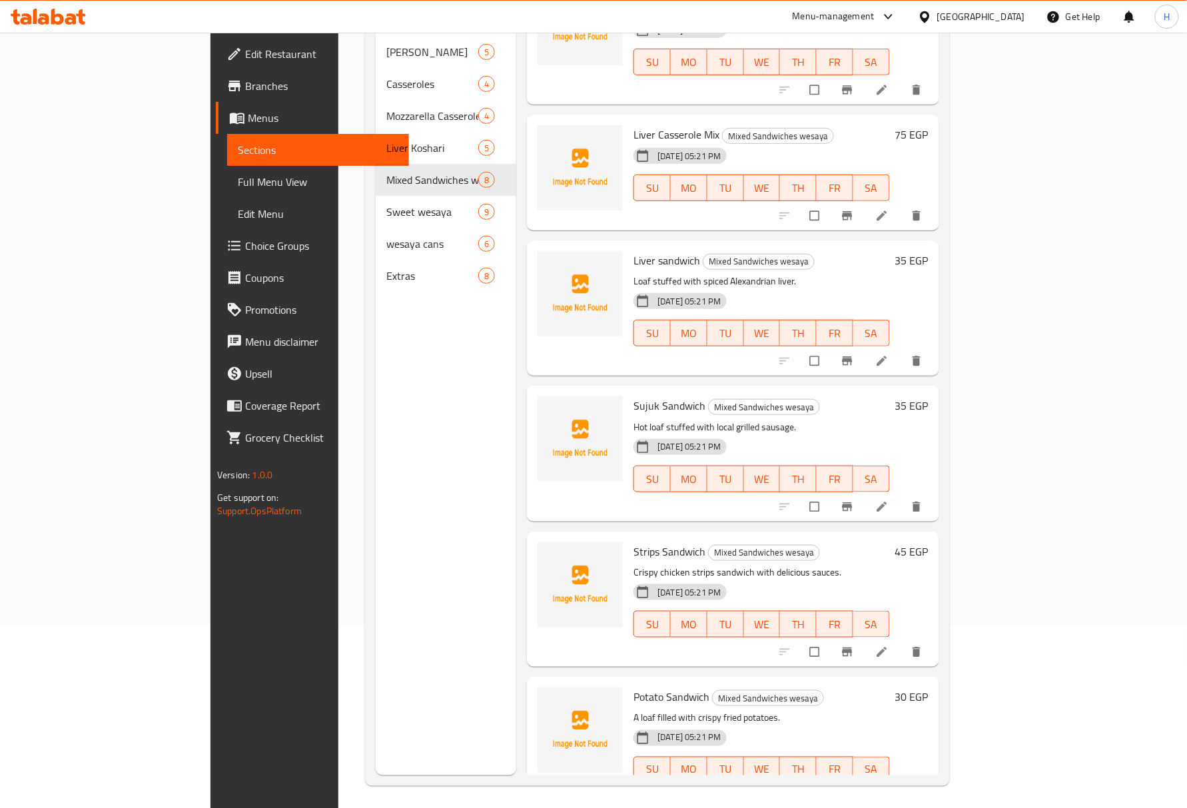
scroll to position [187, 0]
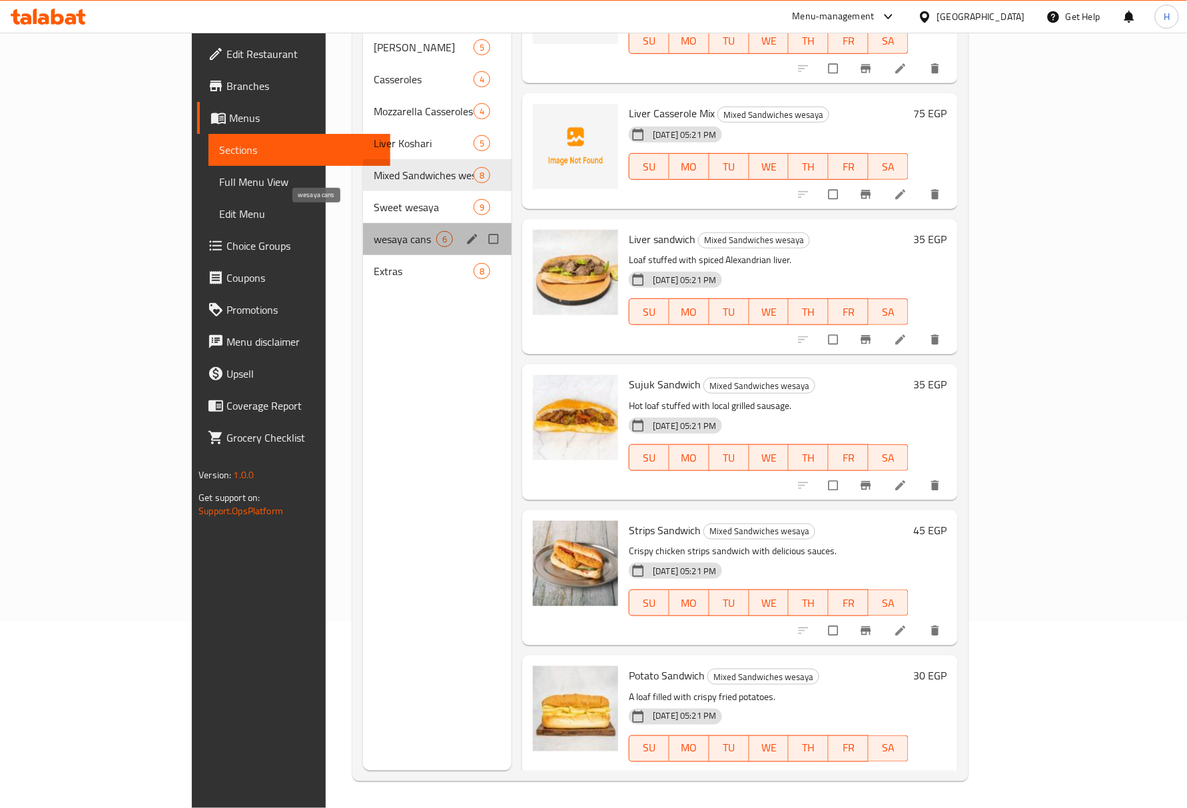
click at [374, 231] on span "wesaya cans" at bounding box center [405, 239] width 63 height 16
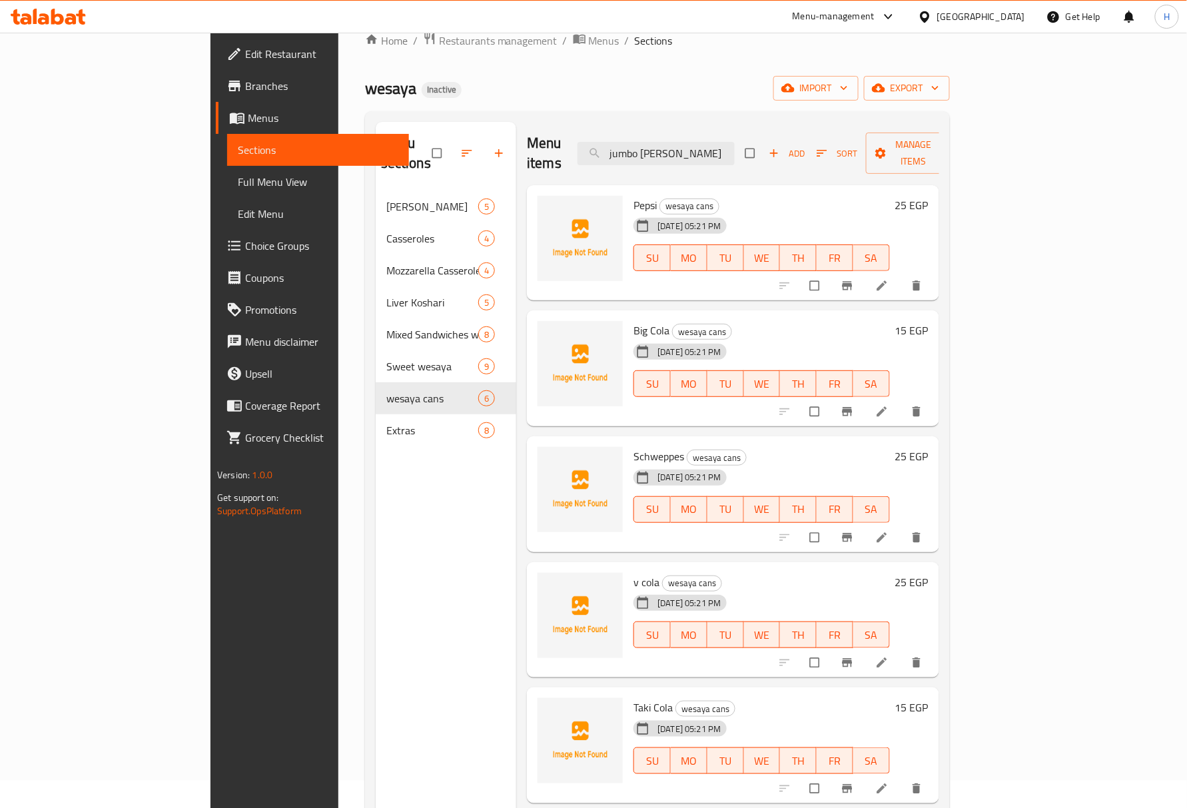
scroll to position [9, 0]
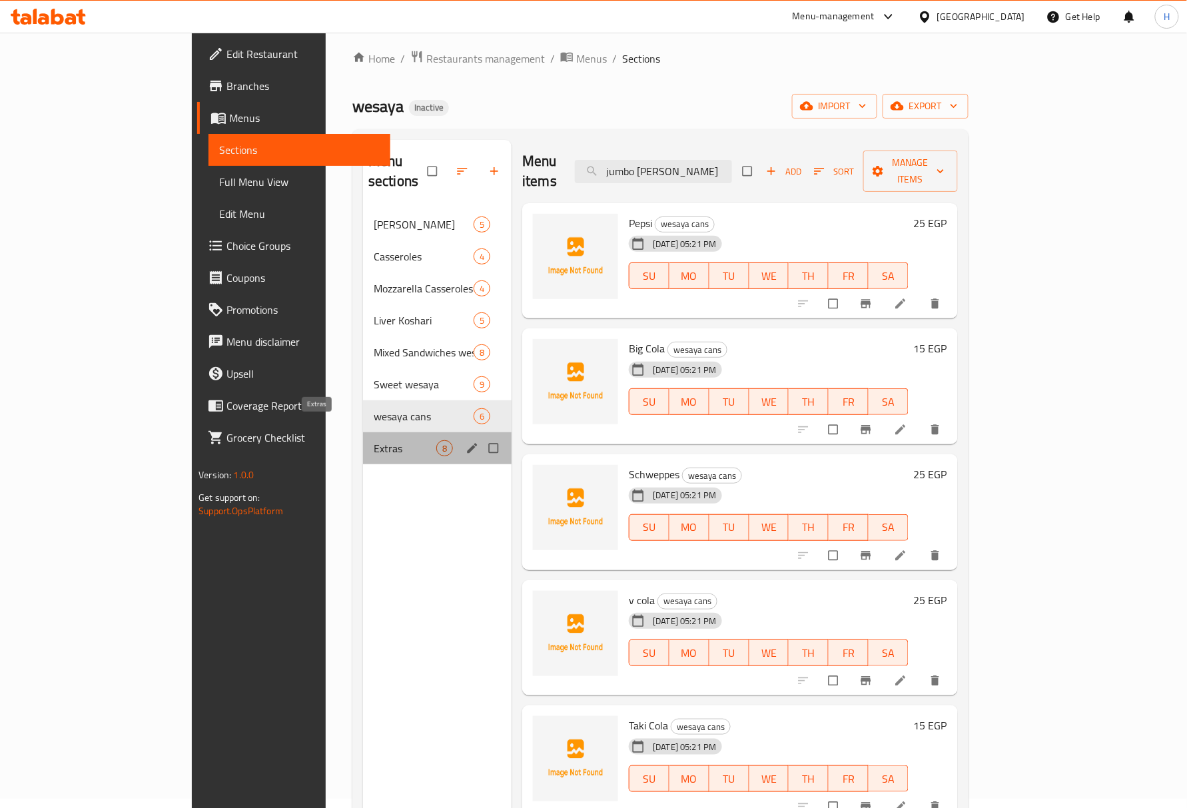
click at [374, 440] on span "Extras" at bounding box center [405, 448] width 63 height 16
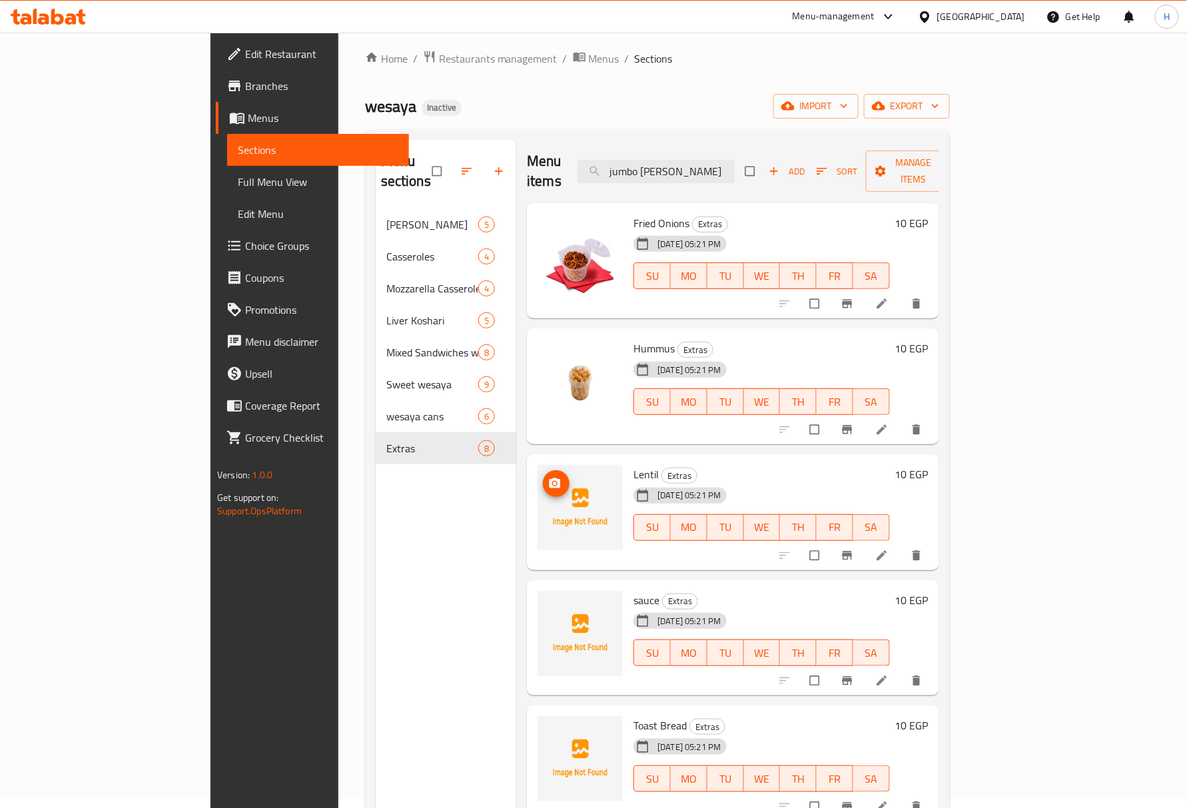
scroll to position [89, 0]
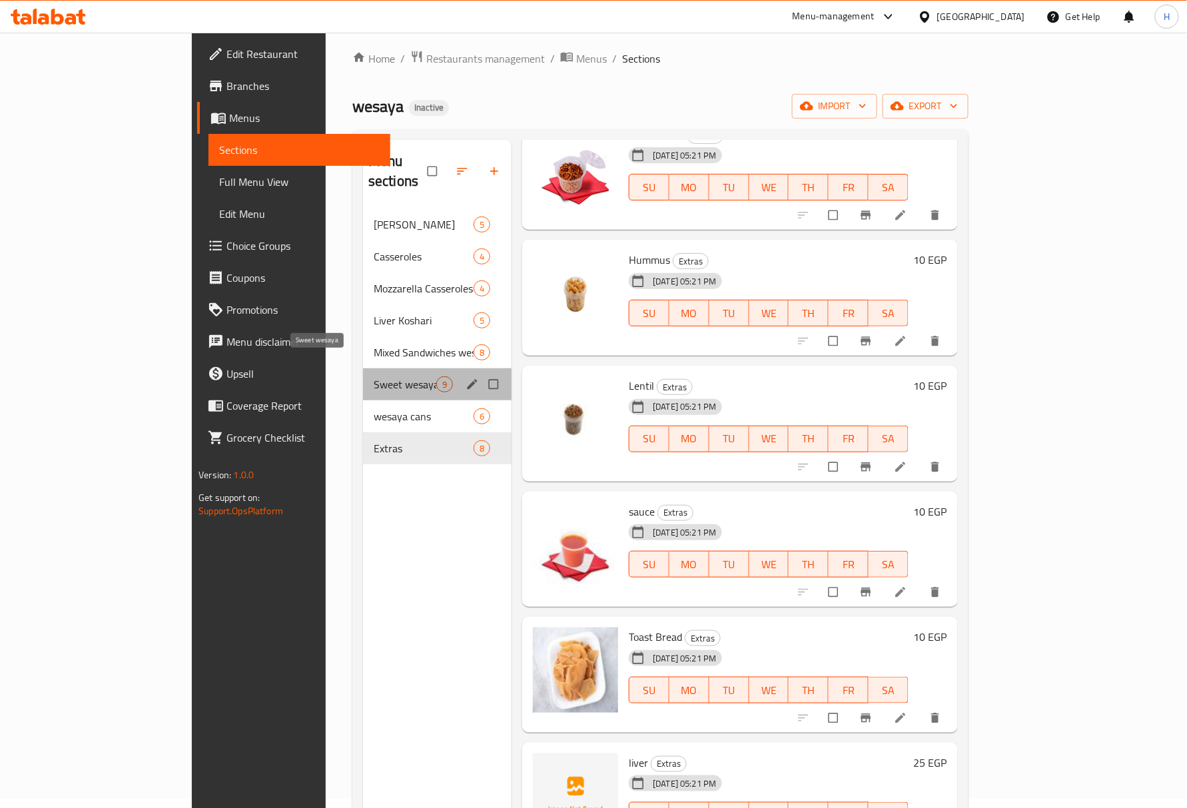
click at [374, 376] on span "Sweet wesaya" at bounding box center [405, 384] width 63 height 16
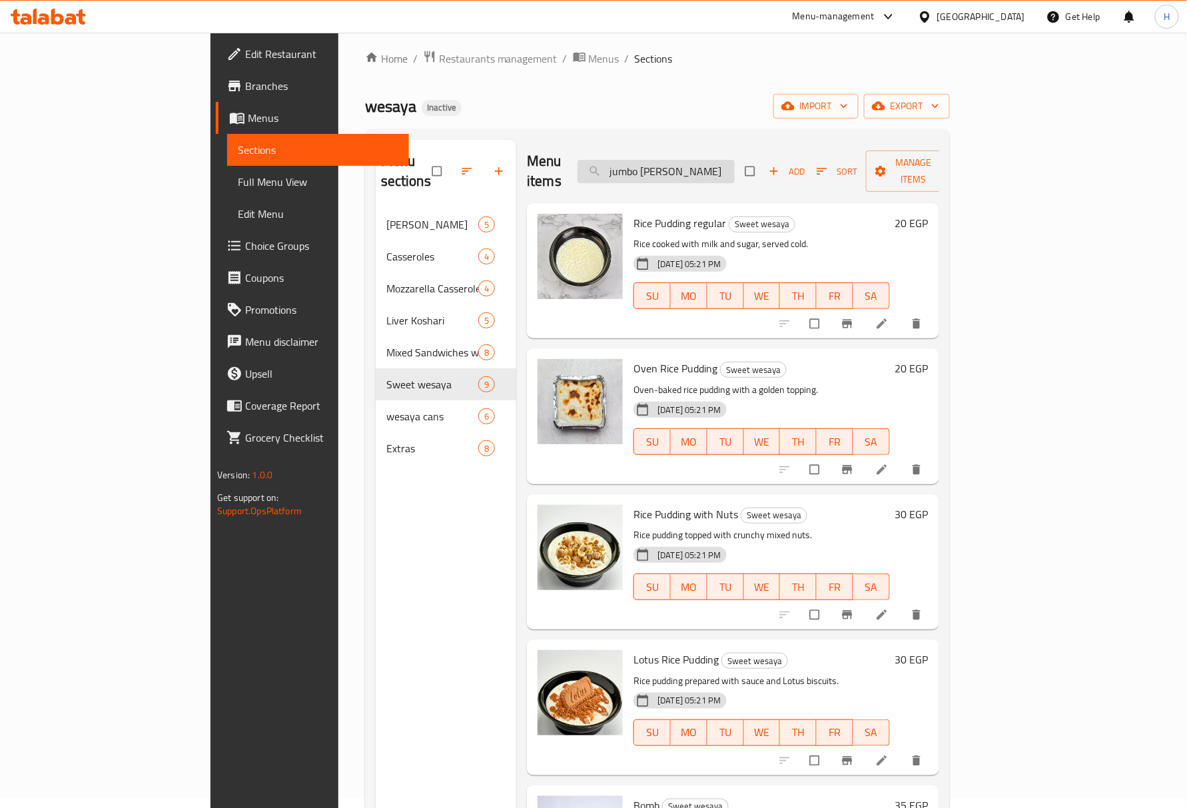
click at [690, 164] on input "jumbo [PERSON_NAME]" at bounding box center [656, 171] width 157 height 23
paste input "Special"
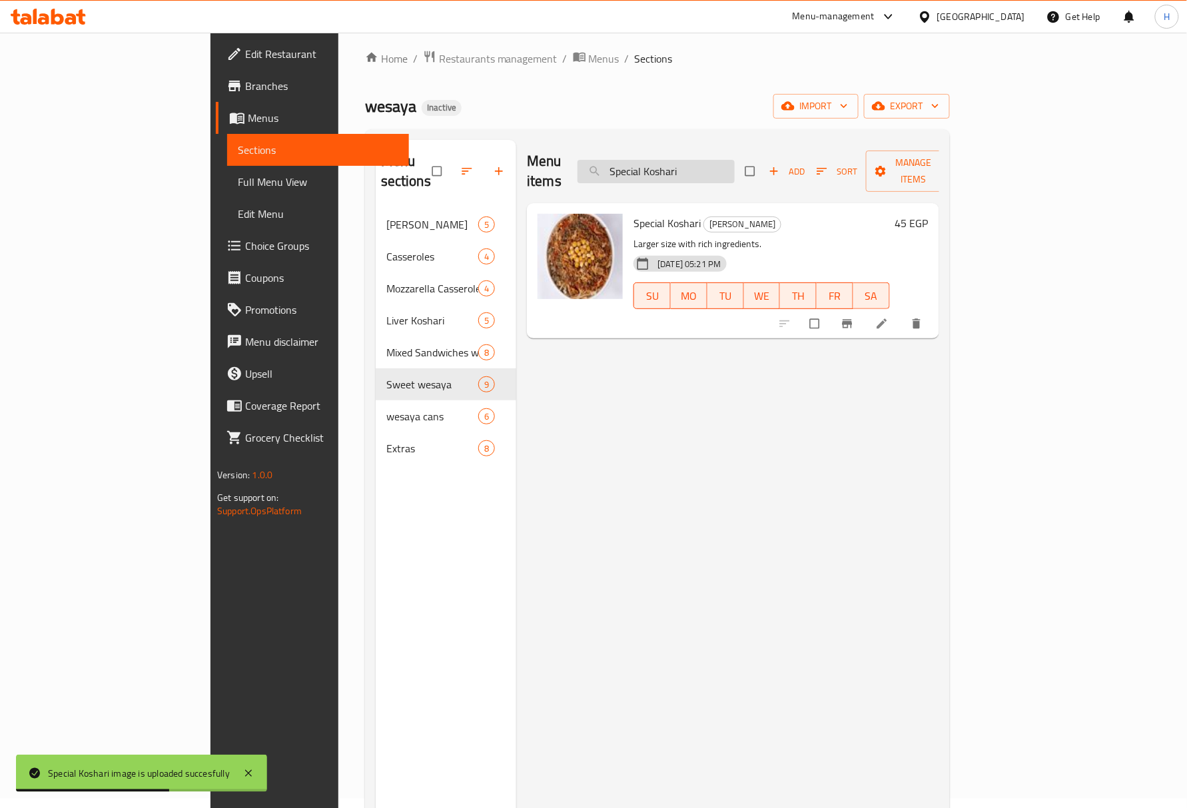
click at [735, 160] on input "Special Koshari" at bounding box center [656, 171] width 157 height 23
paste input "wesaya"
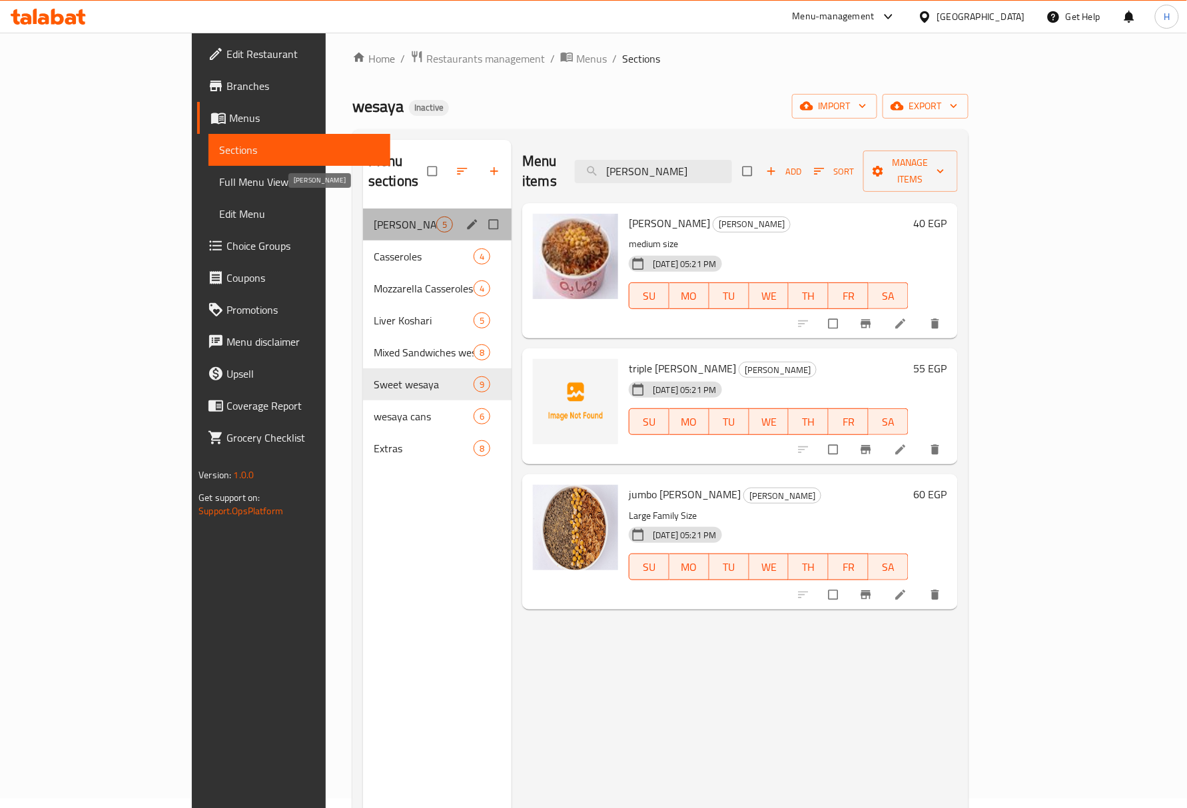
click at [374, 216] on span "[PERSON_NAME]" at bounding box center [405, 224] width 63 height 16
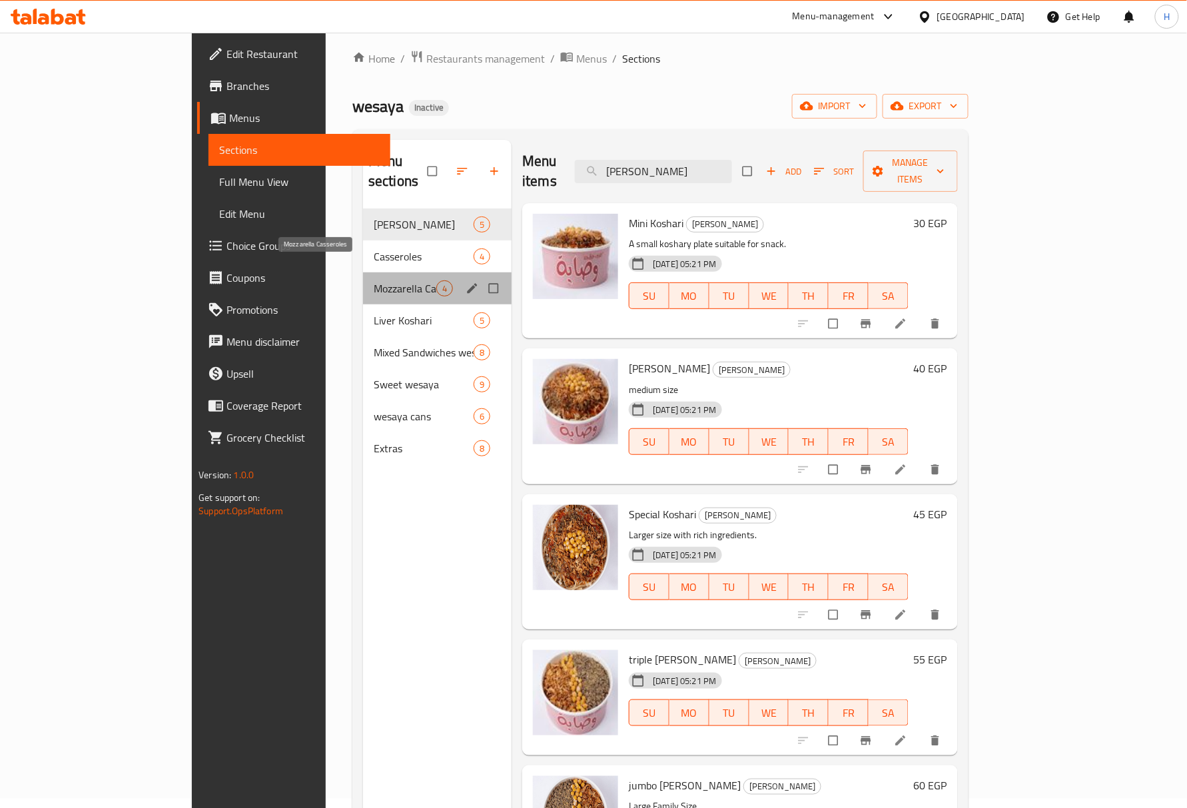
click at [374, 280] on span "Mozzarella Casseroles" at bounding box center [405, 288] width 63 height 16
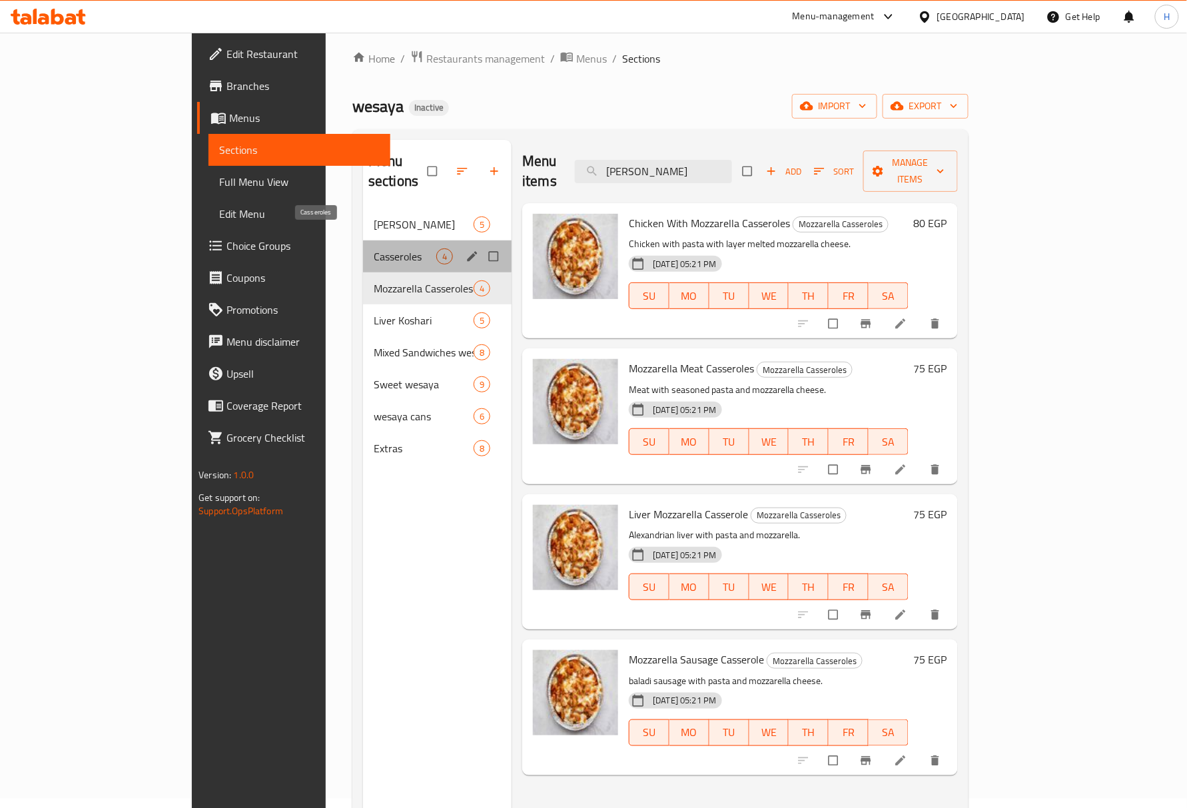
click at [374, 248] on span "Casseroles" at bounding box center [405, 256] width 63 height 16
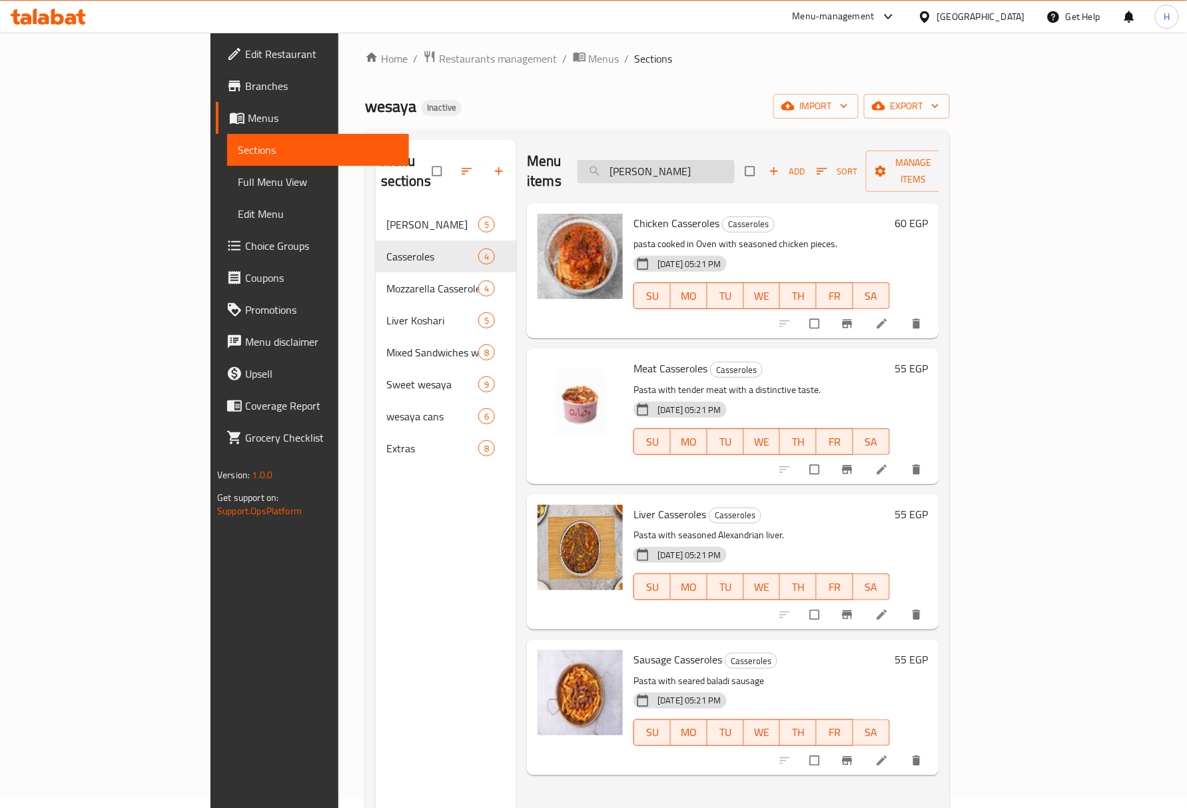
click at [710, 171] on input "[PERSON_NAME]" at bounding box center [656, 171] width 157 height 23
paste input "Chicken Casserole Mix"
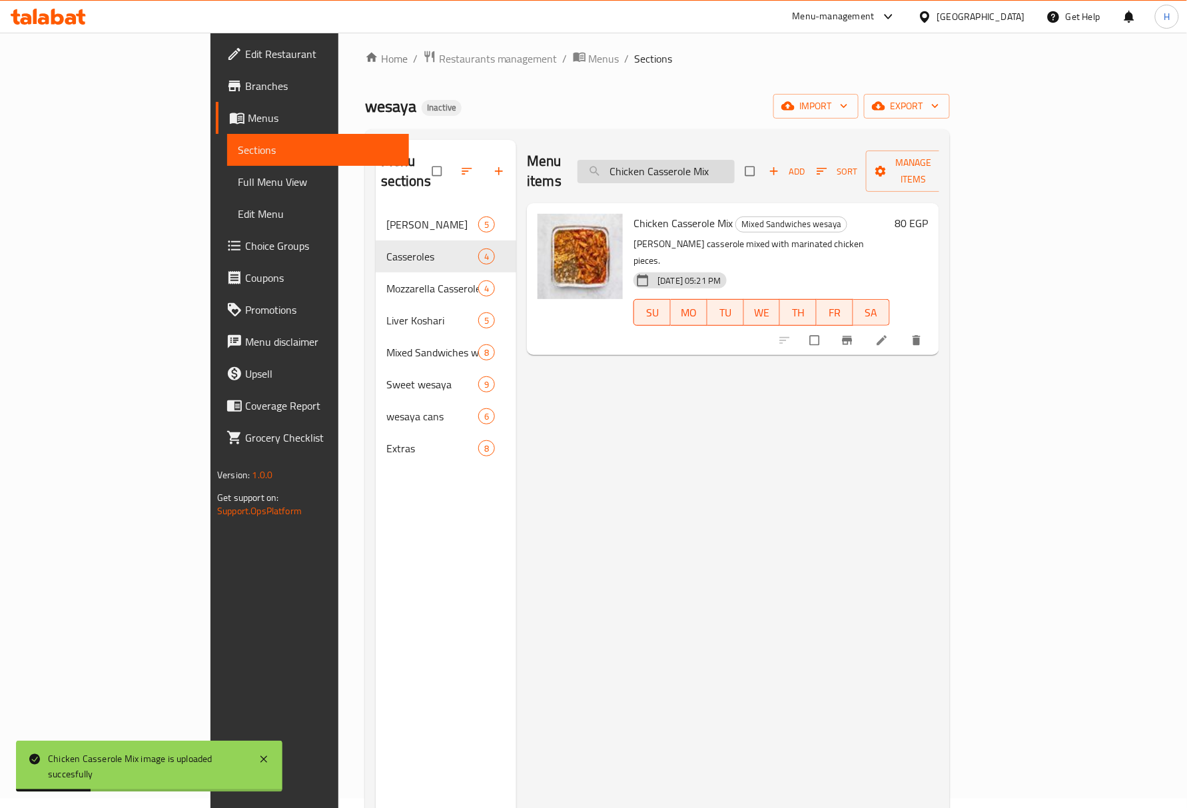
click at [715, 168] on input "Chicken Casserole Mix" at bounding box center [656, 171] width 157 height 23
paste input "Mixed Meat Casserole"
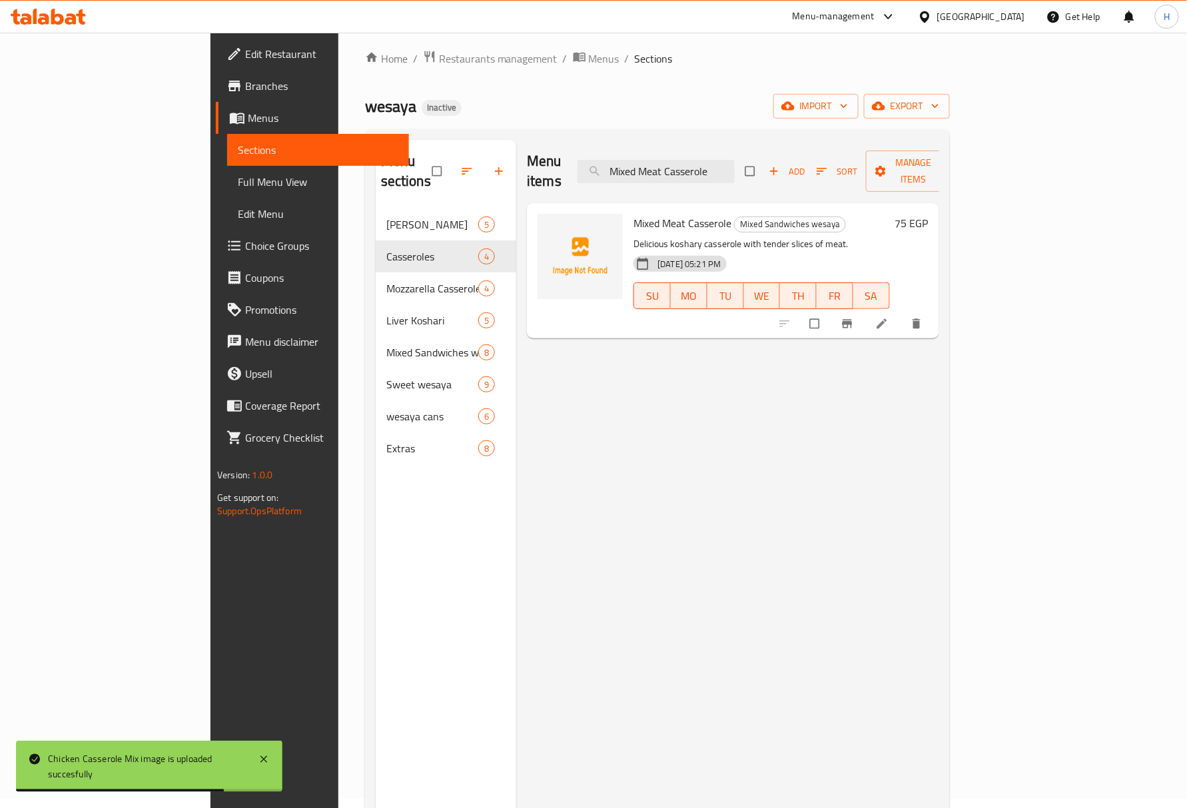
type input "Mixed Meat Casserole"
click at [902, 313] on li at bounding box center [883, 323] width 37 height 21
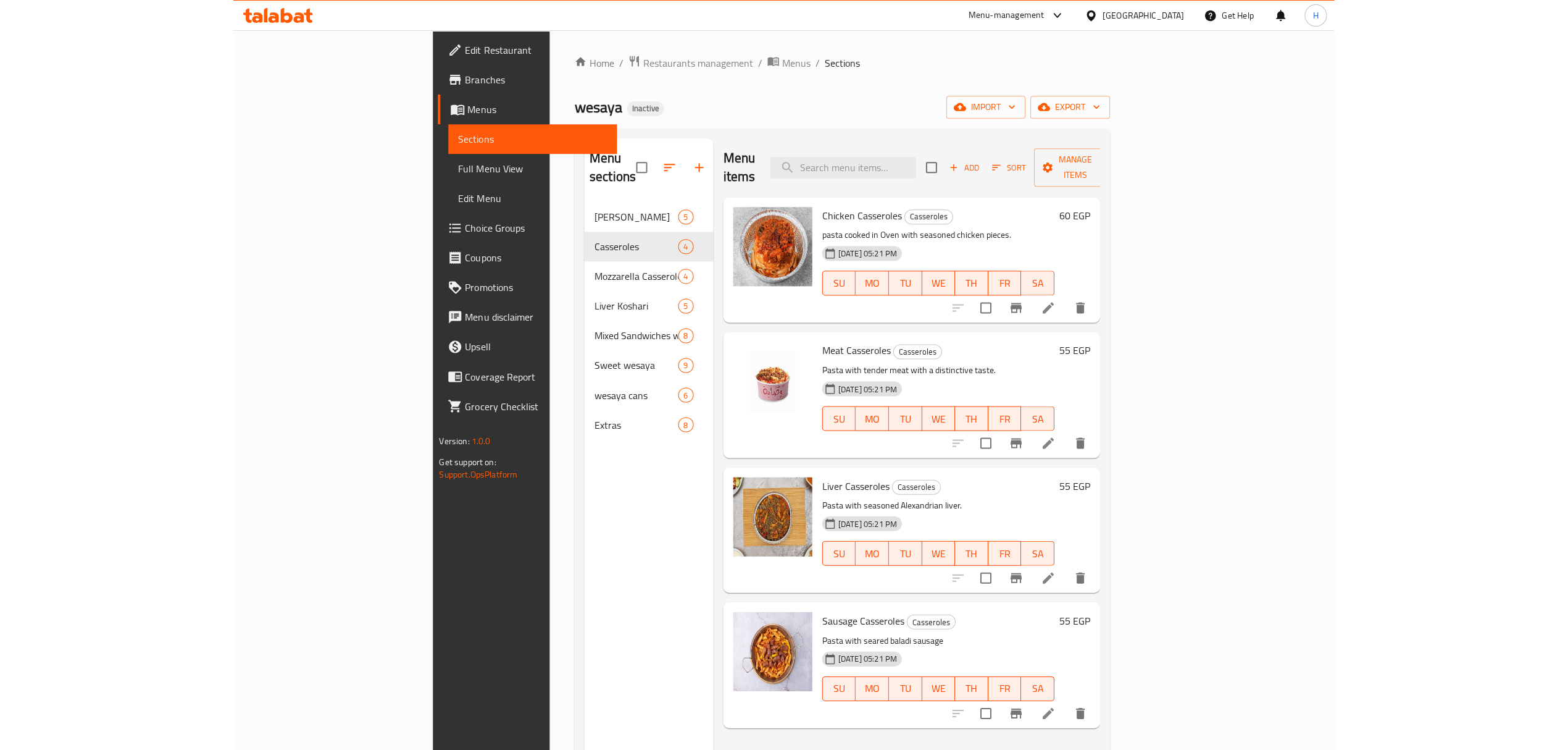
scroll to position [8, 0]
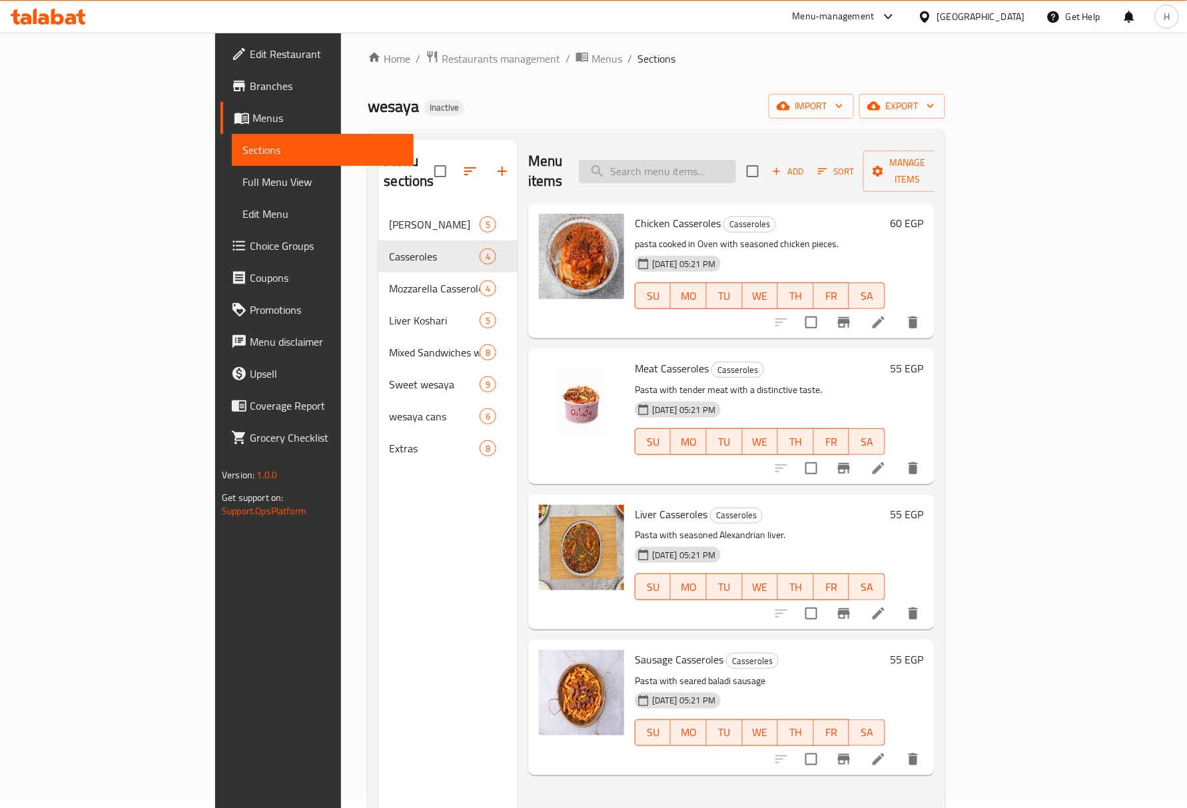
click at [686, 161] on input "search" at bounding box center [657, 171] width 157 height 23
paste input "Mixed Meat Casserole"
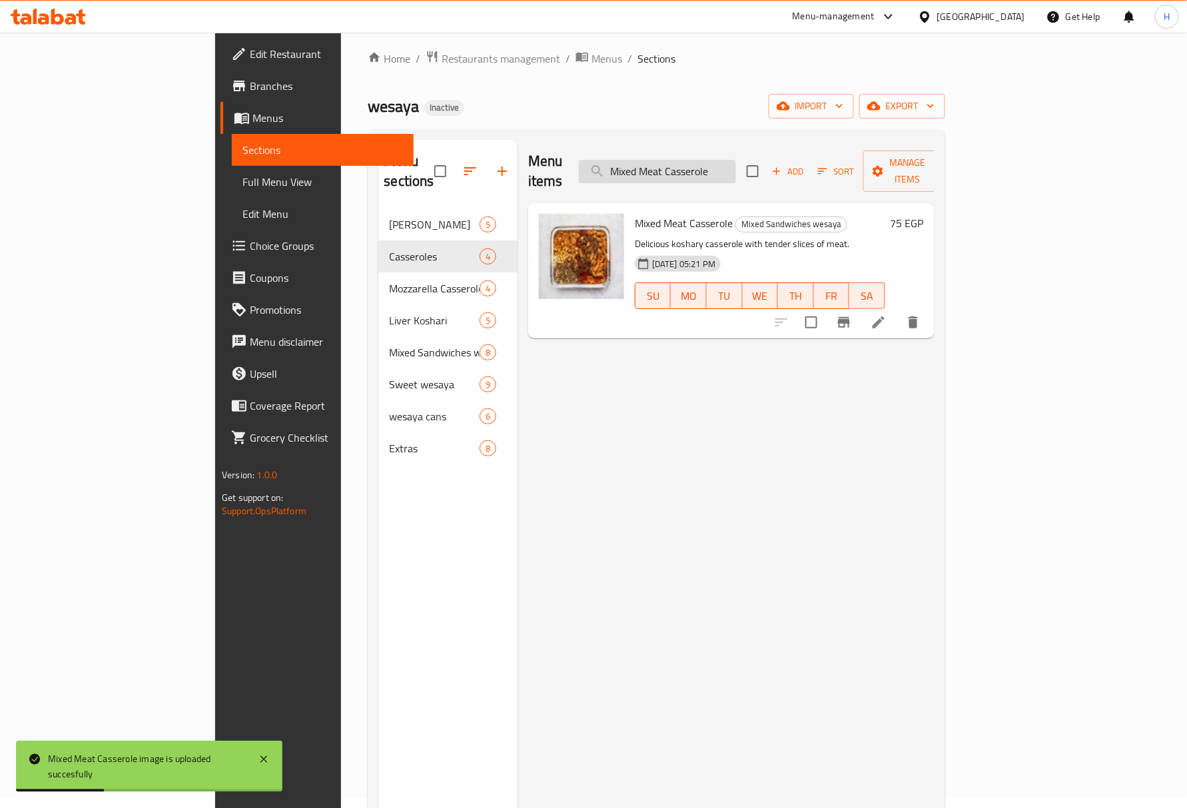
click at [734, 166] on input "Mixed Meat Casserole" at bounding box center [657, 171] width 157 height 23
paste input "Liver Casserole Mix"
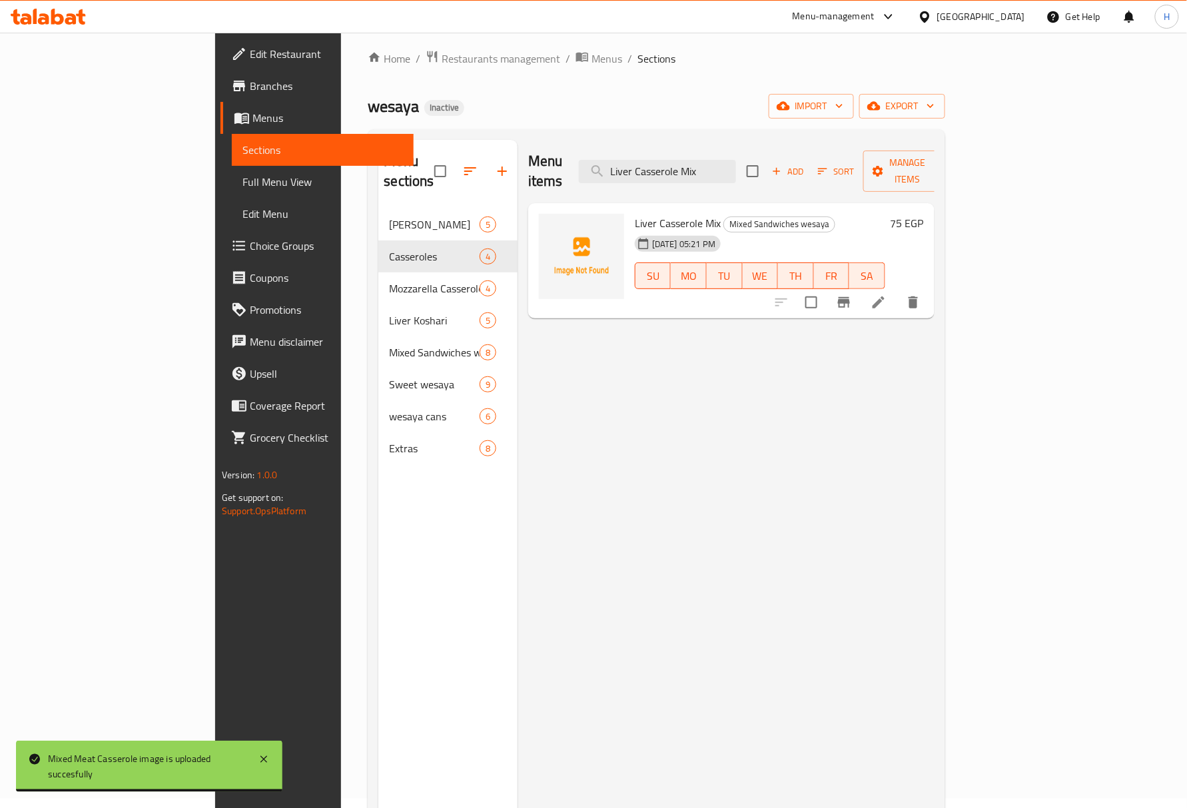
type input "Liver Casserole Mix"
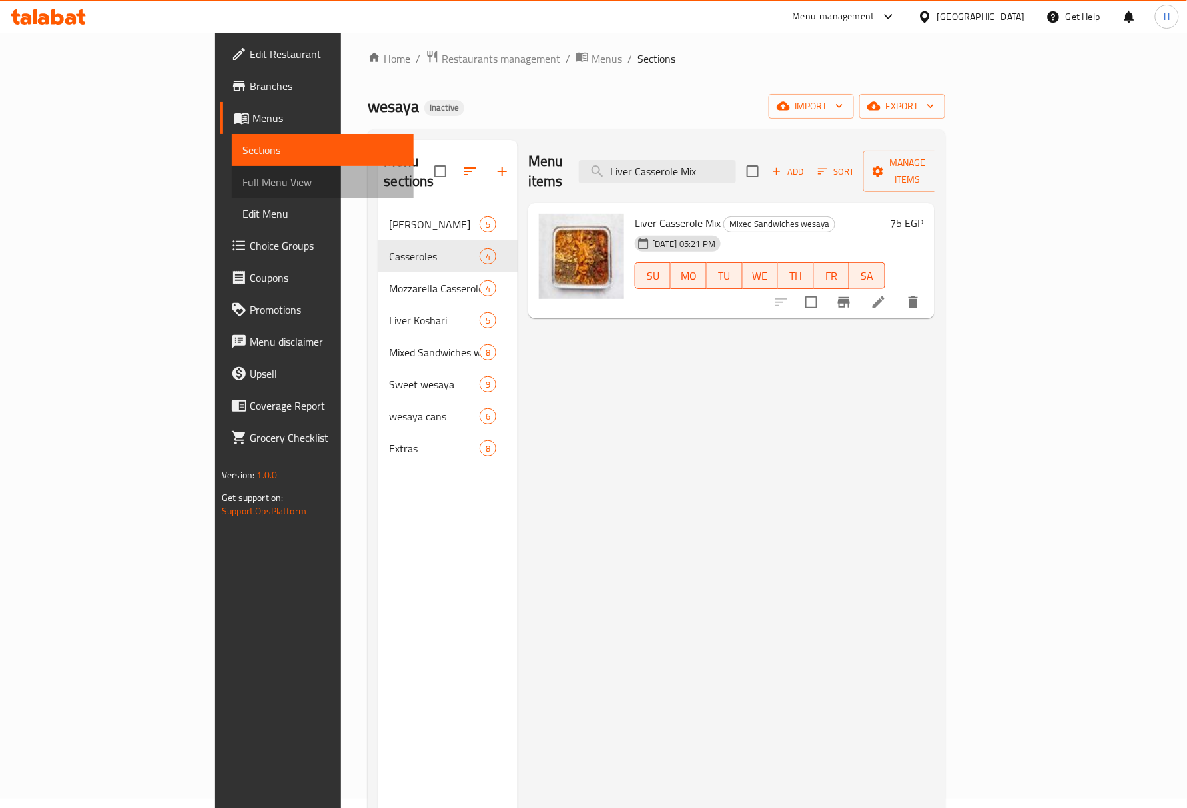
click at [232, 192] on link "Full Menu View" at bounding box center [323, 182] width 182 height 32
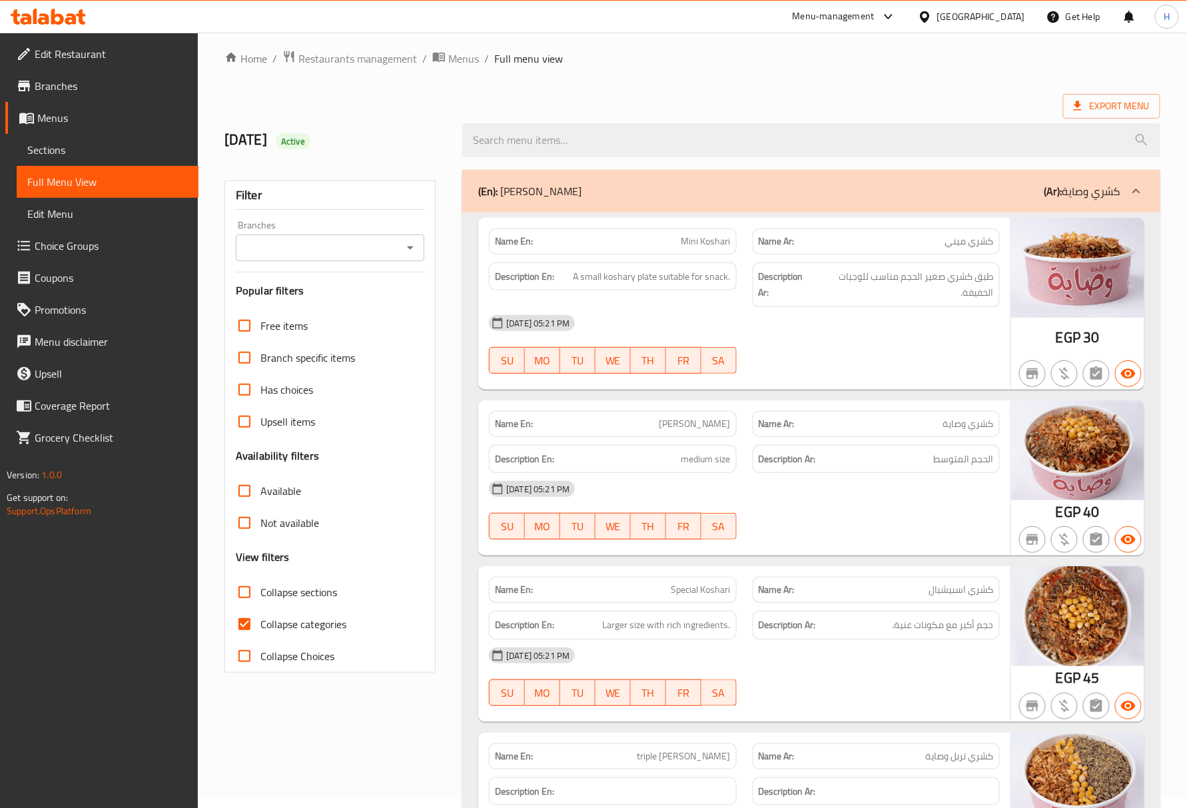
click at [563, 104] on div "Export Menu" at bounding box center [692, 106] width 936 height 25
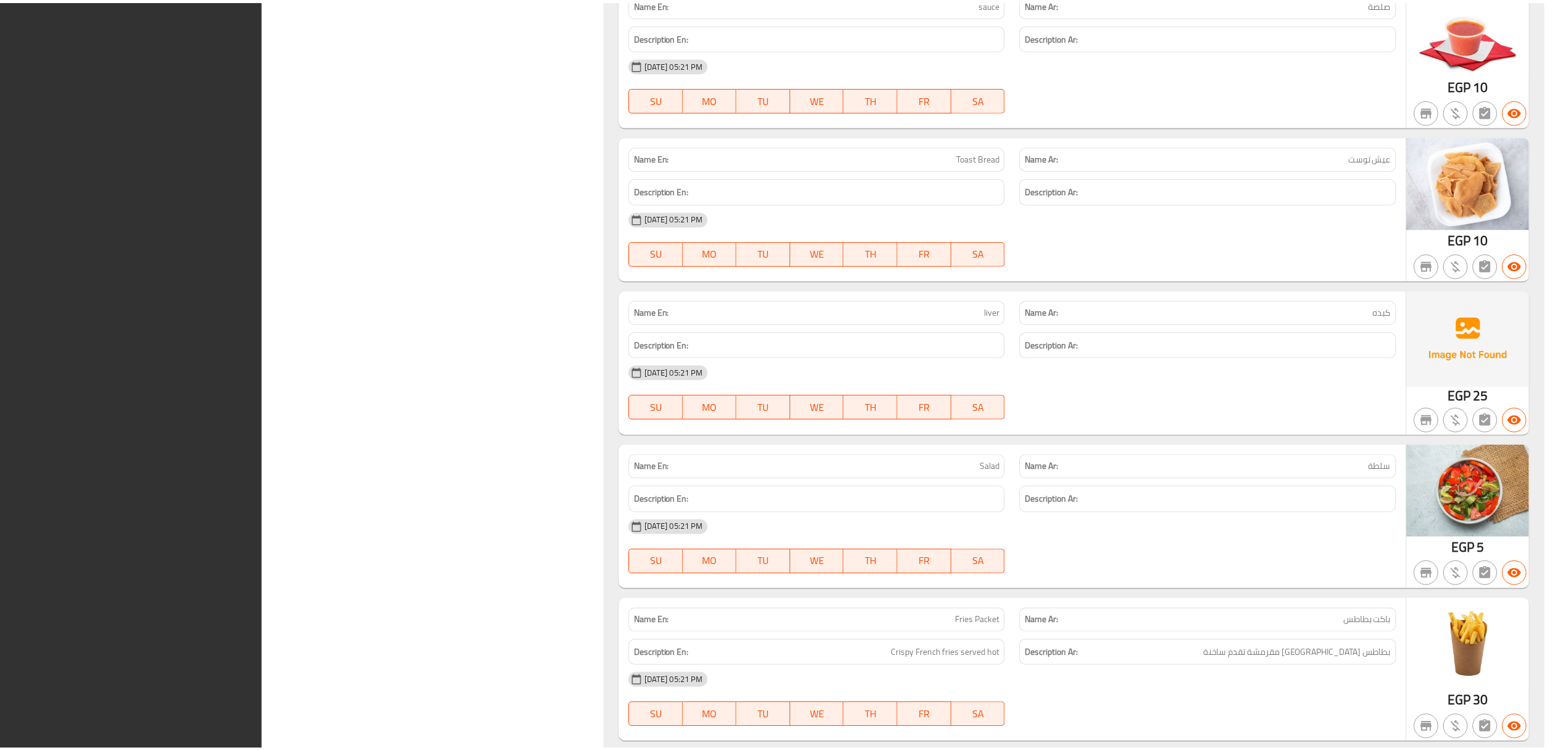
scroll to position [7575, 0]
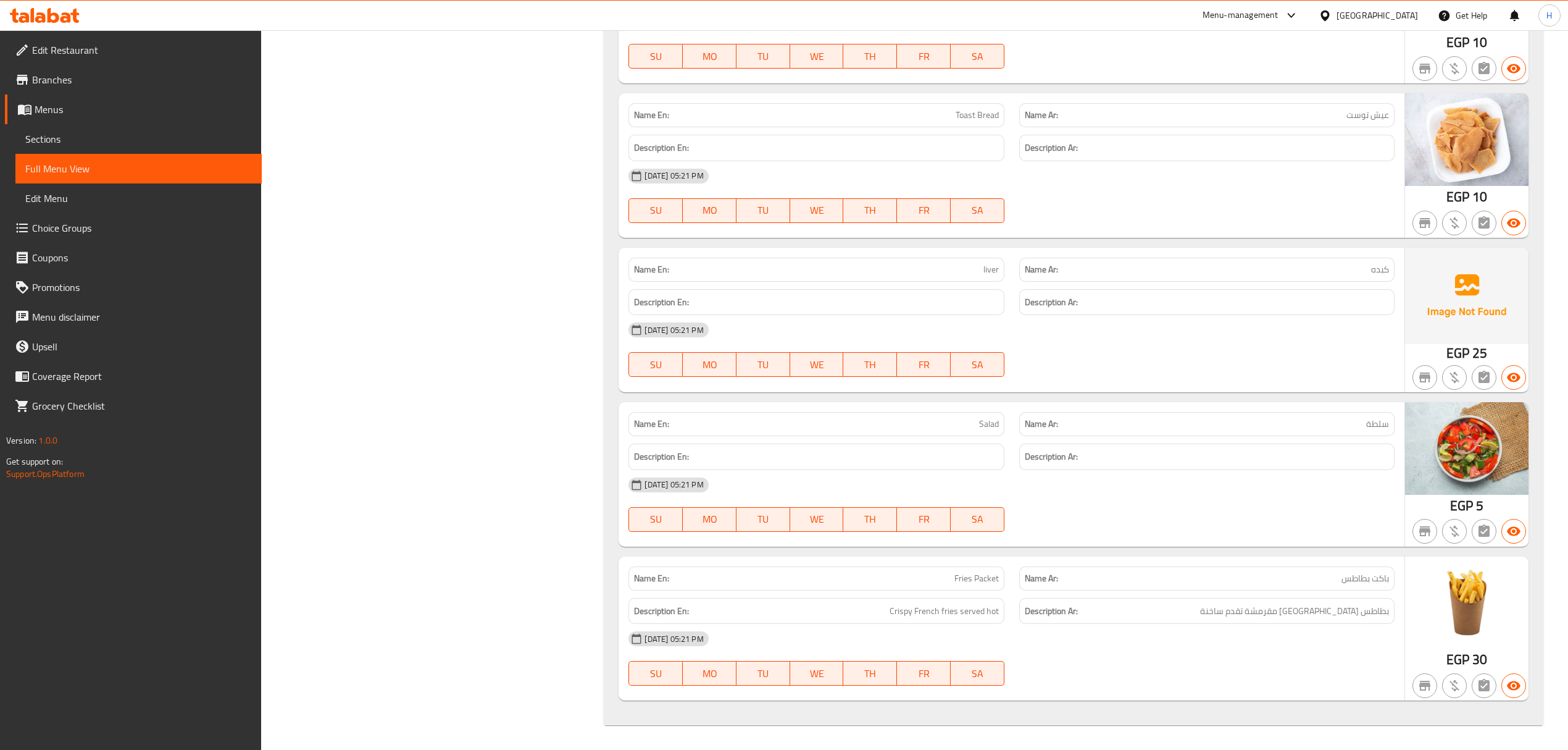
click at [60, 8] on icon at bounding box center [44, 16] width 70 height 15
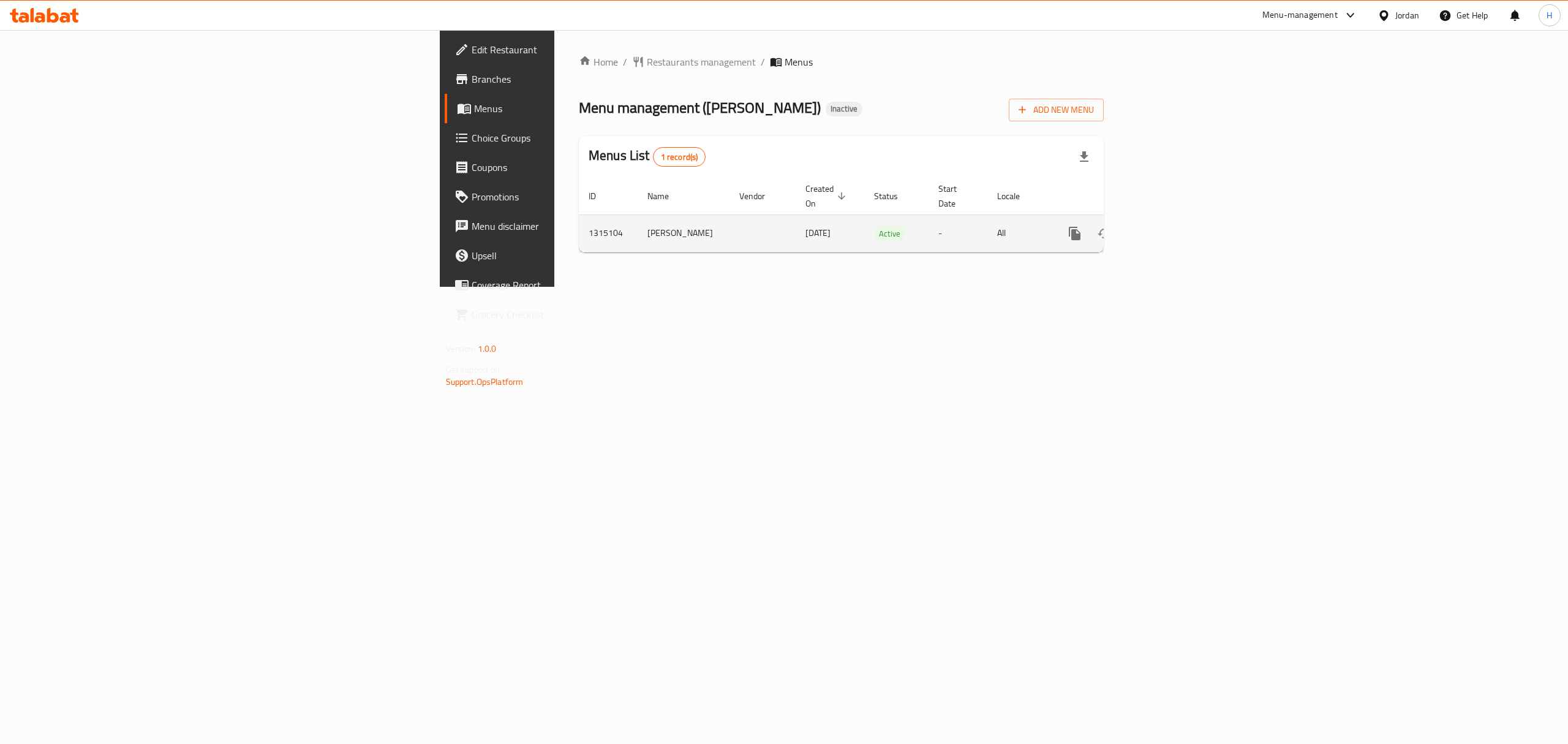
click at [1169, 228] on icon "enhanced table" at bounding box center [1163, 234] width 11 height 11
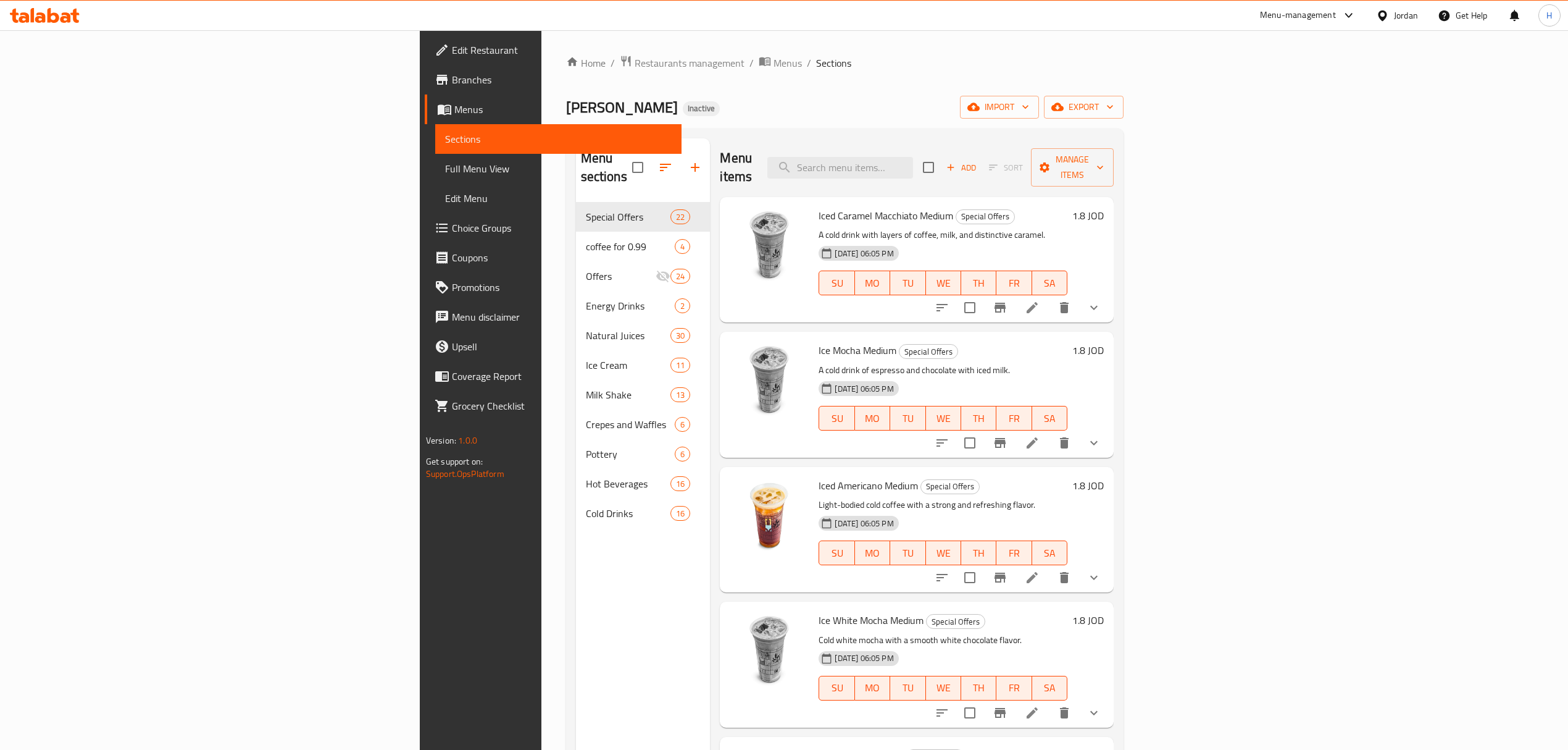
click at [445, 168] on span "Full Menu View" at bounding box center [558, 169] width 226 height 15
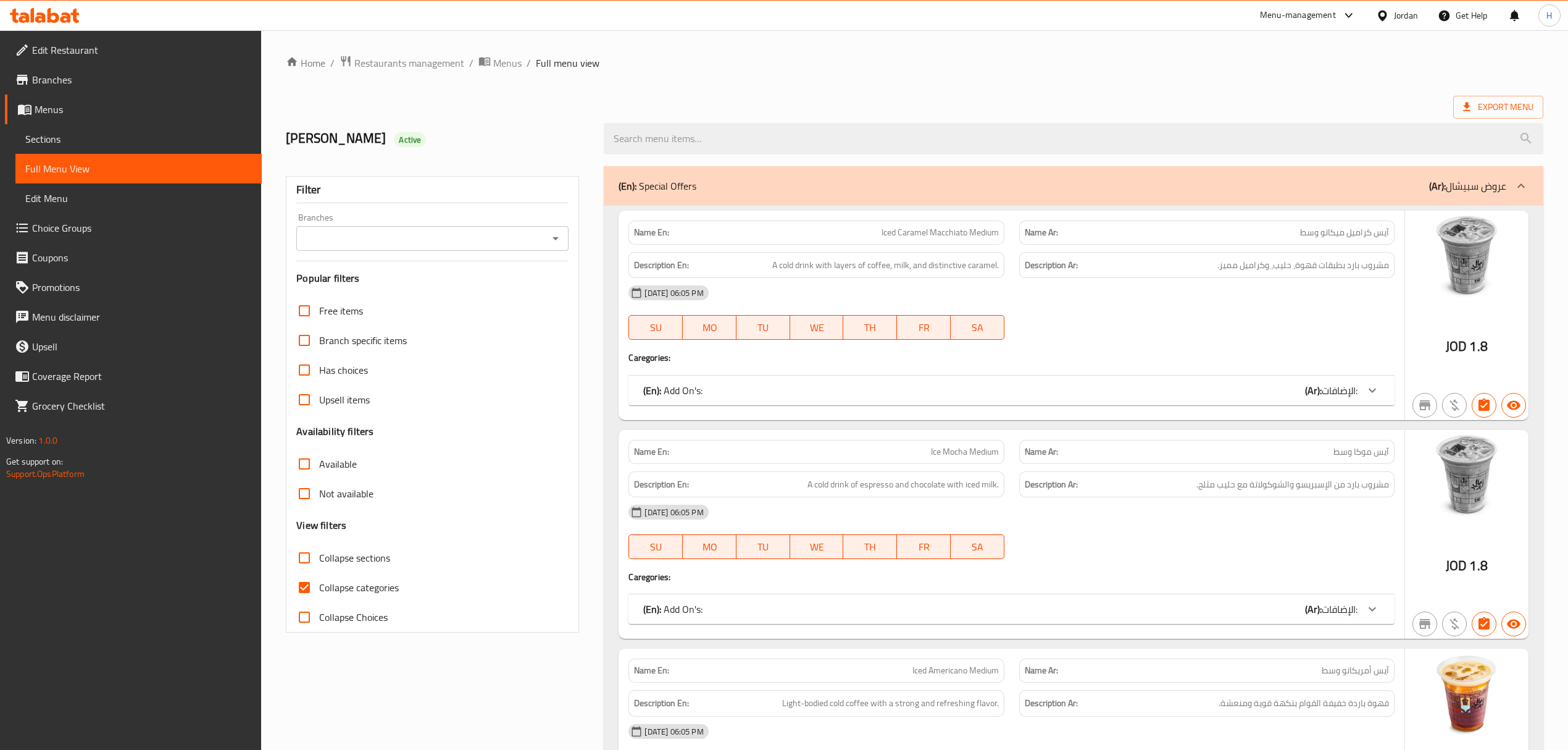
click at [460, 242] on input "Branches" at bounding box center [423, 238] width 245 height 18
click at [386, 289] on li "Abu Saleh, Khalda" at bounding box center [432, 293] width 272 height 22
type input "Abu Saleh, Khalda"
click at [301, 495] on input "Not available" at bounding box center [304, 493] width 30 height 30
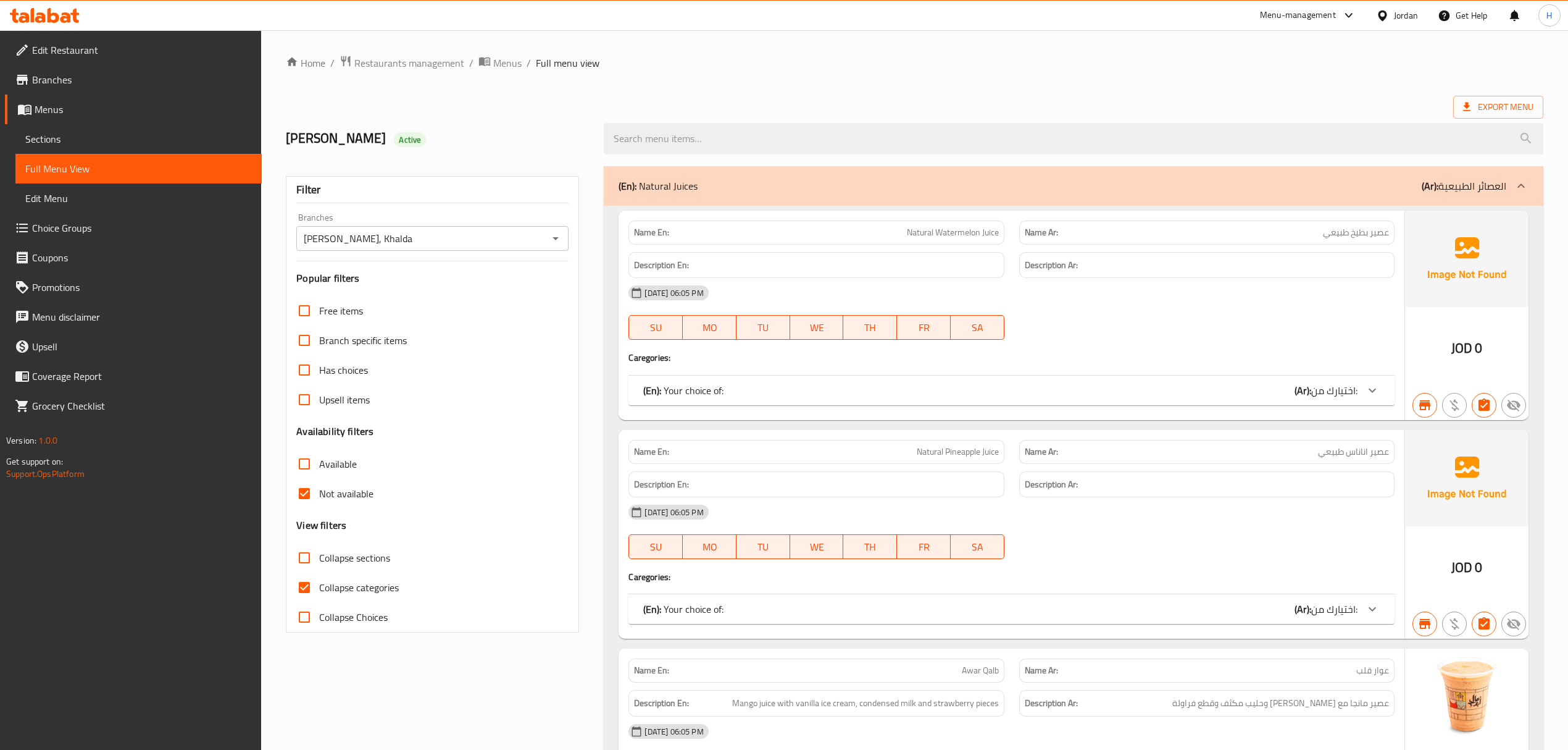
click at [304, 495] on input "Not available" at bounding box center [304, 493] width 30 height 30
checkbox input "false"
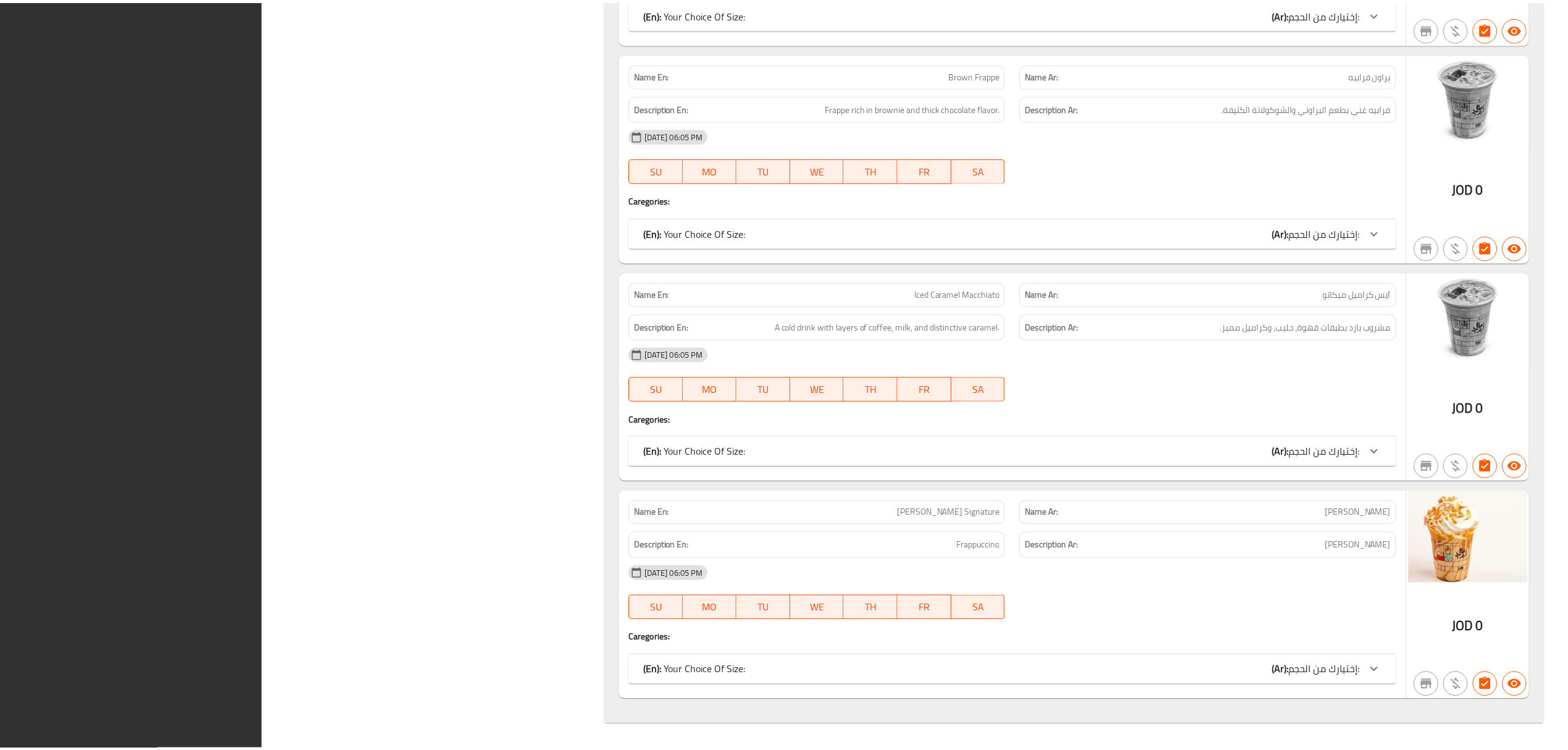
scroll to position [31307, 0]
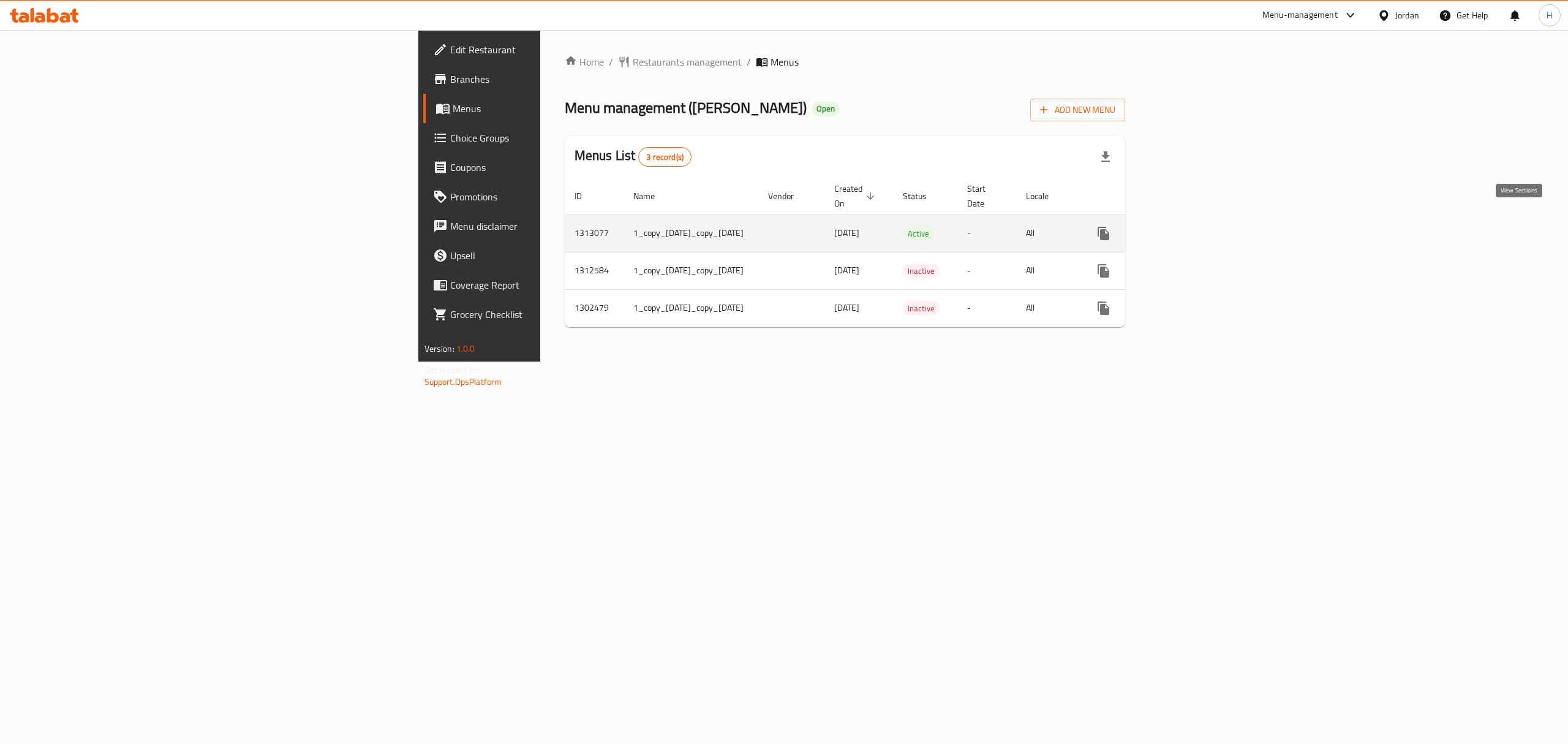
click at [1199, 226] on icon "enhanced table" at bounding box center [1192, 234] width 15 height 15
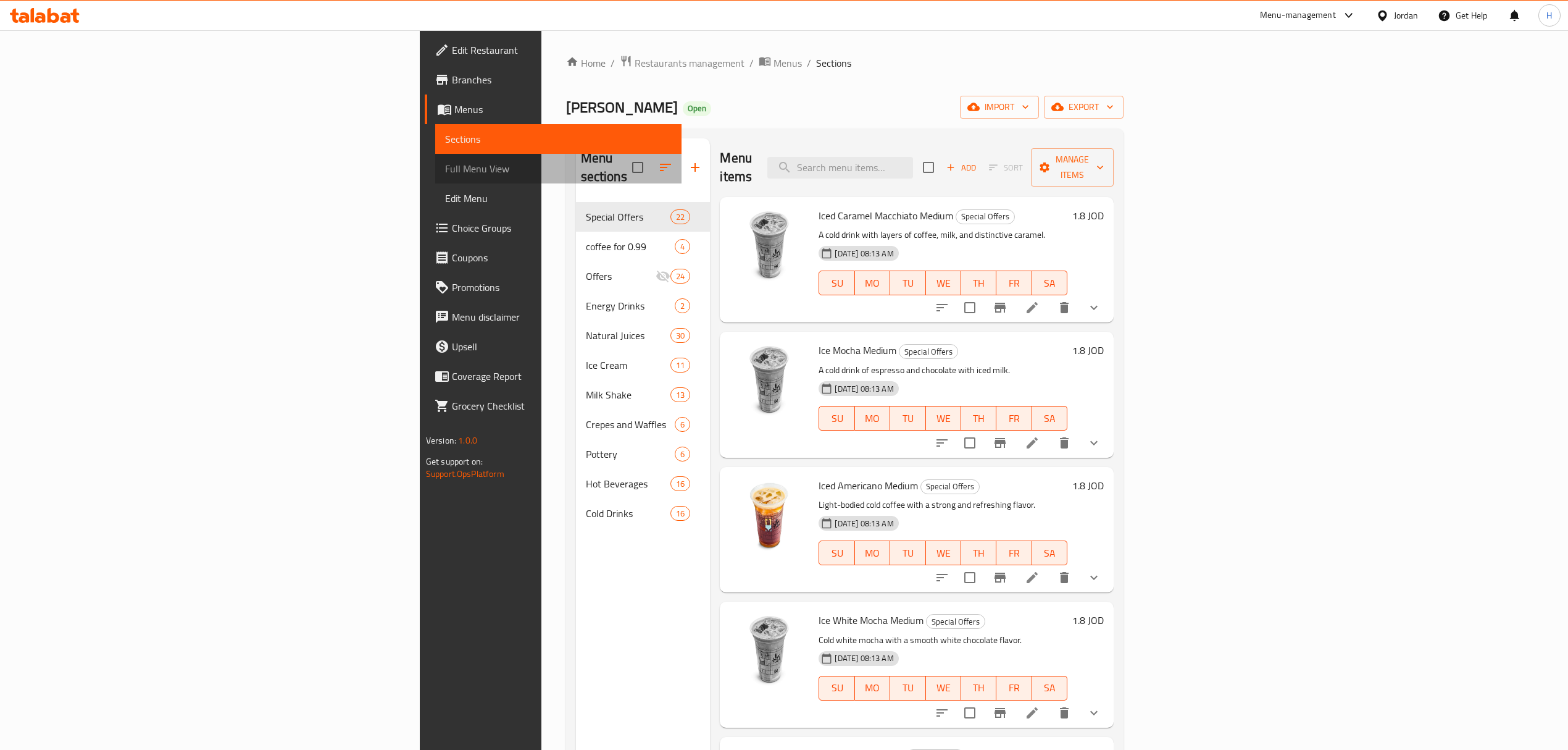
click at [445, 168] on span "Full Menu View" at bounding box center [558, 169] width 226 height 15
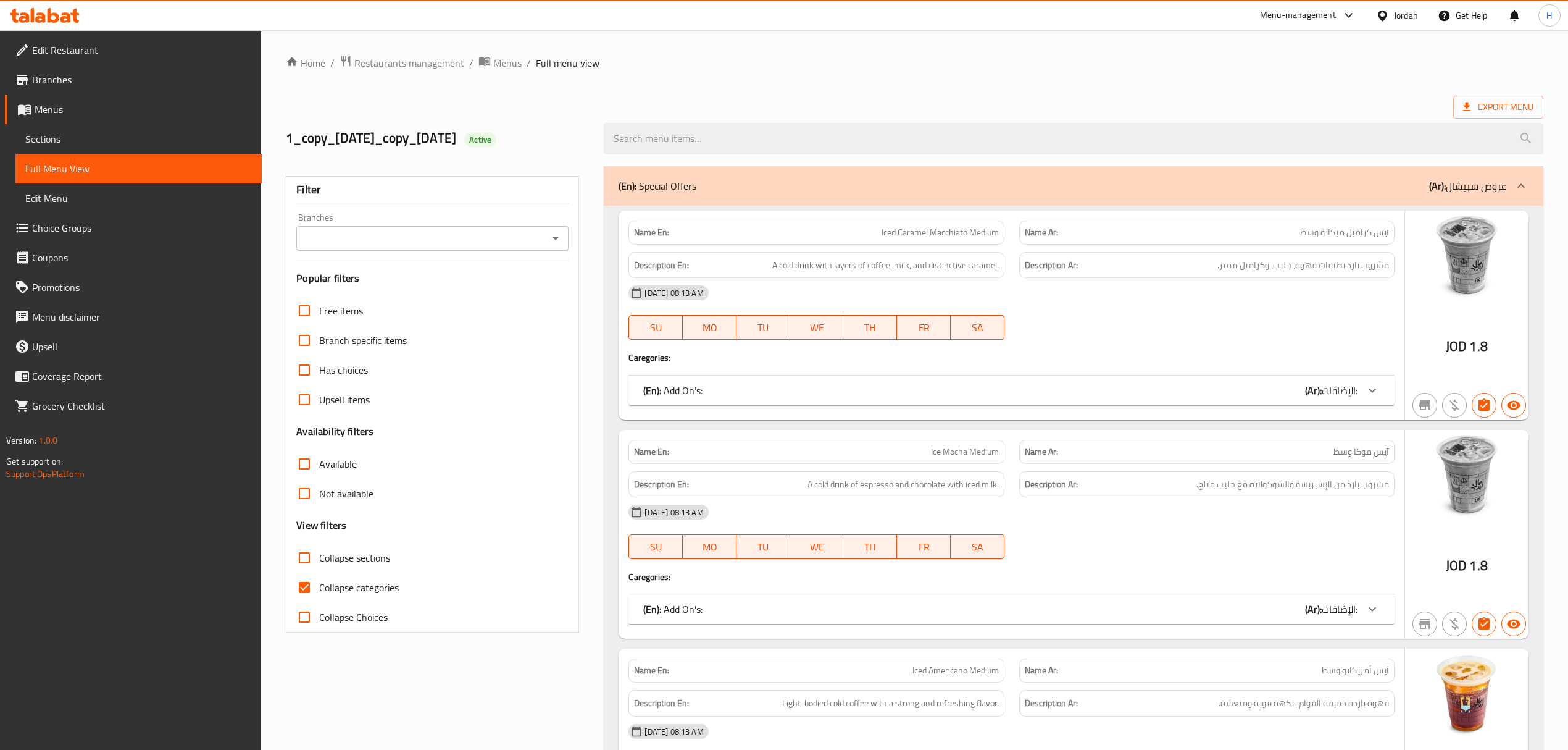
click at [428, 237] on input "Branches" at bounding box center [423, 238] width 245 height 18
click at [409, 286] on li "[PERSON_NAME], [PERSON_NAME]" at bounding box center [432, 293] width 272 height 22
type input "[PERSON_NAME], [PERSON_NAME]"
click at [311, 491] on input "Not available" at bounding box center [304, 493] width 30 height 30
checkbox input "true"
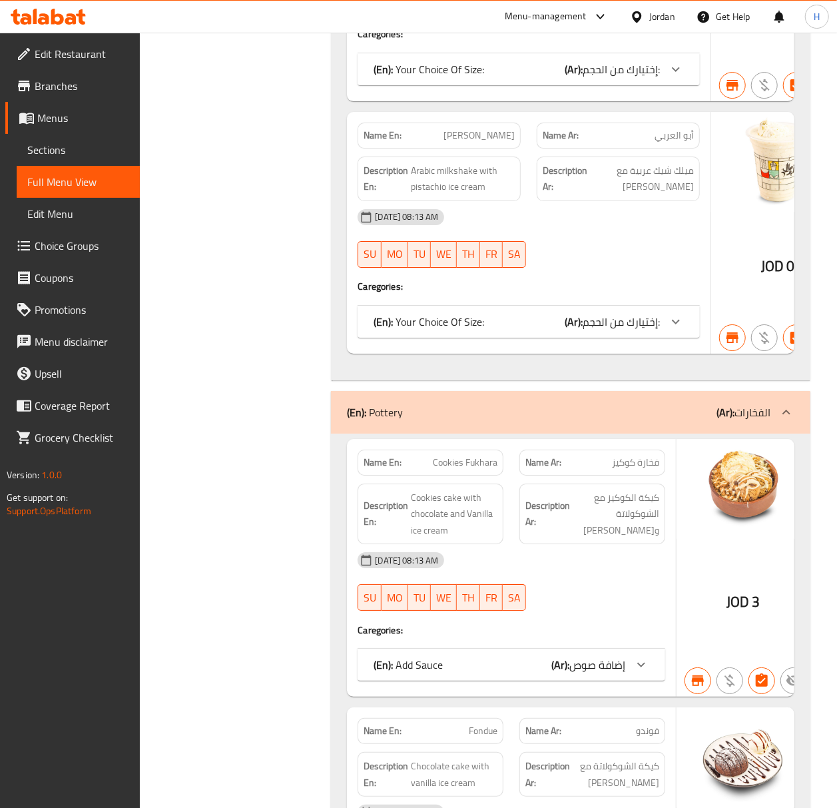
scroll to position [2398, 0]
